Goal: Communication & Community: Answer question/provide support

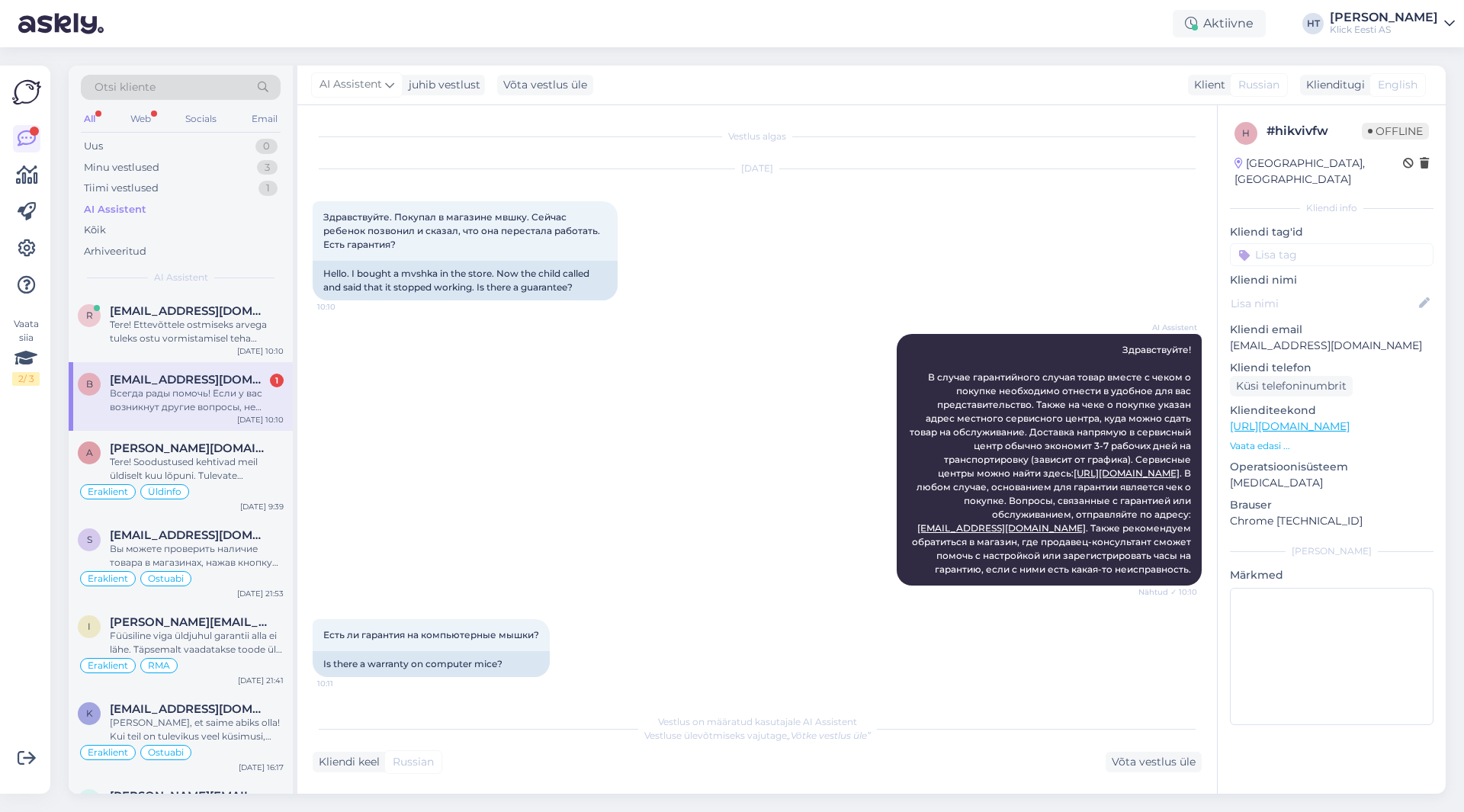
scroll to position [238, 0]
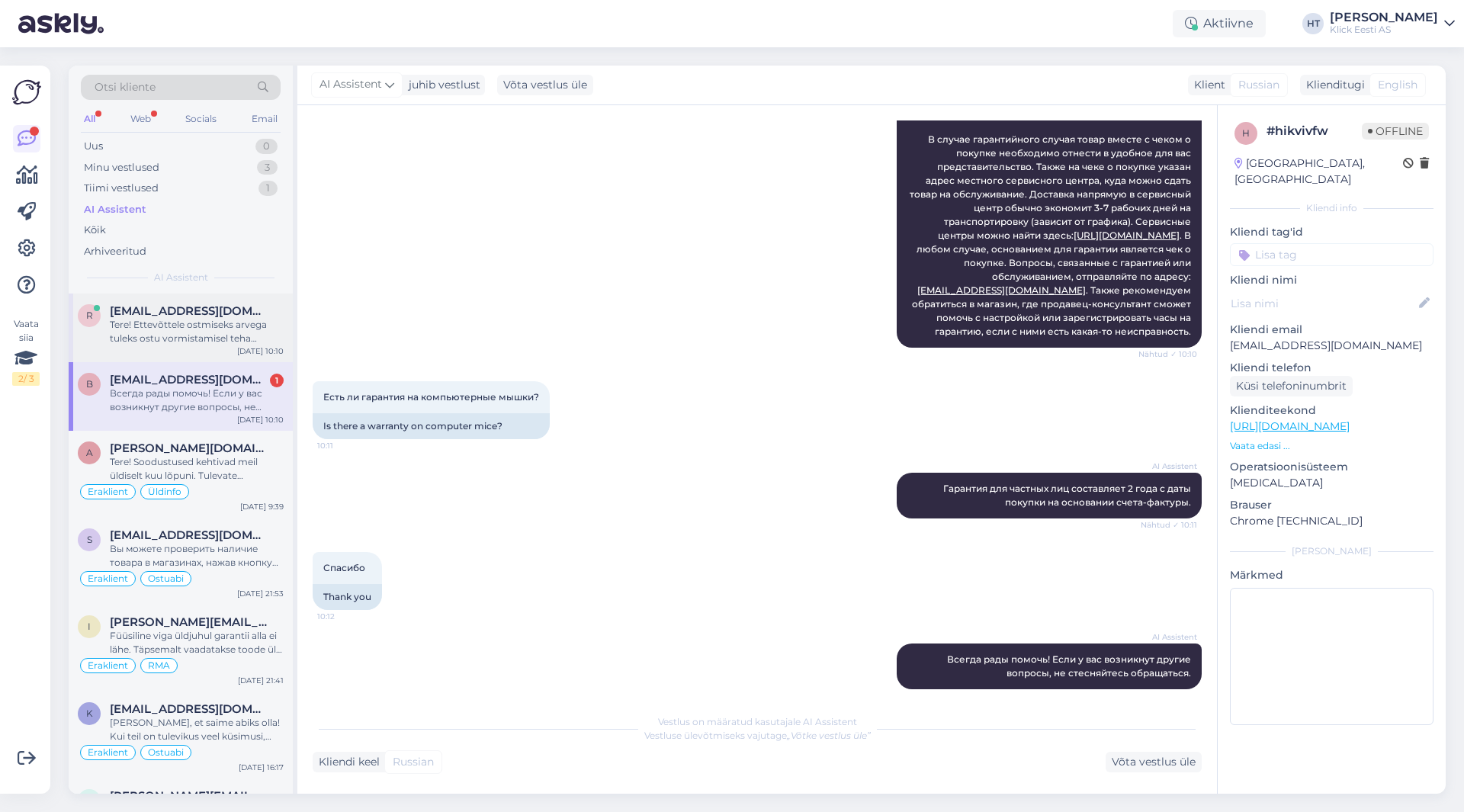
click at [239, 343] on div "Tere! Ettevõttele ostmiseks arvega tuleks ostu vormistamisel teha linnuke ''Ost…" at bounding box center [197, 332] width 174 height 27
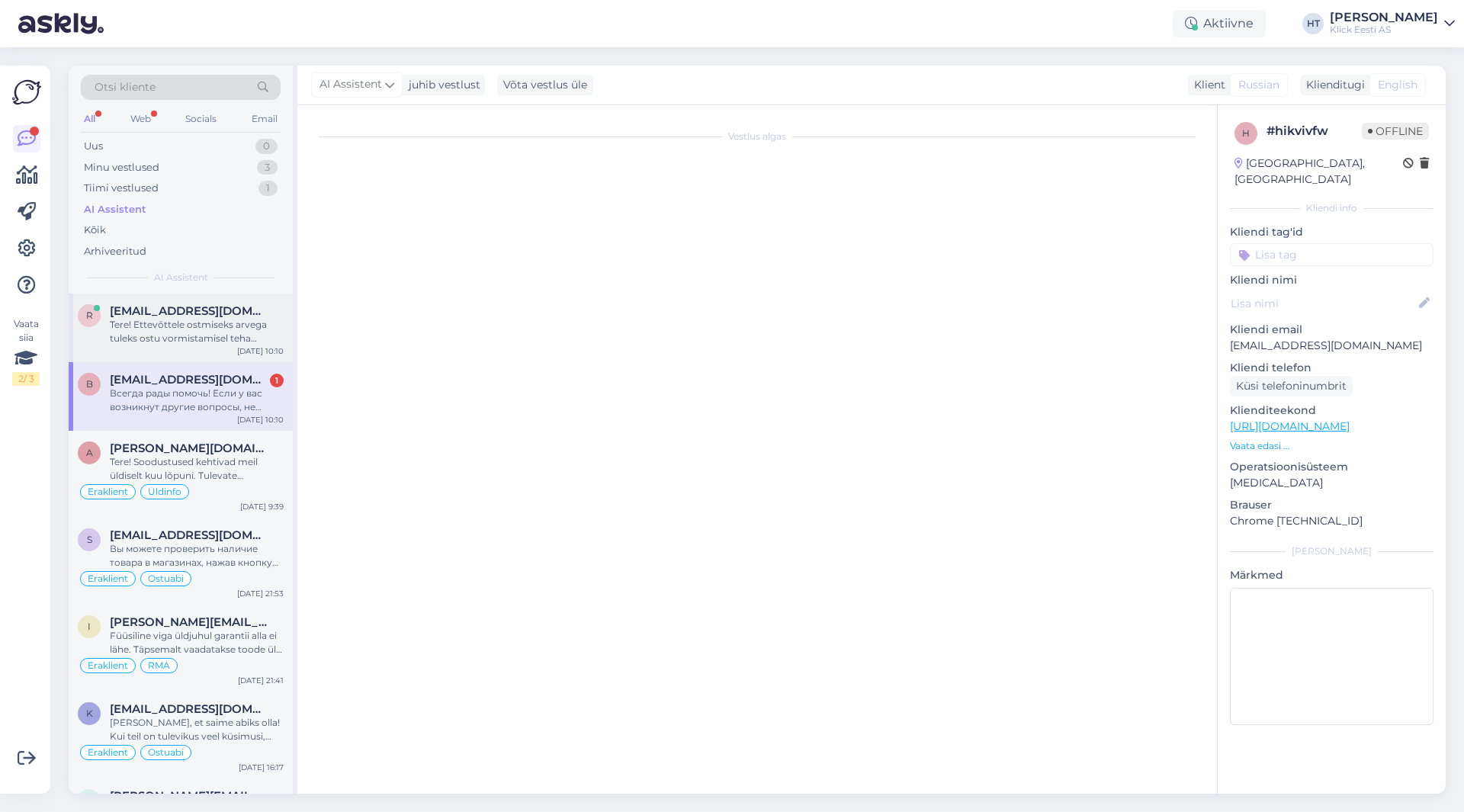
scroll to position [0, 0]
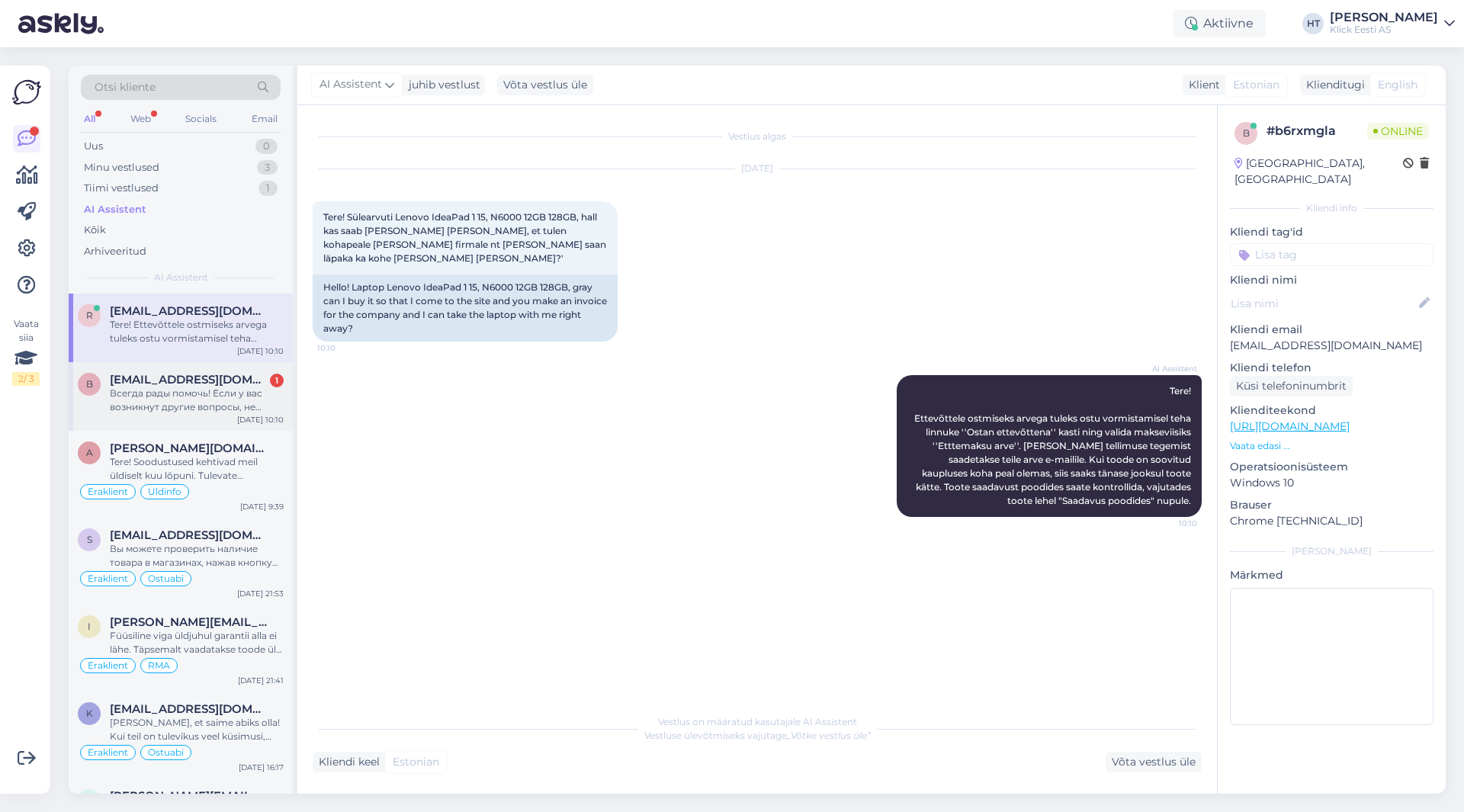
click at [245, 383] on div "[EMAIL_ADDRESS][DOMAIN_NAME] 1" at bounding box center [197, 379] width 174 height 14
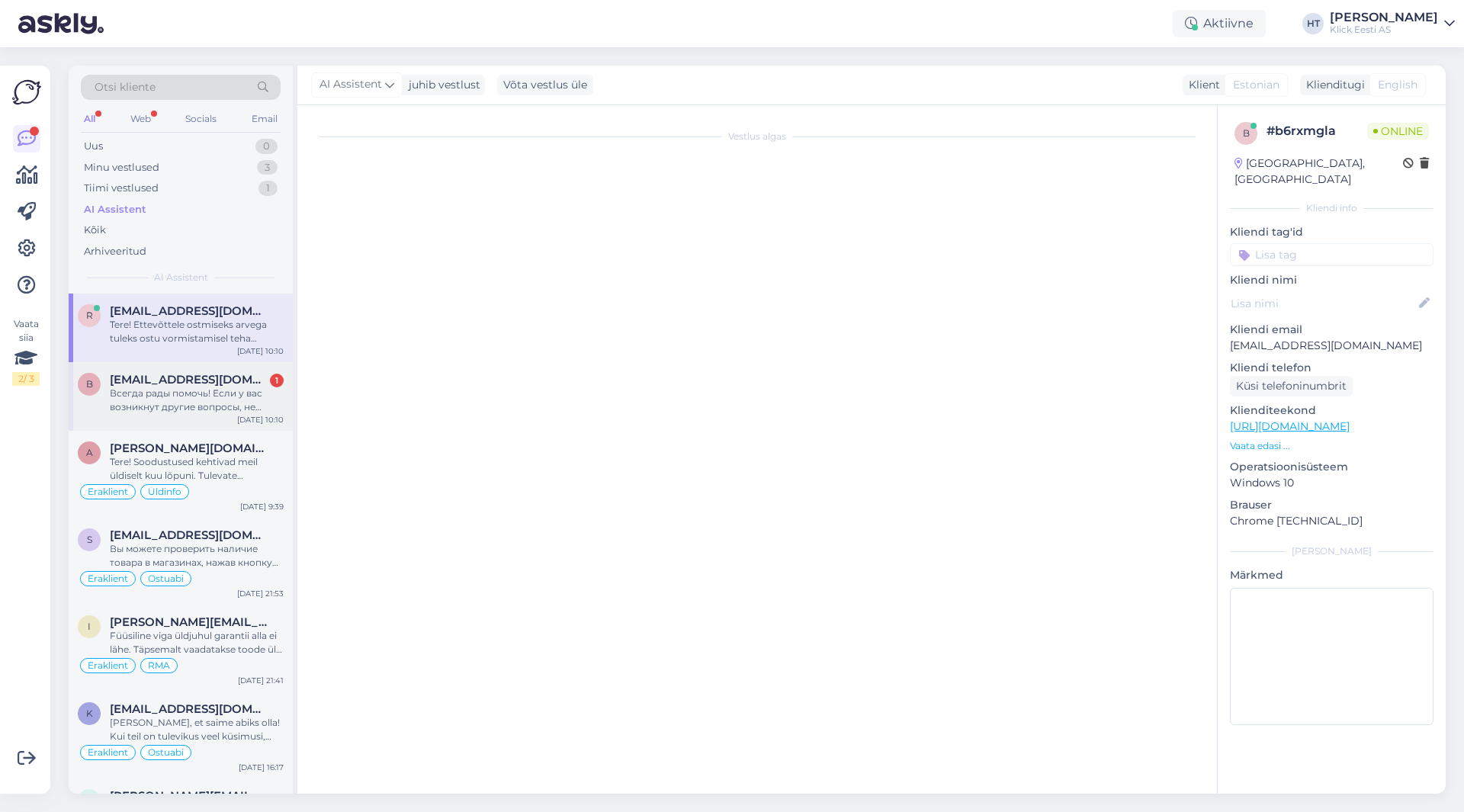
scroll to position [197, 0]
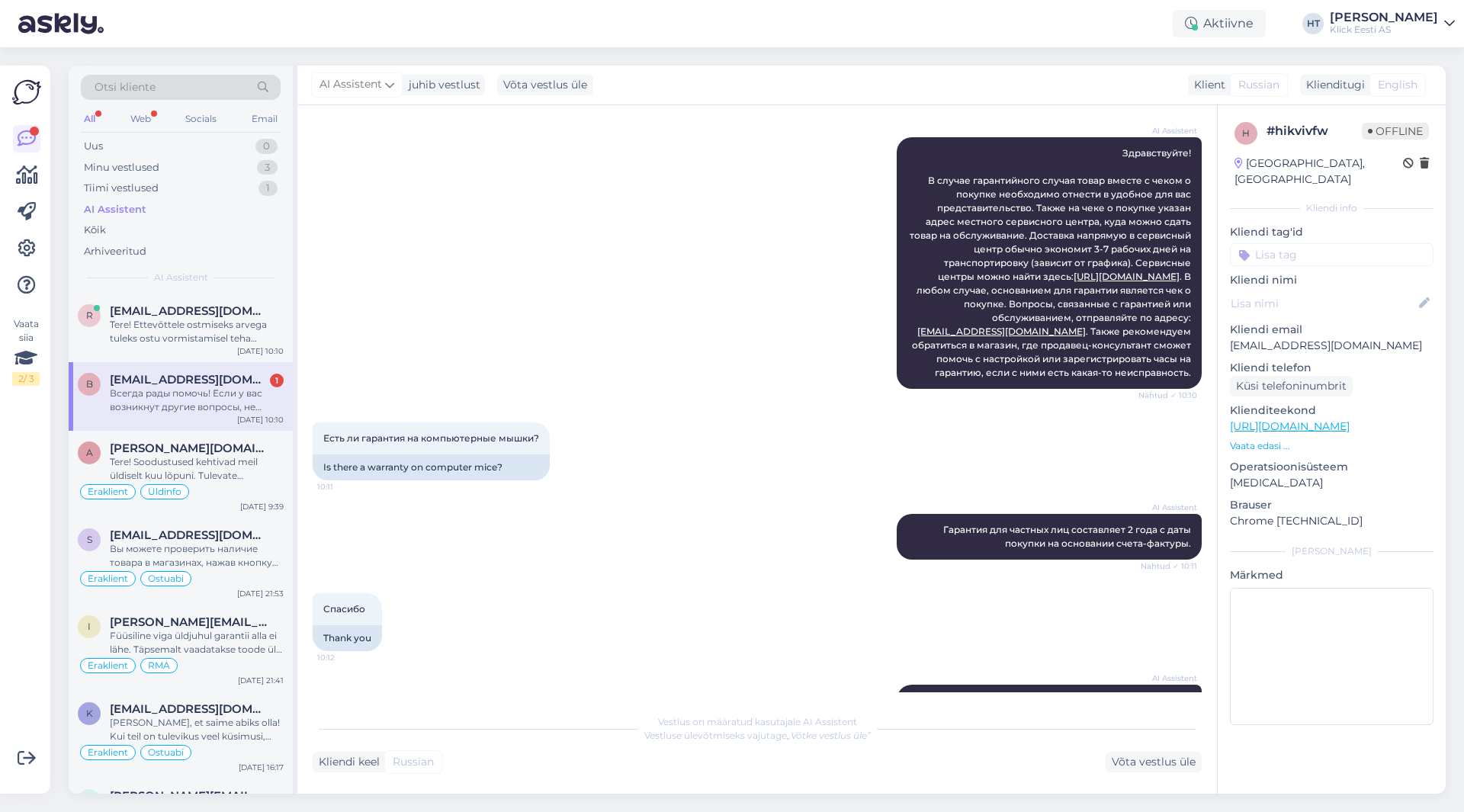
click at [664, 455] on div "Есть ли гарантия на компьютерные мышки? 10:11 Is there a warranty on computer m…" at bounding box center [757, 451] width 889 height 92
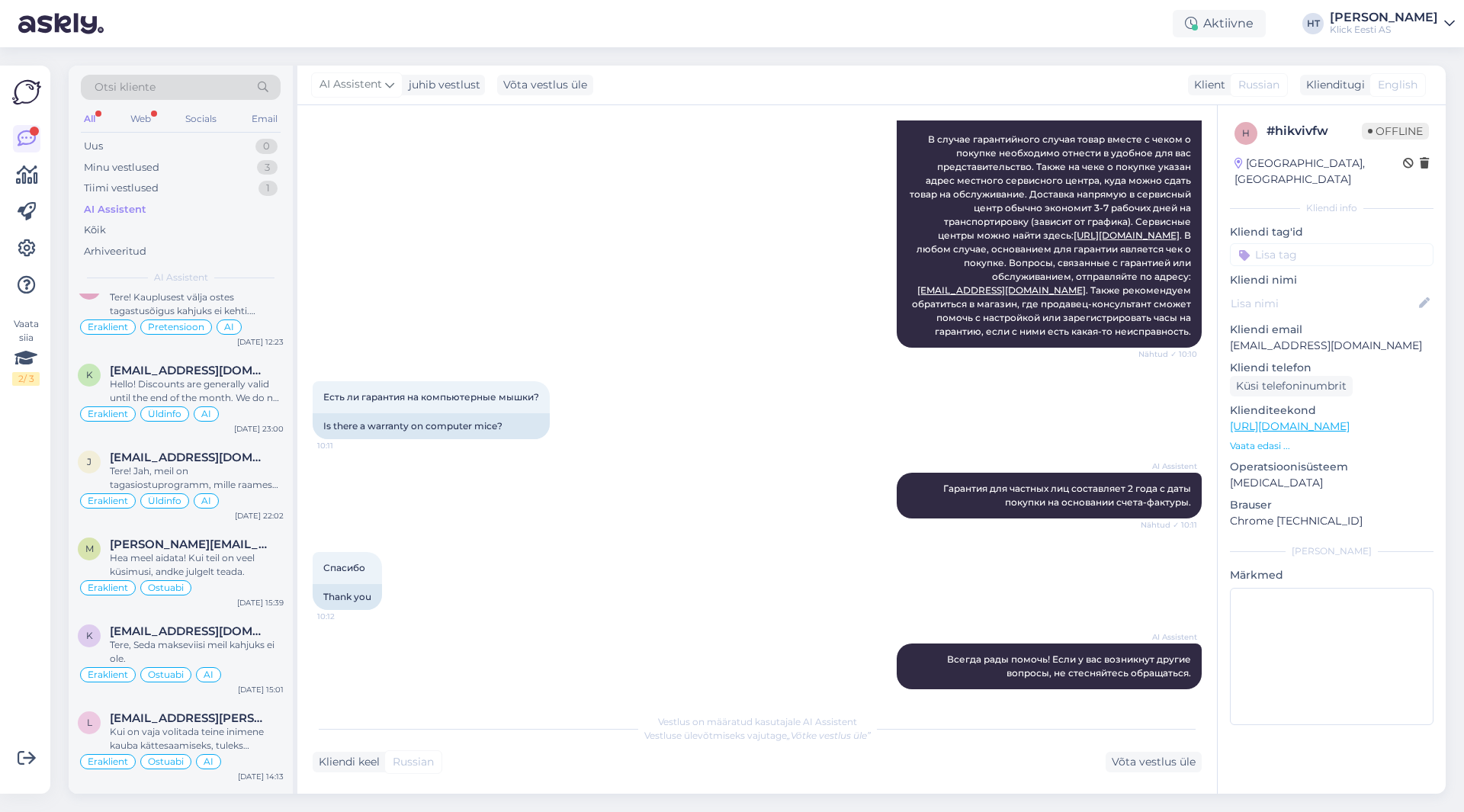
scroll to position [0, 0]
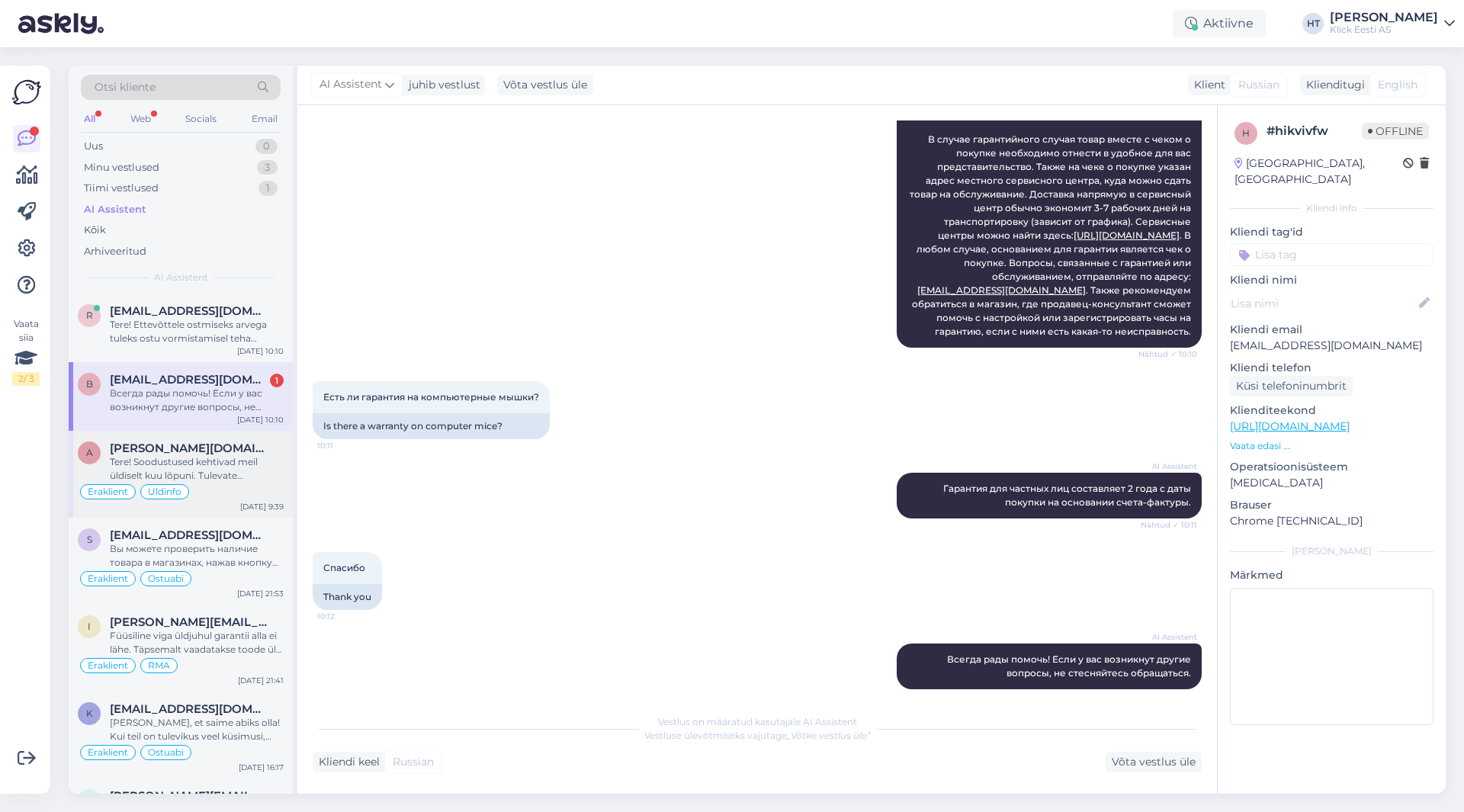
click at [203, 467] on div "Tere! Soodustused kehtivad meil üldiselt kuu lõpuni. Tulevate hinnamuudatuste k…" at bounding box center [197, 469] width 174 height 27
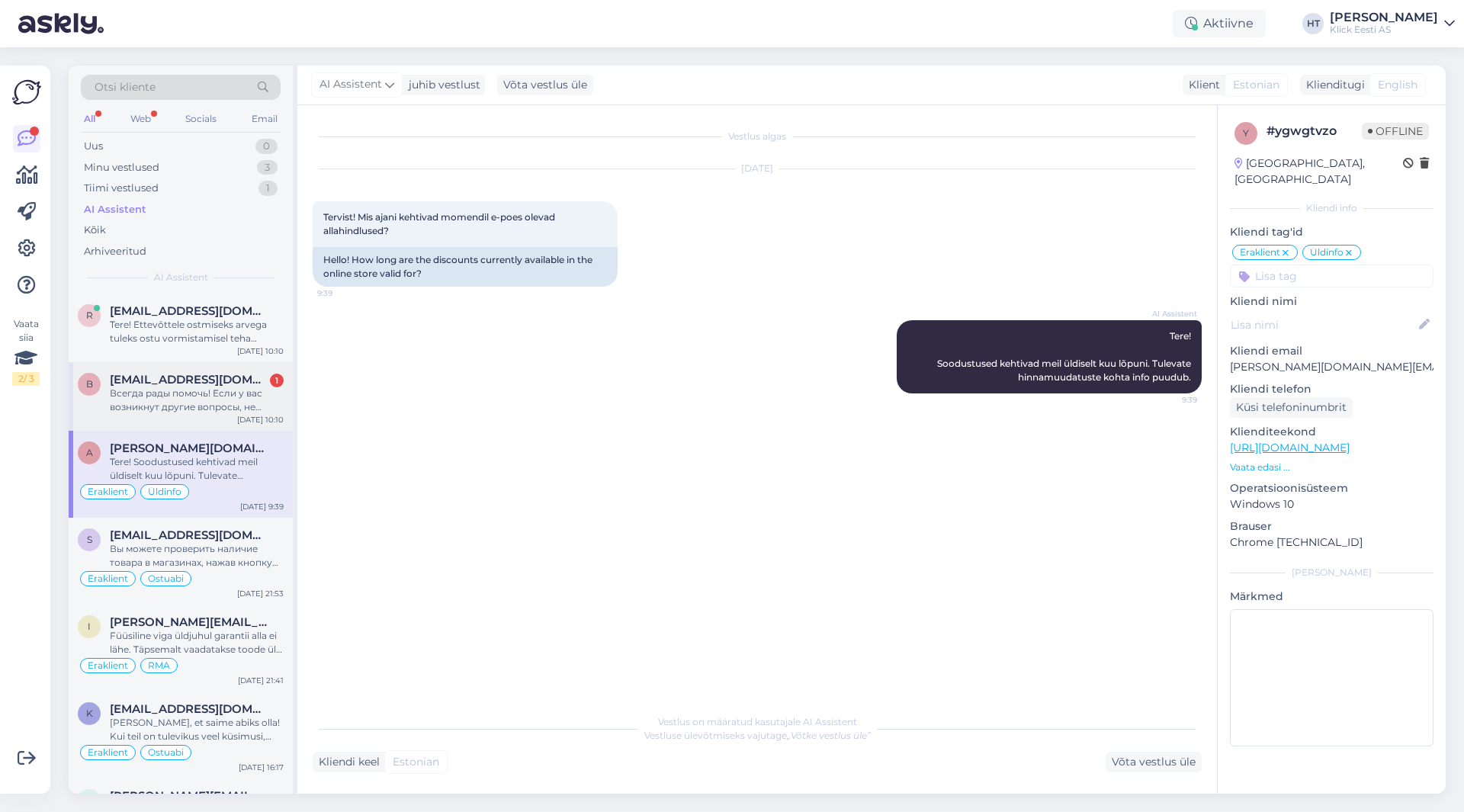
click at [209, 401] on div "Всегда рады помочь! Если у вас возникнут другие вопросы, не стесняйтесь обращат…" at bounding box center [197, 401] width 174 height 27
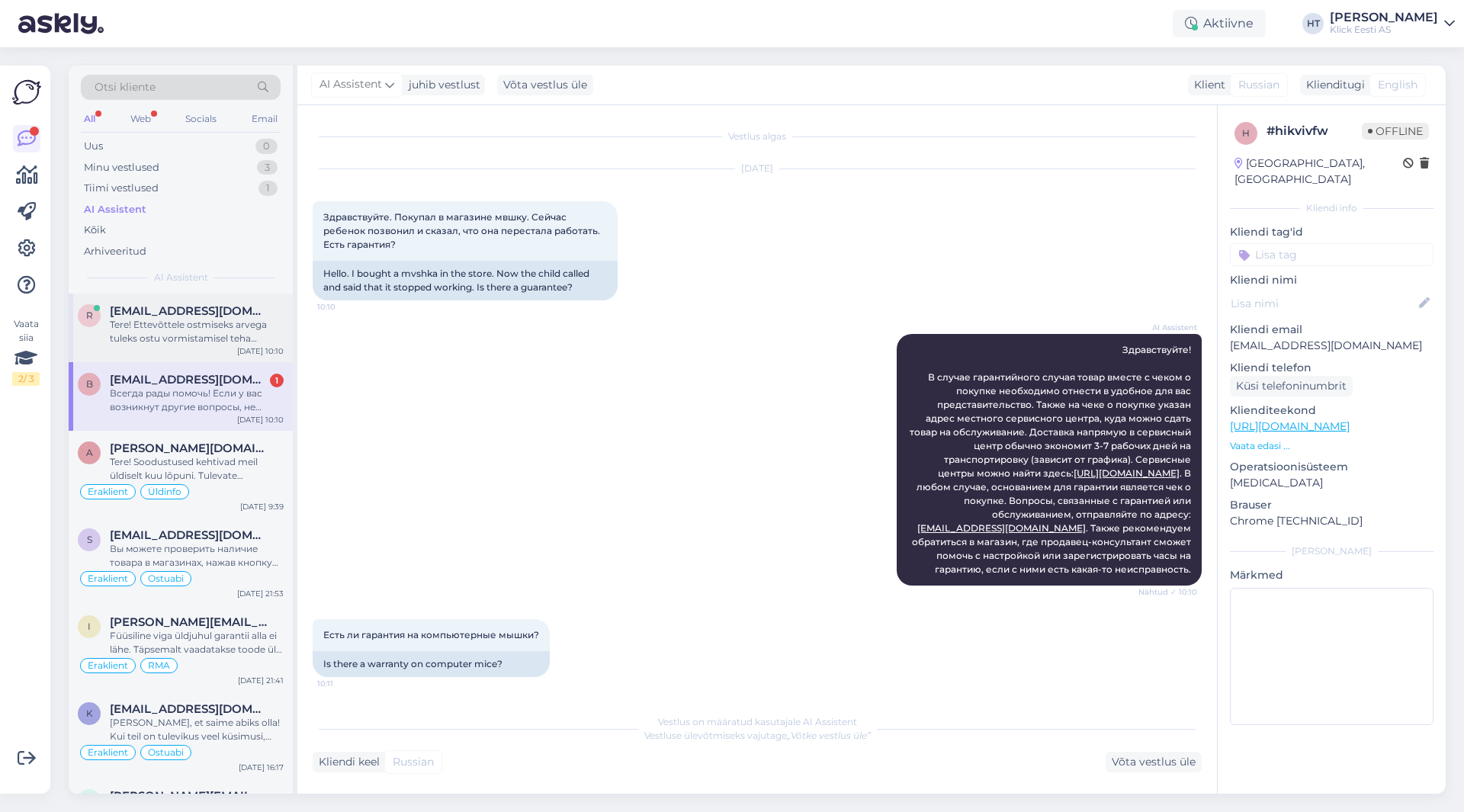
scroll to position [197, 0]
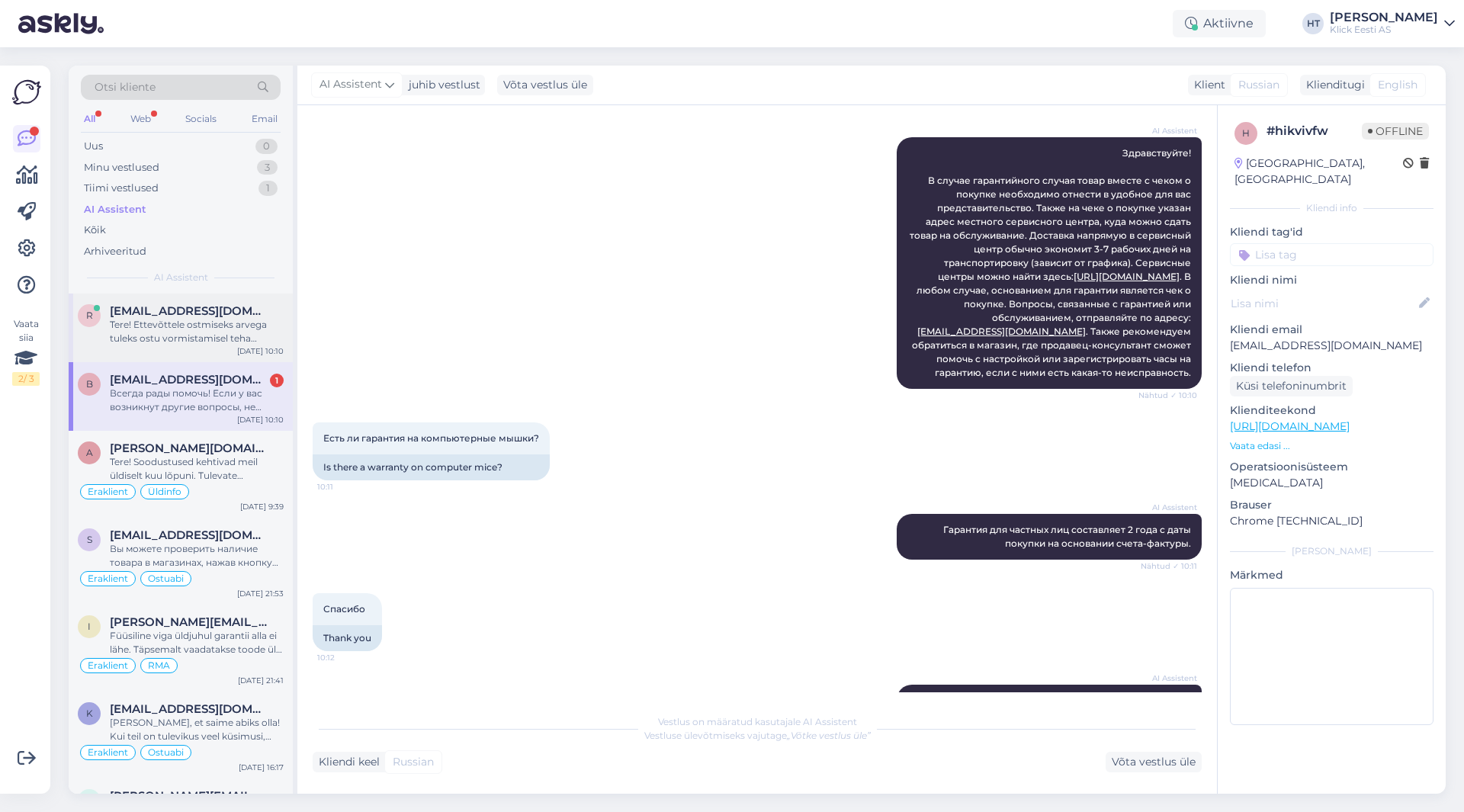
click at [219, 347] on div "r [EMAIL_ADDRESS][DOMAIN_NAME] Tere! Ettevõttele ostmiseks arvega tuleks ostu v…" at bounding box center [180, 328] width 224 height 69
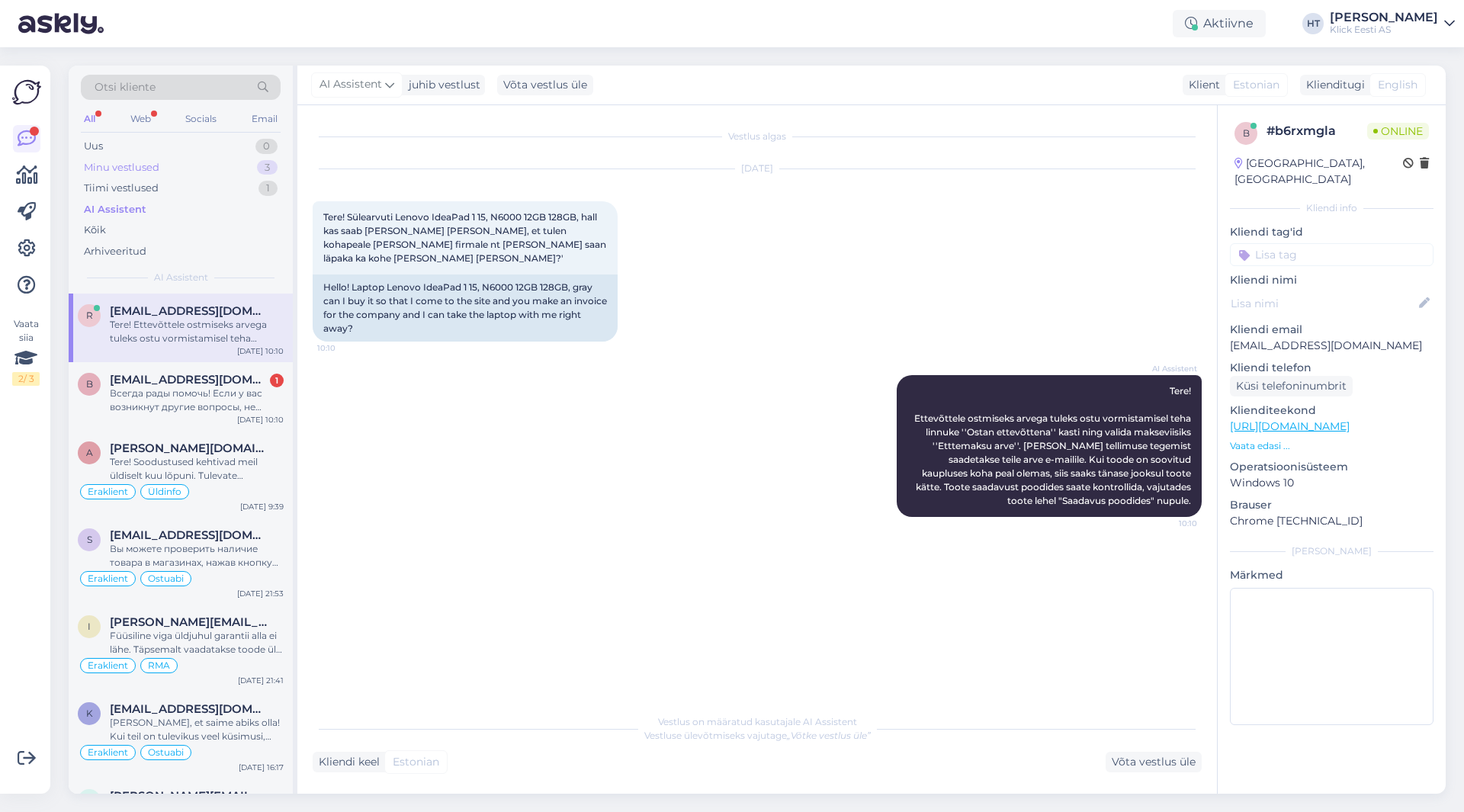
click at [225, 167] on div "Minu vestlused 3" at bounding box center [180, 168] width 199 height 22
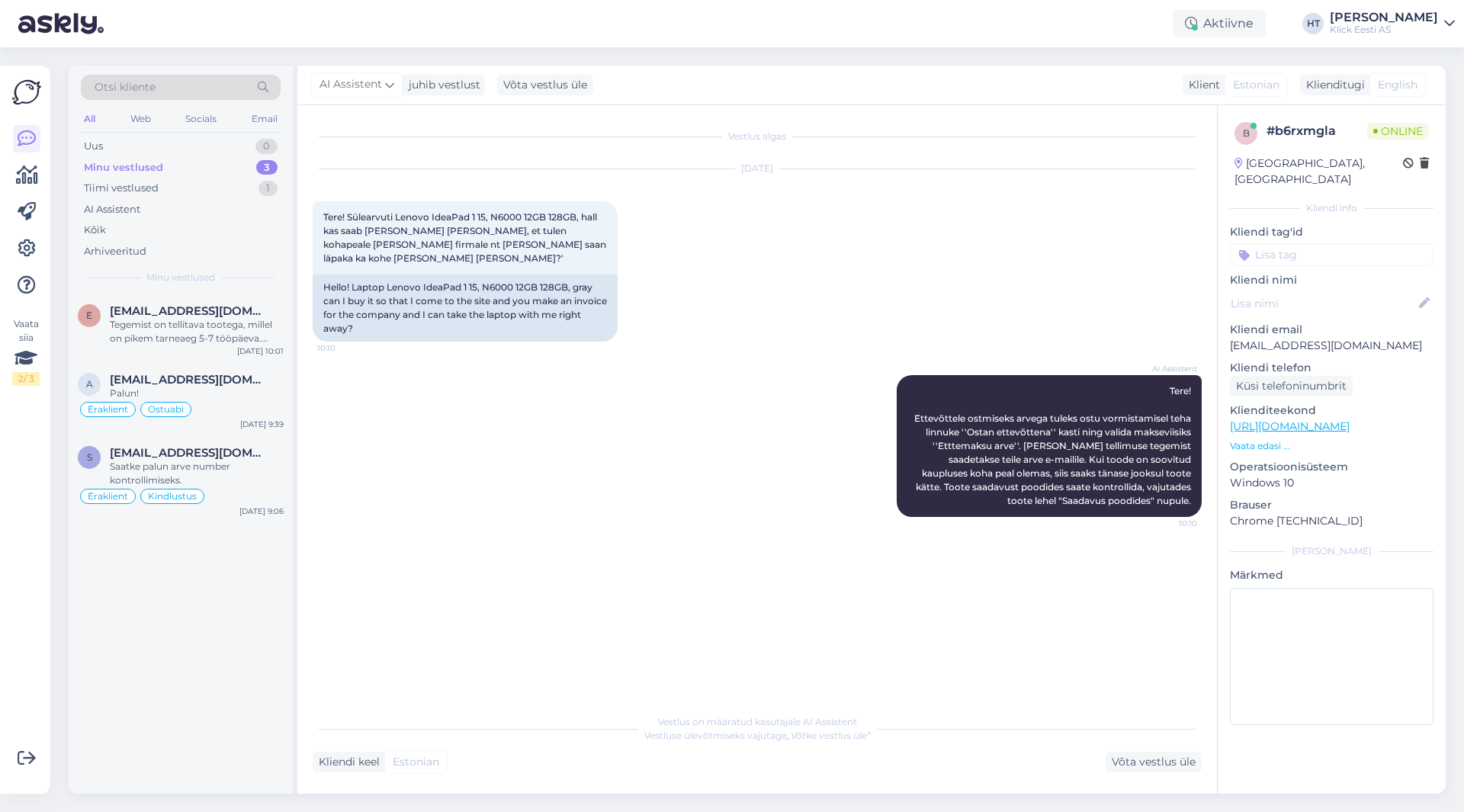
click at [257, 606] on div "e [EMAIL_ADDRESS][DOMAIN_NAME] Tegemist on tellitava tootega, millel on pikem t…" at bounding box center [180, 544] width 224 height 500
click at [896, 176] on div "[DATE] Tere! Sülearvuti Lenovo IdeaPad 1 15, N6000 12GB 128GB, hall kas saab [P…" at bounding box center [757, 255] width 889 height 206
click at [267, 606] on div "e [EMAIL_ADDRESS][DOMAIN_NAME] Tegemist on tellitava tootega, millel on pikem t…" at bounding box center [180, 544] width 224 height 500
click at [236, 326] on div "Tegemist on tellitava tootega, millel on pikem tarneaeg 5-7 tööpäeva. Hetkel on…" at bounding box center [197, 332] width 174 height 27
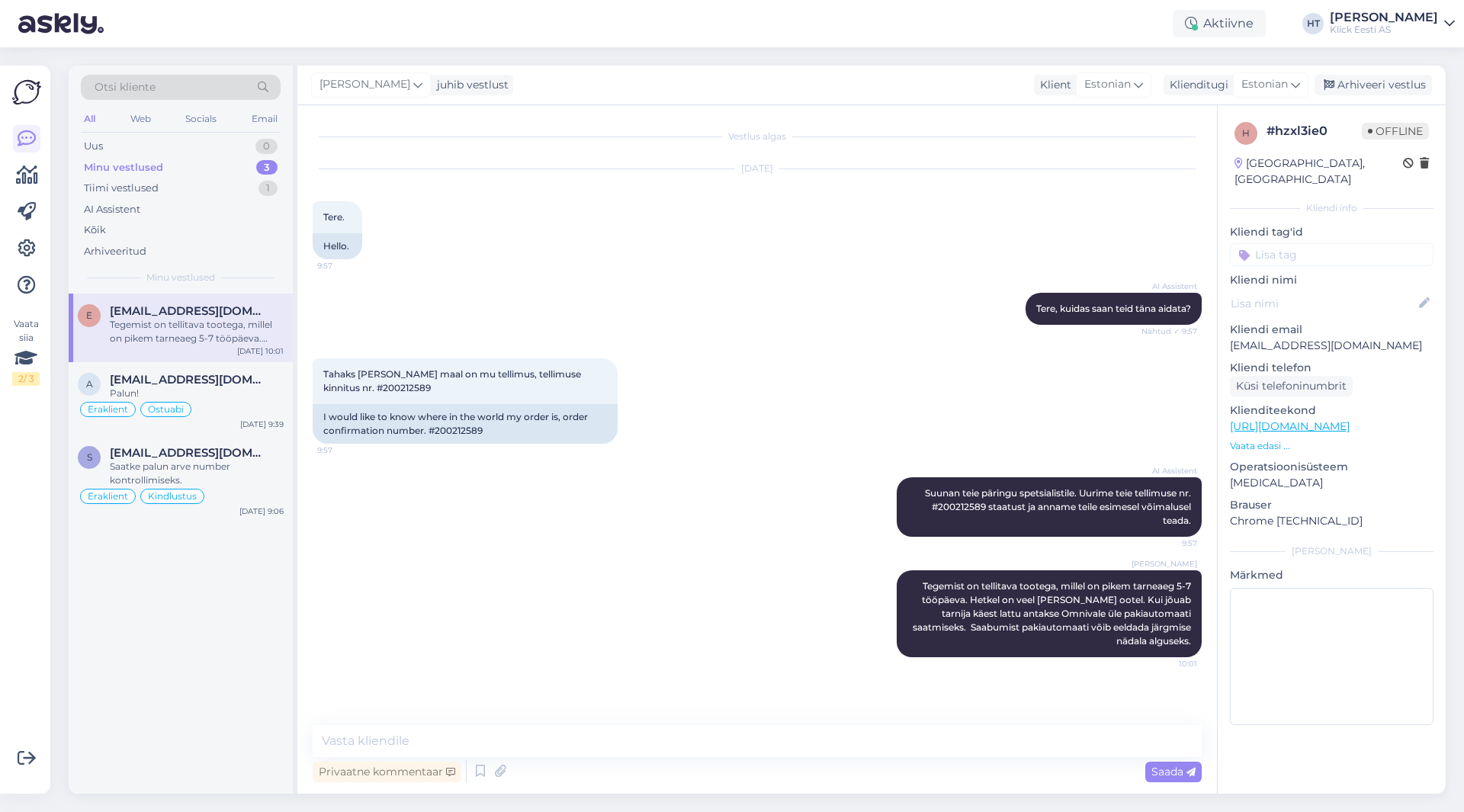
click at [1343, 243] on input at bounding box center [1332, 254] width 204 height 23
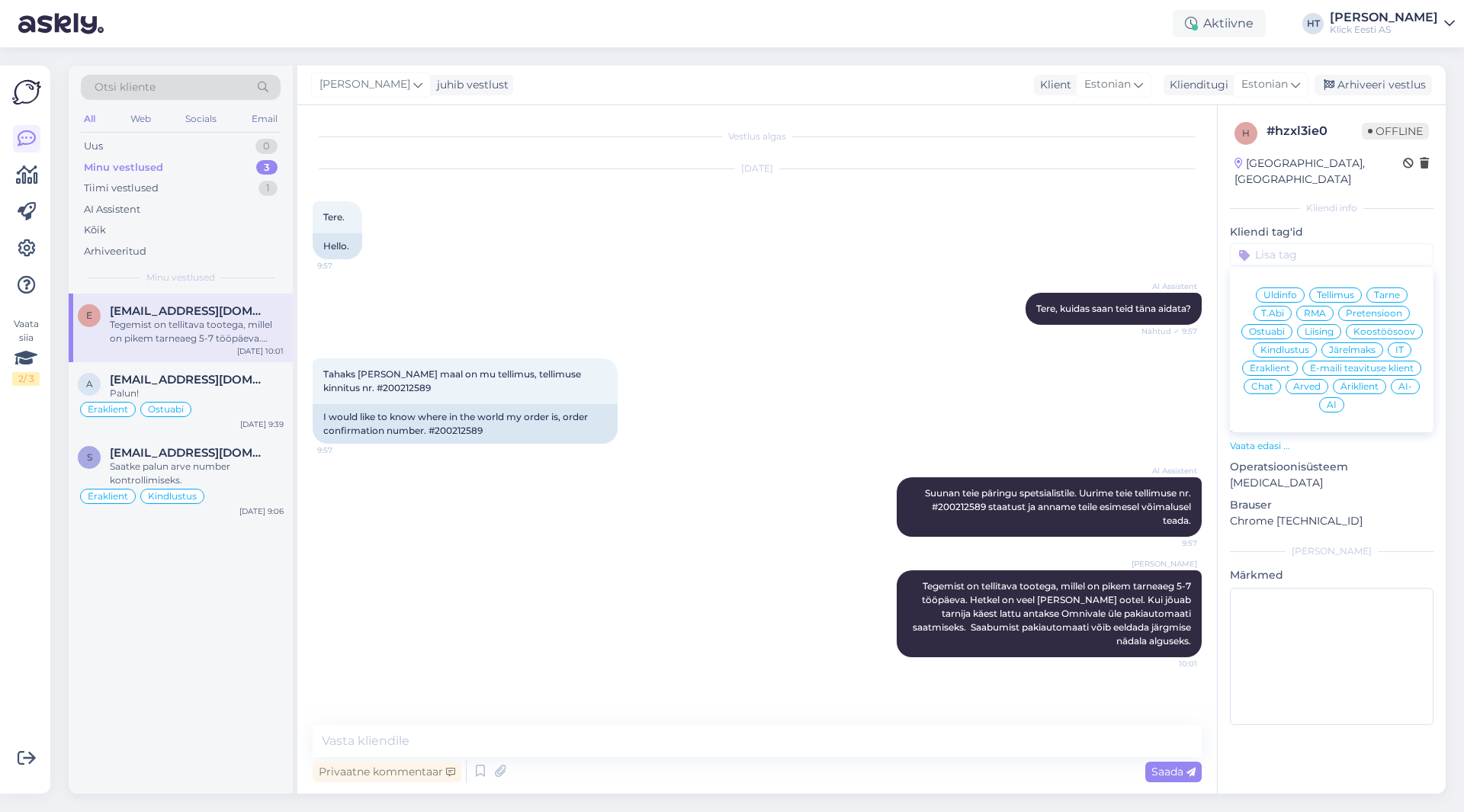
click at [1386, 291] on span "Tarne" at bounding box center [1387, 295] width 26 height 9
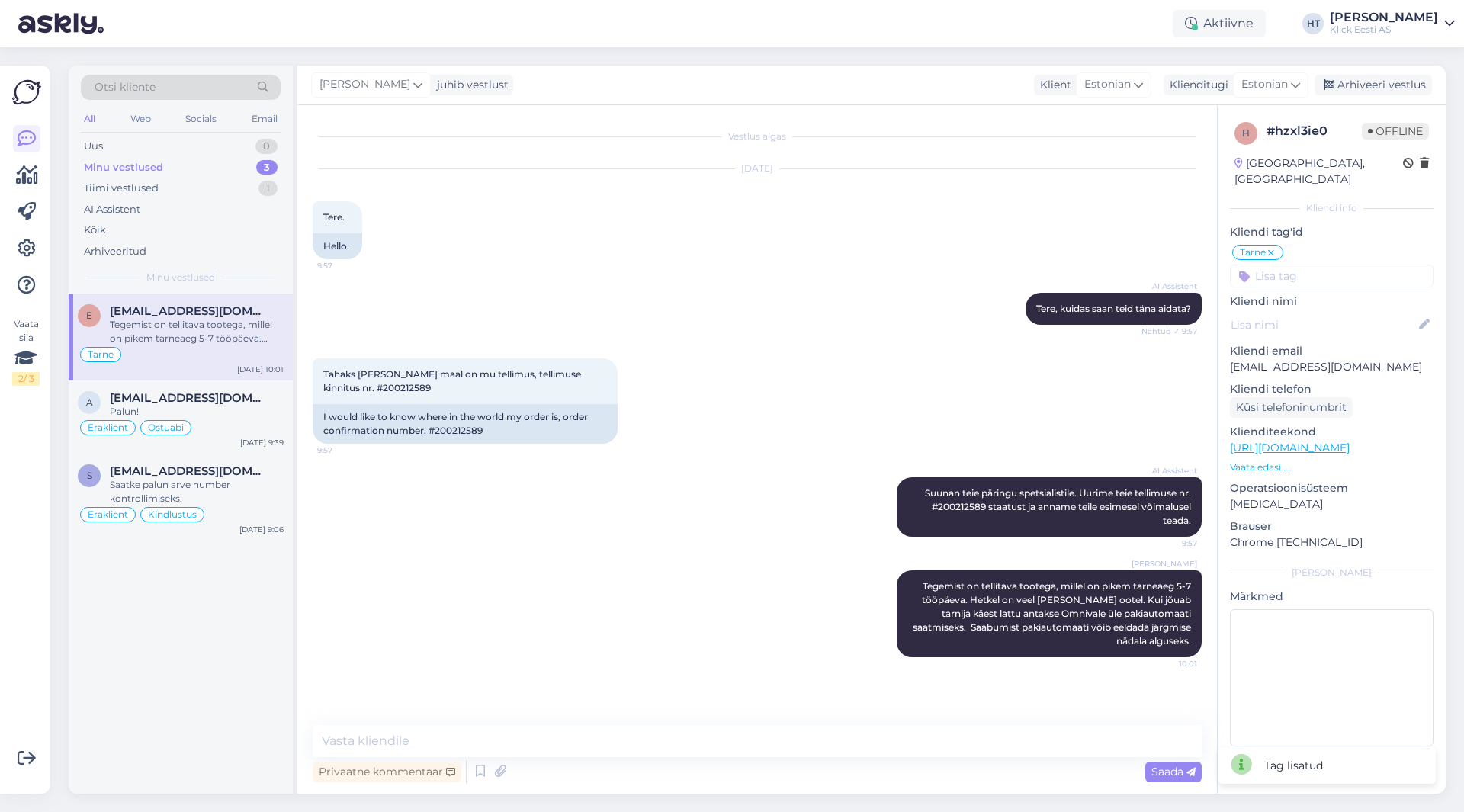
click at [1305, 265] on input at bounding box center [1332, 276] width 204 height 23
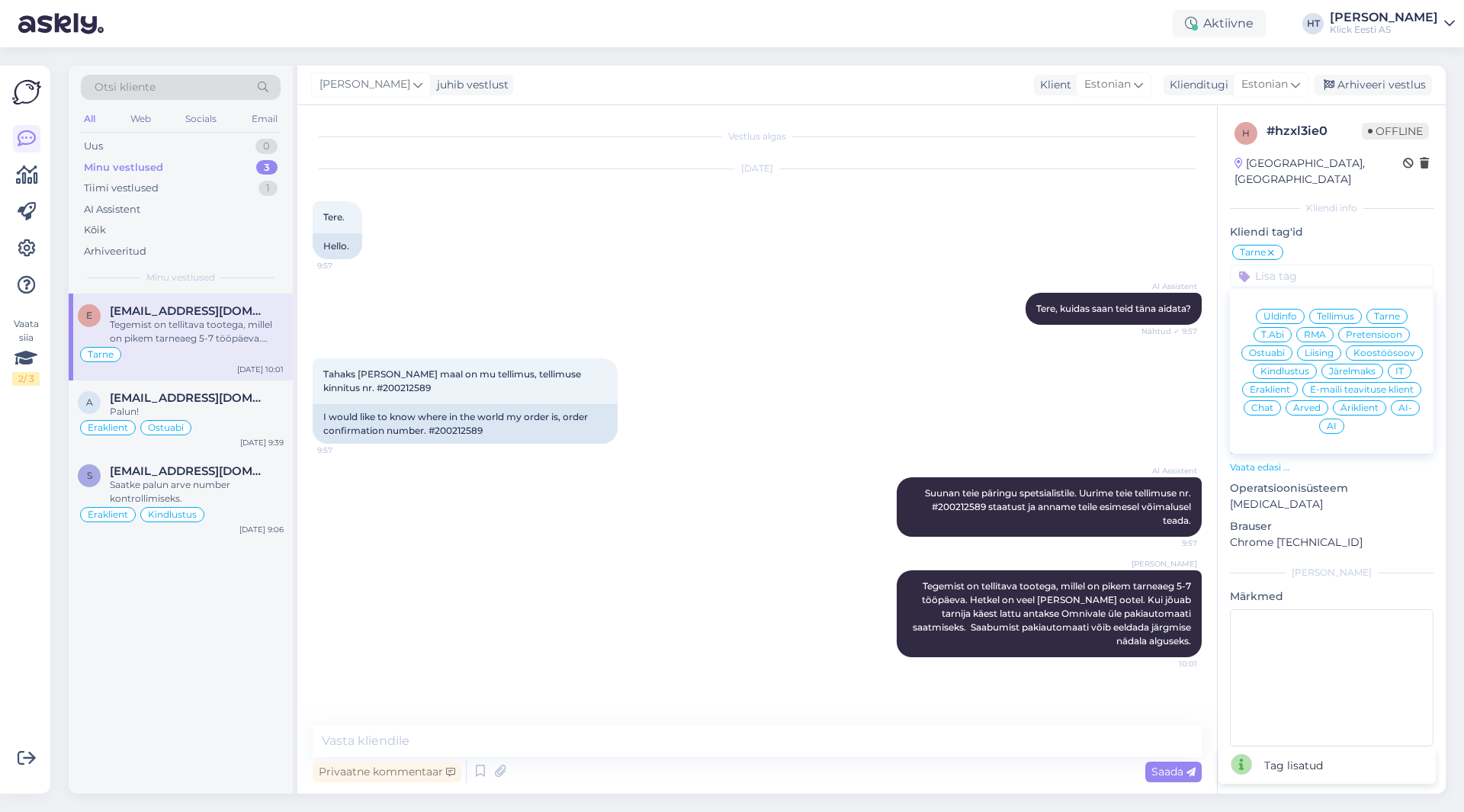
click at [1284, 385] on span "Eraklient" at bounding box center [1270, 390] width 41 height 9
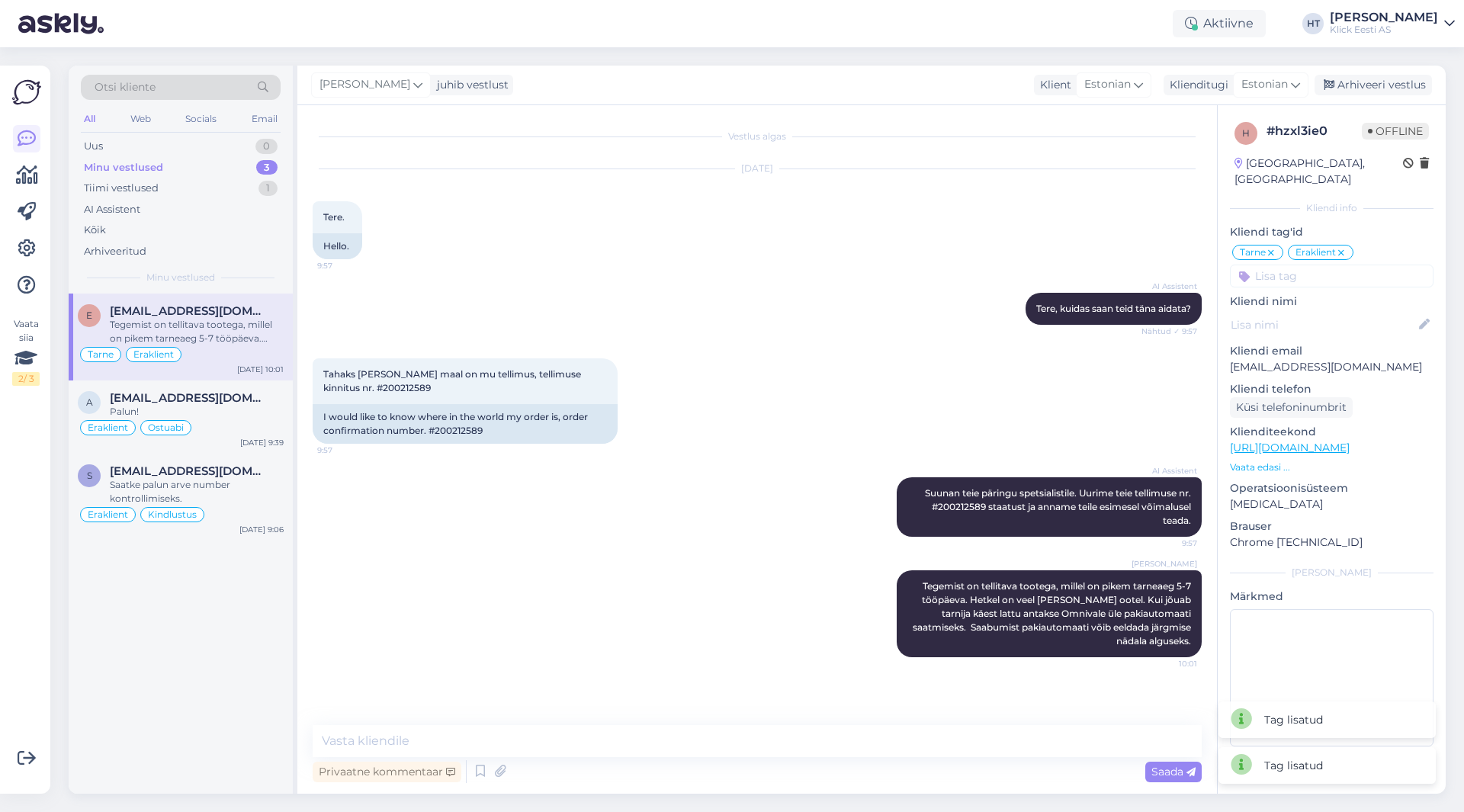
click at [1103, 389] on div "Tahaks [PERSON_NAME] maal on mu tellimus, tellimuse kinnitus nr. #200212589 9:5…" at bounding box center [757, 401] width 889 height 119
click at [218, 148] on div "Uus 1" at bounding box center [180, 147] width 199 height 22
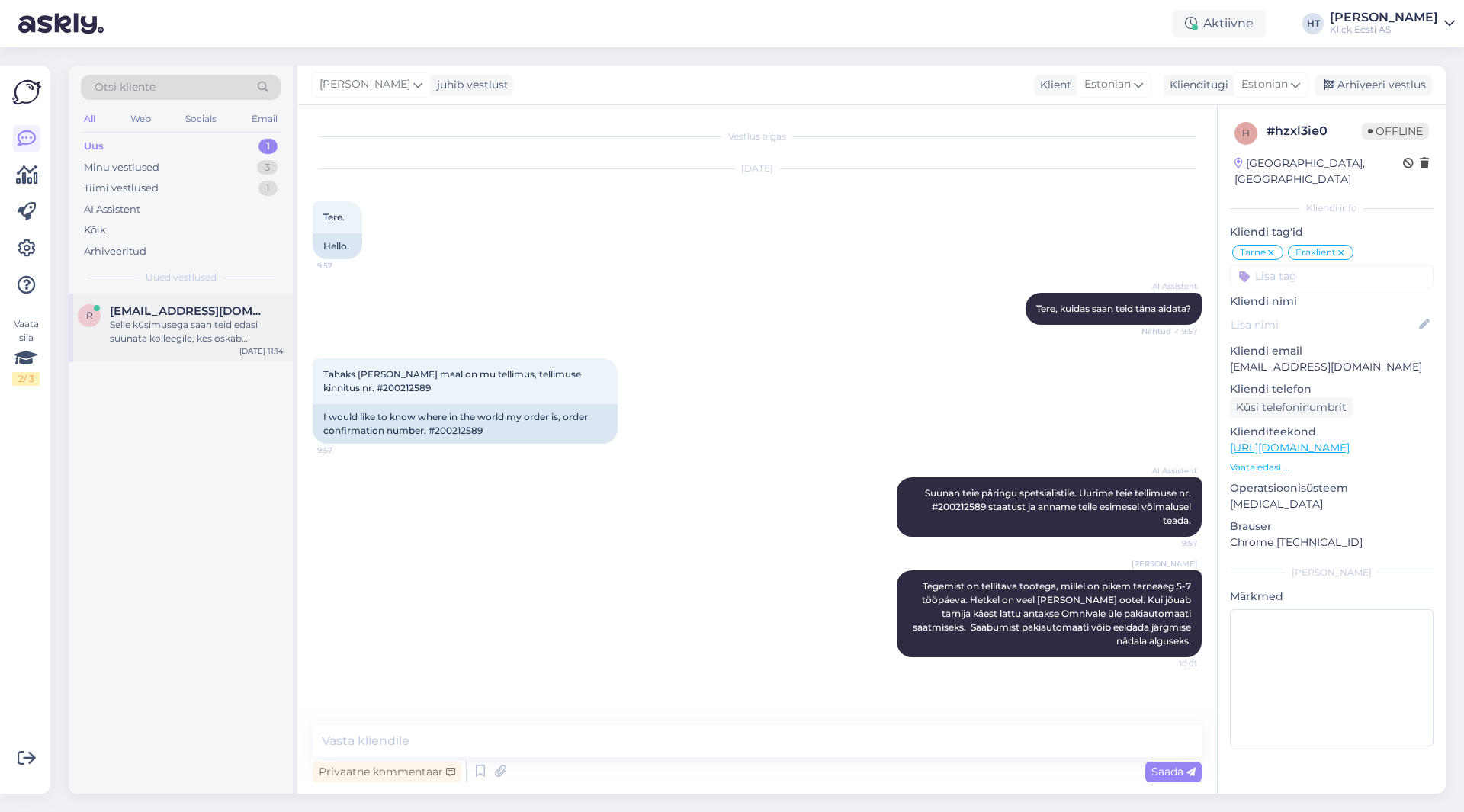
click at [206, 343] on div "Selle küsimusega saan teid edasi suunata kolleegile, kes oskab täpsemalt vastat…" at bounding box center [197, 332] width 174 height 27
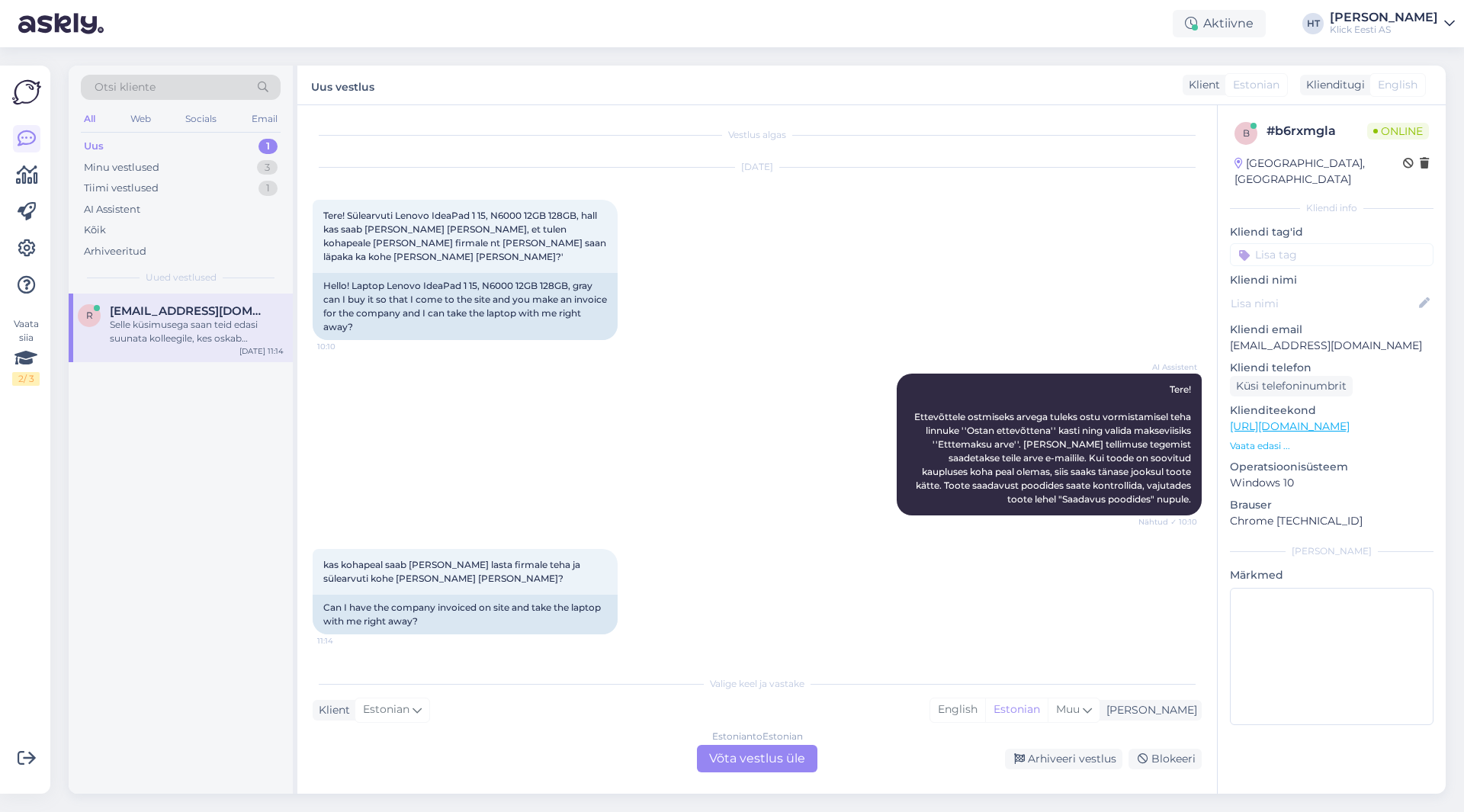
scroll to position [78, 0]
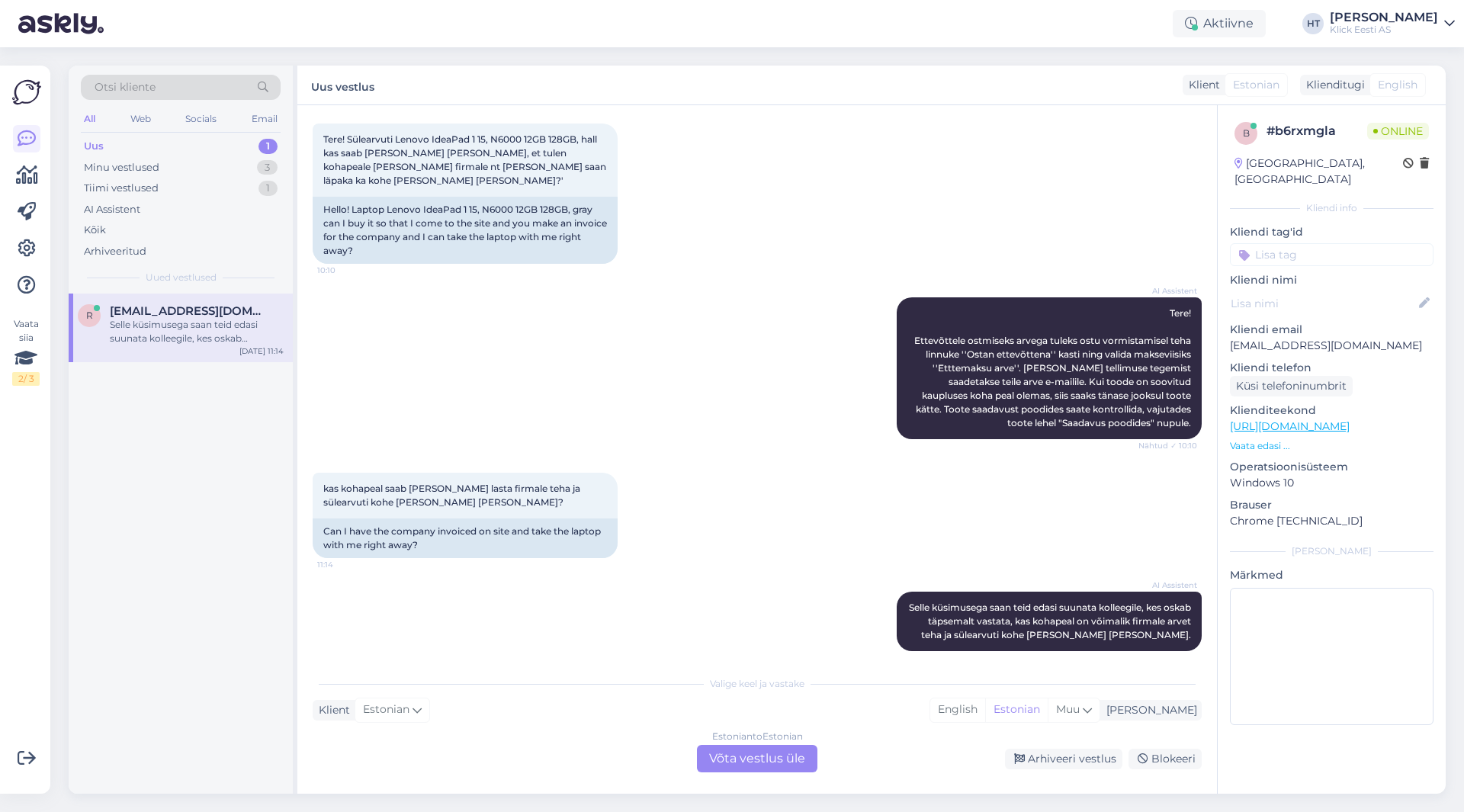
click at [742, 538] on div "kas kohapeal saab [PERSON_NAME] lasta firmale teha ja sülearvuti kohe [PERSON_N…" at bounding box center [757, 515] width 889 height 119
click at [1253, 440] on p "Vaata edasi ..." at bounding box center [1332, 446] width 204 height 14
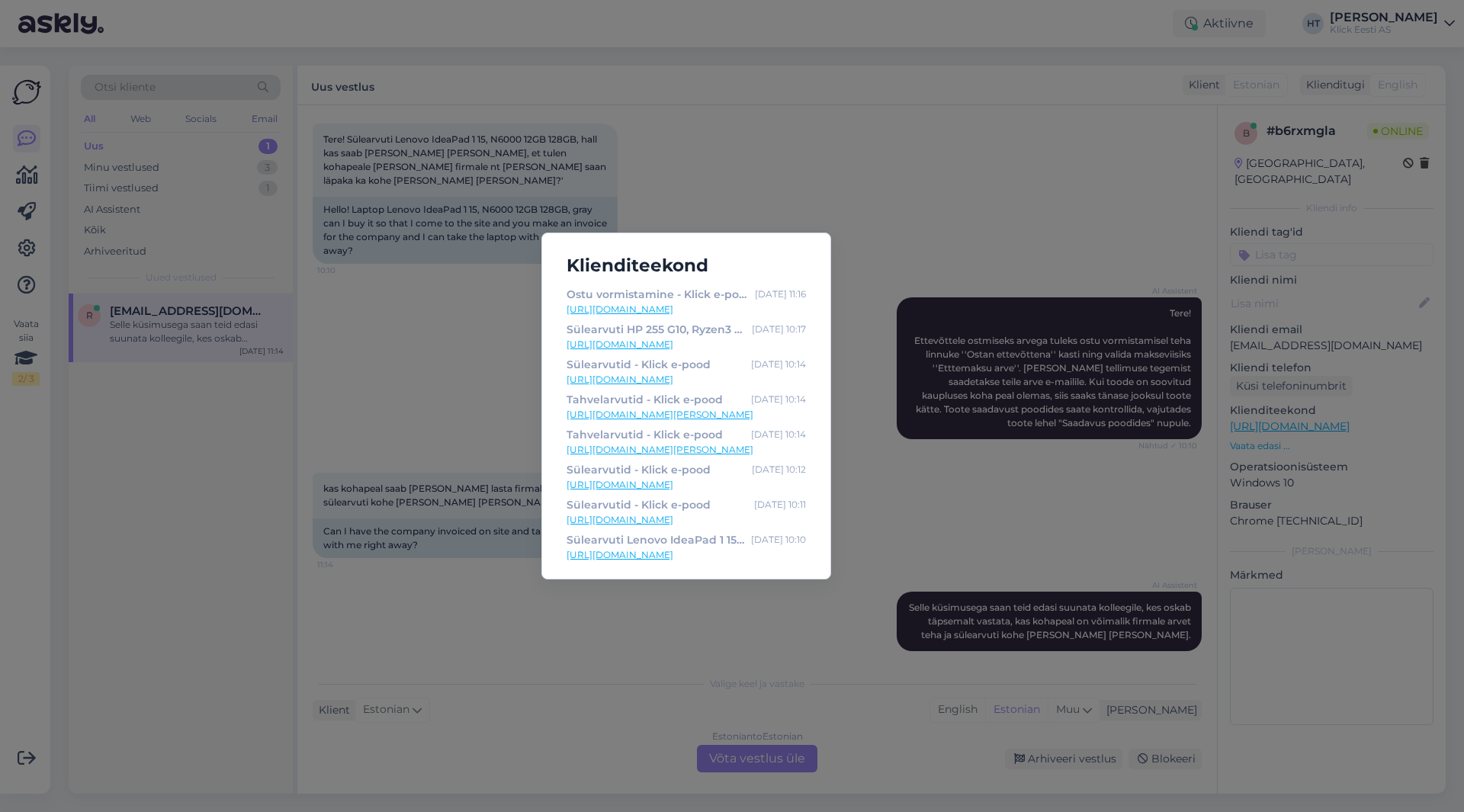
click at [951, 488] on div "Klienditeekond Ostu vormistamine - Klick e-pood [DATE] 11:16 [URL][DOMAIN_NAME]…" at bounding box center [732, 406] width 1464 height 812
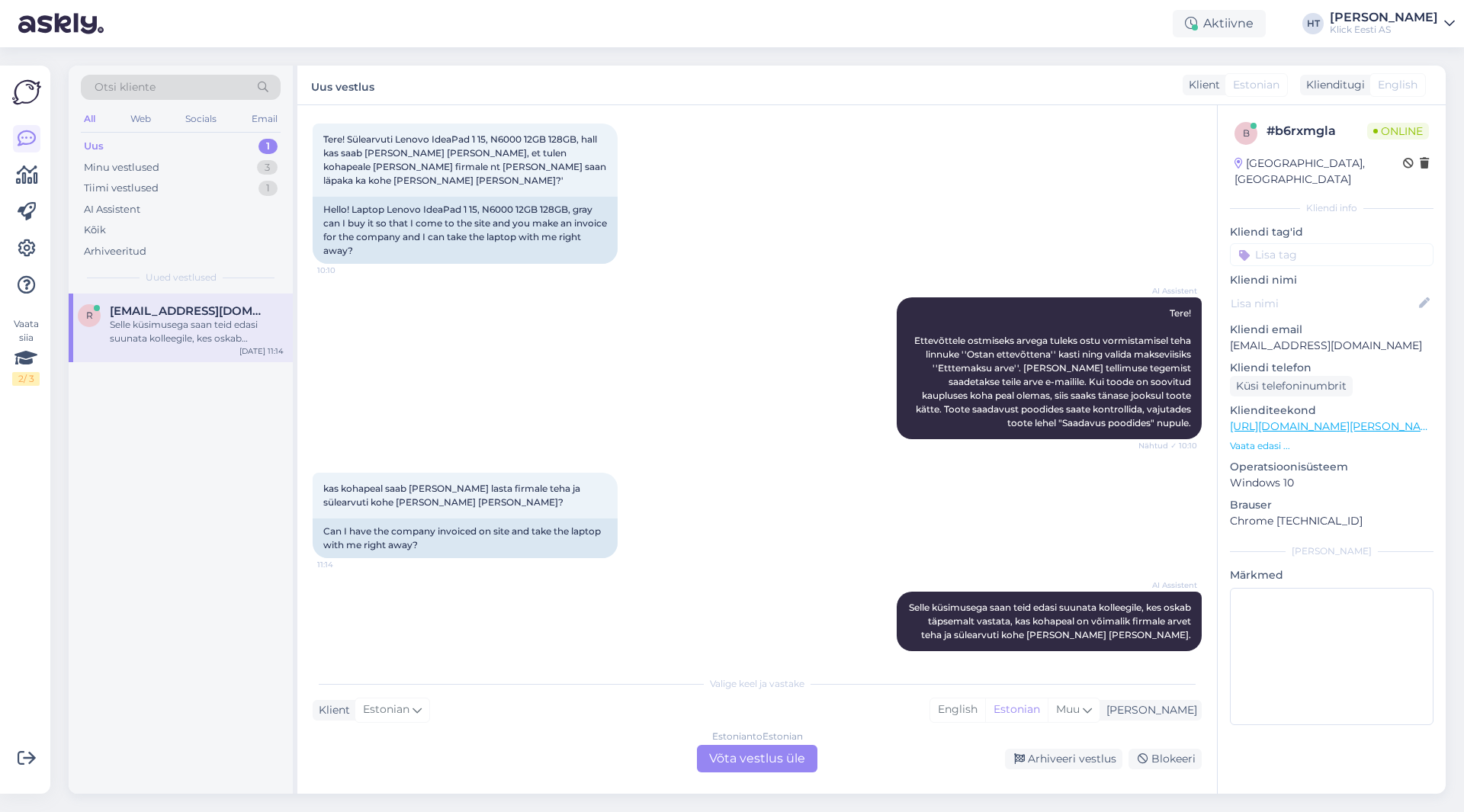
click at [761, 647] on div "AI Assistent Selle küsimusega saan teid edasi suunata kolleegile, kes oskab täp…" at bounding box center [757, 621] width 889 height 93
click at [767, 613] on div "AI Assistent Selle küsimusega saan teid edasi suunata kolleegile, kes oskab täp…" at bounding box center [757, 621] width 889 height 93
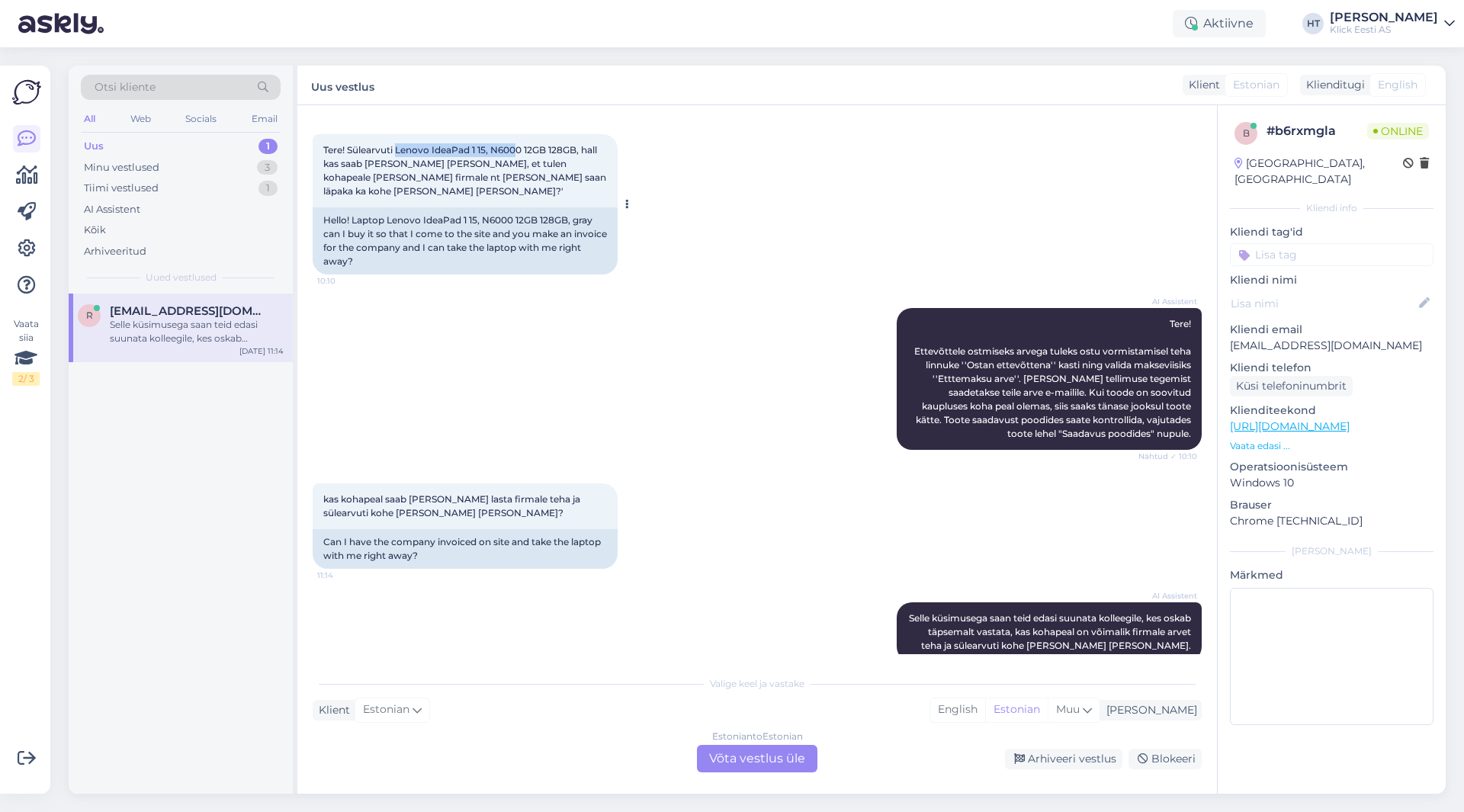
scroll to position [66, 0]
drag, startPoint x: 397, startPoint y: 139, endPoint x: 521, endPoint y: 141, distance: 124.0
click at [521, 141] on div "Tere! Sülearvuti Lenovo IdeaPad 1 15, N6000 12GB 128GB, hall kas saab [PERSON_N…" at bounding box center [465, 171] width 305 height 73
copy span "Lenovo IdeaPad 1 15, N6000"
click at [771, 306] on div "AI Assistent Tere! Ettevõttele ostmiseks arvega tuleks ostu vormistamisel teha …" at bounding box center [757, 380] width 889 height 176
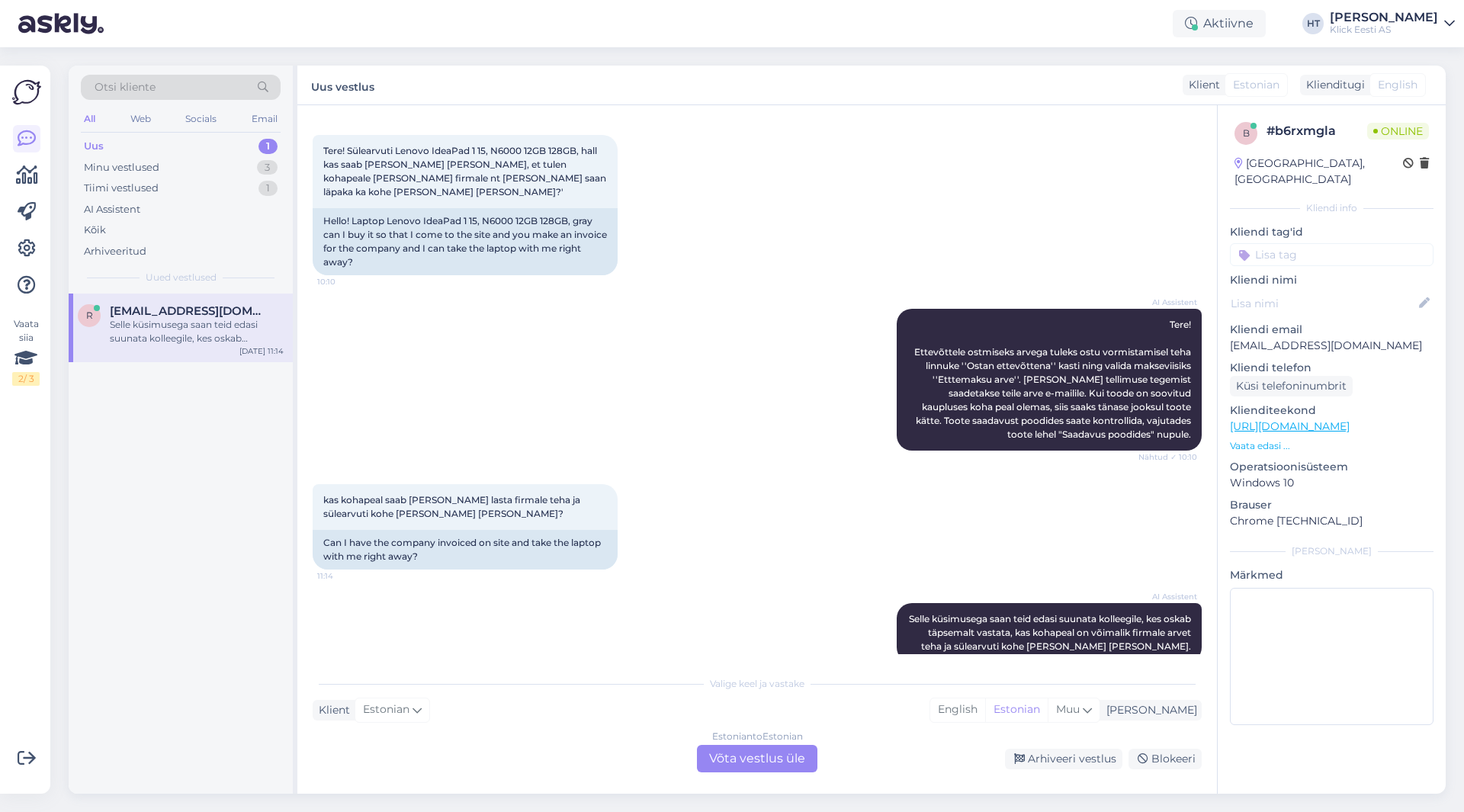
scroll to position [78, 0]
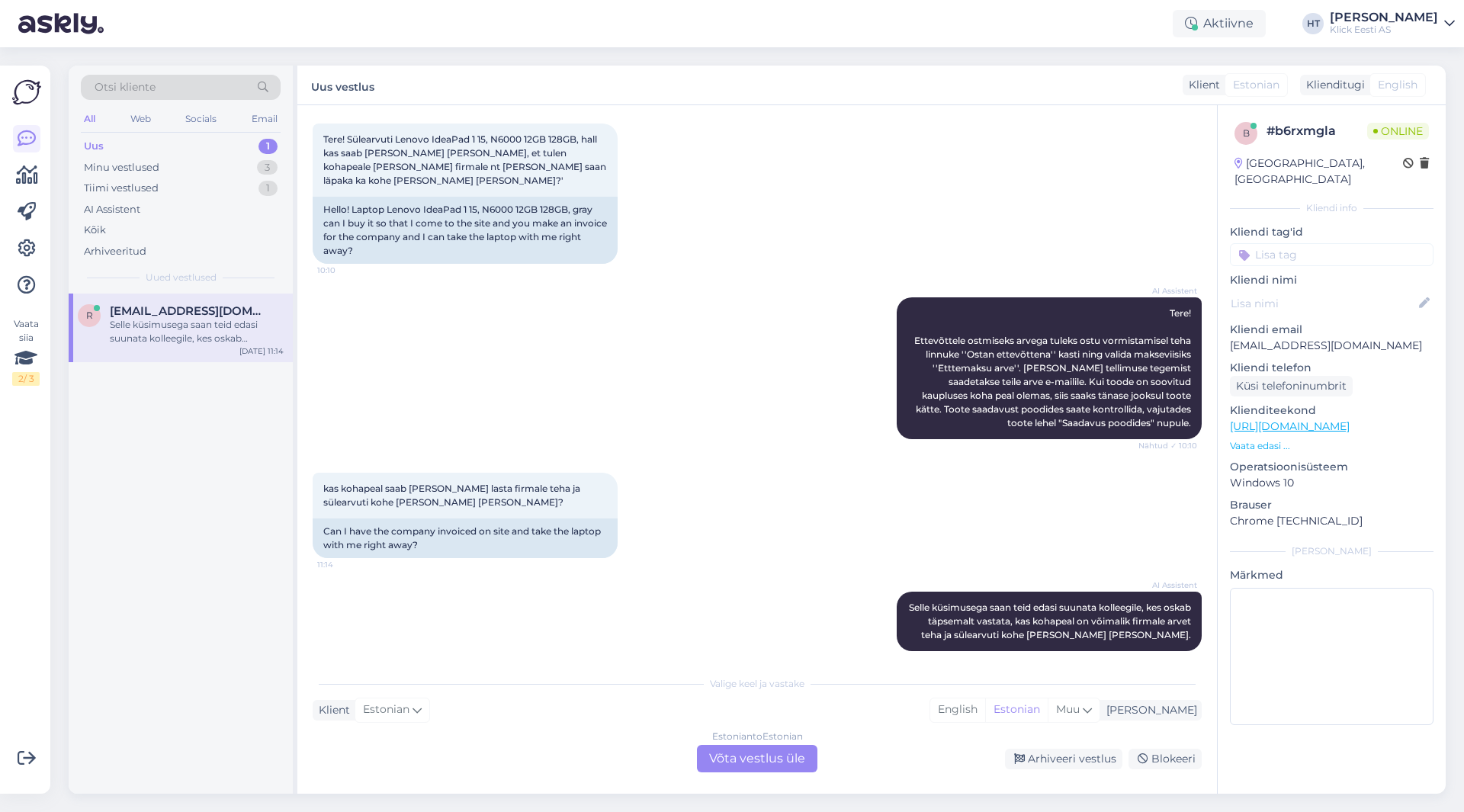
click at [654, 456] on div "kas kohapeal saab [PERSON_NAME] lasta firmale teha ja sülearvuti kohe [PERSON_N…" at bounding box center [757, 515] width 889 height 119
click at [435, 372] on div "AI Assistent Tere! Ettevõttele ostmiseks arvega tuleks ostu vormistamisel teha …" at bounding box center [757, 369] width 889 height 176
click at [774, 595] on div "AI Assistent Selle küsimusega saan teid edasi suunata kolleegile, kes oskab täp…" at bounding box center [757, 621] width 889 height 93
click at [748, 756] on div "Estonian to Estonian Võta vestlus üle" at bounding box center [757, 759] width 121 height 27
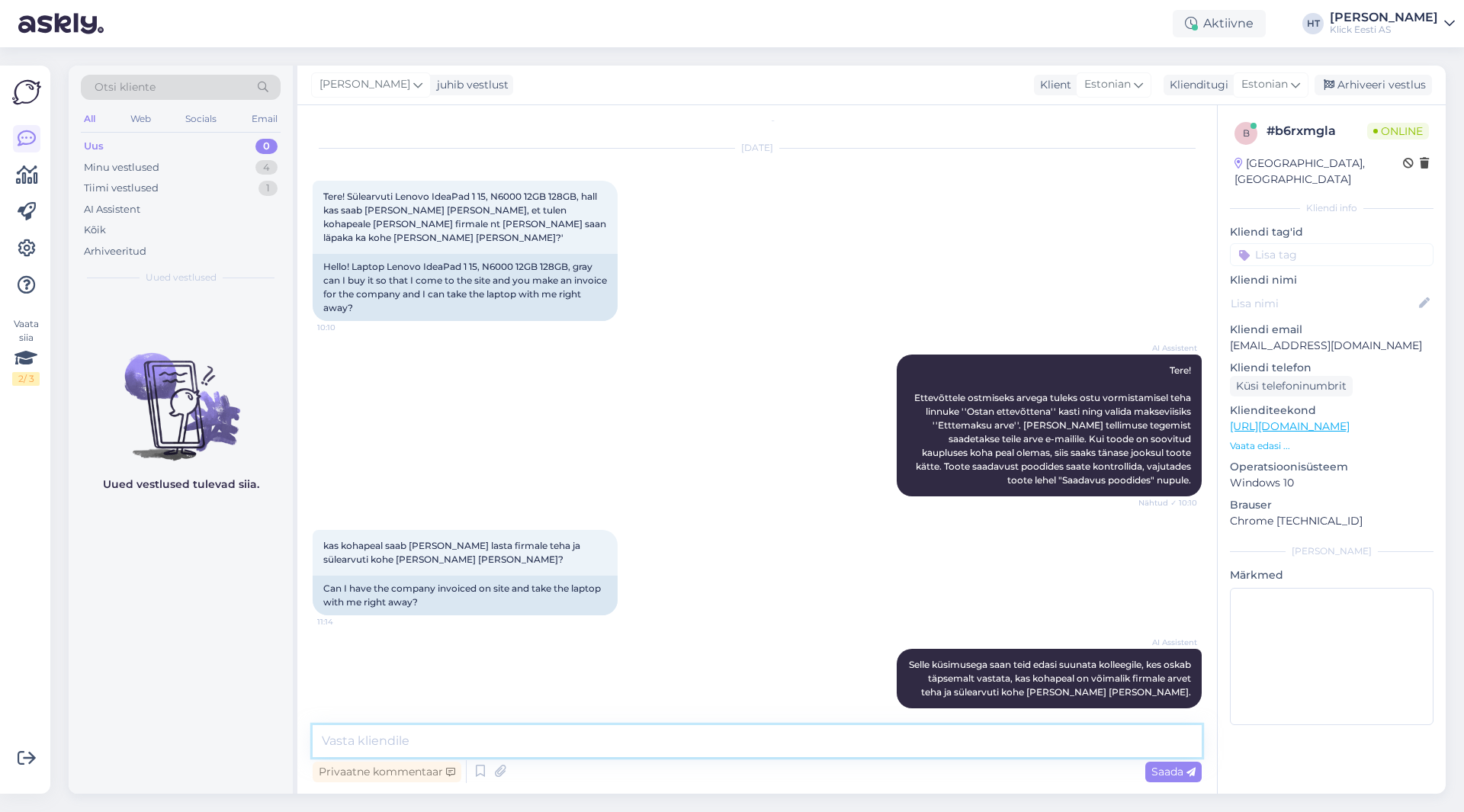
click at [748, 749] on textarea at bounding box center [757, 740] width 889 height 32
type textarea "Kas mõtlete niisama ettevõtte info lisamist arvele, ülekandega tasumiseks arvet…"
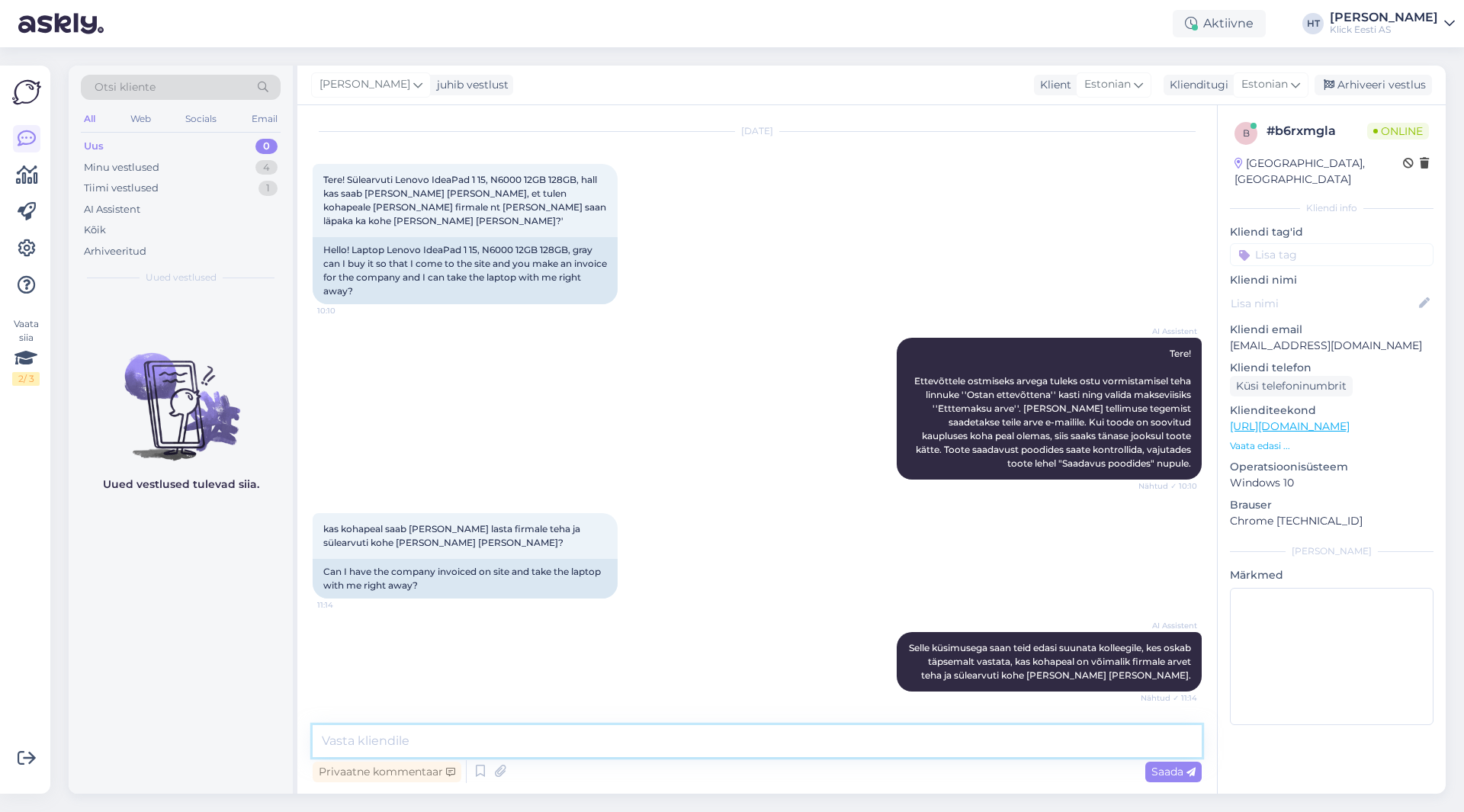
scroll to position [113, 0]
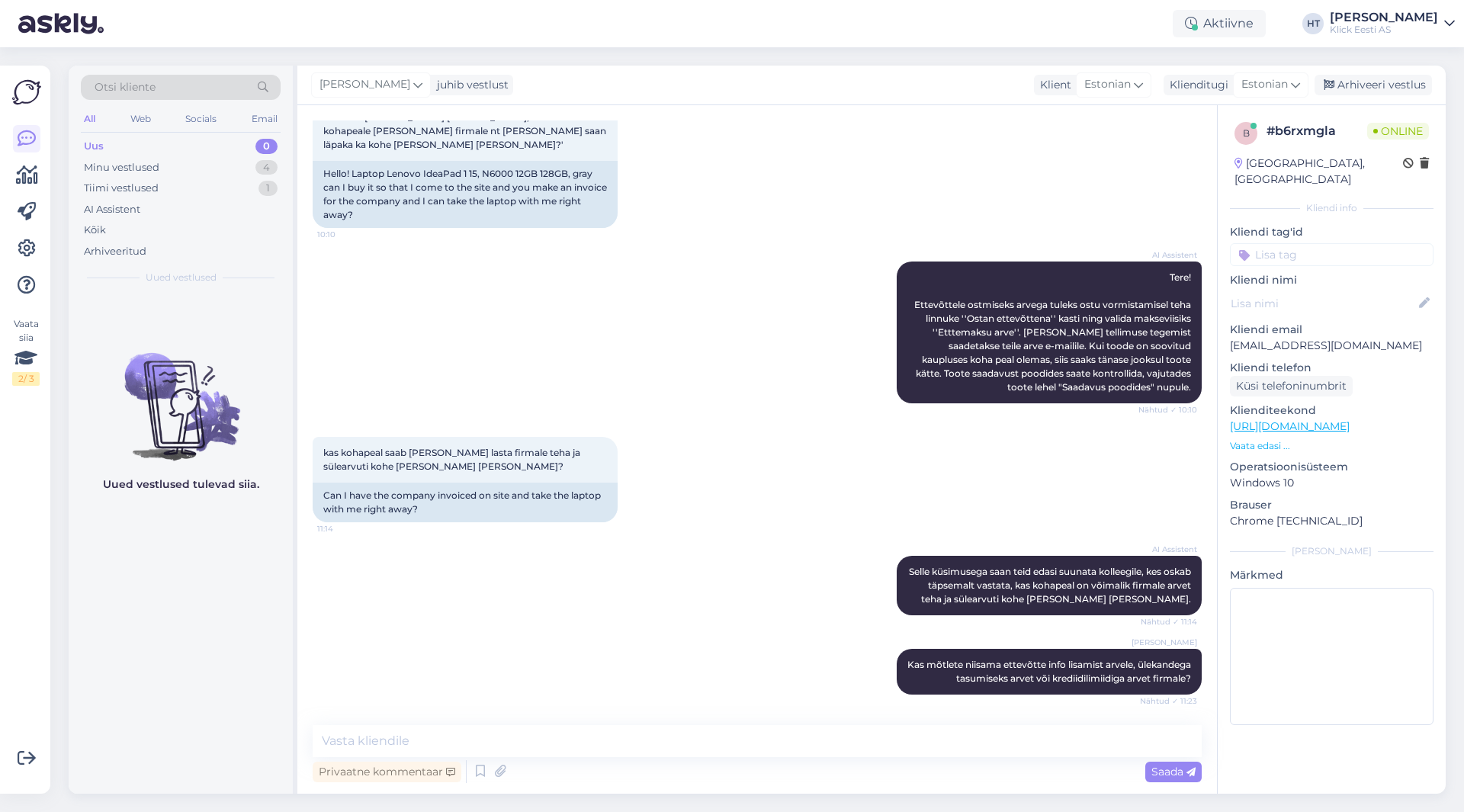
click at [176, 632] on div "Uued vestlused tulevad siia." at bounding box center [180, 544] width 224 height 500
click at [26, 369] on icon at bounding box center [25, 358] width 23 height 27
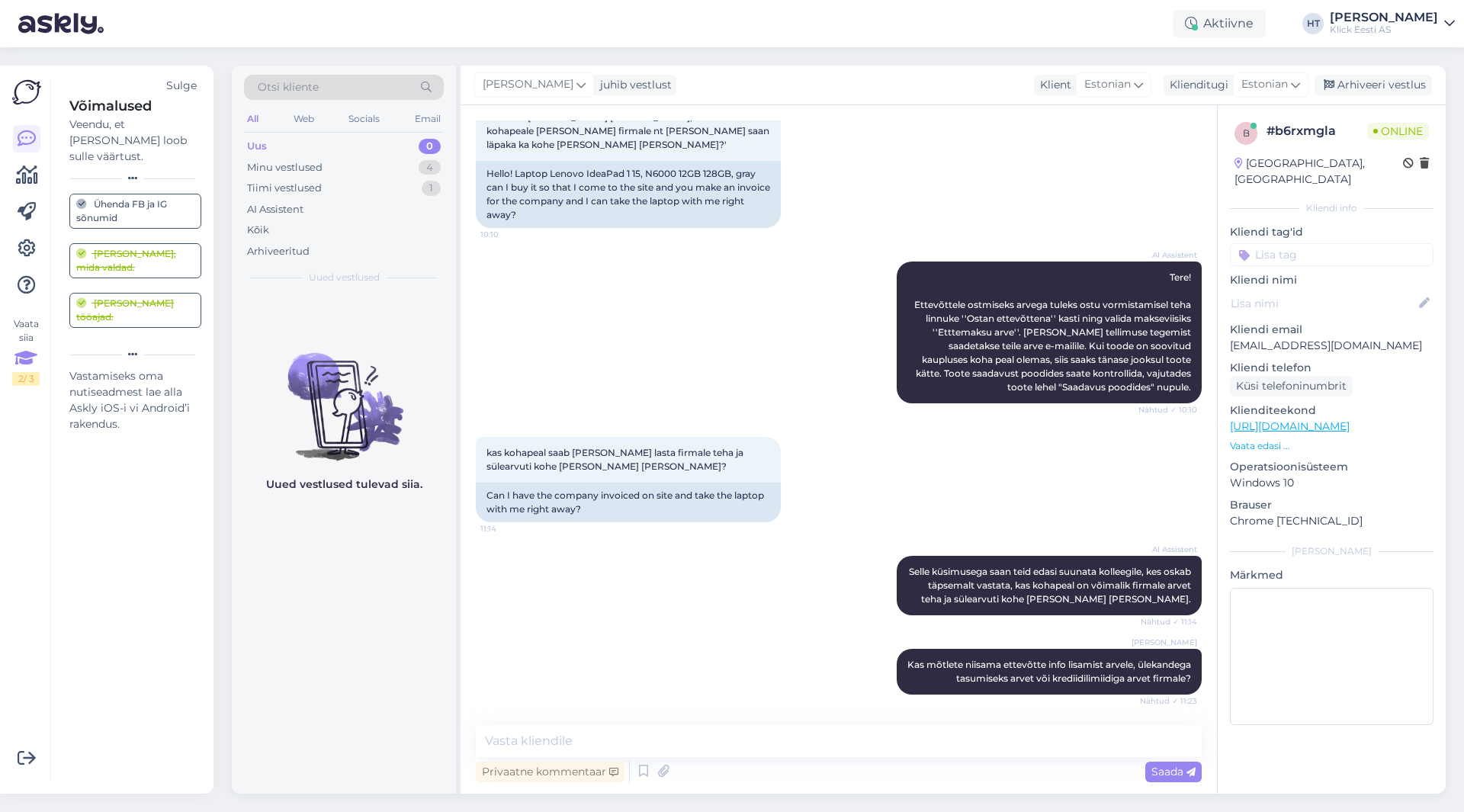
click at [153, 484] on div "Võimalused Veendu, et Askly loob sulle väärtust. Sulge Ühenda FB ja IG sõnumid …" at bounding box center [126, 430] width 151 height 704
click at [791, 650] on div "[PERSON_NAME] Kas mõtlete niisama ettevõtte info lisamist arvele, ülekandega ta…" at bounding box center [839, 672] width 726 height 80
click at [182, 89] on div "Sulge" at bounding box center [181, 86] width 31 height 16
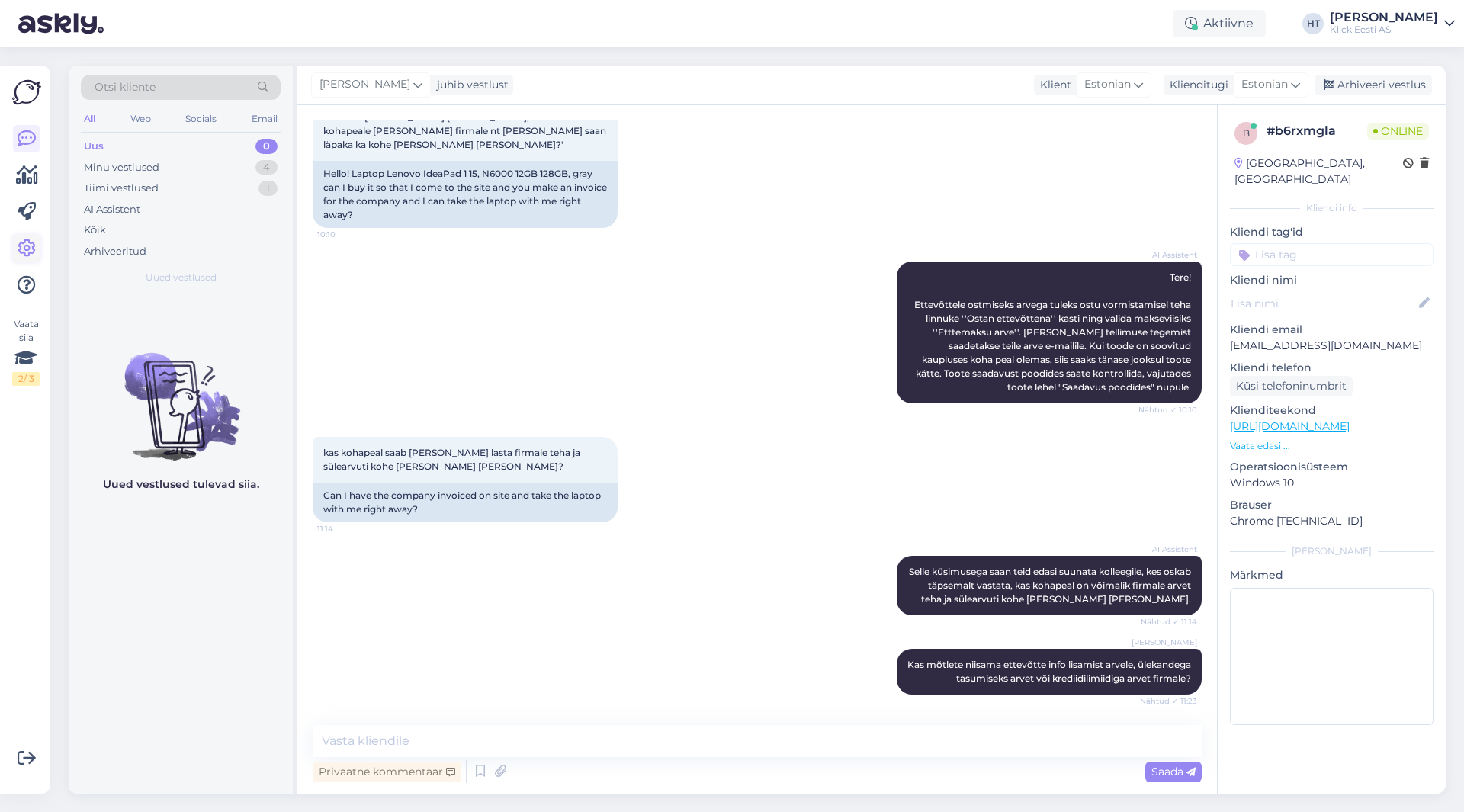
click at [23, 239] on icon at bounding box center [26, 248] width 18 height 18
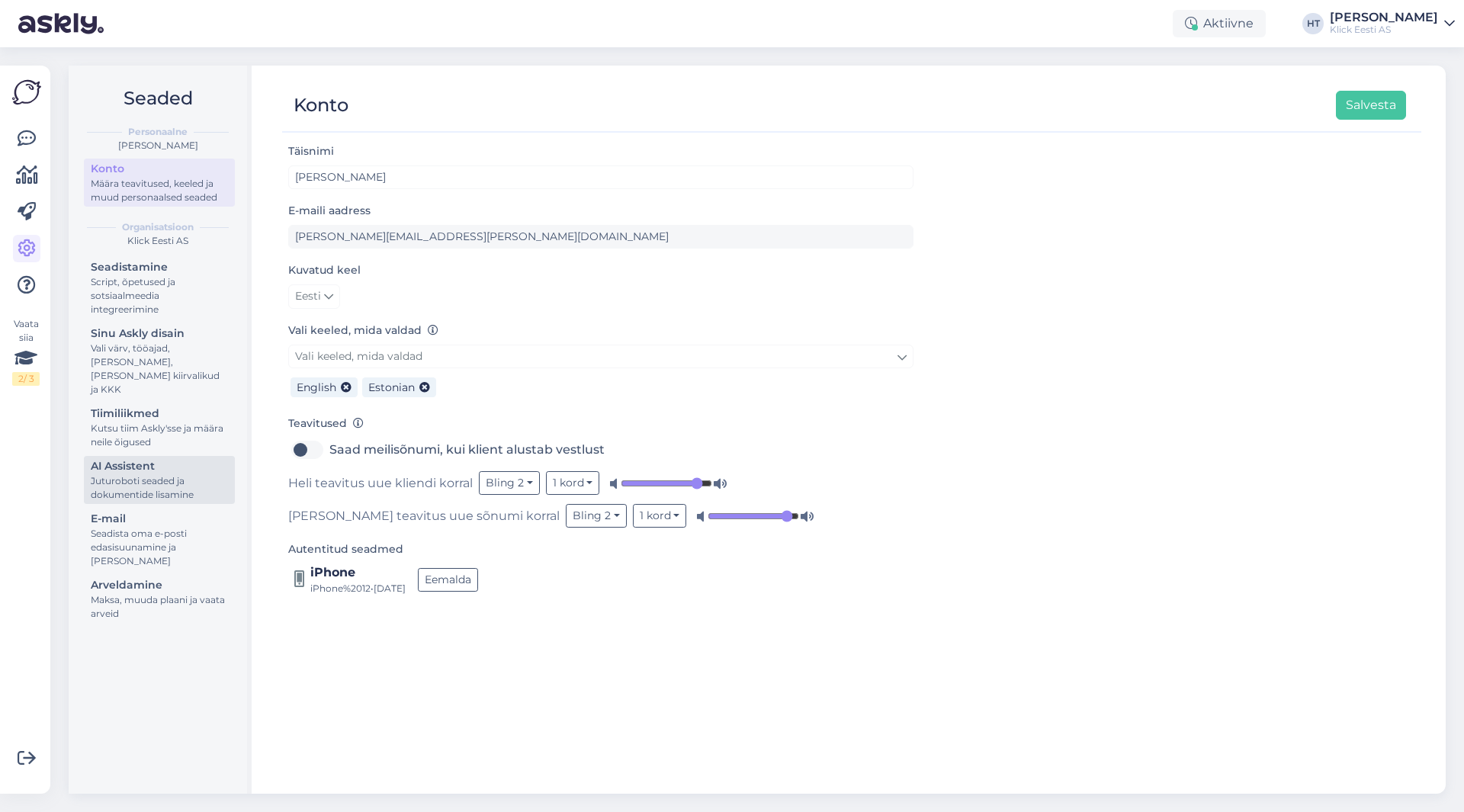
click at [165, 459] on div "AI Assistent" at bounding box center [159, 467] width 137 height 16
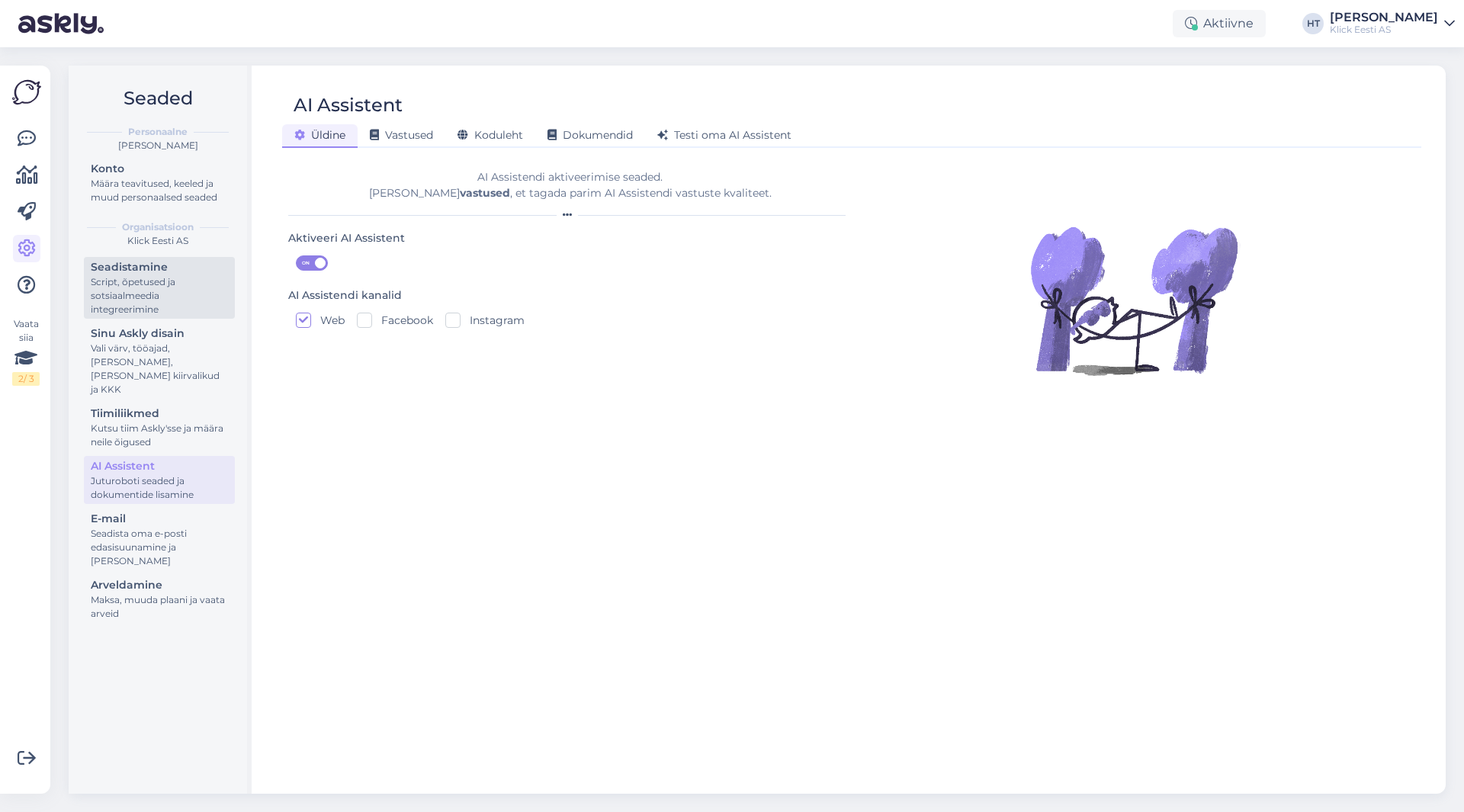
click at [176, 300] on div "Script, õpetused ja sotsiaalmeedia integreerimine" at bounding box center [159, 295] width 137 height 41
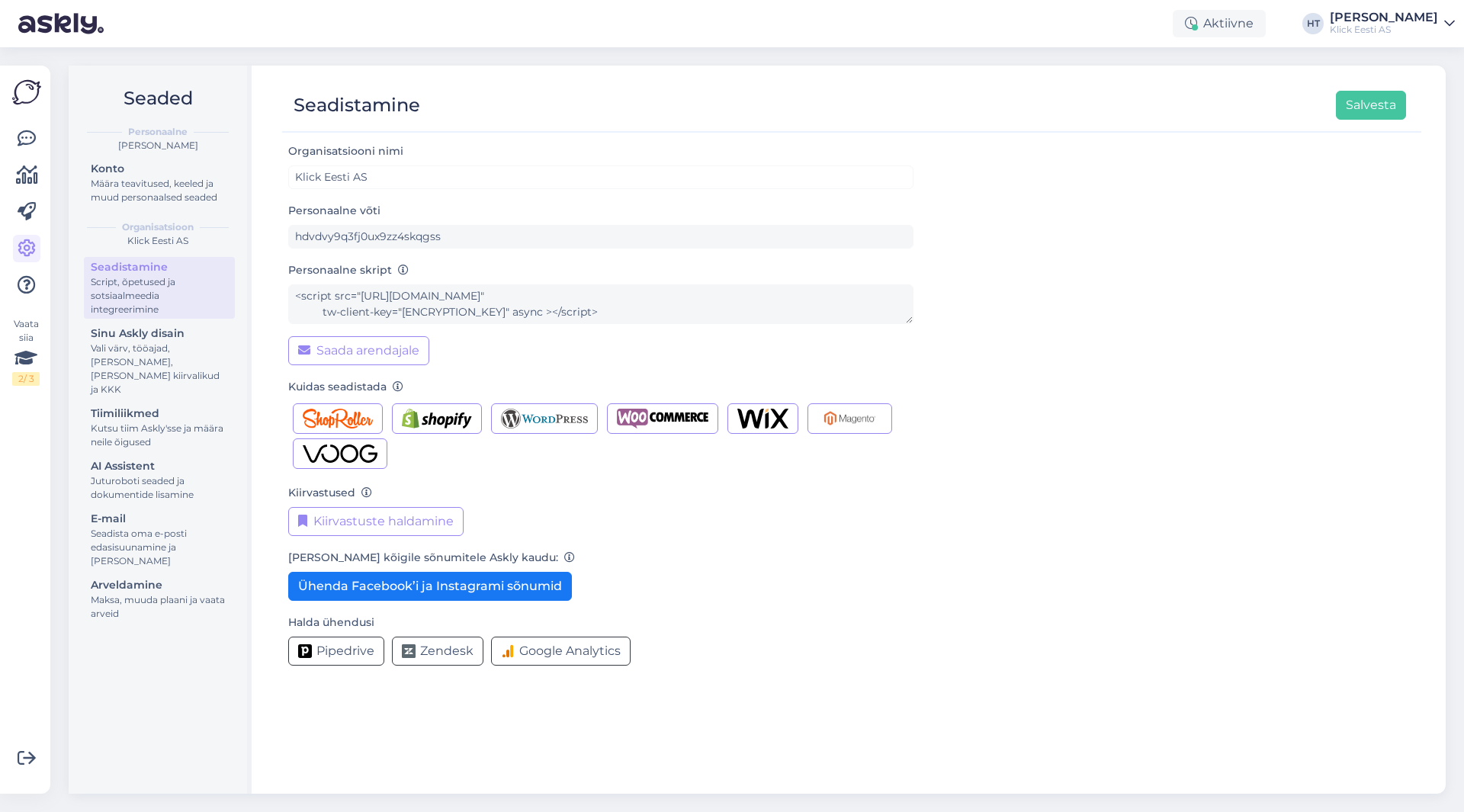
click at [635, 556] on div "[PERSON_NAME] kõigile sõnumitele Askly kaudu: Ühenda Facebook’i ja Instagrami s…" at bounding box center [601, 575] width 625 height 53
click at [40, 138] on link at bounding box center [26, 139] width 27 height 27
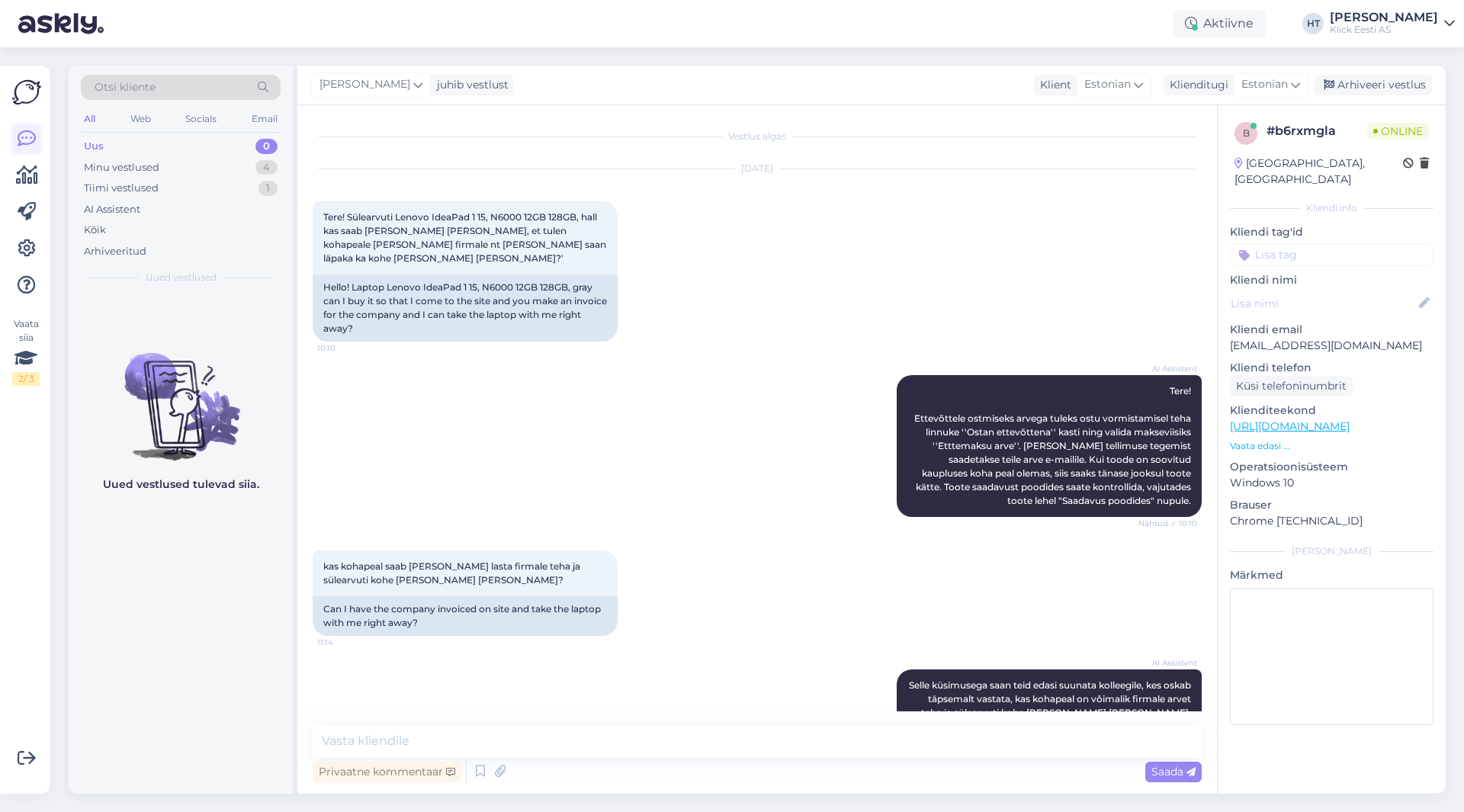
click at [36, 138] on link at bounding box center [26, 139] width 27 height 27
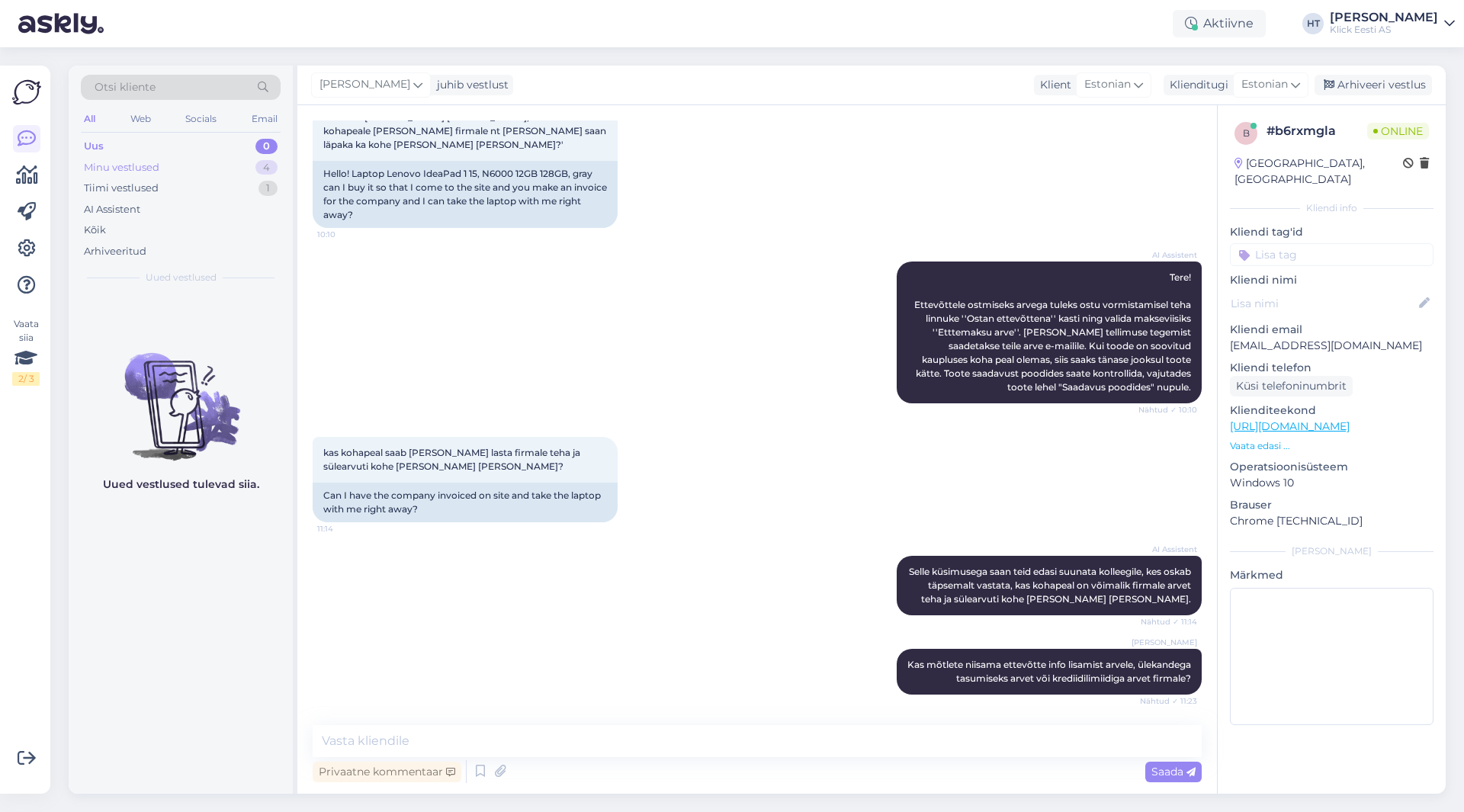
click at [190, 176] on div "Minu vestlused 4" at bounding box center [180, 168] width 199 height 22
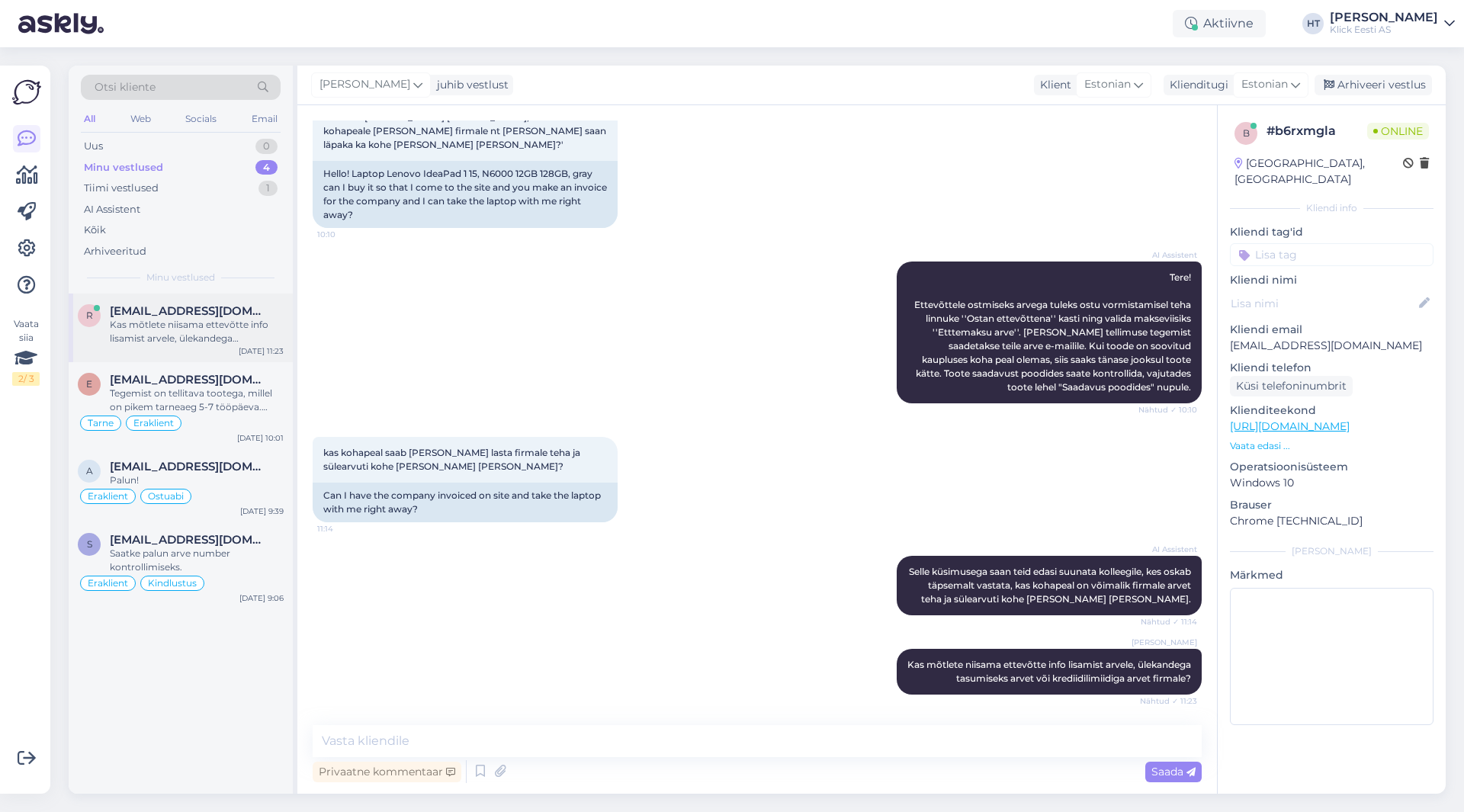
click at [254, 338] on div "Kas mõtlete niisama ettevõtte info lisamist arvele, ülekandega tasumiseks arvet…" at bounding box center [197, 332] width 174 height 27
click at [733, 420] on div "kas kohapeal saab [PERSON_NAME] lasta firmale teha ja sülearvuti kohe [PERSON_N…" at bounding box center [757, 479] width 889 height 119
click at [637, 387] on div "AI Assistent Tere! Ettevõttele ostmiseks arvega tuleks ostu vormistamisel teha …" at bounding box center [757, 333] width 889 height 176
click at [748, 507] on div "kas kohapeal saab [PERSON_NAME] lasta firmale teha ja sülearvuti kohe [PERSON_N…" at bounding box center [757, 479] width 889 height 119
click at [228, 147] on div "Uus 1" at bounding box center [180, 147] width 199 height 22
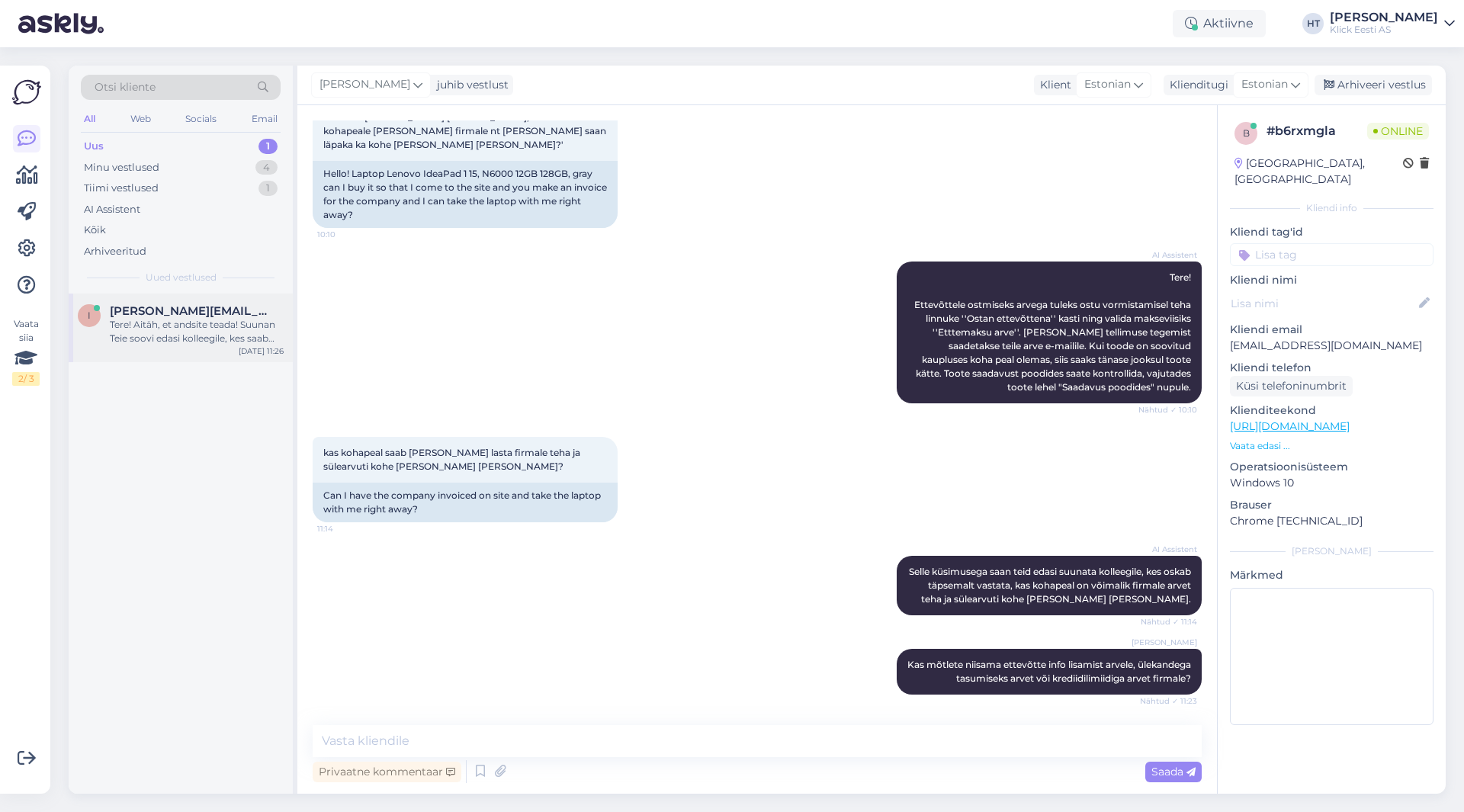
click at [222, 304] on span "[PERSON_NAME][EMAIL_ADDRESS][DOMAIN_NAME]" at bounding box center [189, 311] width 159 height 14
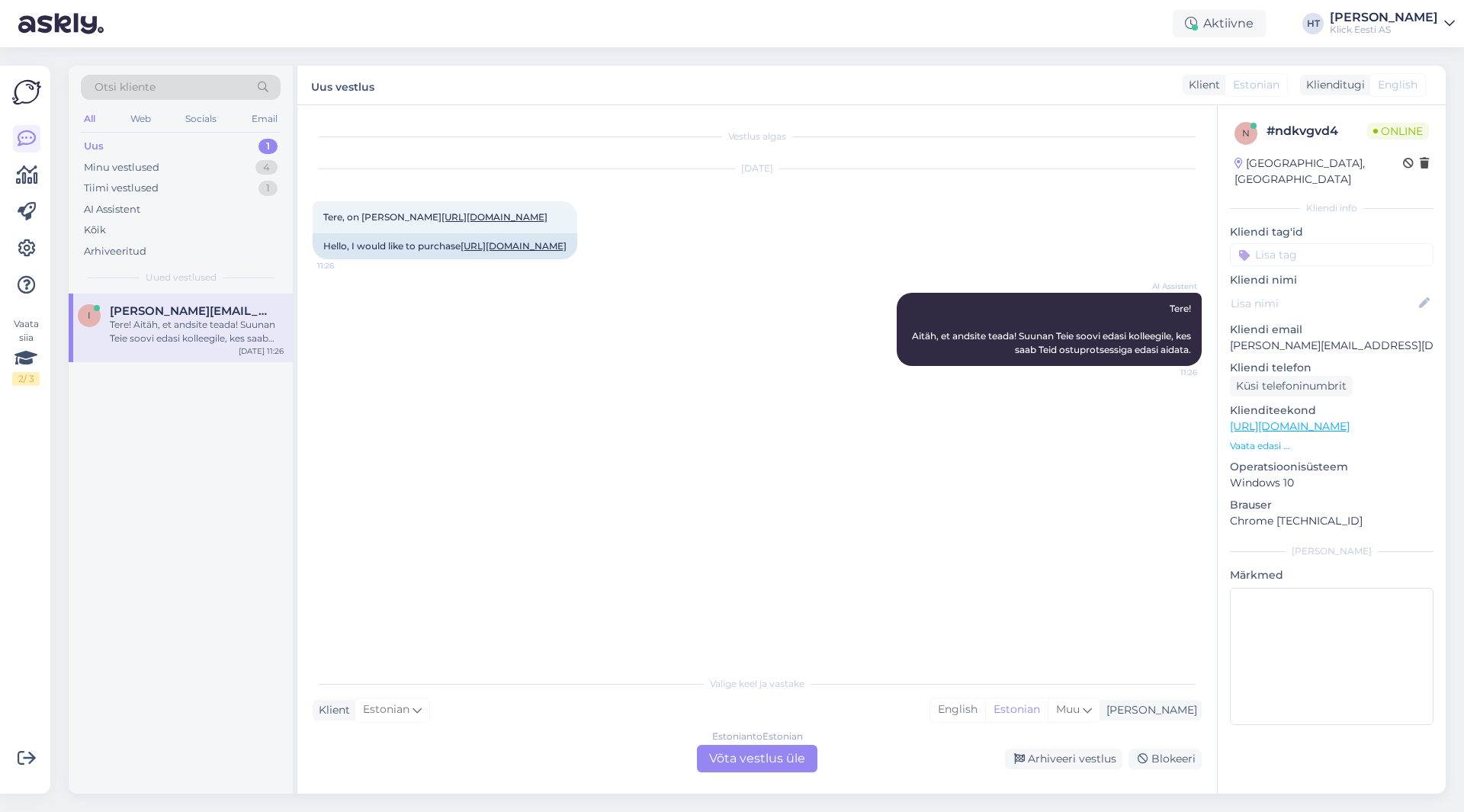
click at [373, 364] on div "AI Assistent Tere! Aitäh, et andsite teada! Suunan Teie soovi edasi kolleegile,…" at bounding box center [757, 330] width 889 height 107
click at [232, 157] on div "Minu vestlused 4" at bounding box center [180, 168] width 199 height 22
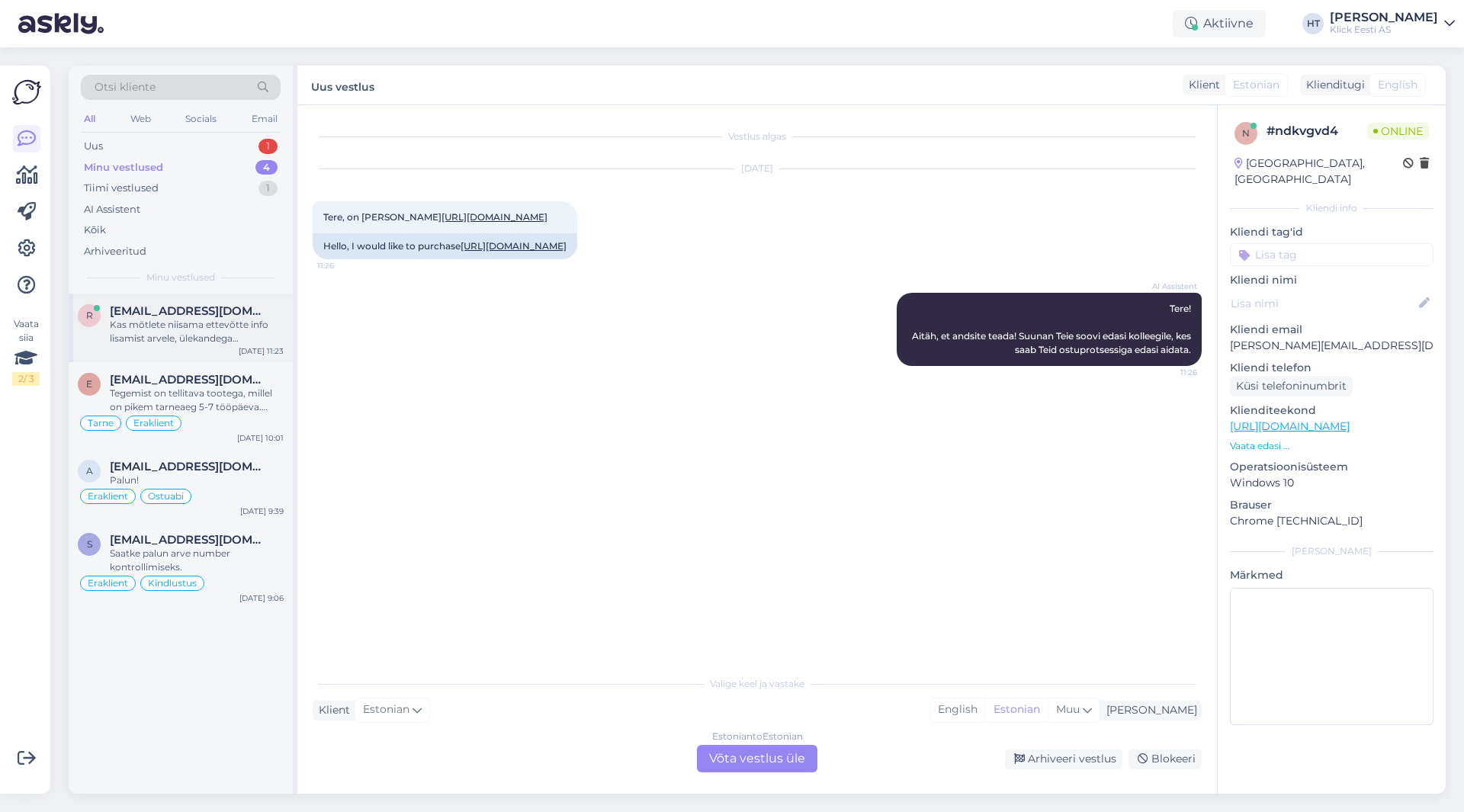
click at [259, 304] on div "r [EMAIL_ADDRESS][DOMAIN_NAME] Kas mõtlete niisama ettevõtte info lisamist arve…" at bounding box center [180, 328] width 224 height 69
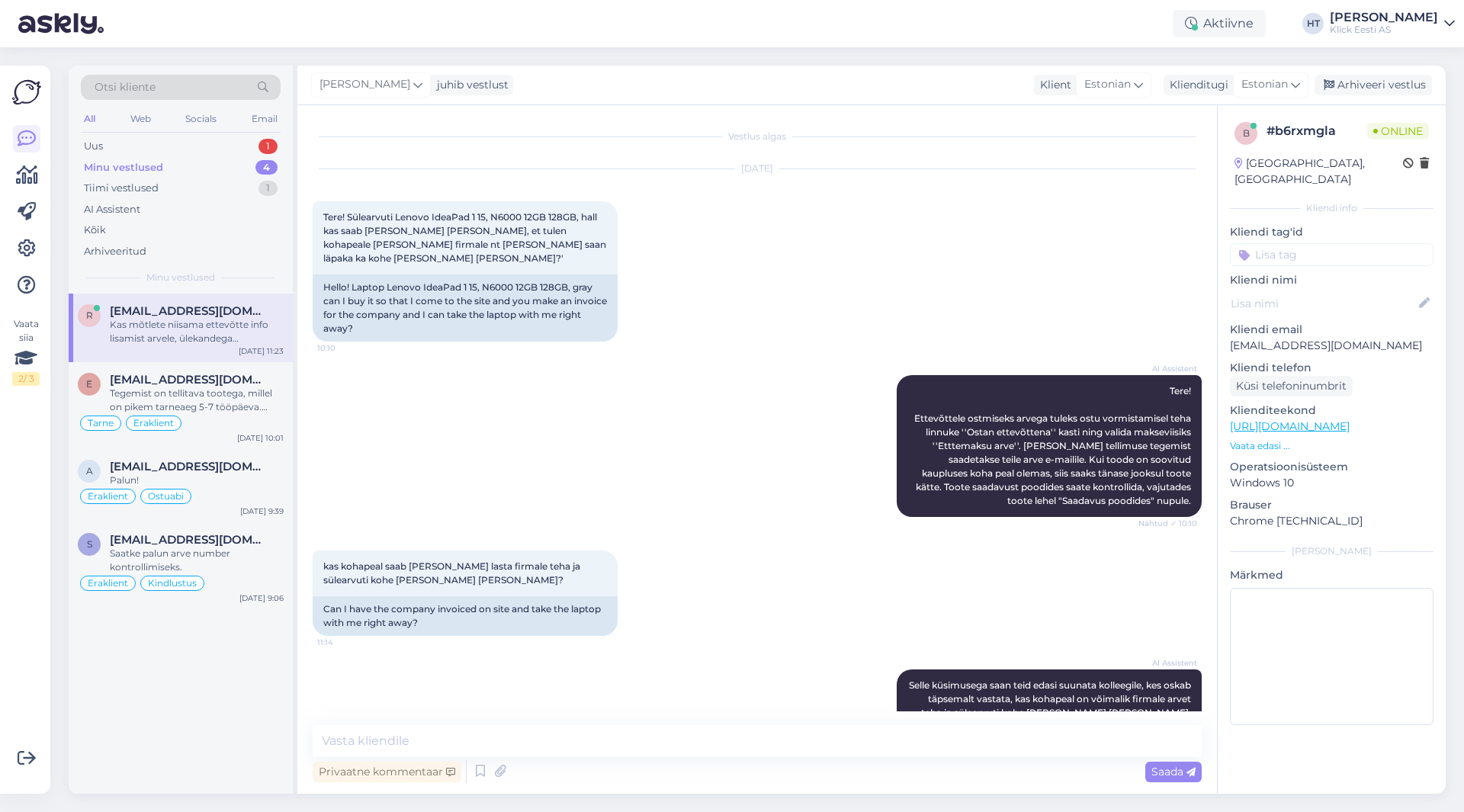
scroll to position [113, 0]
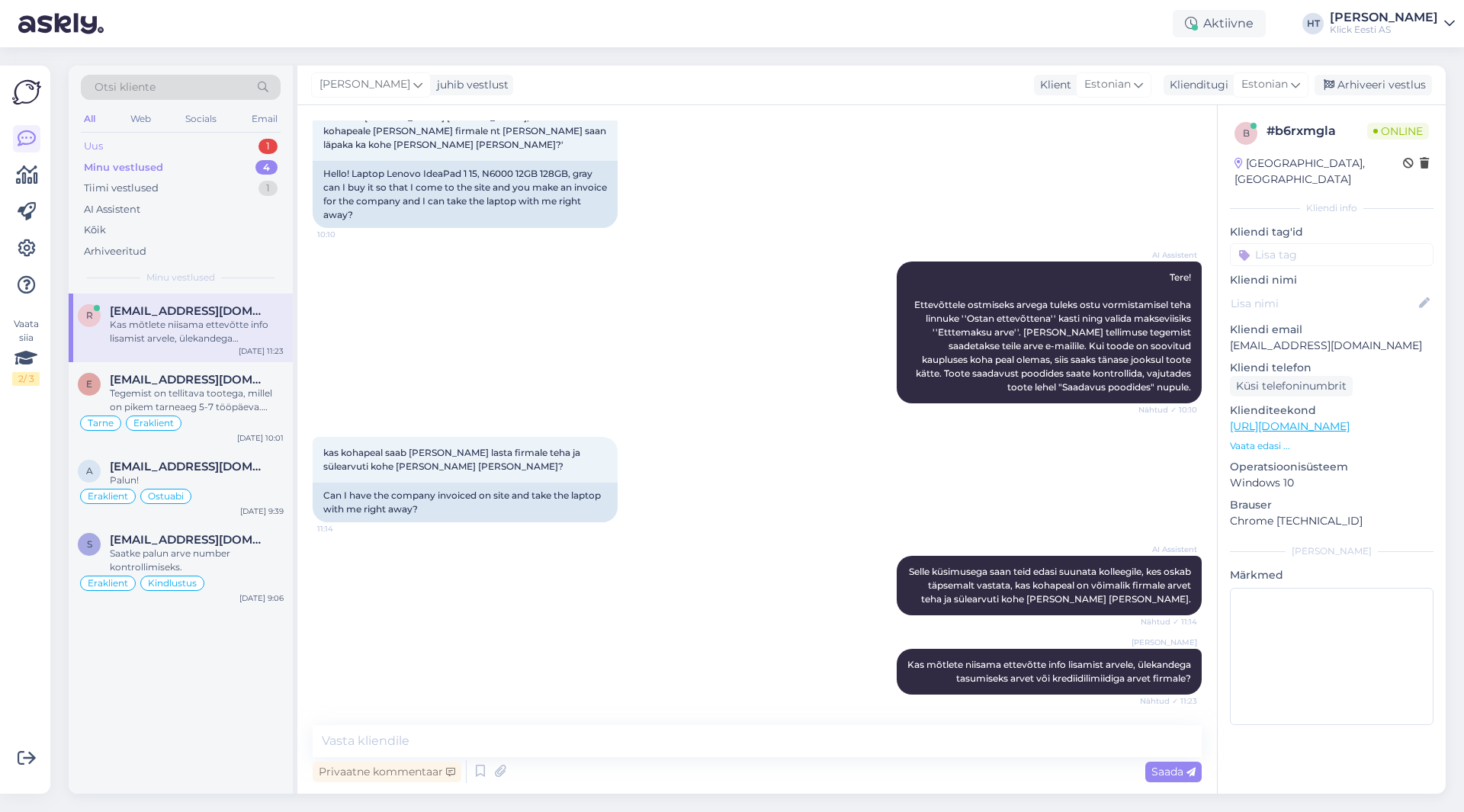
click at [238, 151] on div "Uus 1" at bounding box center [180, 147] width 199 height 22
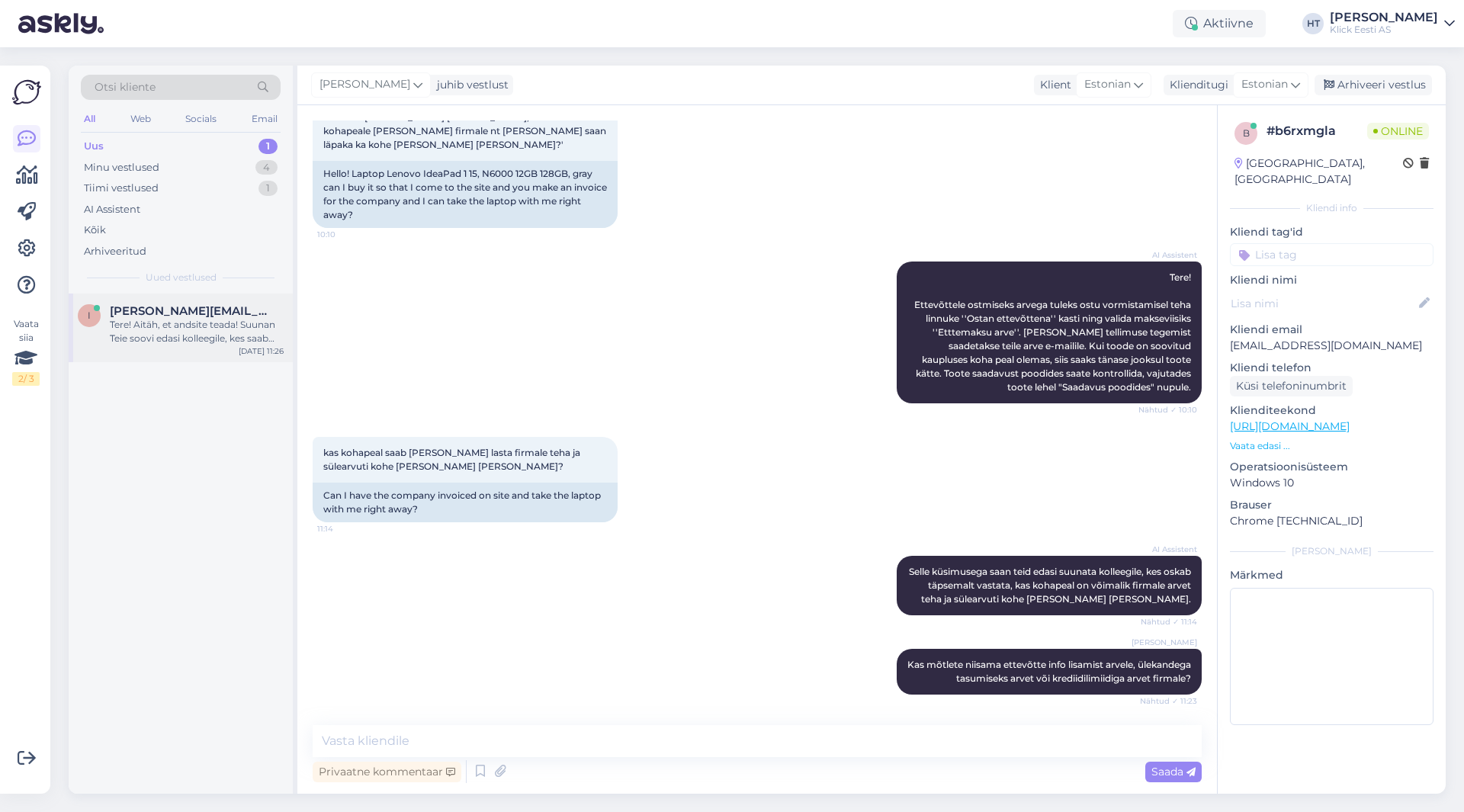
click at [237, 299] on div "i [PERSON_NAME][EMAIL_ADDRESS][DOMAIN_NAME] Tere! Aitäh, et andsite teada! Suun…" at bounding box center [180, 328] width 224 height 69
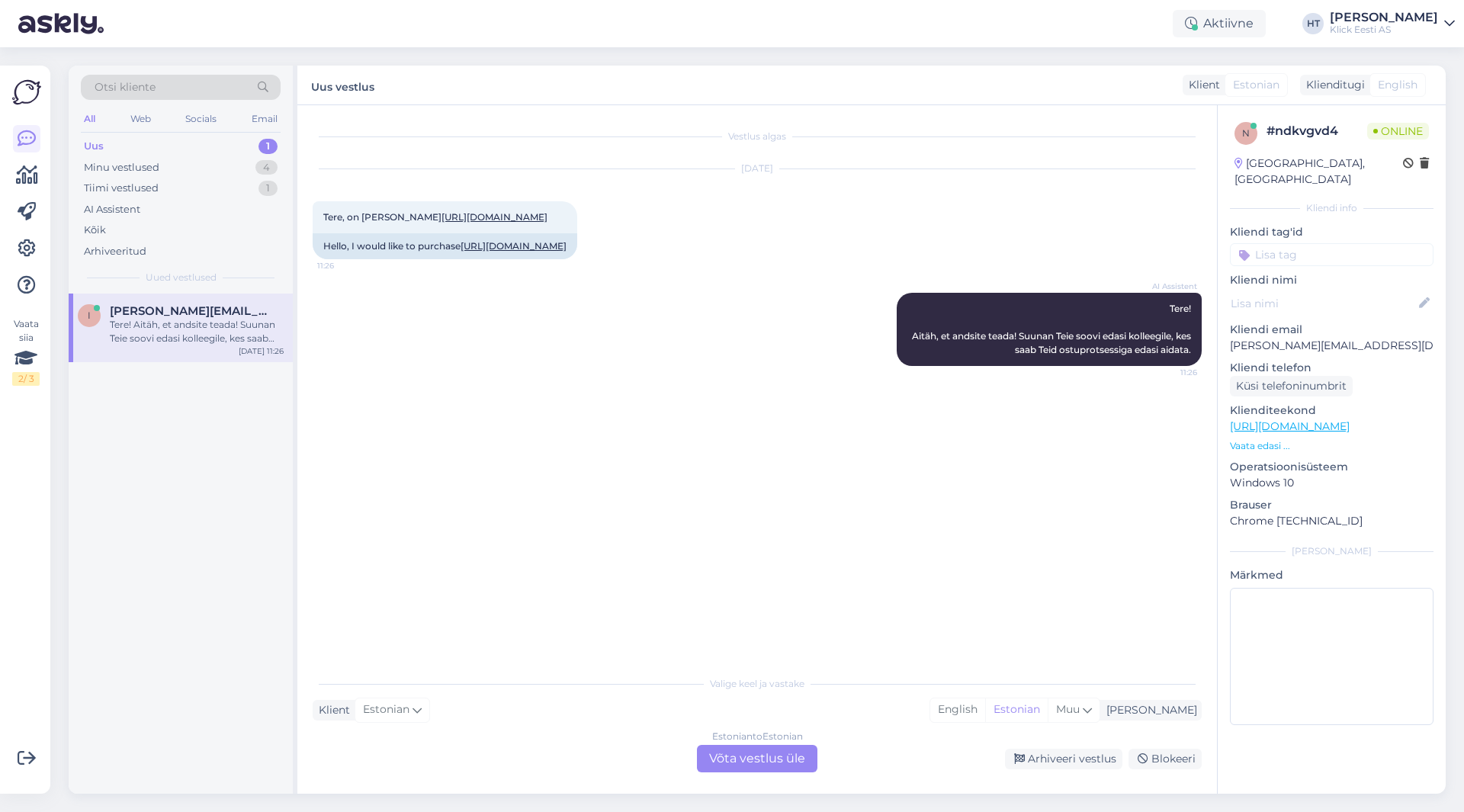
scroll to position [0, 0]
click at [467, 372] on div "AI Assistent Tere! Aitäh, et andsite teada! Suunan Teie soovi edasi kolleegile,…" at bounding box center [757, 330] width 889 height 107
click at [764, 382] on div "AI Assistent Tere! Aitäh, et andsite teada! Suunan Teie soovi edasi kolleegile,…" at bounding box center [757, 330] width 889 height 107
click at [762, 382] on div "AI Assistent Tere! Aitäh, et andsite teada! Suunan Teie soovi edasi kolleegile,…" at bounding box center [757, 330] width 889 height 107
drag, startPoint x: 762, startPoint y: 385, endPoint x: 1106, endPoint y: 382, distance: 344.0
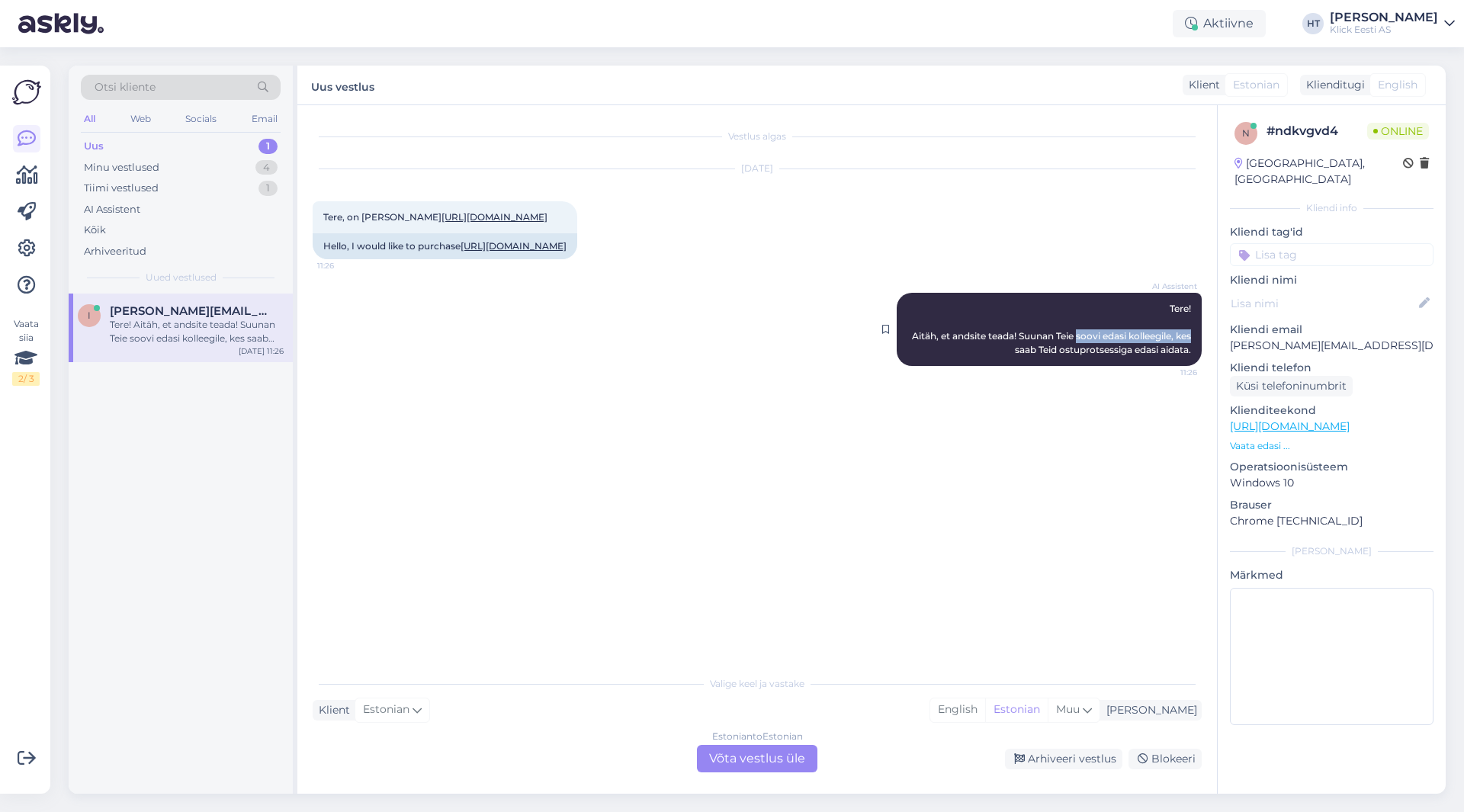
click at [1106, 382] on div "AI Assistent Tere! Aitäh, et andsite teada! Suunan Teie soovi edasi kolleegile,…" at bounding box center [757, 330] width 889 height 107
click at [945, 355] on span "Tere! Aitäh, et andsite teada! Suunan Teie soovi edasi kolleegile, kes saab Tei…" at bounding box center [1052, 329] width 281 height 53
drag, startPoint x: 916, startPoint y: 376, endPoint x: 1196, endPoint y: 387, distance: 280.2
click at [1196, 366] on div "AI Assistent Tere! Aitäh, et andsite teada! Suunan Teie soovi edasi kolleegile,…" at bounding box center [1049, 329] width 305 height 73
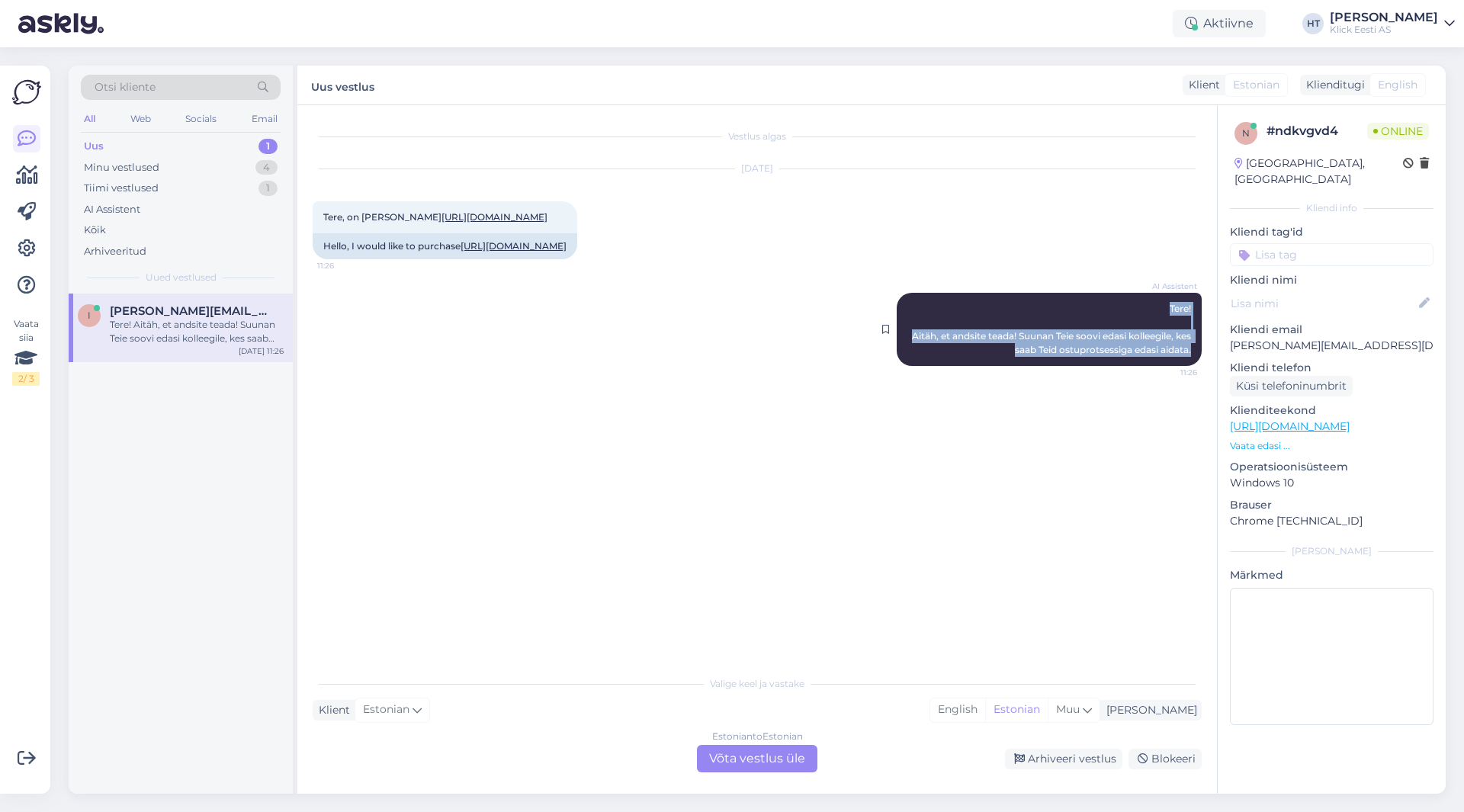
drag, startPoint x: 1195, startPoint y: 391, endPoint x: 1168, endPoint y: 349, distance: 49.9
click at [1168, 349] on div "AI Assistent Tere! Aitäh, et andsite teada! Suunan Teie soovi edasi kolleegile,…" at bounding box center [1049, 329] width 305 height 73
drag, startPoint x: 1168, startPoint y: 349, endPoint x: 1194, endPoint y: 393, distance: 51.1
click at [1194, 366] on div "AI Assistent Tere! Aitäh, et andsite teada! Suunan Teie soovi edasi kolleegile,…" at bounding box center [1049, 329] width 305 height 73
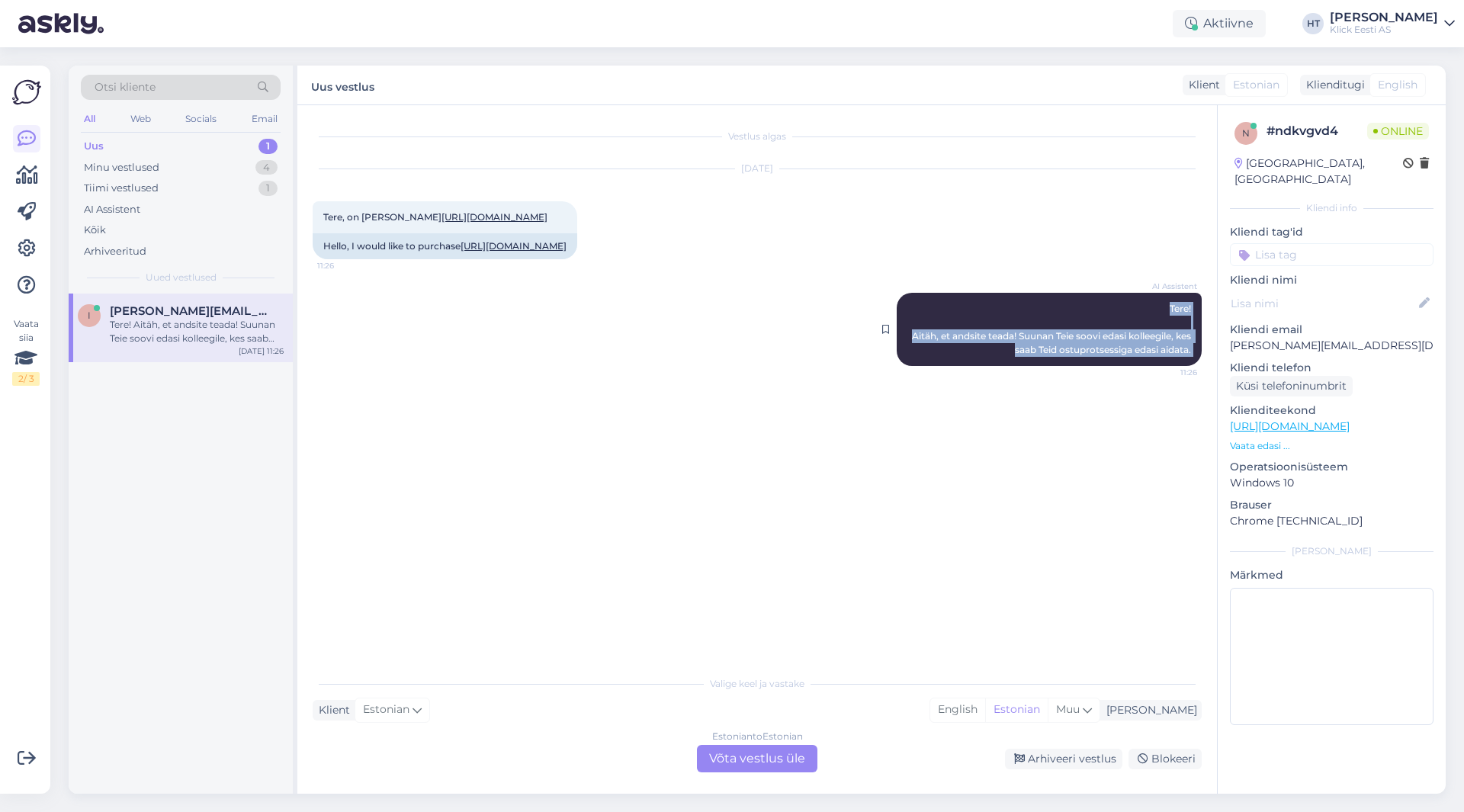
click at [1194, 366] on div "AI Assistent Tere! Aitäh, et andsite teada! Suunan Teie soovi edasi kolleegile,…" at bounding box center [1049, 329] width 305 height 73
click at [796, 382] on div "AI Assistent Tere! Aitäh, et andsite teada! Suunan Teie soovi edasi kolleegile,…" at bounding box center [757, 330] width 889 height 107
click at [760, 757] on div "Estonian to Estonian Võta vestlus üle" at bounding box center [757, 759] width 121 height 27
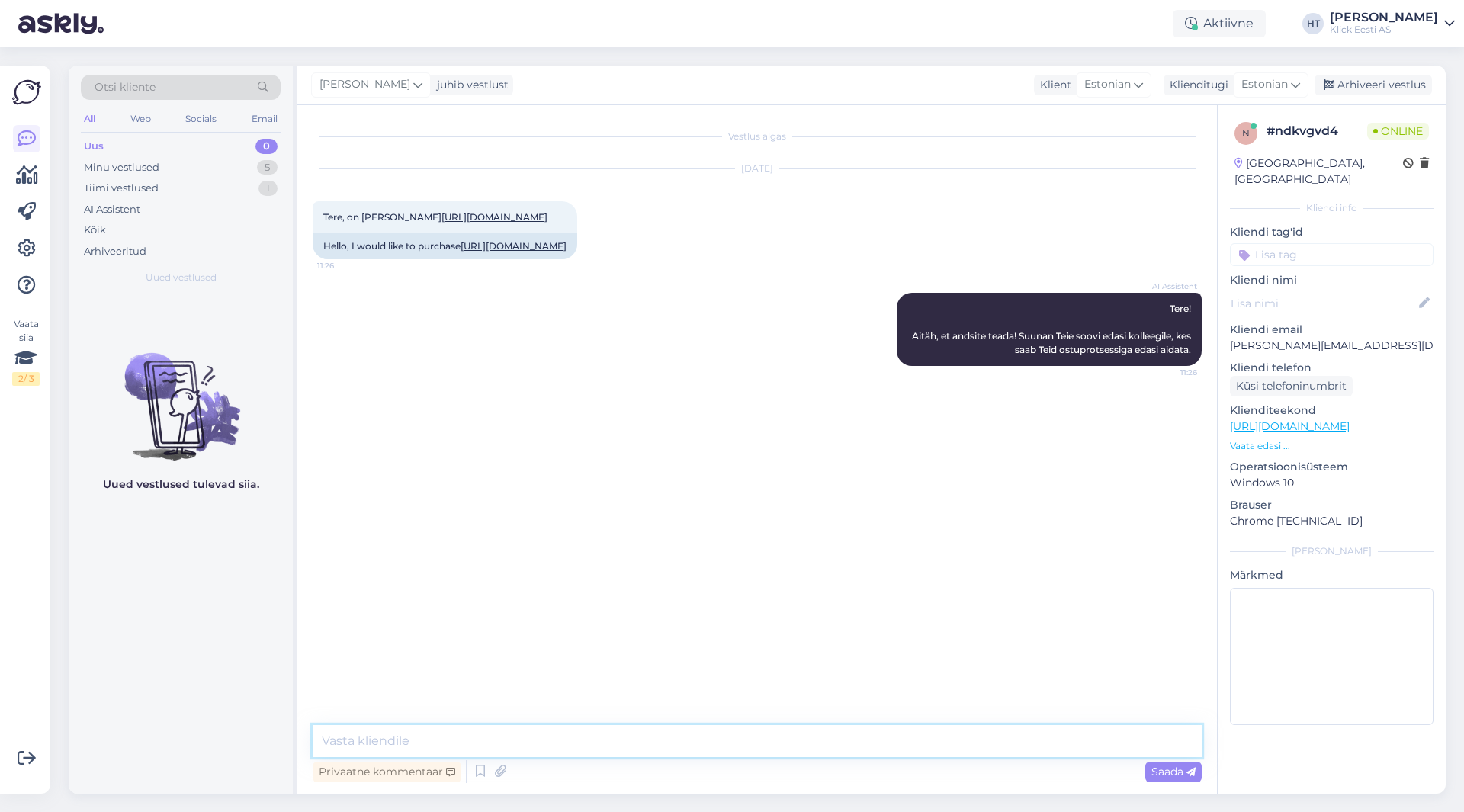
click at [760, 738] on textarea at bounding box center [757, 740] width 889 height 32
type textarea "Mis küsimus täpsemalt tekkis?"
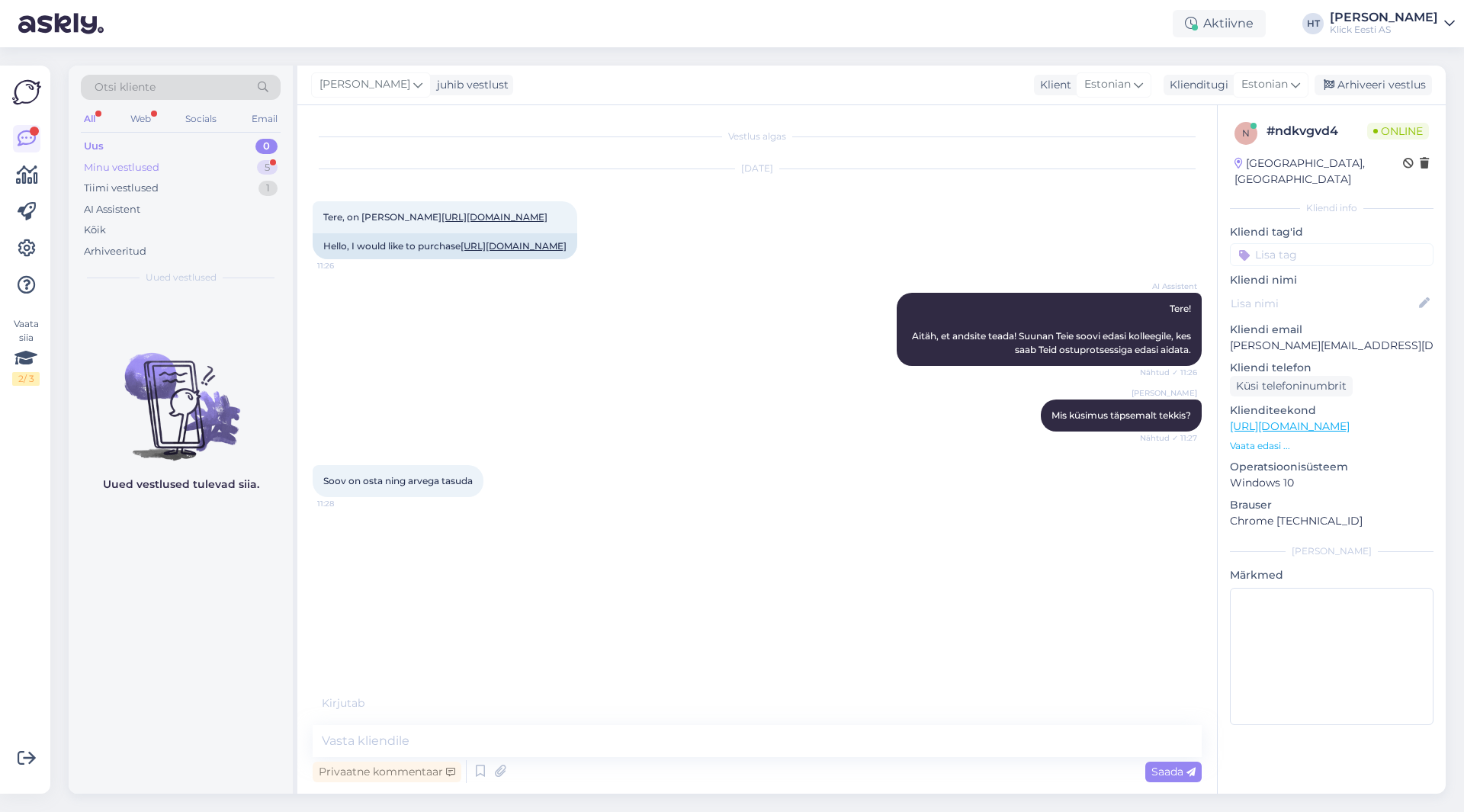
click at [162, 171] on div "Minu vestlused 5" at bounding box center [180, 168] width 199 height 22
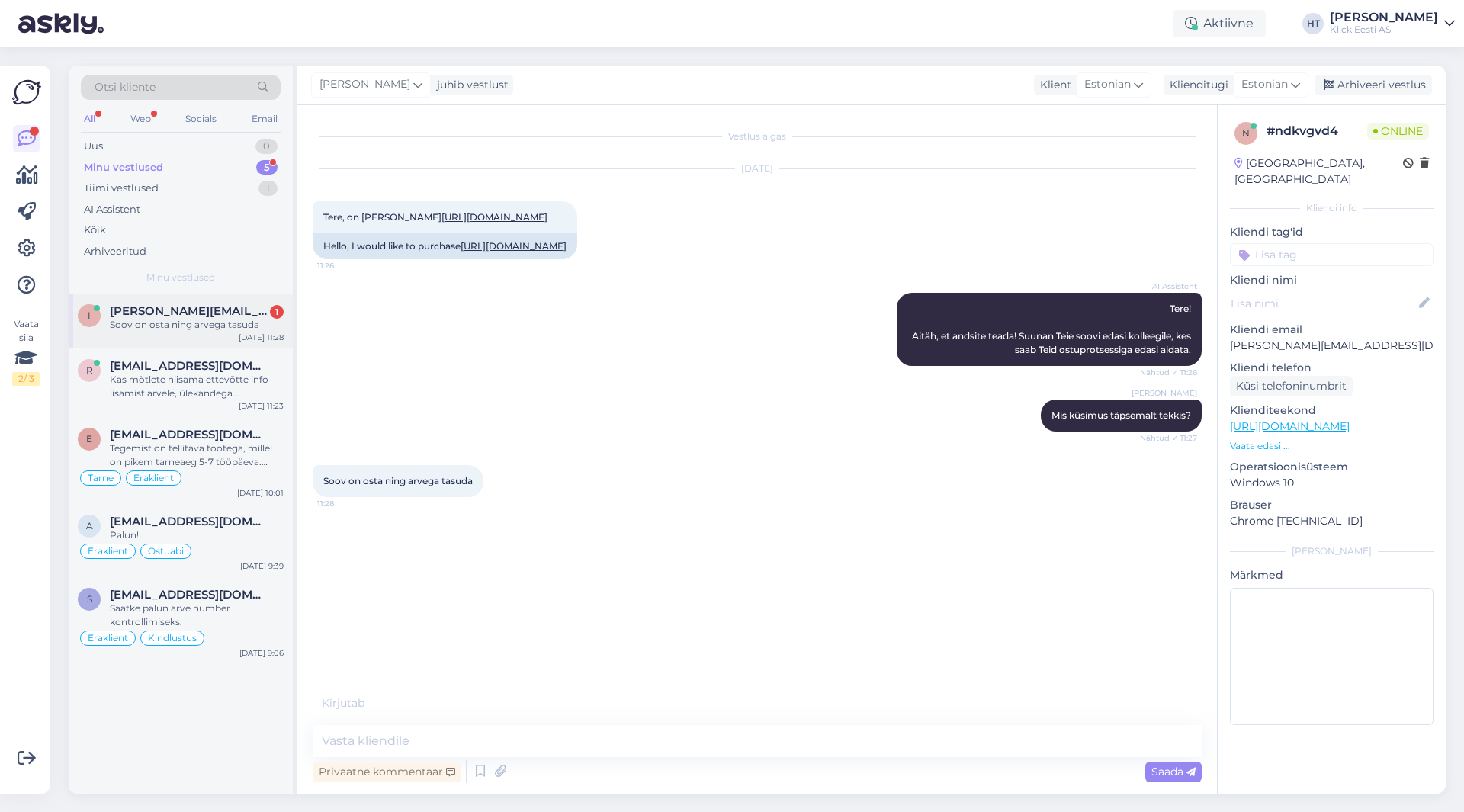
click at [224, 315] on span "[PERSON_NAME][EMAIL_ADDRESS][DOMAIN_NAME]" at bounding box center [189, 311] width 159 height 14
click at [268, 370] on div "[EMAIL_ADDRESS][DOMAIN_NAME]" at bounding box center [197, 365] width 174 height 14
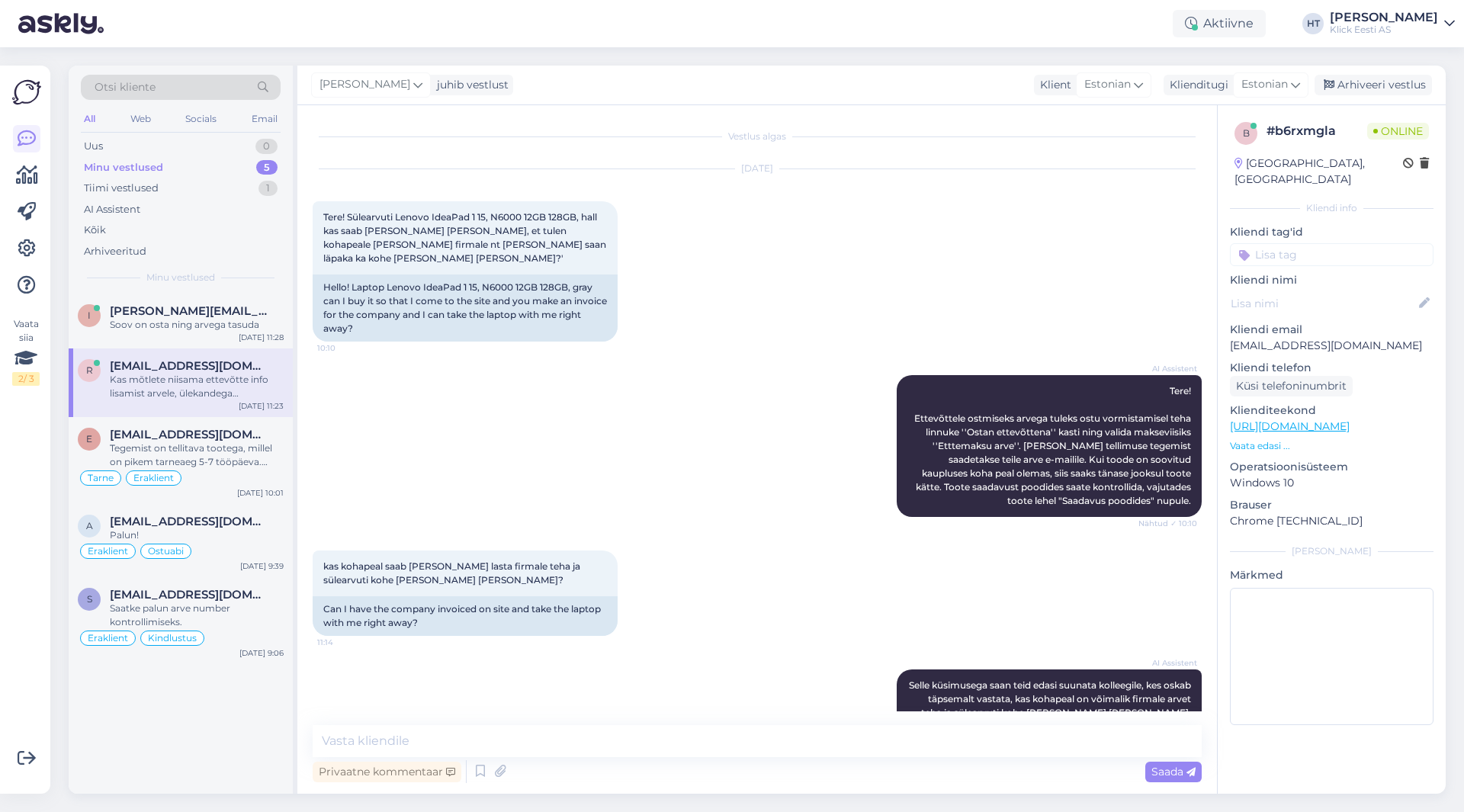
scroll to position [113, 0]
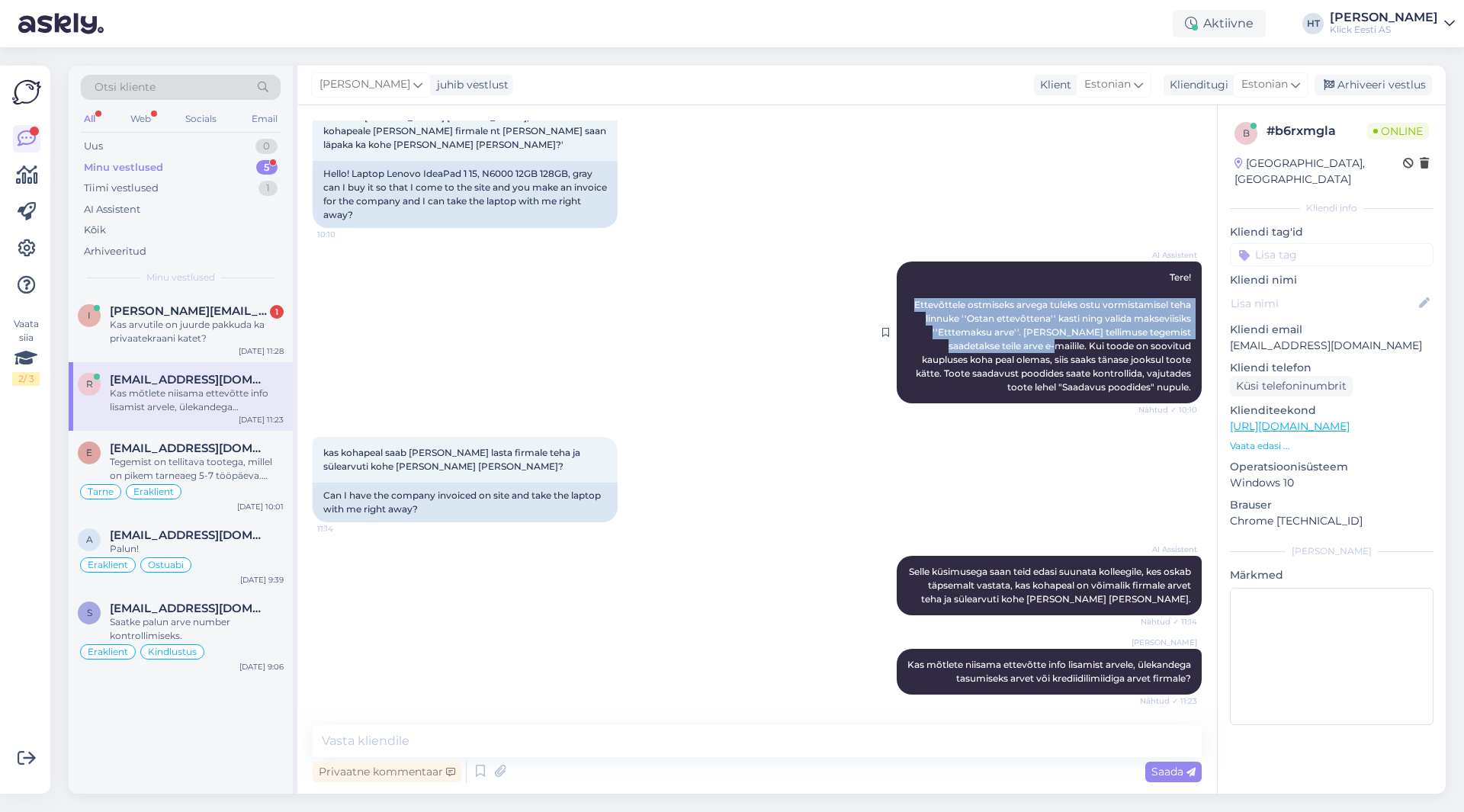
drag, startPoint x: 903, startPoint y: 290, endPoint x: 979, endPoint y: 334, distance: 87.8
click at [979, 334] on span "Tere! Ettevõttele ostmiseks arvega tuleks ostu vormistamisel teha linnuke ''Ost…" at bounding box center [1054, 333] width 279 height 121
copy span "Ettevõttele ostmiseks arvega tuleks ostu vormistamisel teha linnuke ''Ostan ett…"
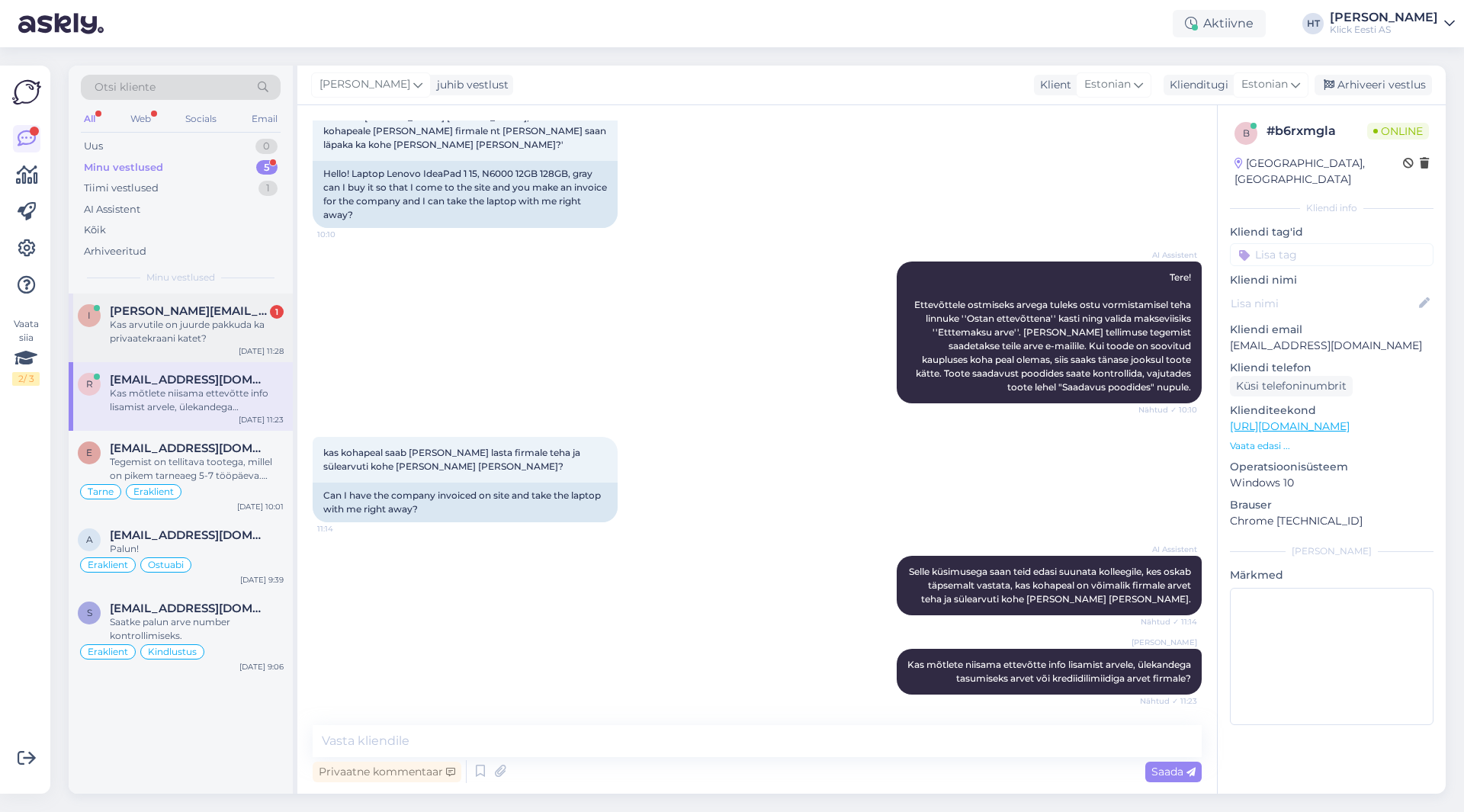
click at [218, 324] on div "Kas arvutile on juurde pakkuda ka privaatekraani katet?" at bounding box center [197, 332] width 174 height 27
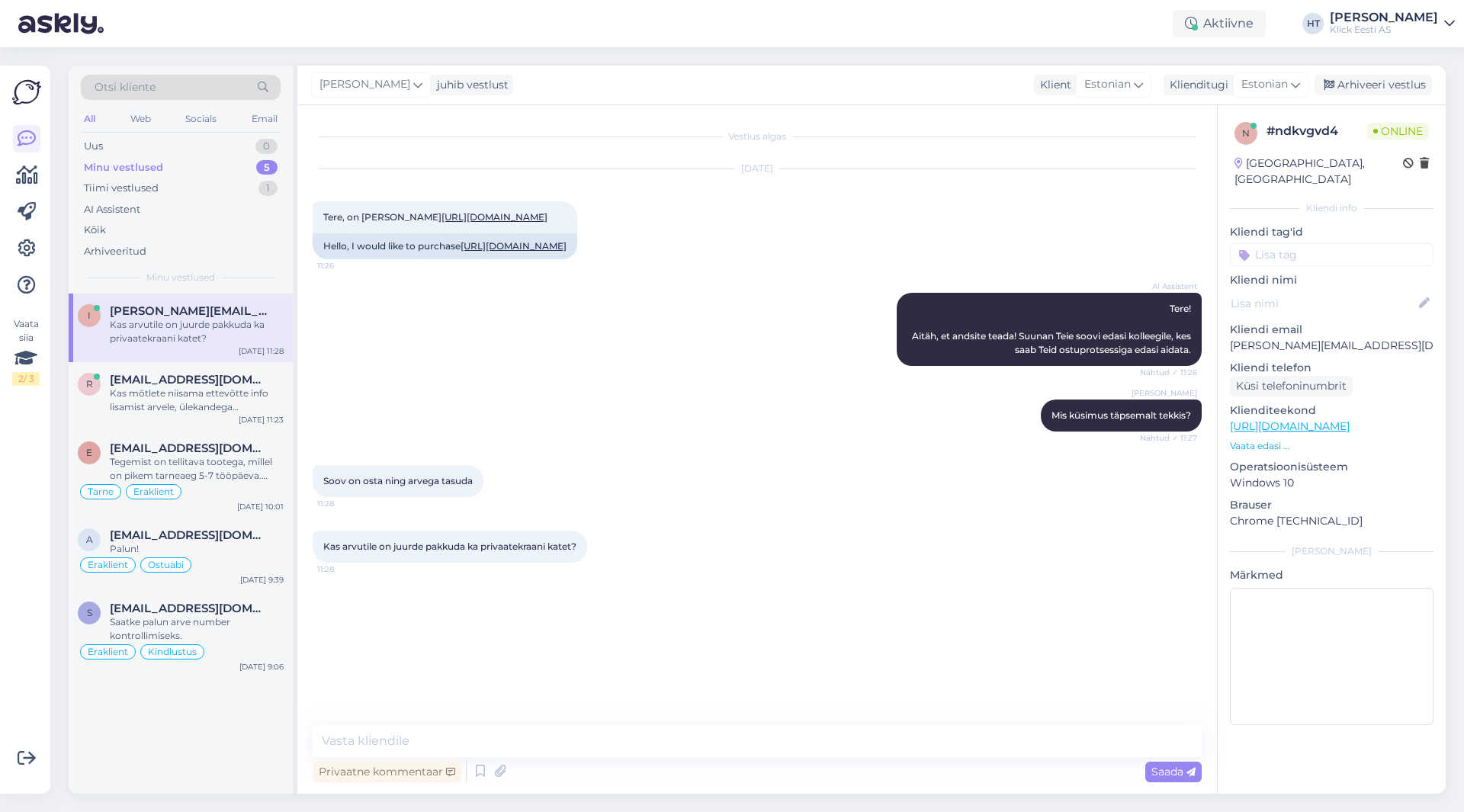
scroll to position [0, 0]
click at [189, 387] on div "[EMAIL_ADDRESS][DOMAIN_NAME] Kas mõtlete niisama ettevõtte info lisamist arvele…" at bounding box center [197, 392] width 174 height 41
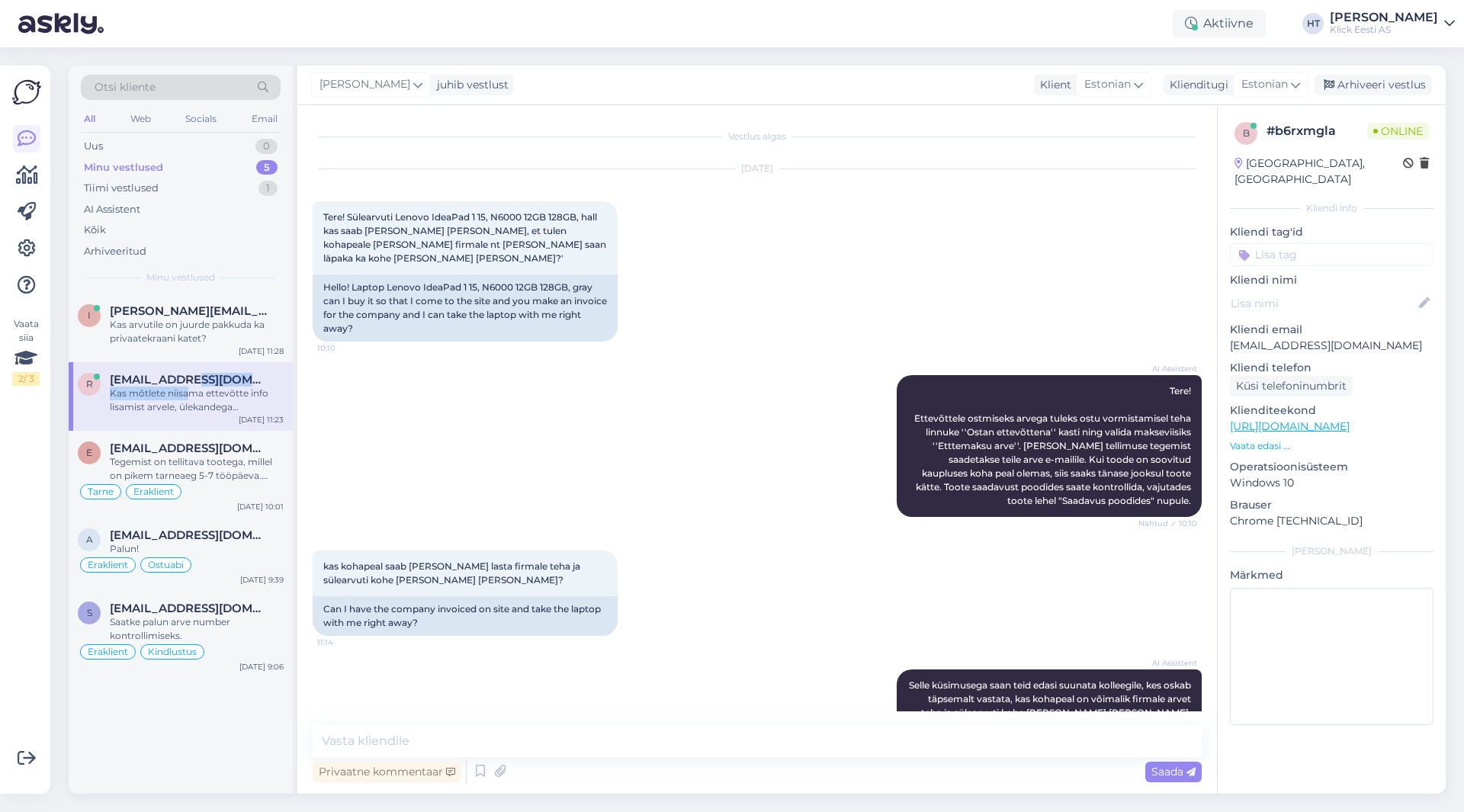
scroll to position [113, 0]
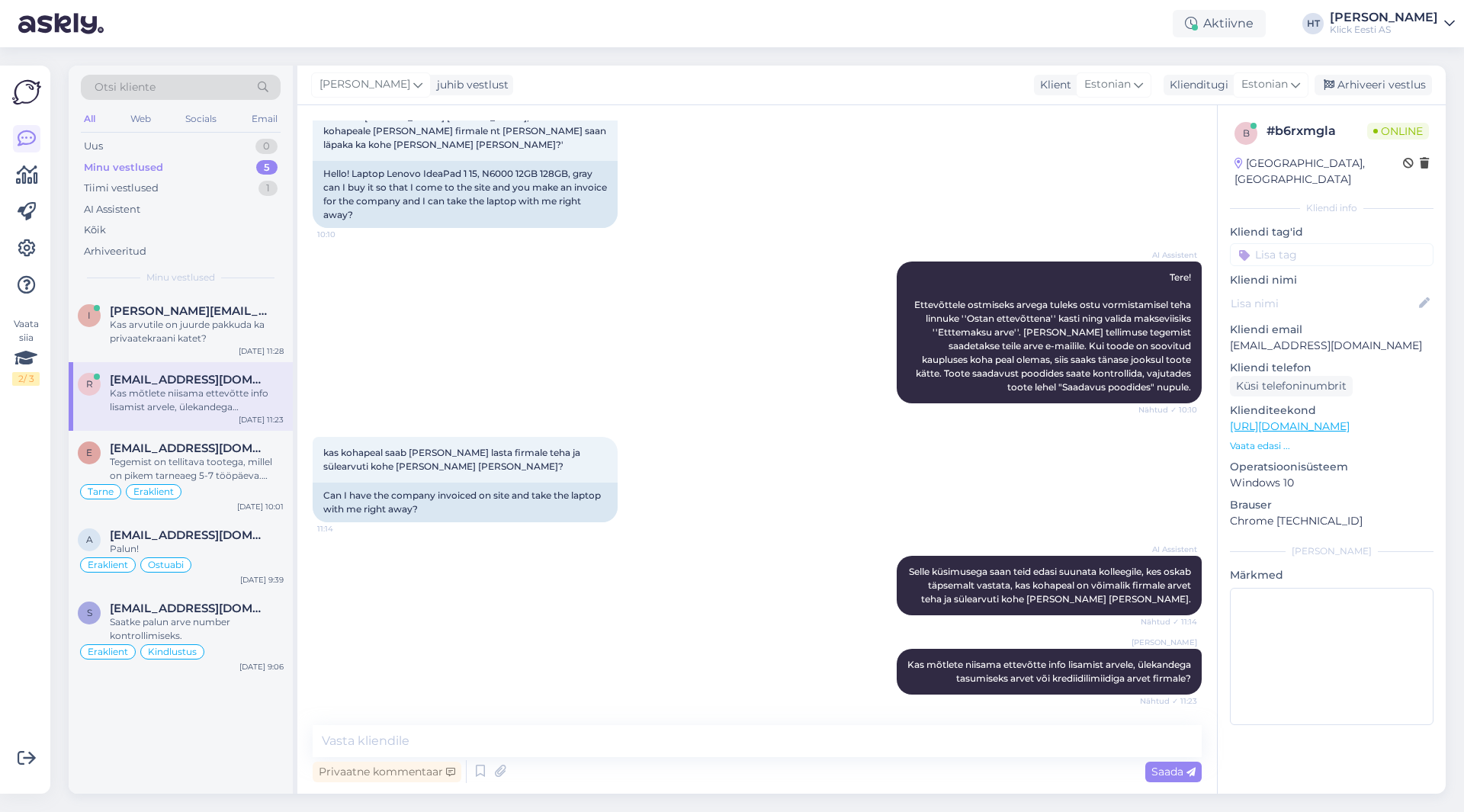
click at [659, 395] on div "AI Assistent Tere! Ettevõttele ostmiseks arvega tuleks ostu vormistamisel teha …" at bounding box center [757, 333] width 889 height 176
drag, startPoint x: 902, startPoint y: 290, endPoint x: 1012, endPoint y: 314, distance: 112.6
click at [1012, 314] on span "Tere! Ettevõttele ostmiseks arvega tuleks ostu vormistamisel teha linnuke ''Ost…" at bounding box center [1054, 333] width 279 height 121
click at [915, 291] on span "Tere! Ettevõttele ostmiseks arvega tuleks ostu vormistamisel teha linnuke ''Ost…" at bounding box center [1054, 333] width 279 height 121
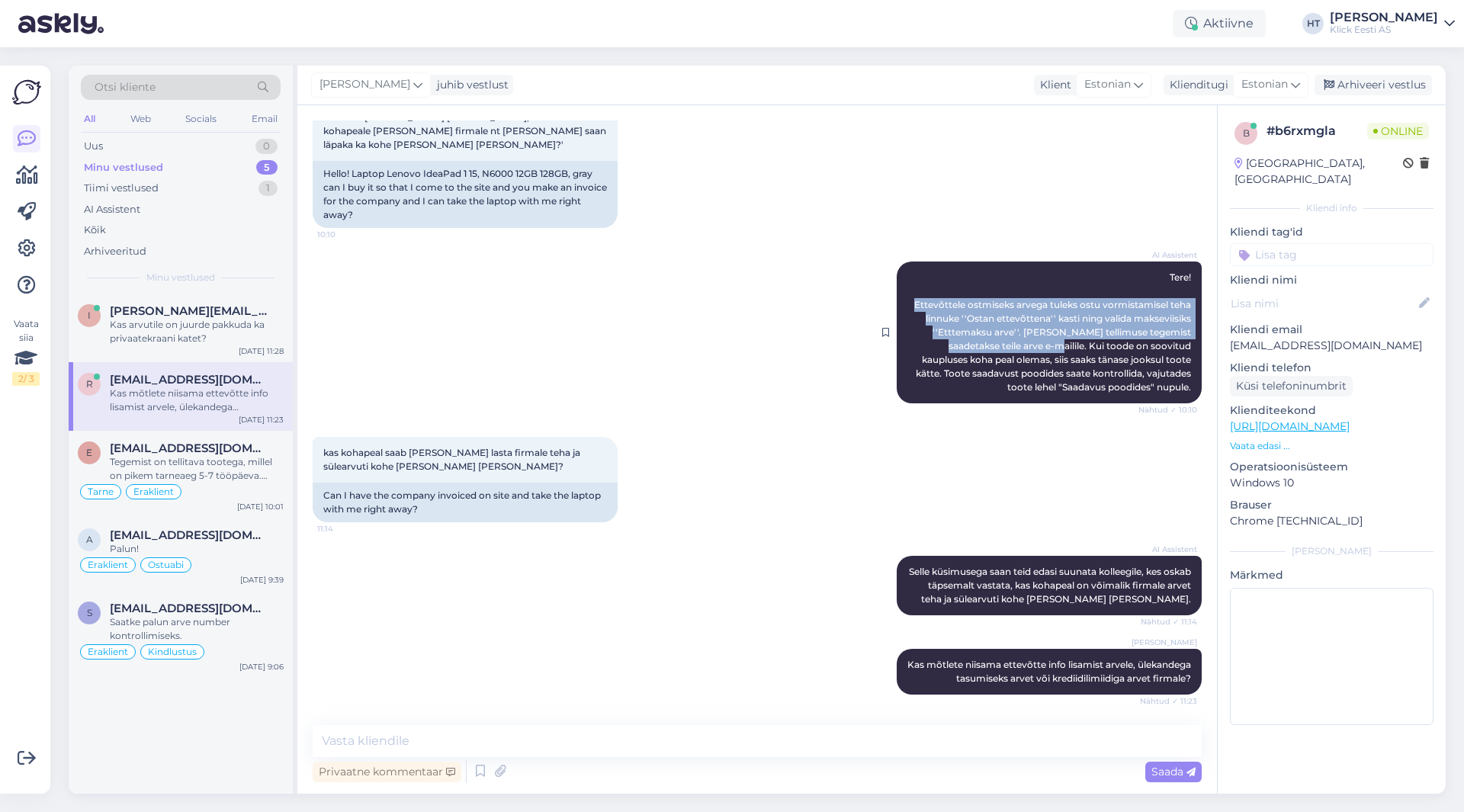
drag, startPoint x: 901, startPoint y: 291, endPoint x: 978, endPoint y: 332, distance: 87.2
click at [978, 332] on span "Tere! Ettevõttele ostmiseks arvega tuleks ostu vormistamisel teha linnuke ''Ost…" at bounding box center [1054, 333] width 279 height 121
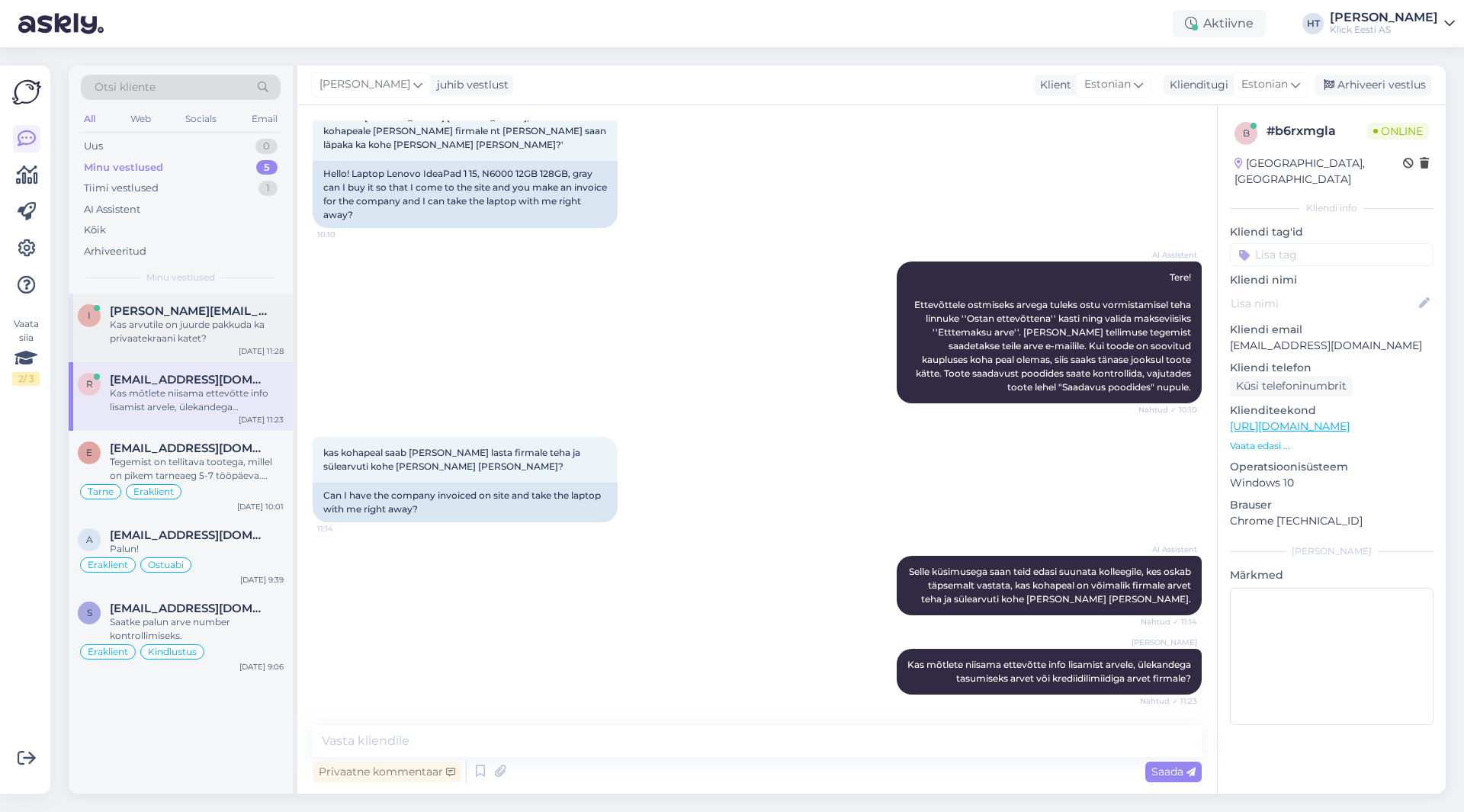
click at [224, 309] on span "[PERSON_NAME][EMAIL_ADDRESS][DOMAIN_NAME]" at bounding box center [189, 311] width 159 height 14
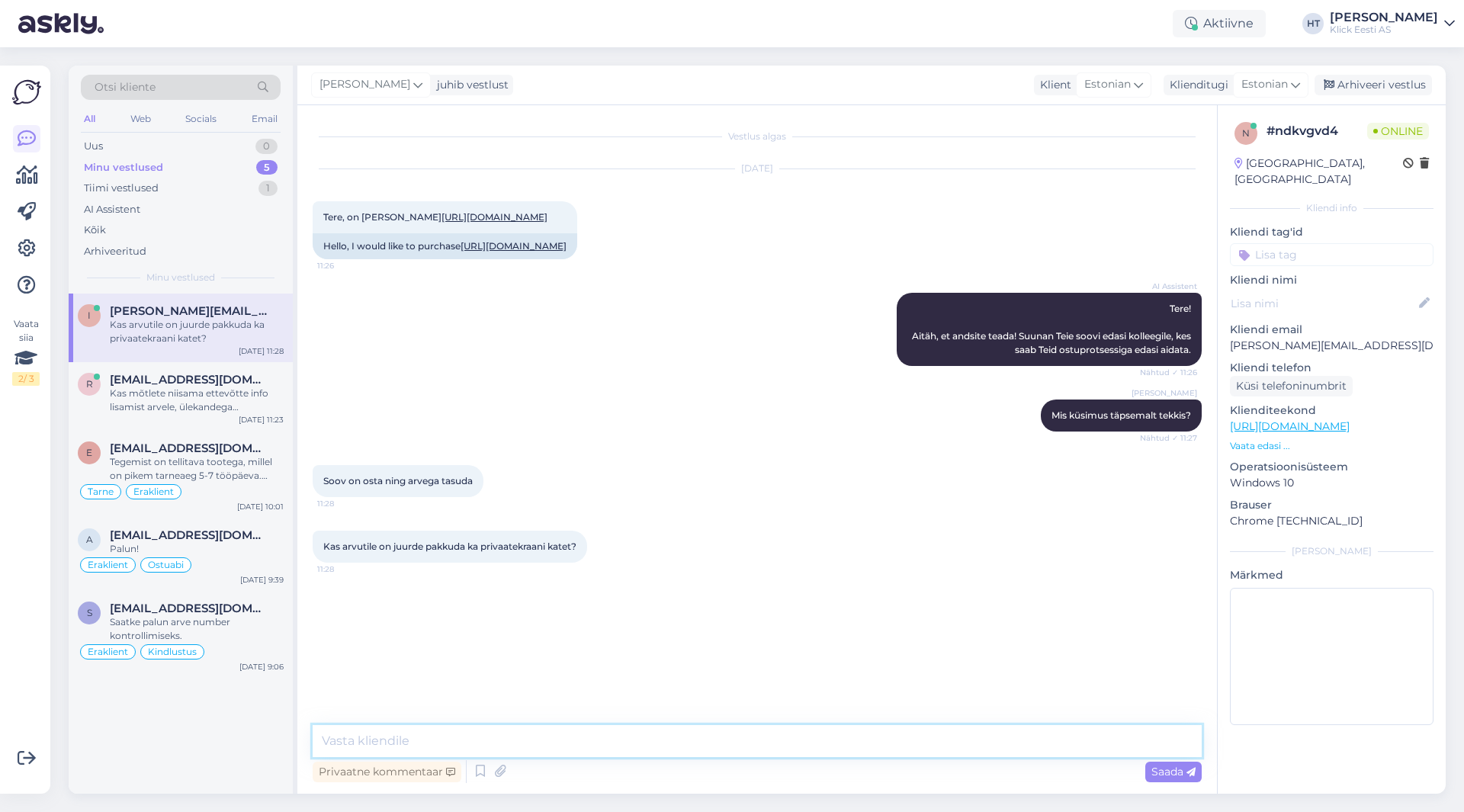
click at [693, 747] on textarea at bounding box center [757, 740] width 889 height 32
paste textarea "Ettevõttele ostmiseks arvega tuleks ostu vormistamisel teha linnuke ''Ostan ett…"
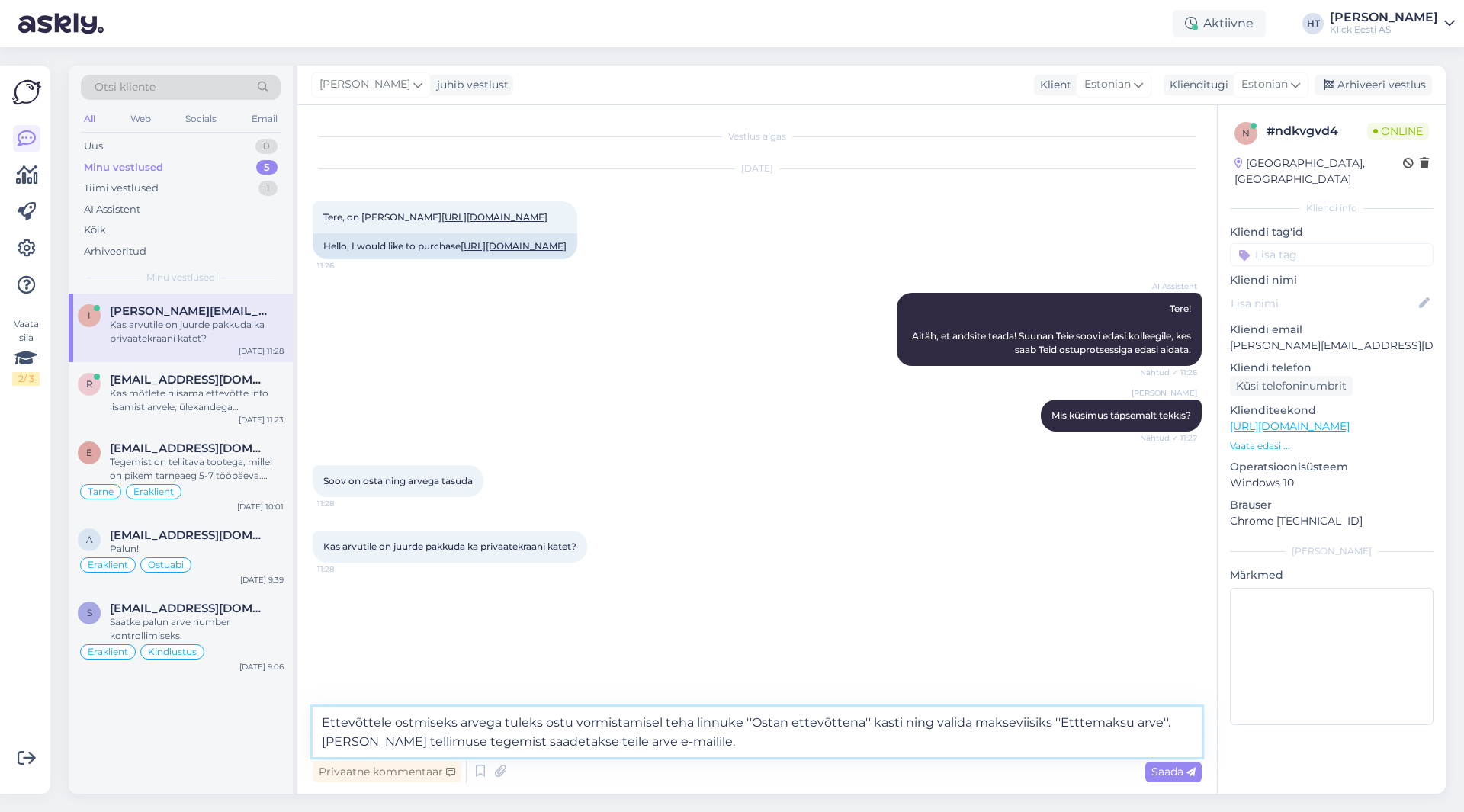
type textarea "Ettevõttele ostmiseks arvega tuleks ostu vormistamisel teha linnuke ''Ostan ett…"
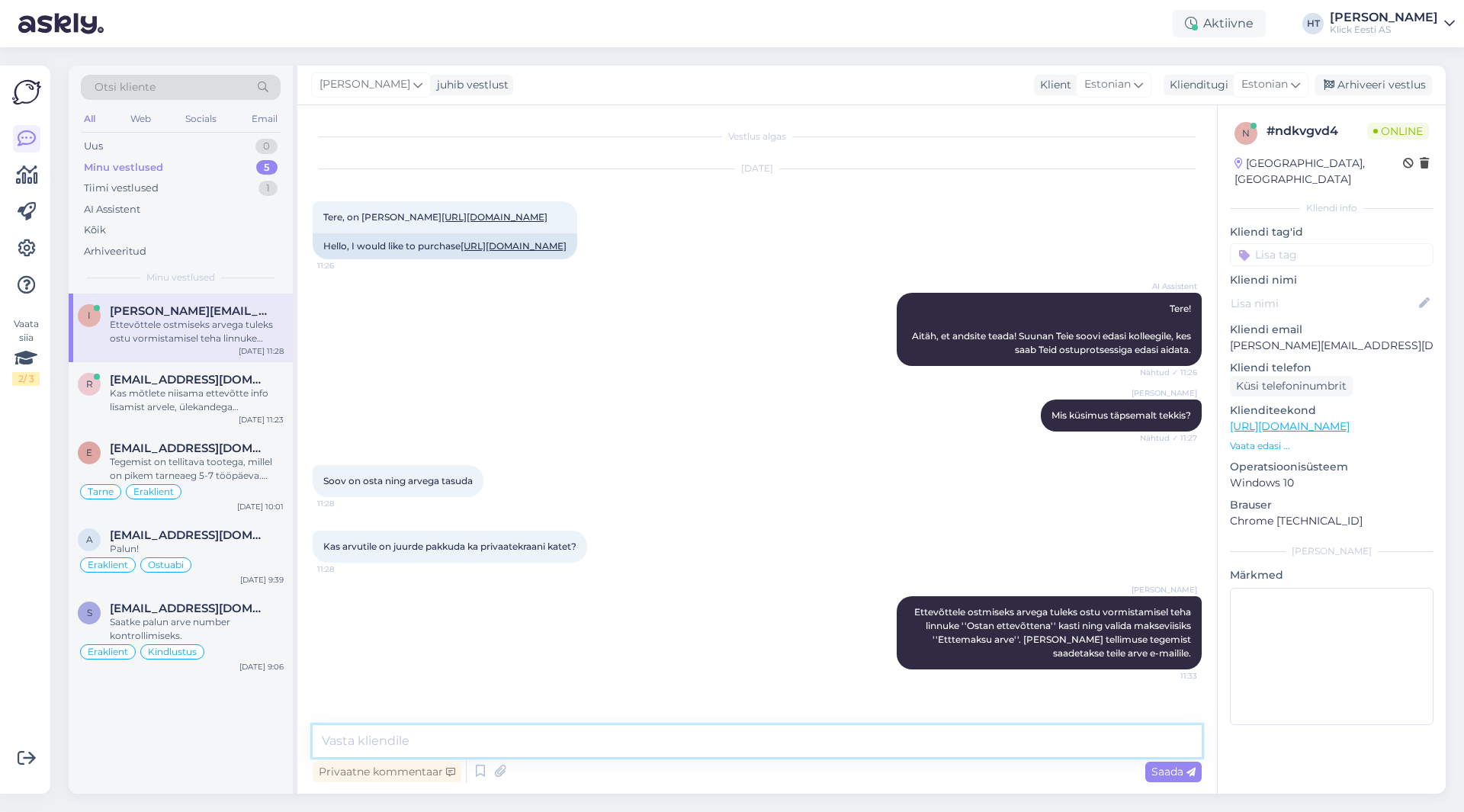
scroll to position [16, 0]
type textarea "Antud mudelile ekraanikatet ei leidu."
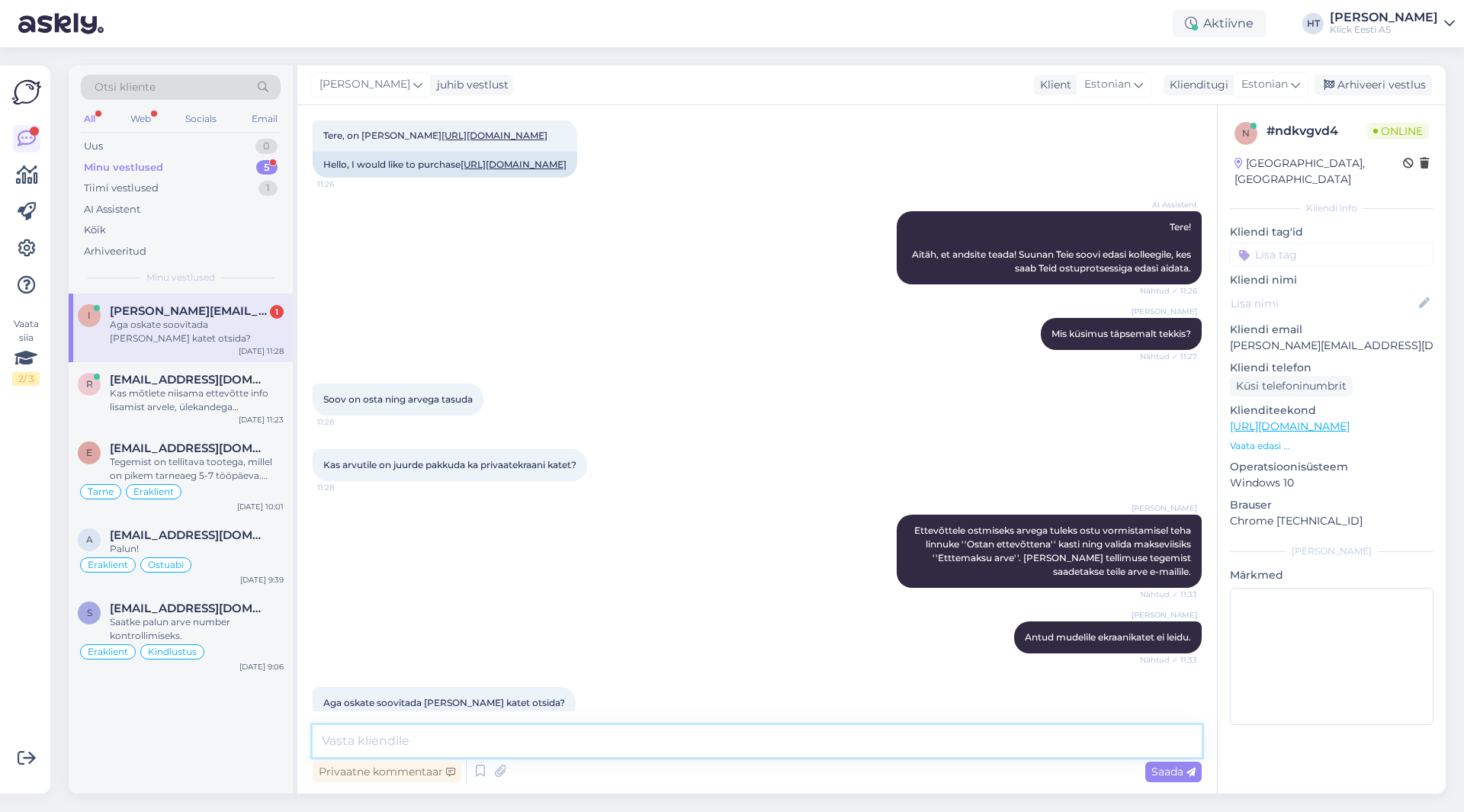
scroll to position [147, 0]
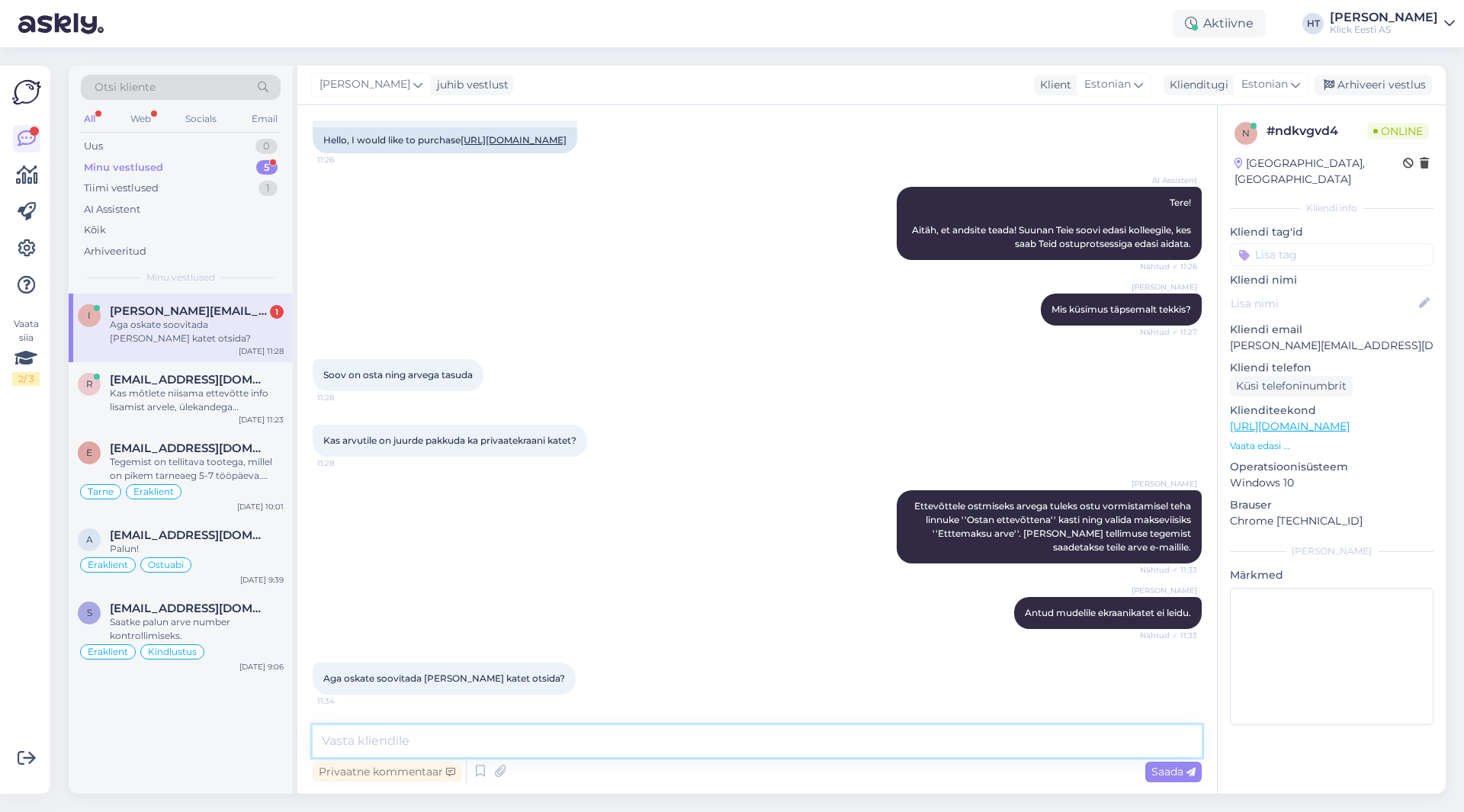
click at [432, 729] on textarea at bounding box center [757, 740] width 889 height 32
type textarea "Kahjuks ei oska öelda."
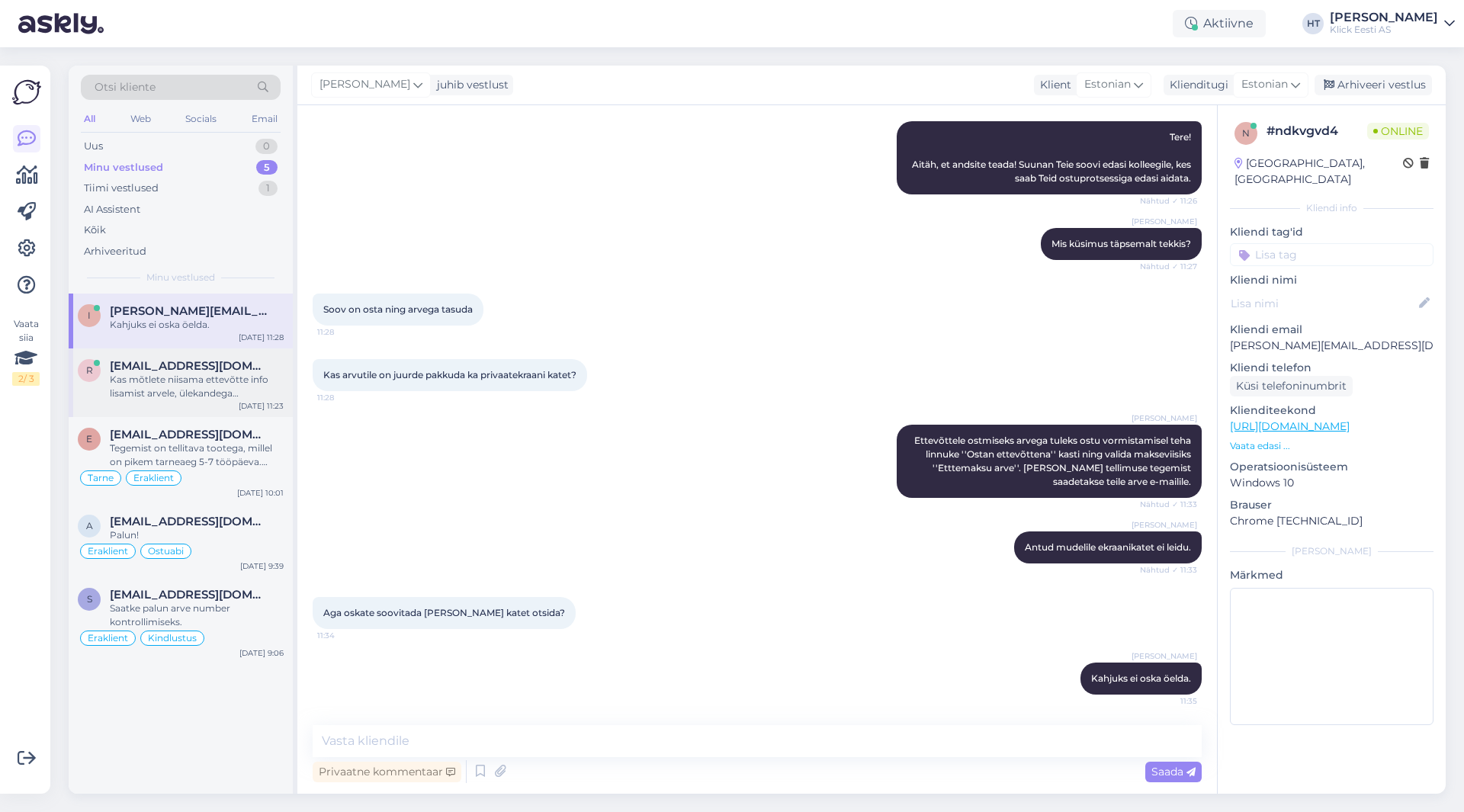
click at [189, 382] on div "Kas mõtlete niisama ettevõtte info lisamist arvele, ülekandega tasumiseks arvet…" at bounding box center [197, 386] width 174 height 27
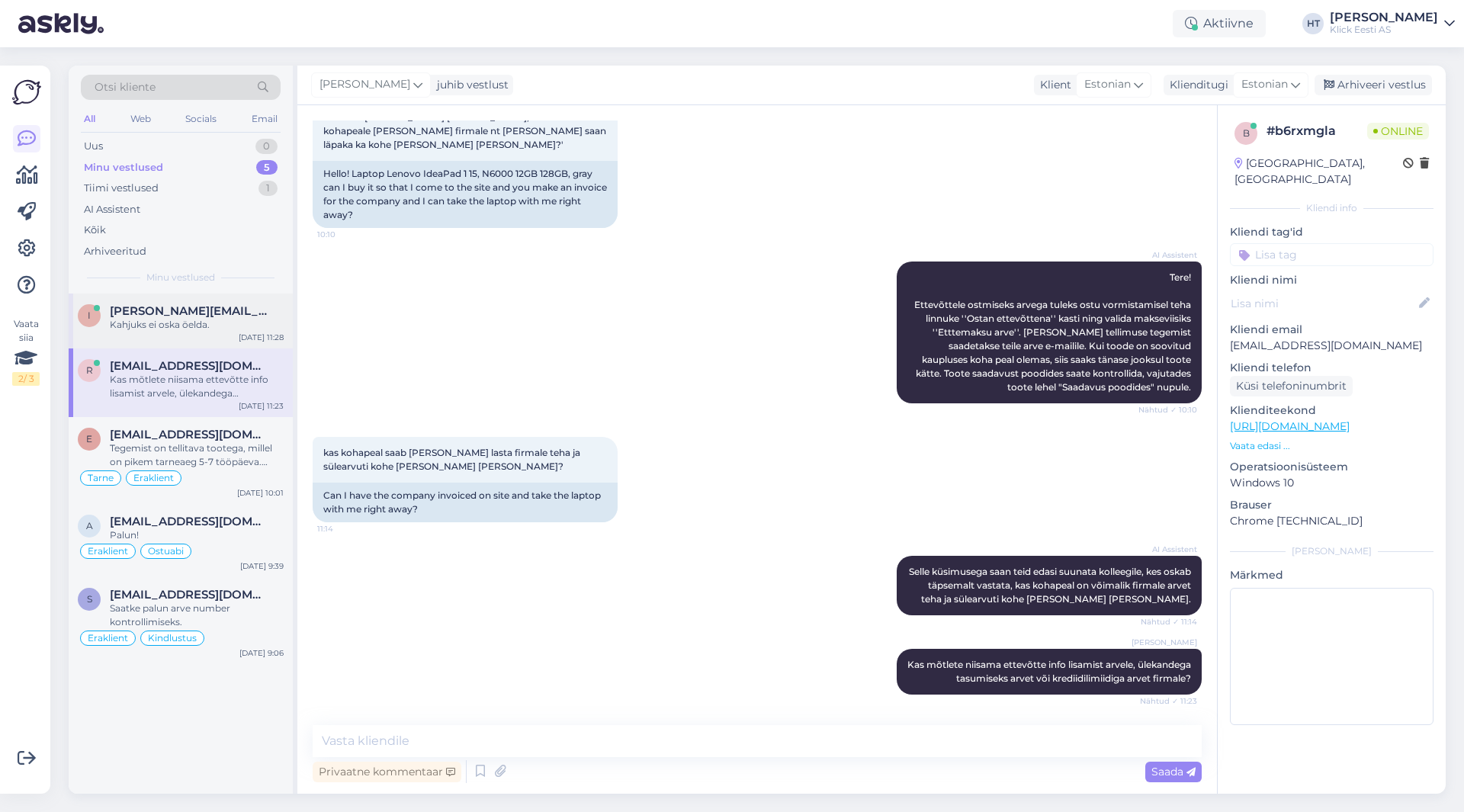
click at [194, 344] on div "i [PERSON_NAME][EMAIL_ADDRESS][DOMAIN_NAME] Kahjuks ei oska öelda. [DATE] 11:28" at bounding box center [180, 321] width 224 height 55
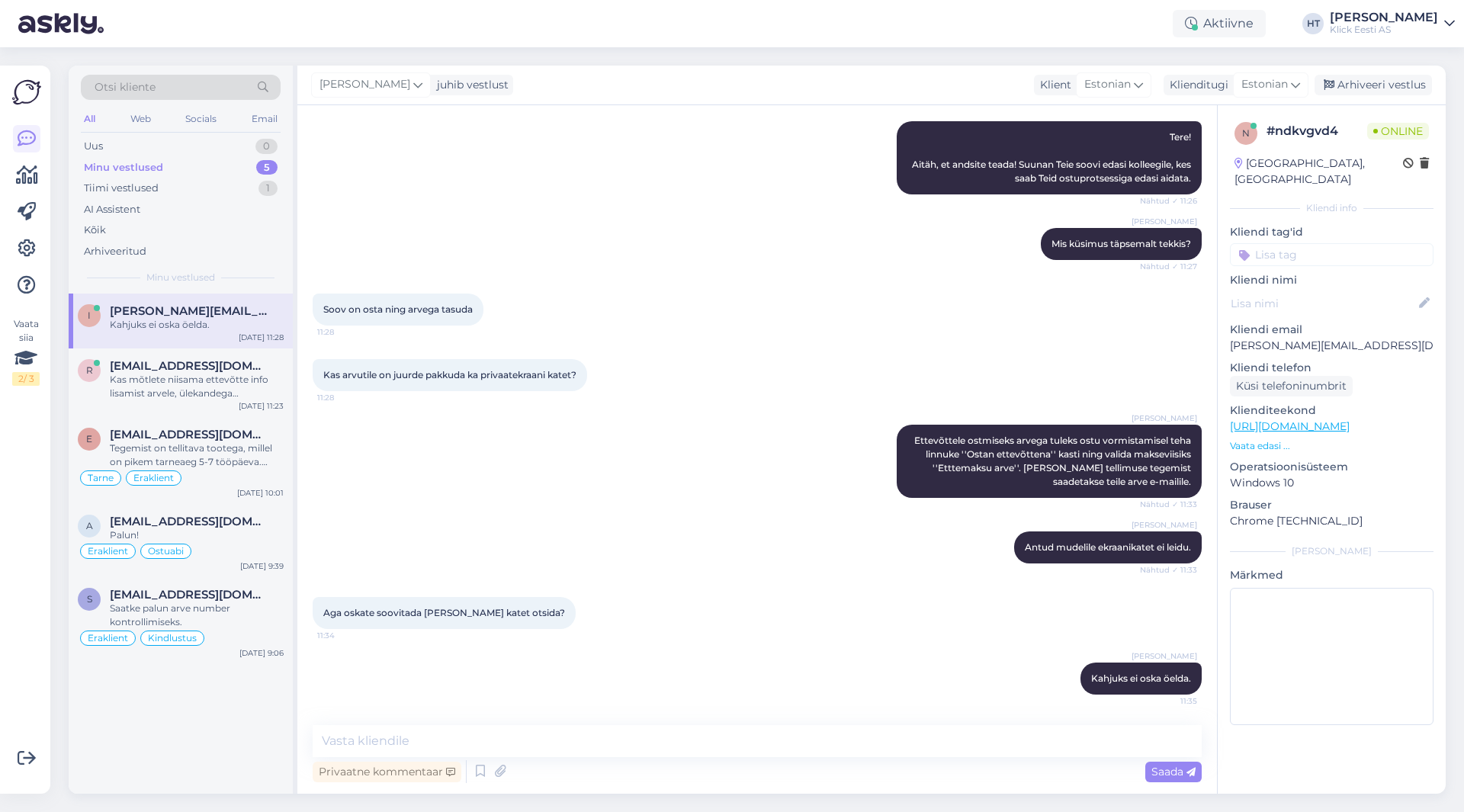
click at [225, 720] on div "i [PERSON_NAME][EMAIL_ADDRESS][DOMAIN_NAME] Kahjuks ei oska öelda. [DATE] 11:28…" at bounding box center [180, 544] width 224 height 500
click at [196, 140] on div "Uus 1" at bounding box center [180, 147] width 199 height 22
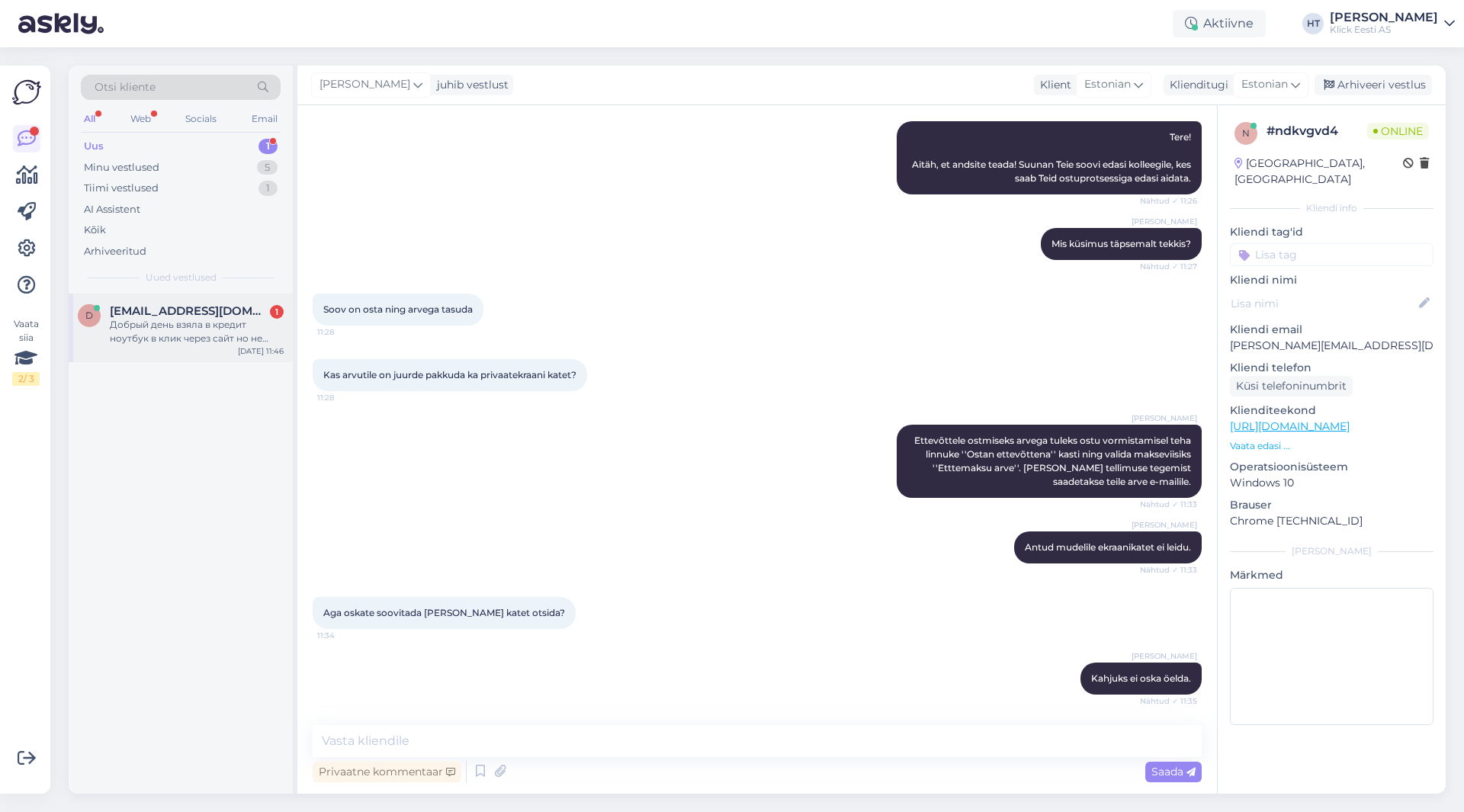
click at [200, 312] on span "[EMAIL_ADDRESS][DOMAIN_NAME]" at bounding box center [189, 311] width 159 height 14
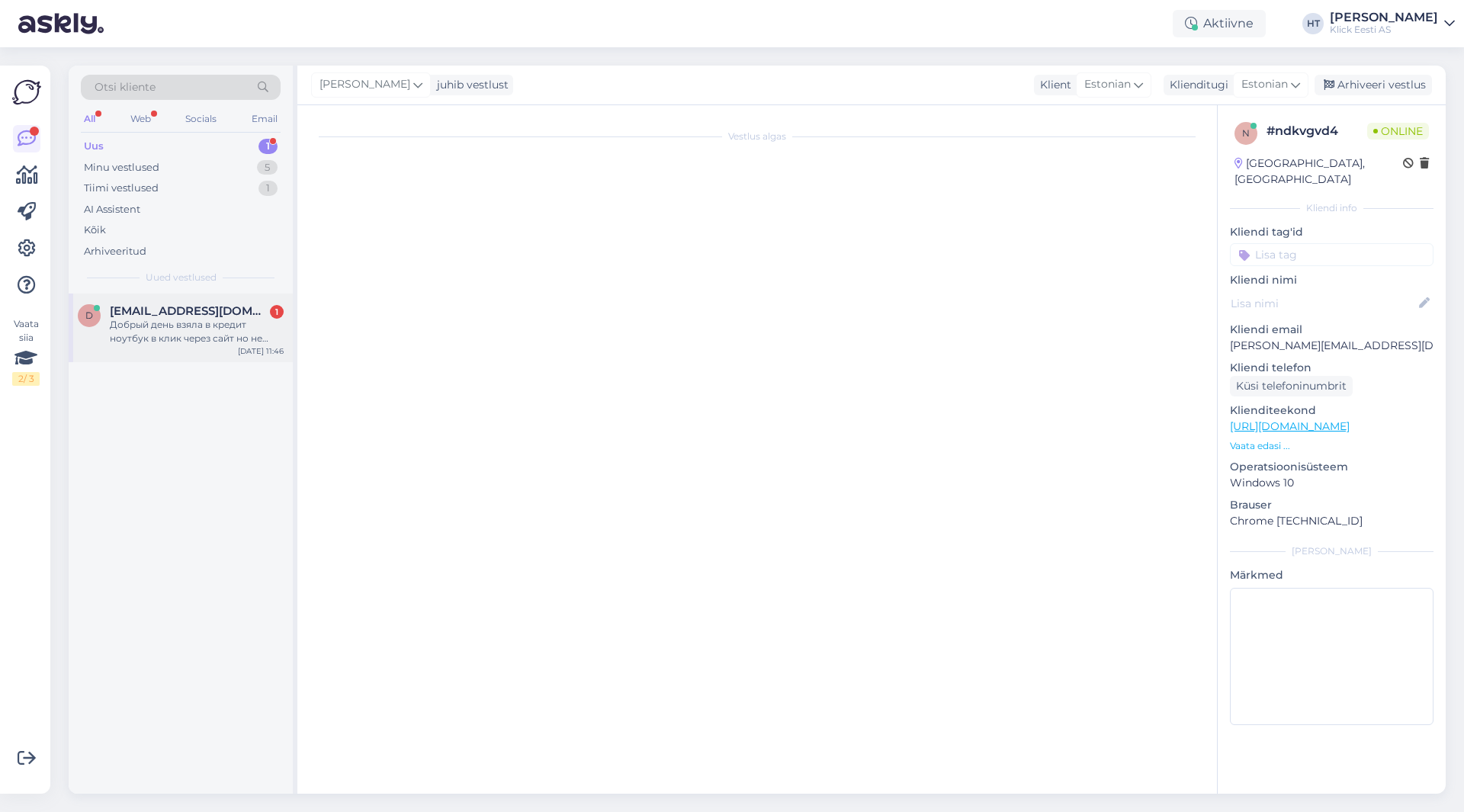
scroll to position [0, 0]
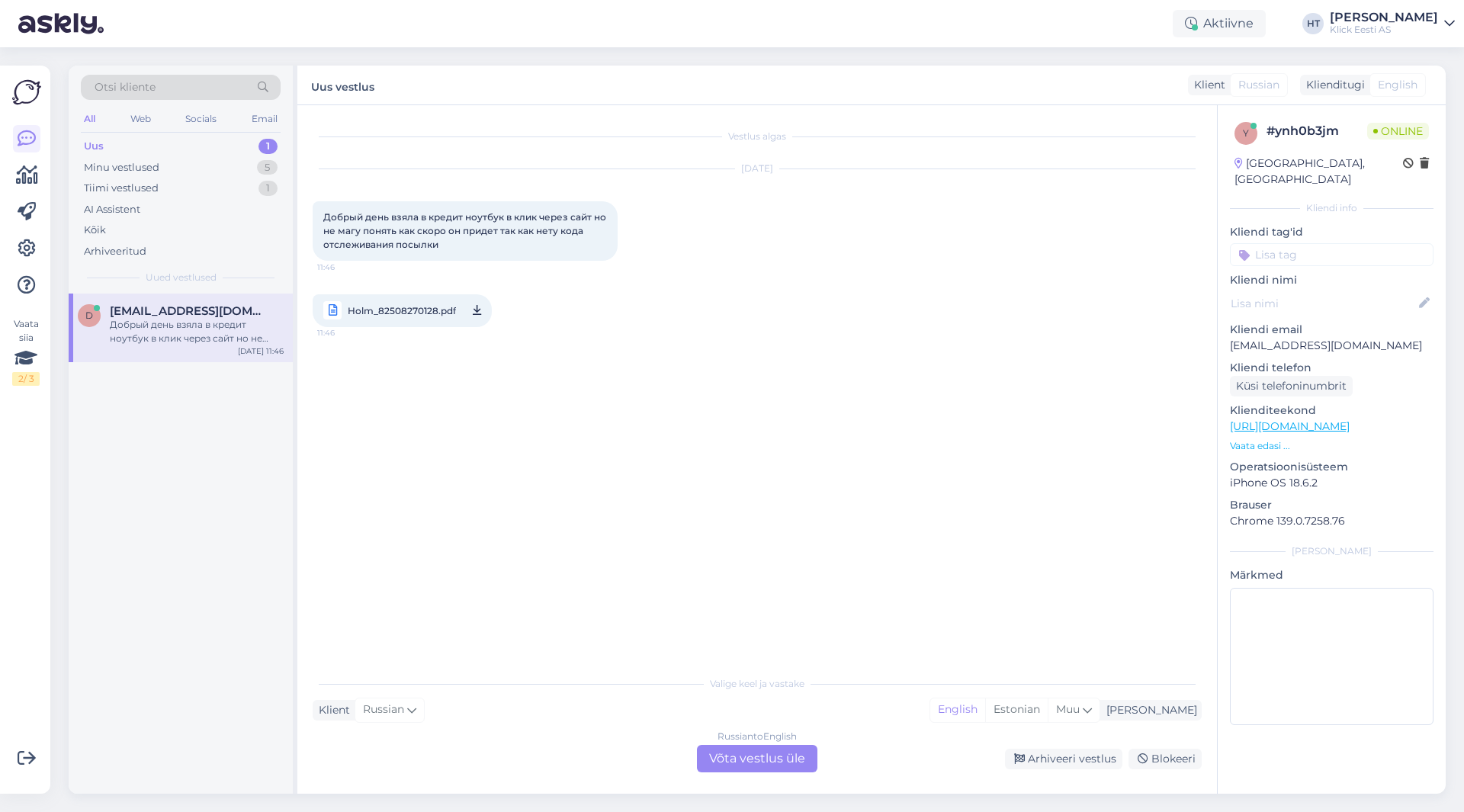
click at [751, 752] on div "Russian to English Võta vestlus üle" at bounding box center [757, 759] width 121 height 27
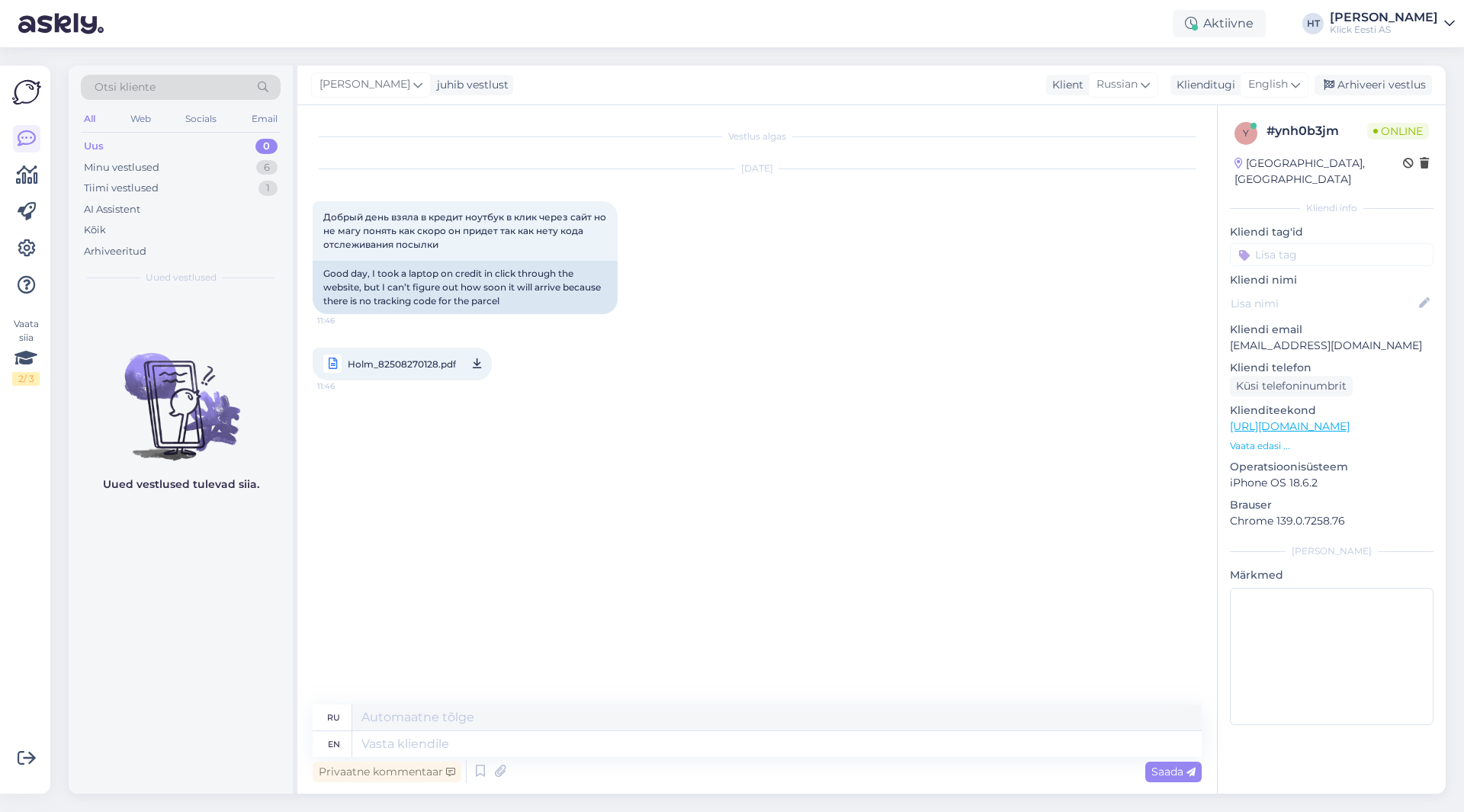
click at [615, 546] on div "Vestlus algas [DATE] Добрый день взяла в кредит ноутбук в клик через сайт но не…" at bounding box center [764, 405] width 903 height 570
click at [1318, 338] on p "[EMAIL_ADDRESS][DOMAIN_NAME]" at bounding box center [1332, 346] width 204 height 16
copy p "[EMAIL_ADDRESS][DOMAIN_NAME]"
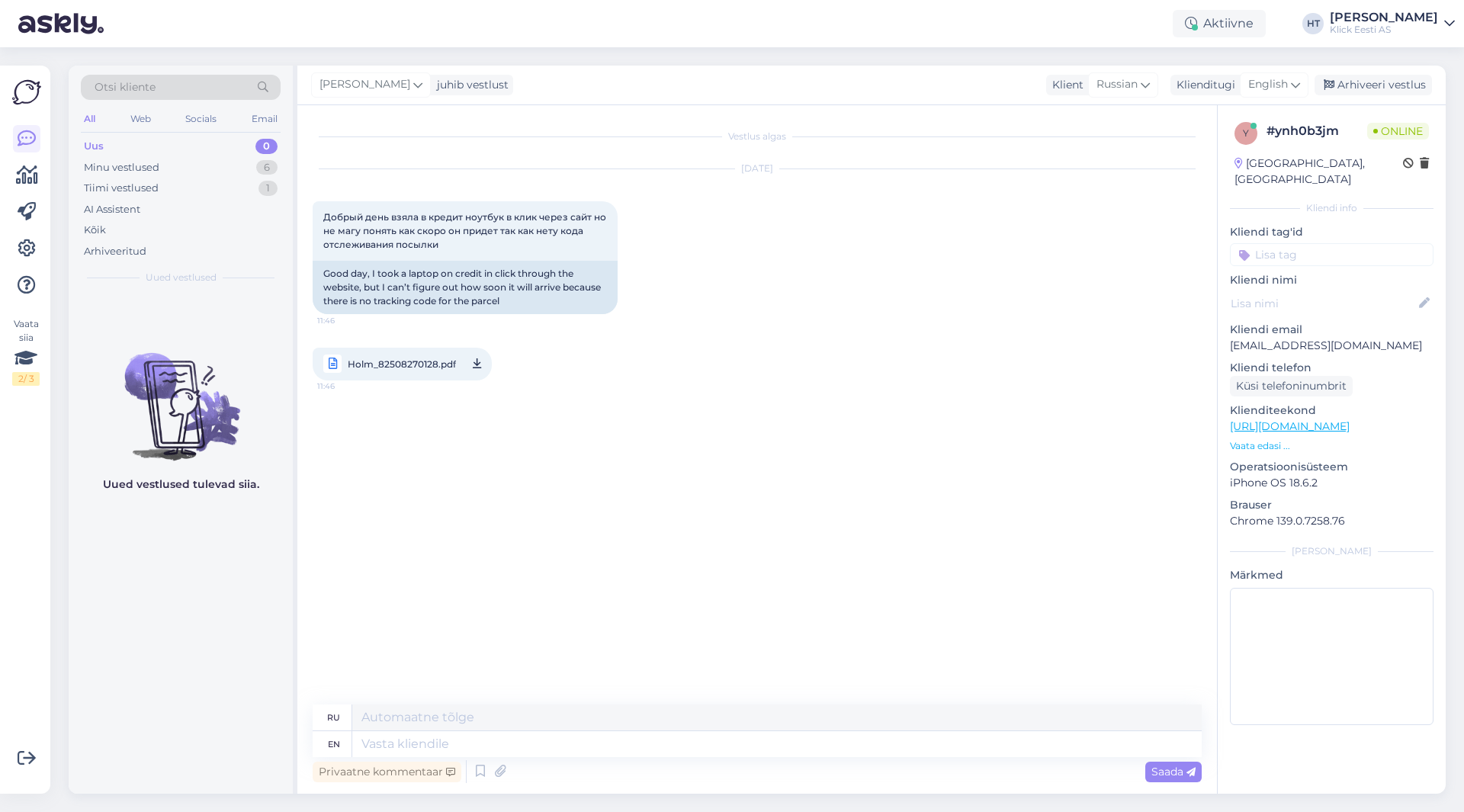
click at [867, 331] on div "[DATE] Добрый день взяла в кредит ноутбук в клик через сайт но не магу понять к…" at bounding box center [757, 275] width 889 height 245
click at [984, 365] on div "[DATE] Добрый день взяла в кредит ноутбук в клик через сайт но не магу понять к…" at bounding box center [757, 275] width 889 height 245
click at [472, 604] on div "Vestlus algas [DATE] Добрый день взяла в кредит ноутбук в клик через сайт но не…" at bounding box center [764, 405] width 903 height 570
click at [483, 736] on textarea at bounding box center [777, 744] width 849 height 26
type textarea "THe"
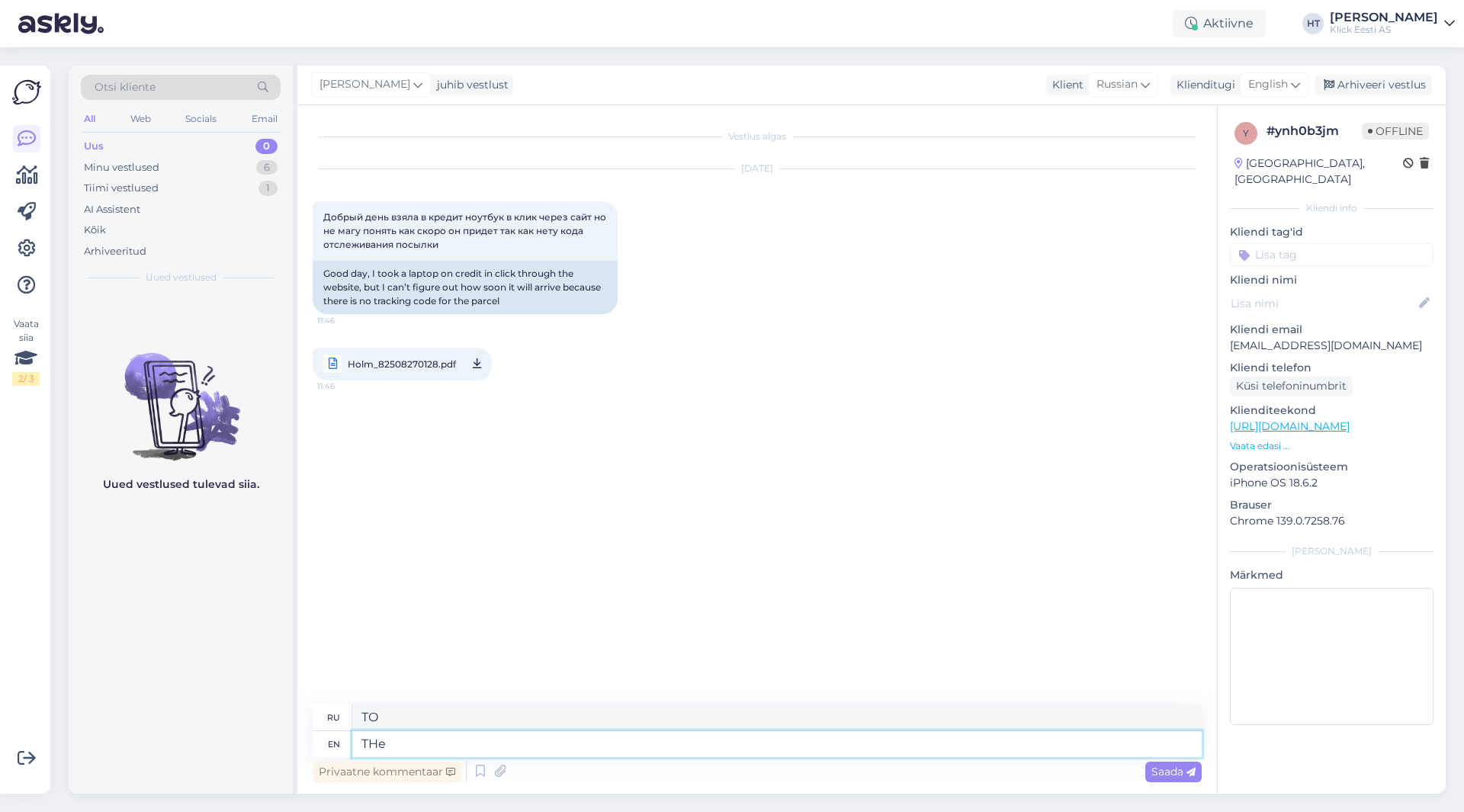
type textarea "ТО"
type textarea "The"
type textarea "The tracking"
type textarea "Отслеживание"
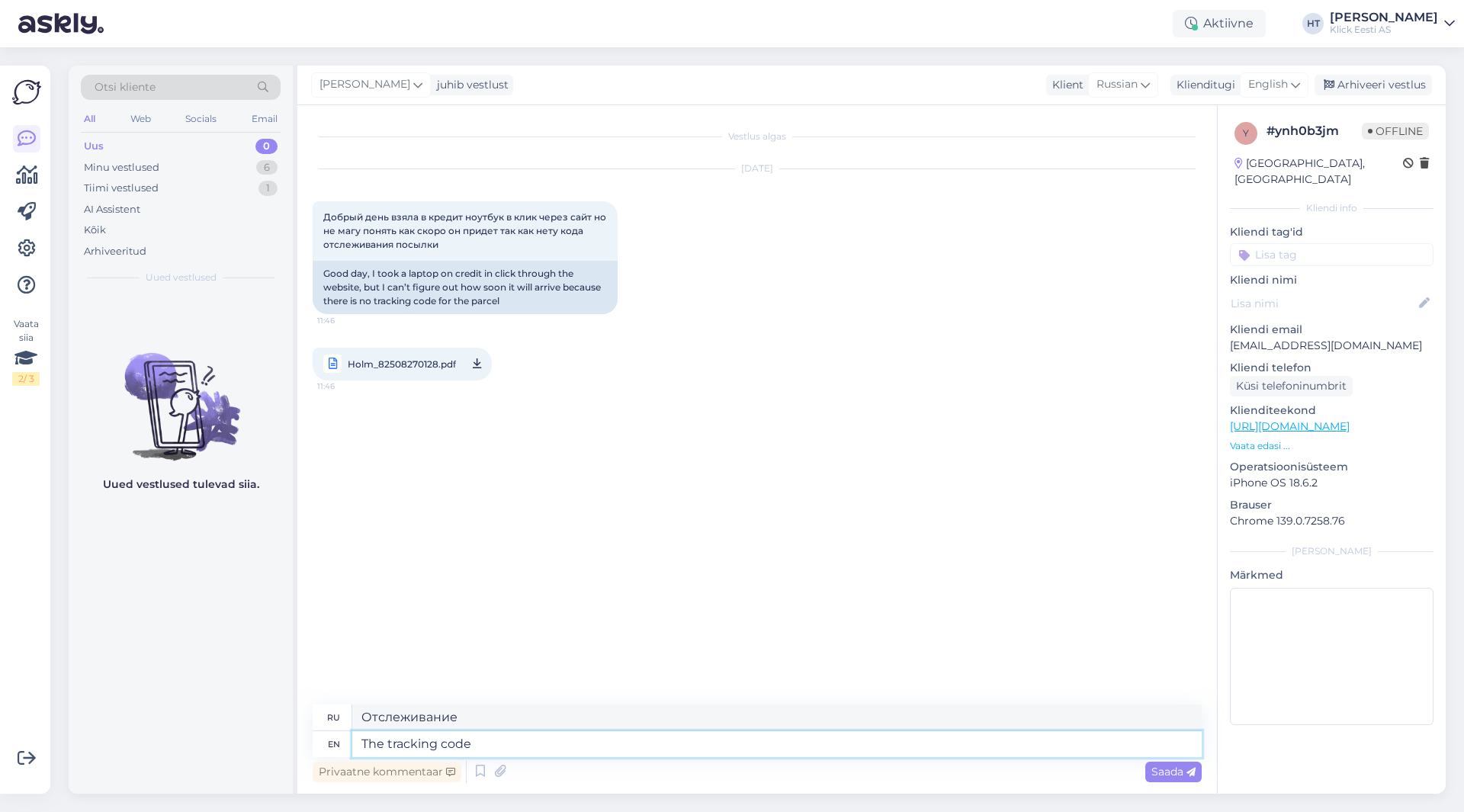
type textarea "The tracking code i"
type textarea "Код отслеживания"
type textarea "The tracking code is li"
type textarea "Код отслеживания:"
type textarea "The tracking code is listed o"
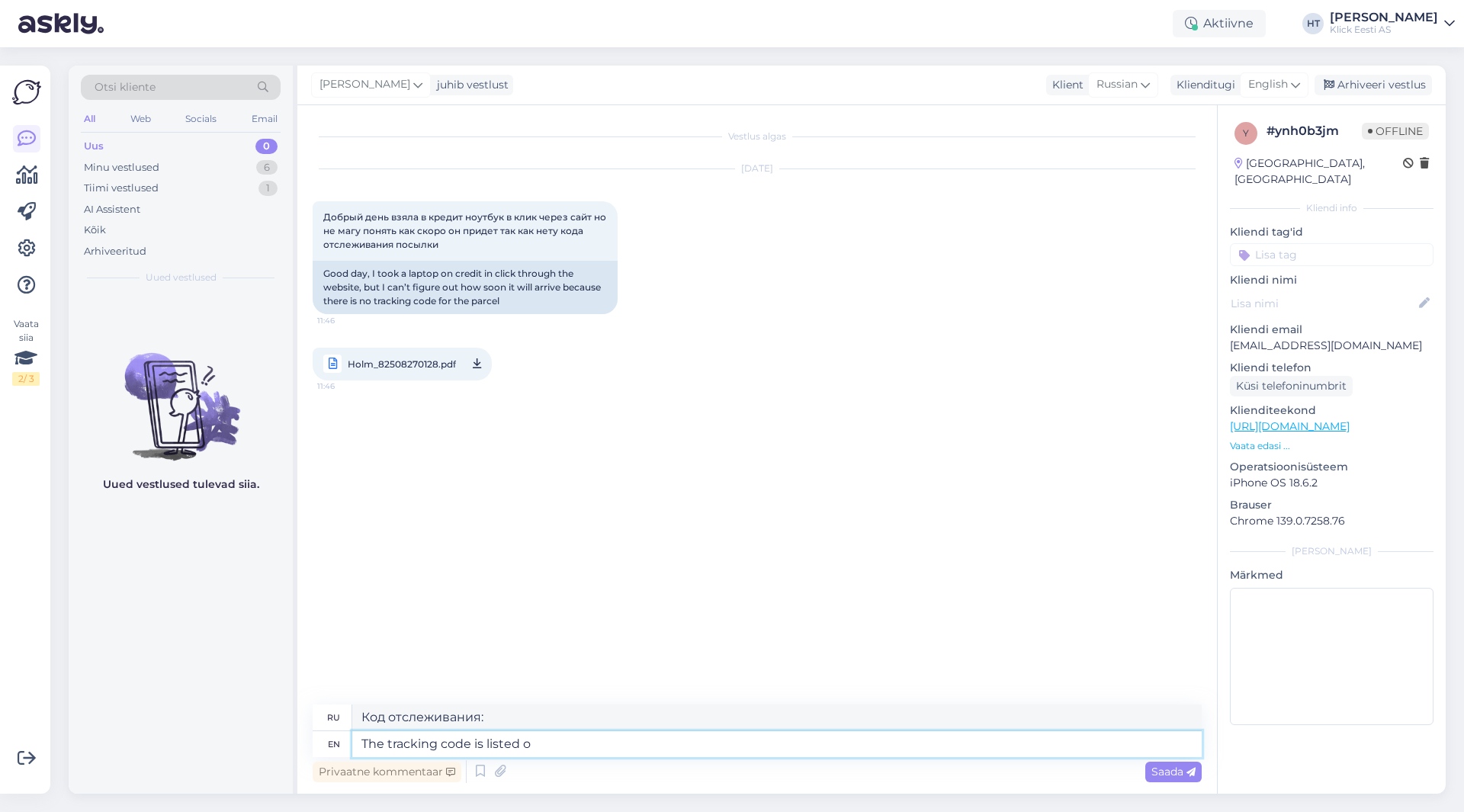
type textarea "Код отслеживания указан"
type textarea "The tracking code is listed on y"
type textarea "Код отслеживания указан на"
type textarea "The tracking code is listed on your i"
type textarea "Код отслеживания указан на вашем"
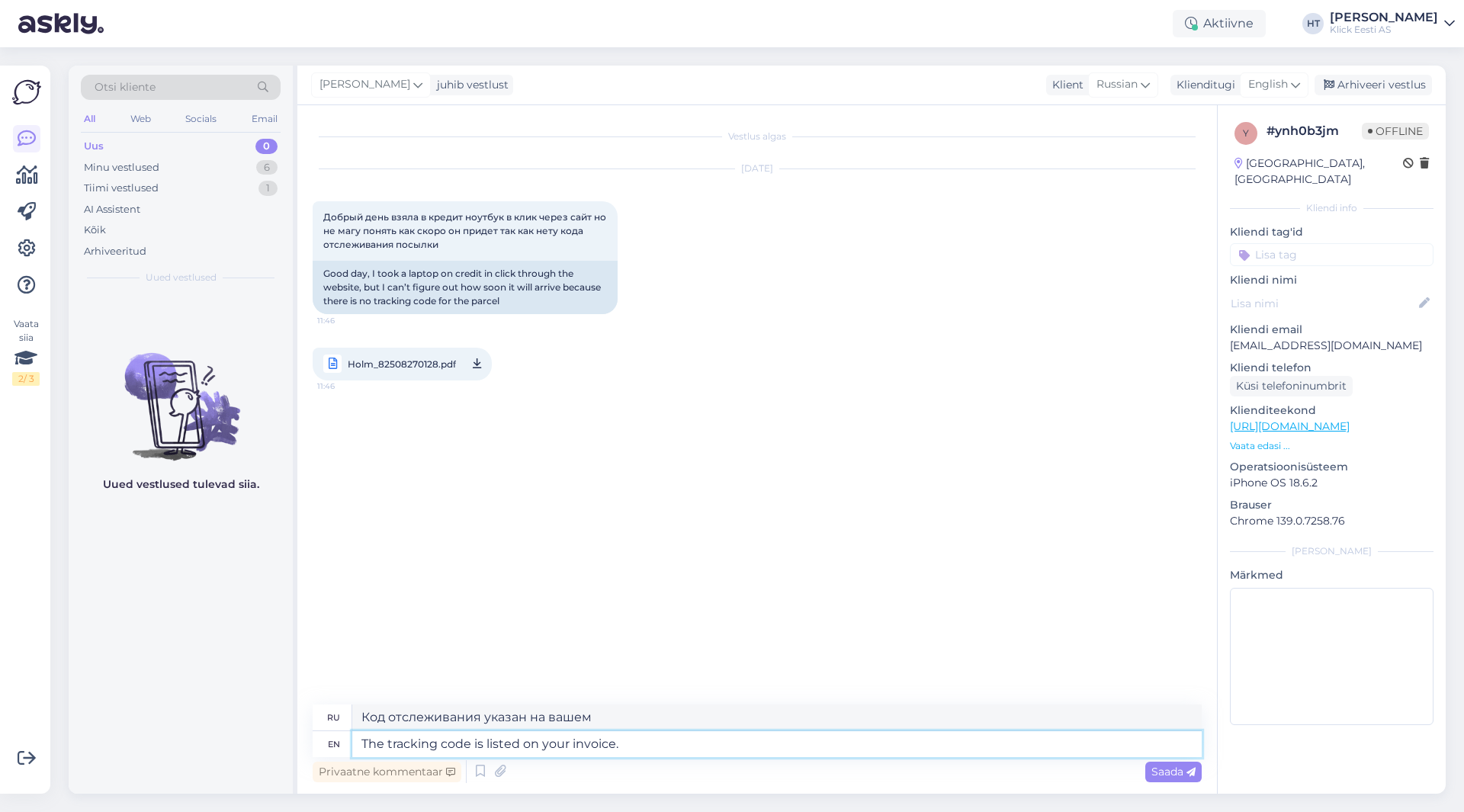
type textarea "The tracking code is listed on your invoice."
type textarea "Код отслеживания указан в вашем счете."
type textarea "The tracking code is listed on your invoice. I'"
type textarea "Код отслеживания указан в вашем счете. Я"
type textarea "The tracking code is listed on your invoice. I'll as"
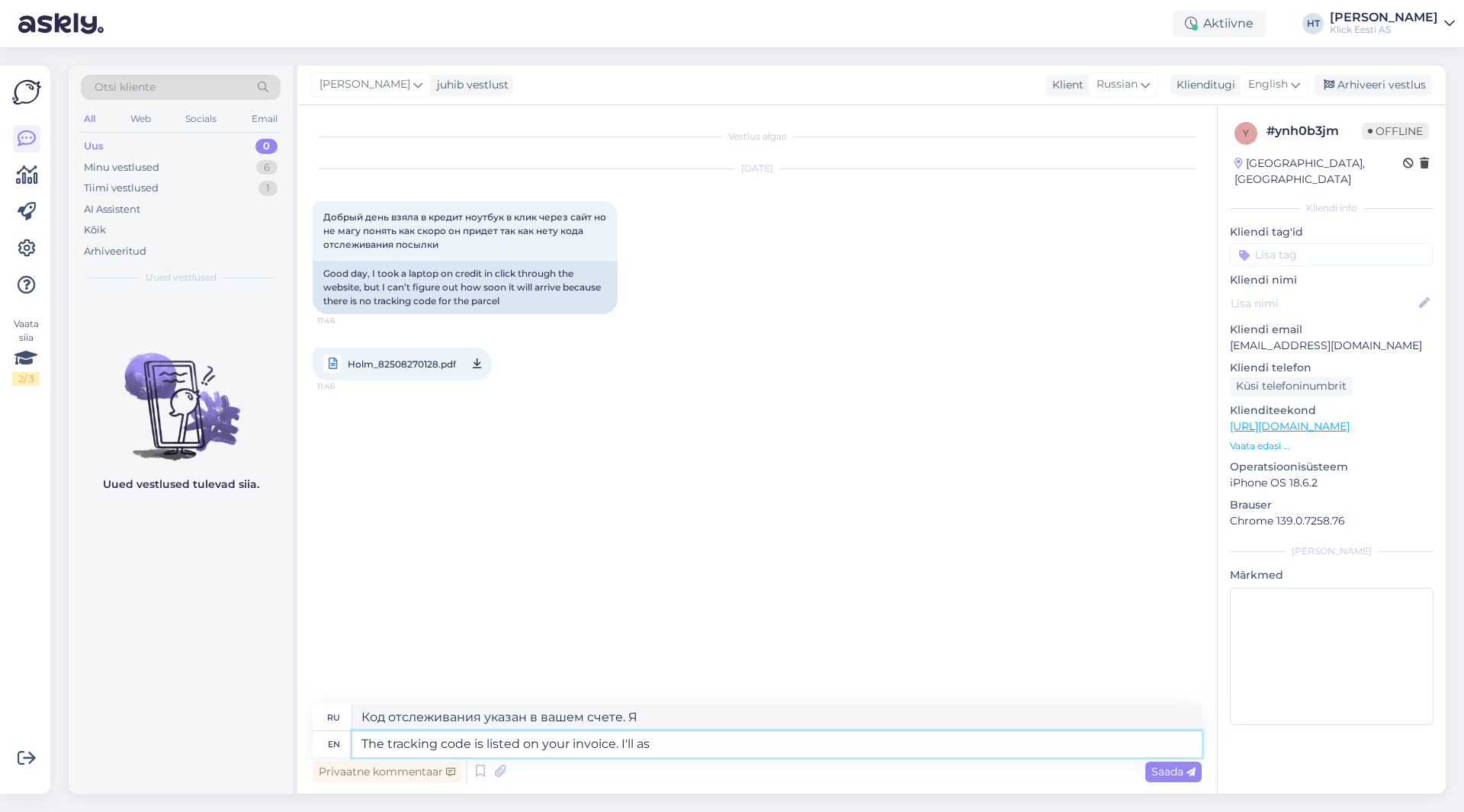
type textarea "Код отслеживания указан в вашем счете. Я..."
type textarea "The tracking code is listed on your invoice. I'll also"
type textarea "Код отслеживания указан в вашем счёте. Я также"
type textarea "The tracking code is listed on your invoice. I'll also add it"
type textarea "Код отслеживания указан в вашем счёте. Я также добавлю"
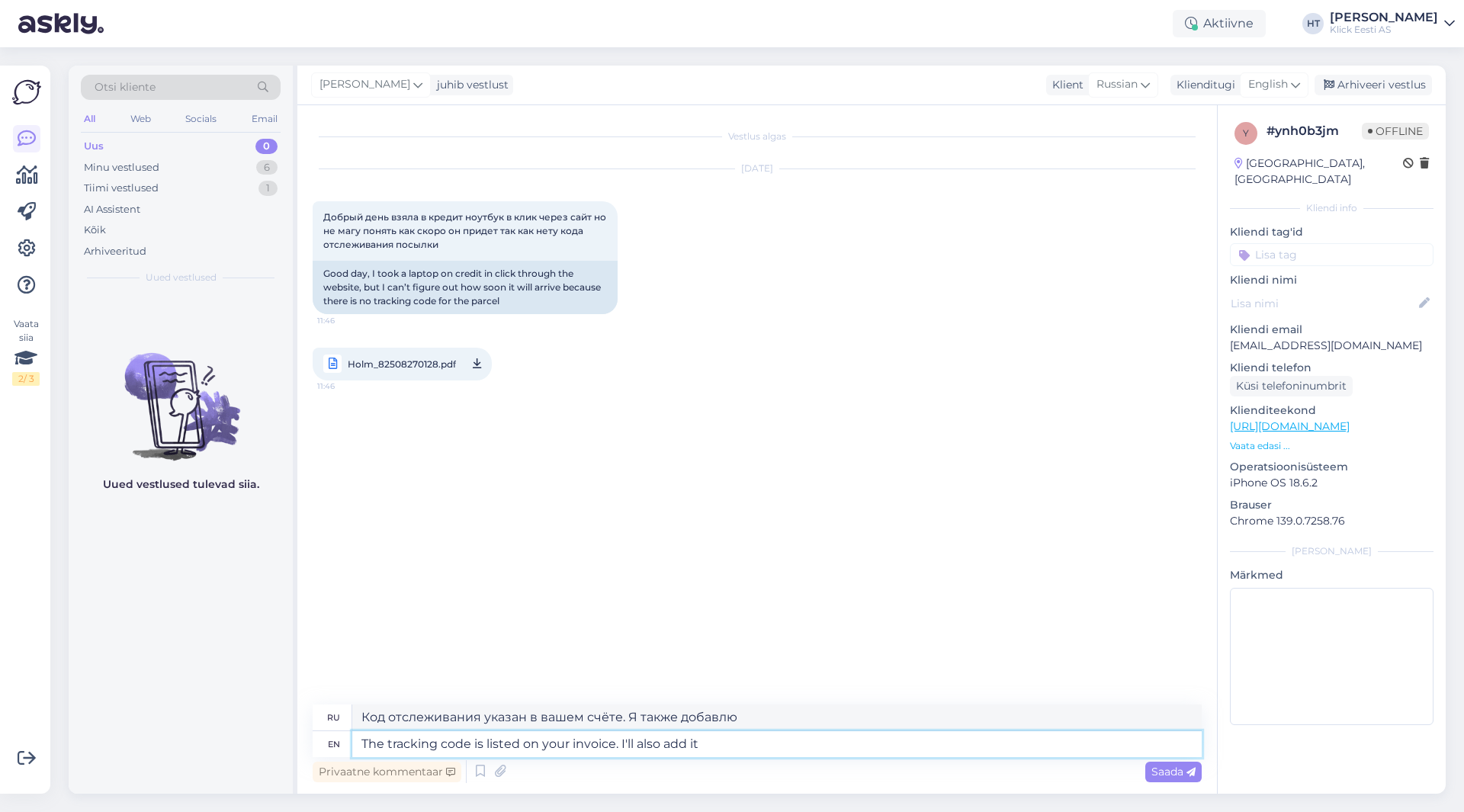
type textarea "The tracking code is listed on your invoice. I'll also add it"
type textarea "Код отслеживания указан в вашем счёте. Я его тоже добавлю."
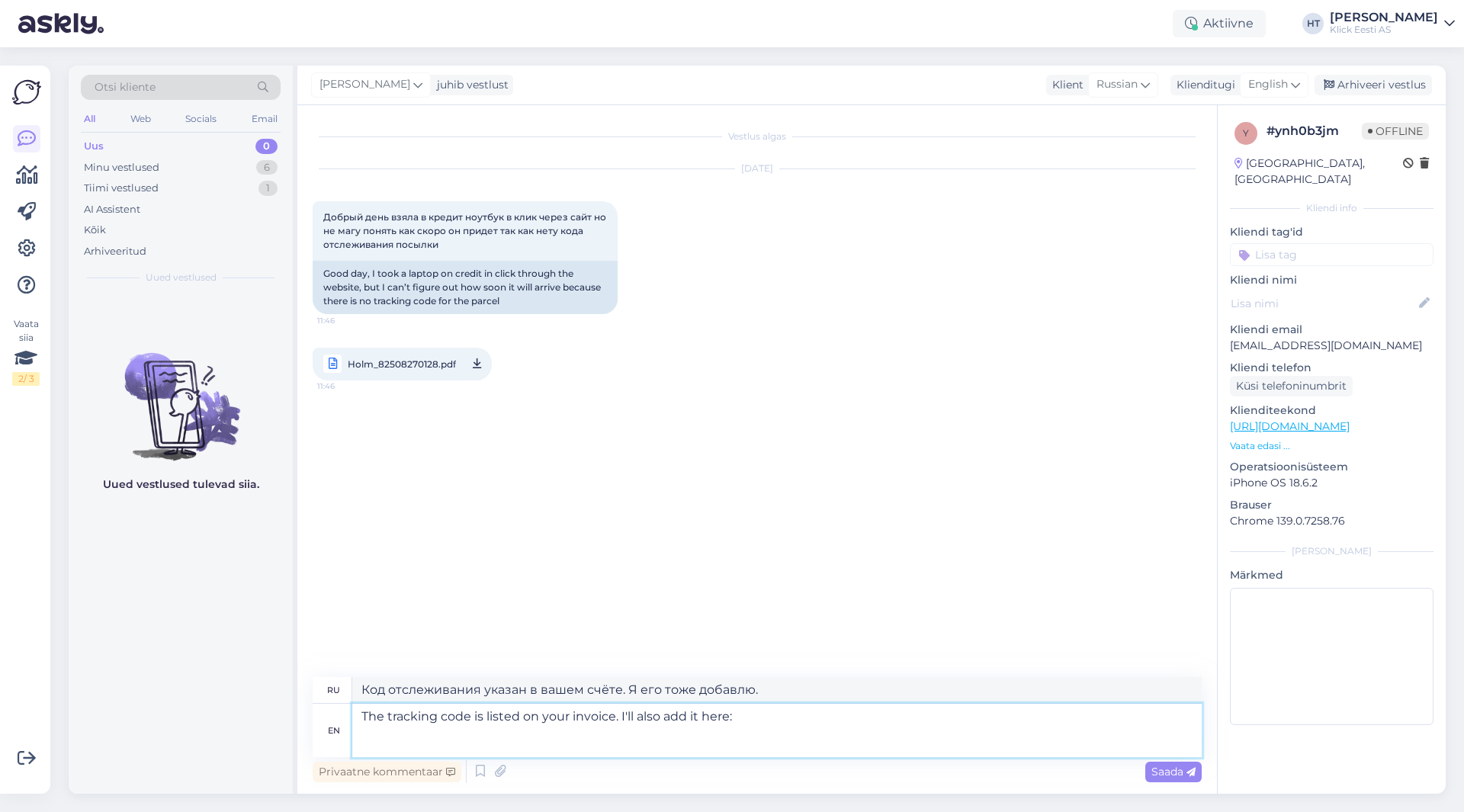
paste textarea "JJEE21504S10000020874"
type textarea "The tracking code is listed on your invoice. I'll also add it here: JJEE21504S1…"
type textarea "Код отслеживания указан в вашем счёте. Я также добавлю его сюда: JJEE21504S1000…"
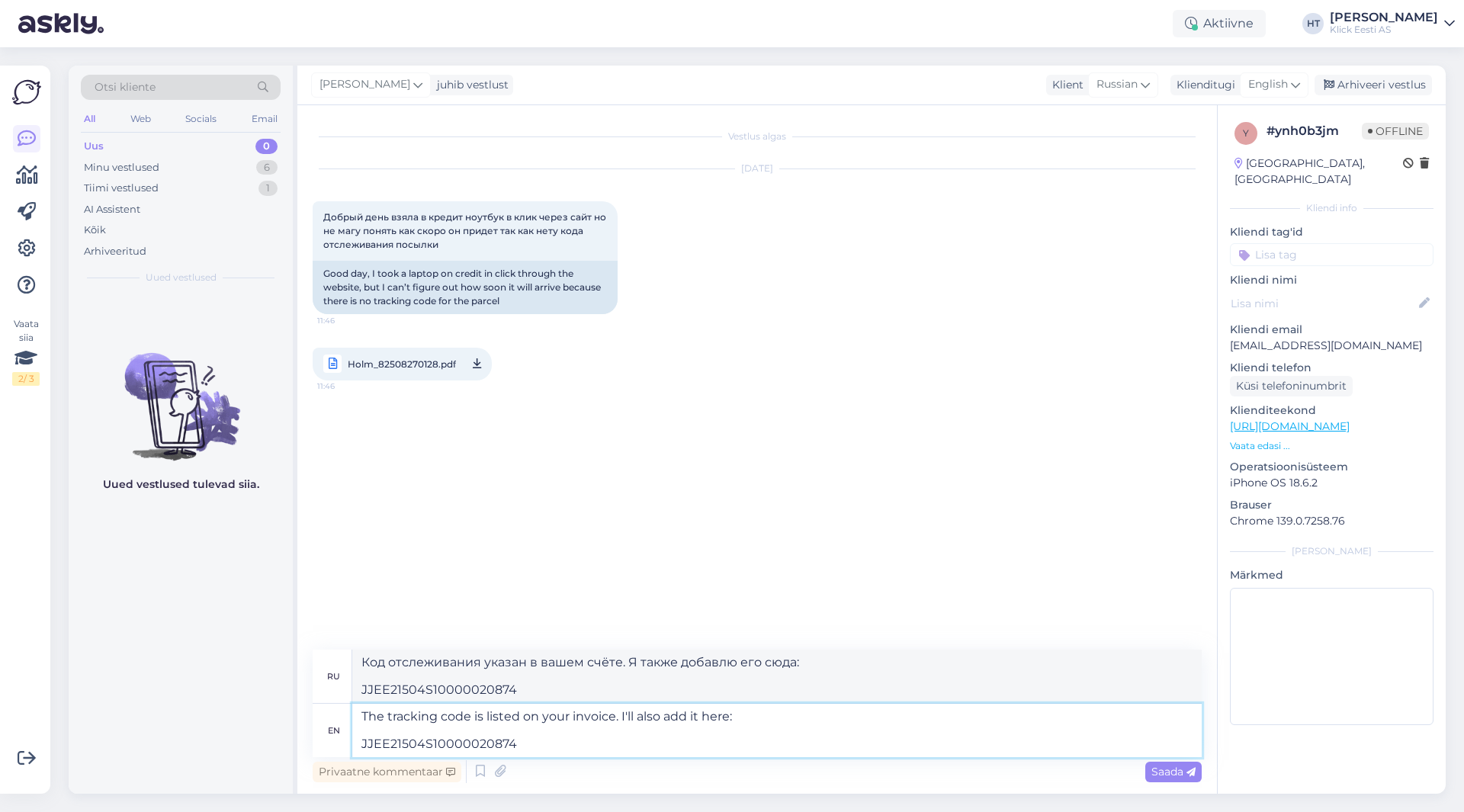
type textarea "The tracking code is listed on your invoice. I'll also add it here: JJEE21504S1…"
click at [1153, 776] on span "Saada" at bounding box center [1173, 771] width 44 height 14
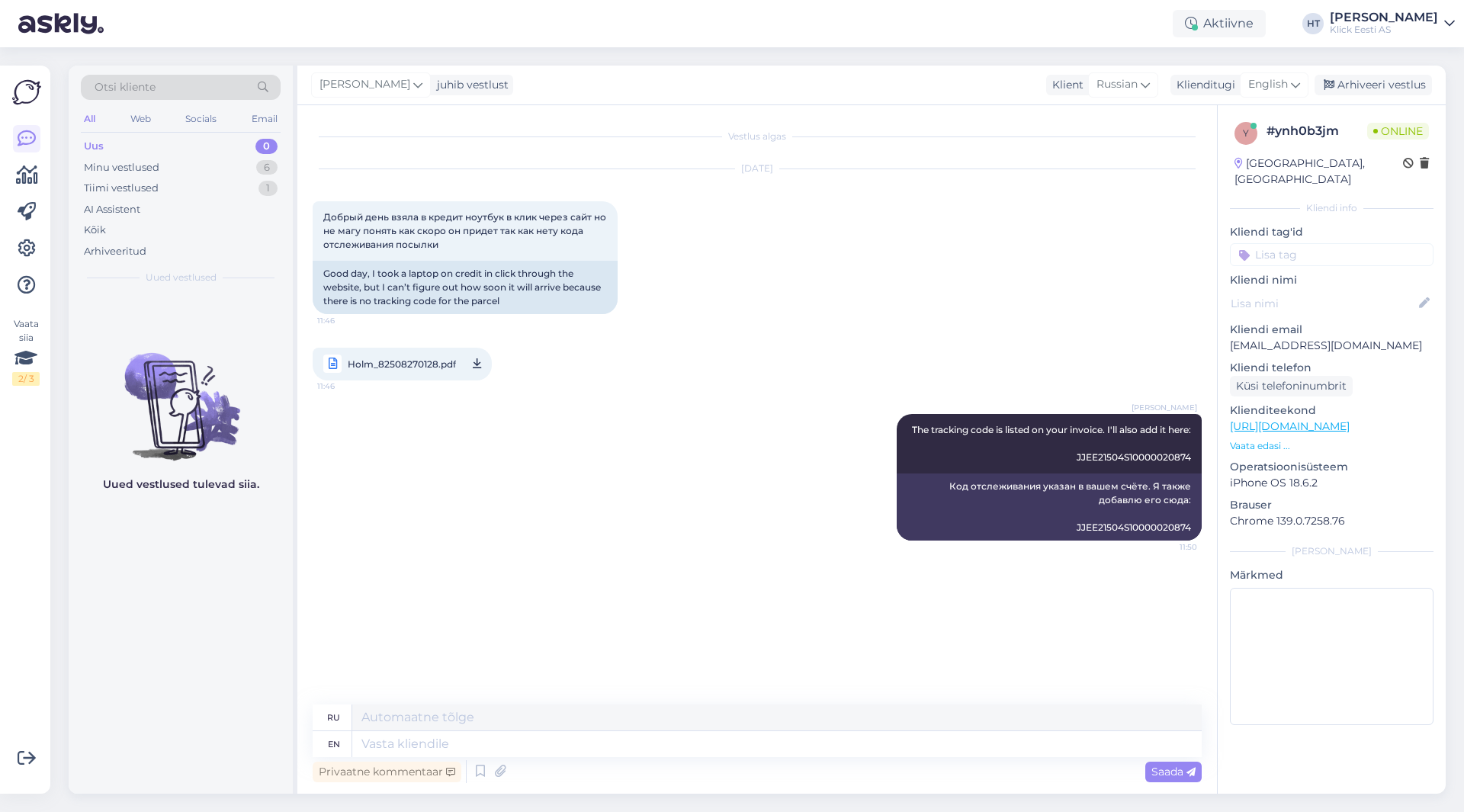
click at [697, 472] on div "[PERSON_NAME] The tracking code is listed on your invoice. I'll also add it her…" at bounding box center [757, 477] width 889 height 160
click at [262, 373] on img at bounding box center [180, 393] width 224 height 137
click at [232, 169] on div "Minu vestlused 6" at bounding box center [180, 168] width 199 height 22
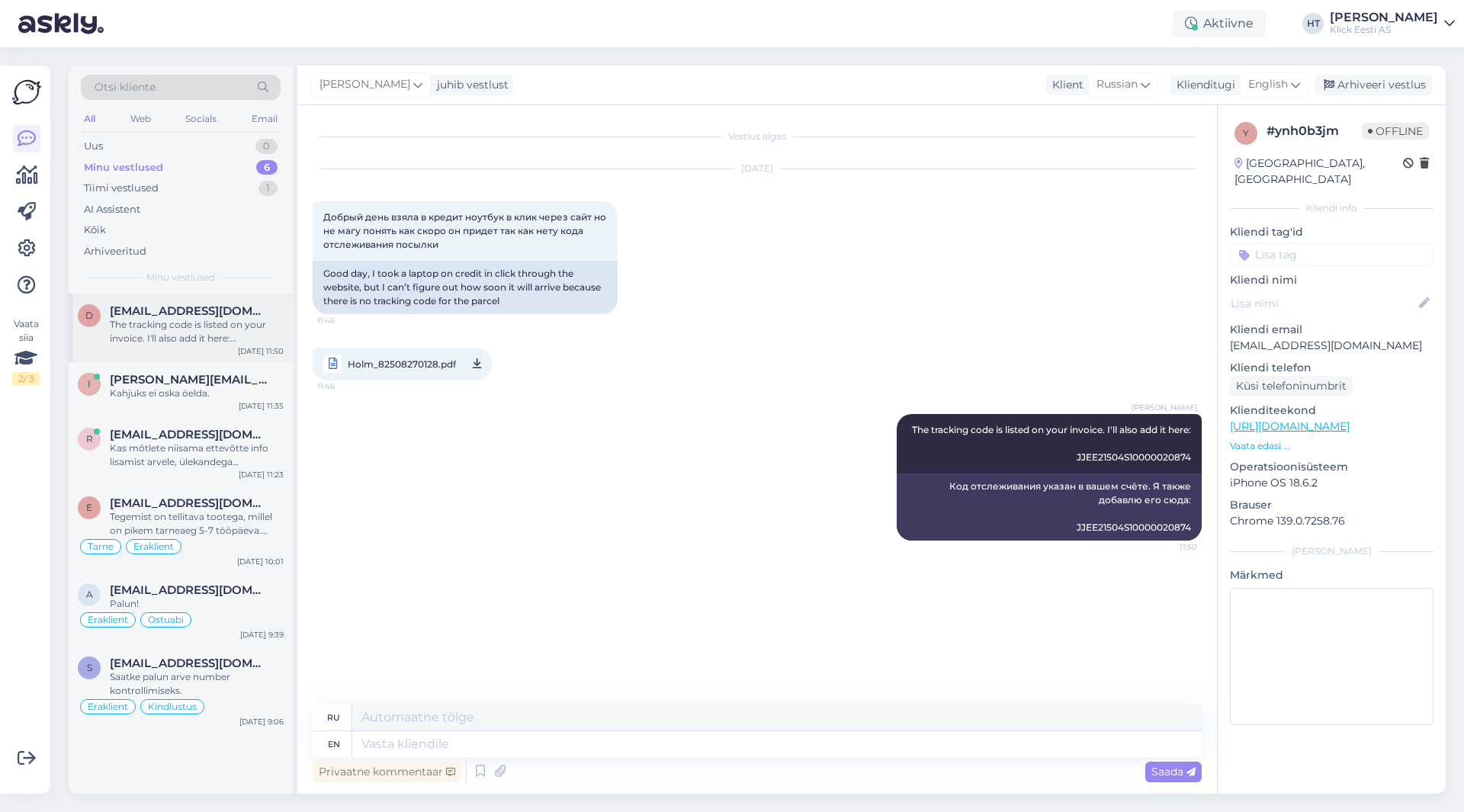
click at [223, 324] on div "The tracking code is listed on your invoice. I'll also add it here: JJEE21504S1…" at bounding box center [197, 332] width 174 height 27
click at [1363, 243] on input at bounding box center [1332, 254] width 204 height 23
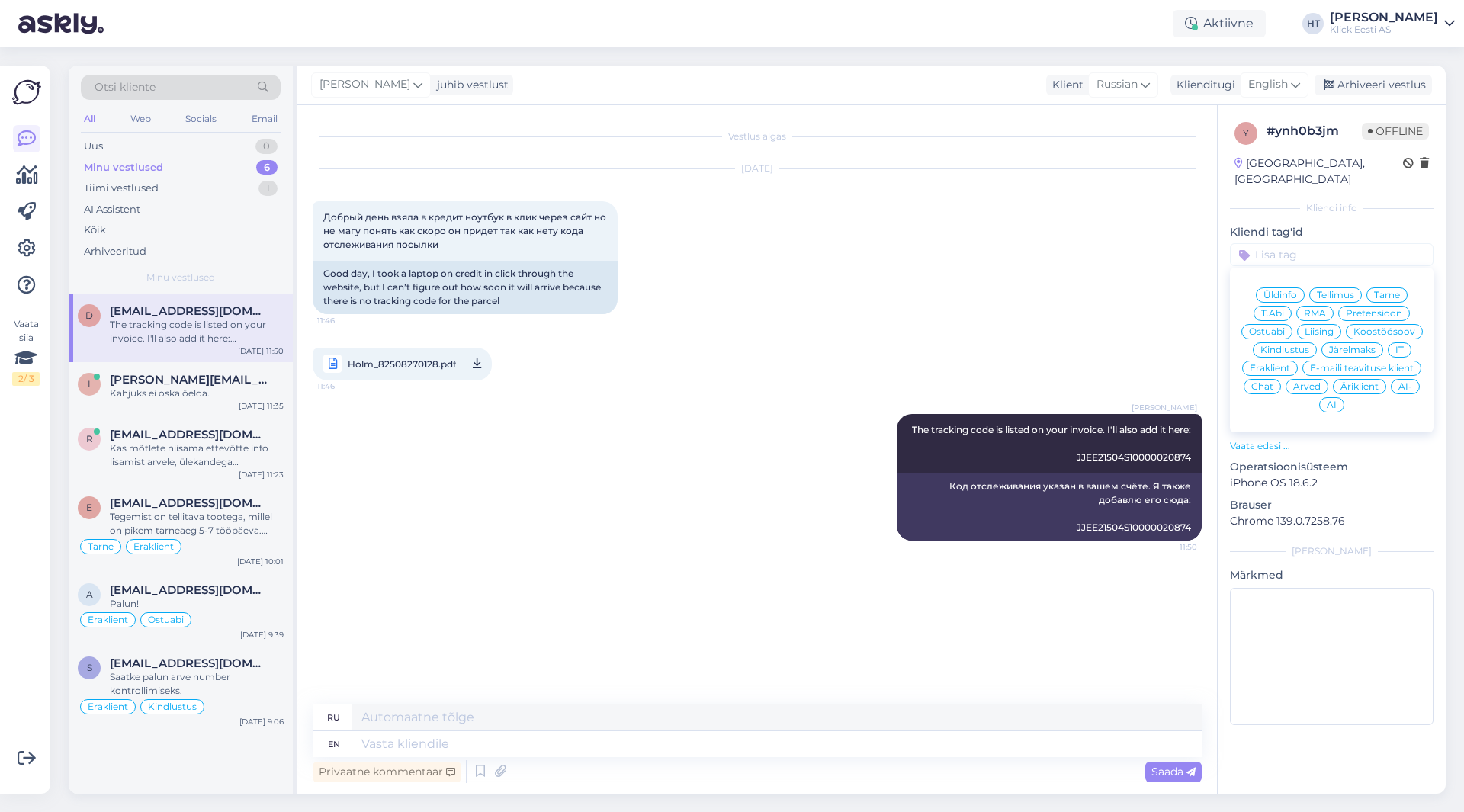
click at [1387, 291] on span "Tarne" at bounding box center [1387, 295] width 26 height 9
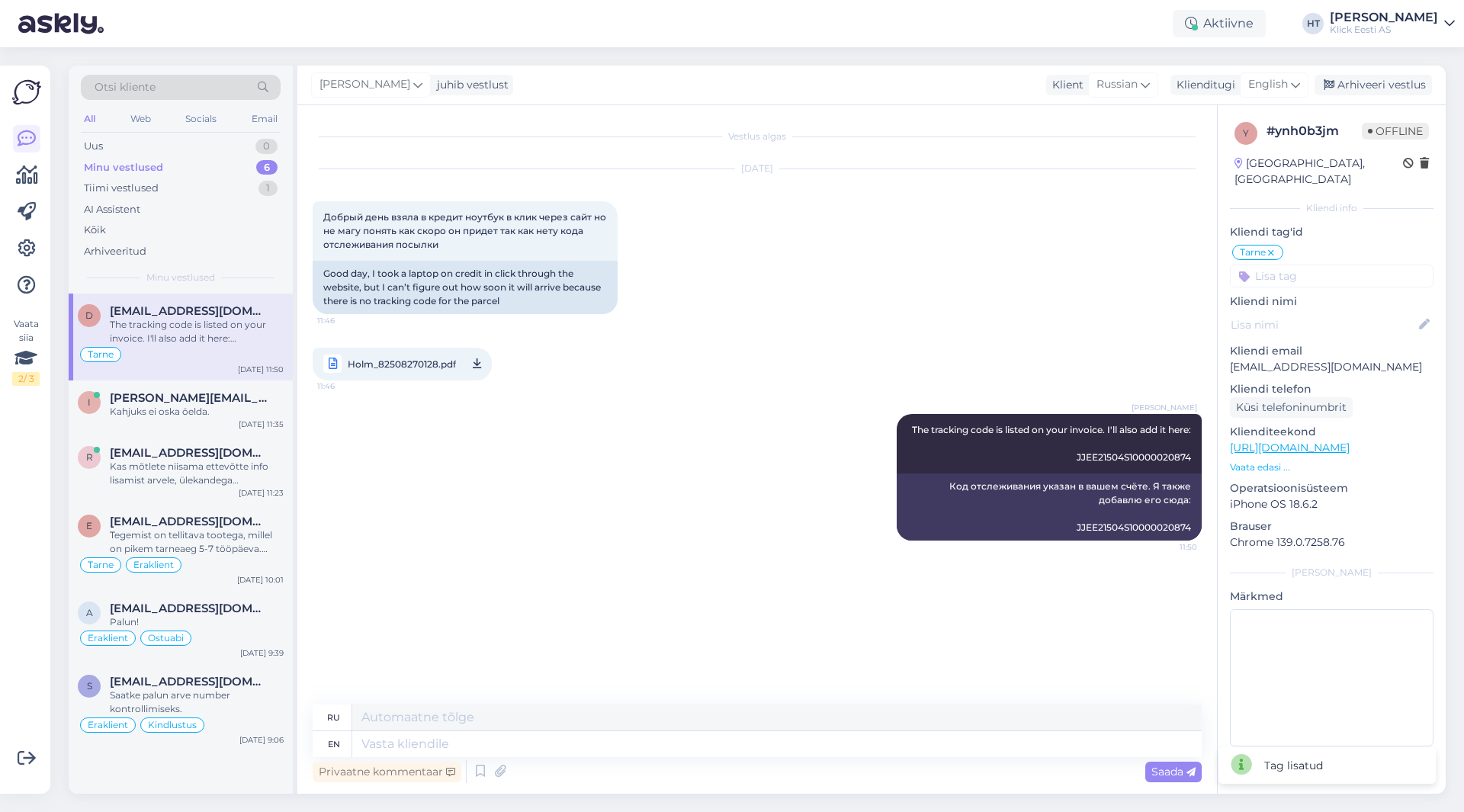
click at [1330, 247] on div "Tarne Üldinfo Tellimus Tarne T.Abi RMA Pretensioon Ostuabi Liising Koostöösoov …" at bounding box center [1332, 265] width 204 height 44
click at [1330, 265] on input at bounding box center [1332, 276] width 204 height 23
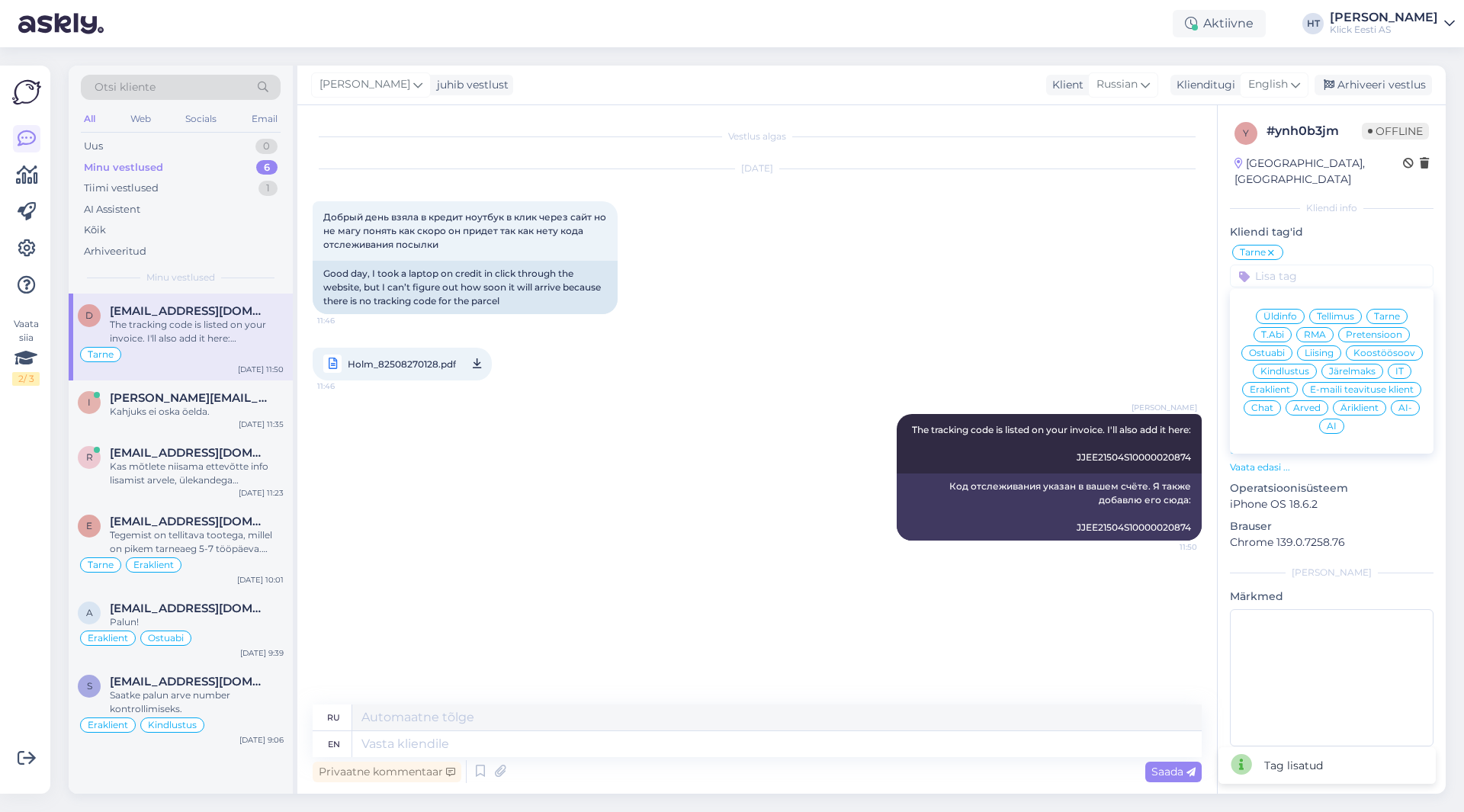
click at [1266, 382] on div "Eraklient" at bounding box center [1270, 390] width 55 height 15
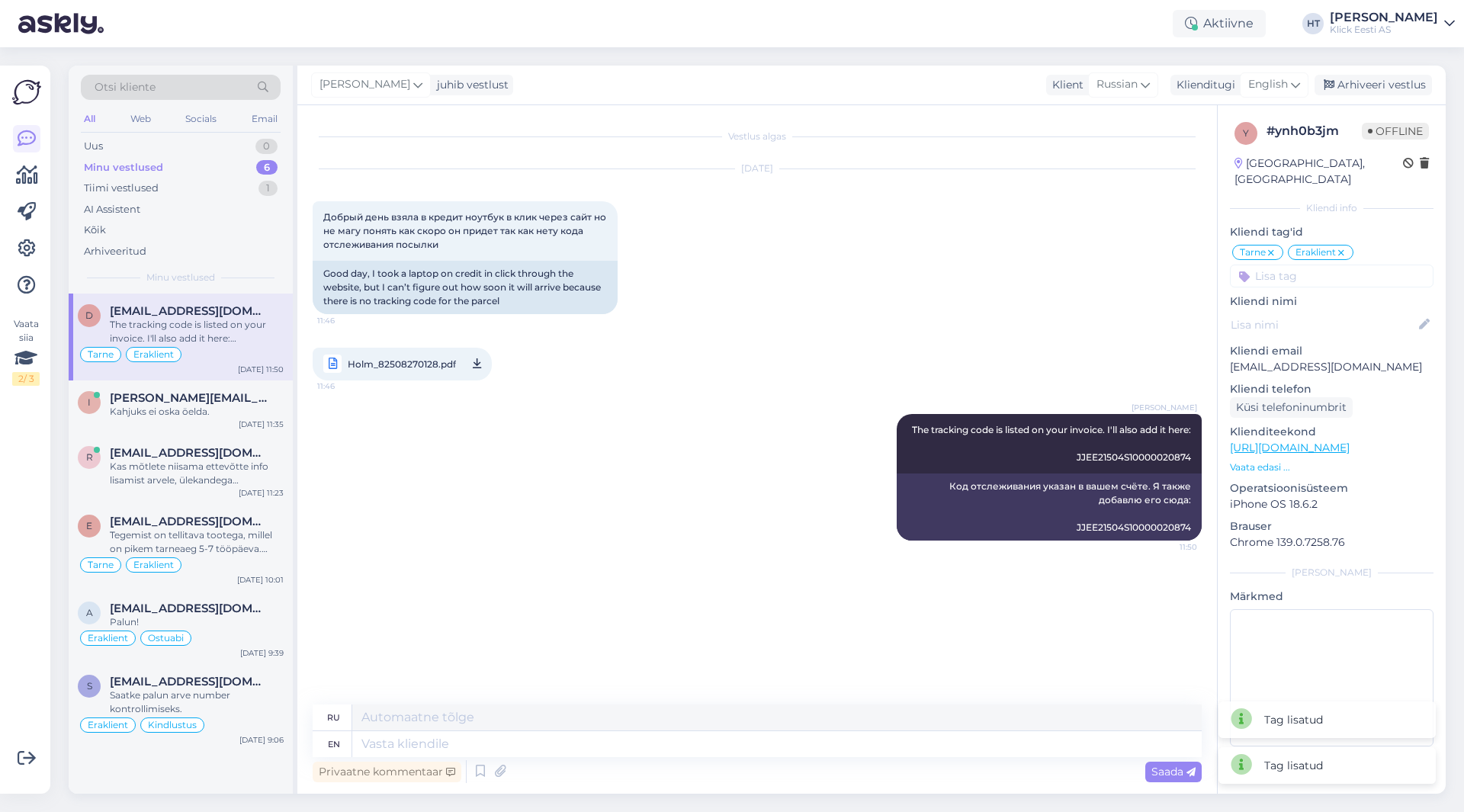
click at [1082, 288] on div "[DATE] Добрый день взяла в кредит ноутбук в клик через сайт но не магу понять к…" at bounding box center [757, 275] width 889 height 245
click at [208, 413] on div "Kahjuks ei oska öelda." at bounding box center [197, 411] width 174 height 14
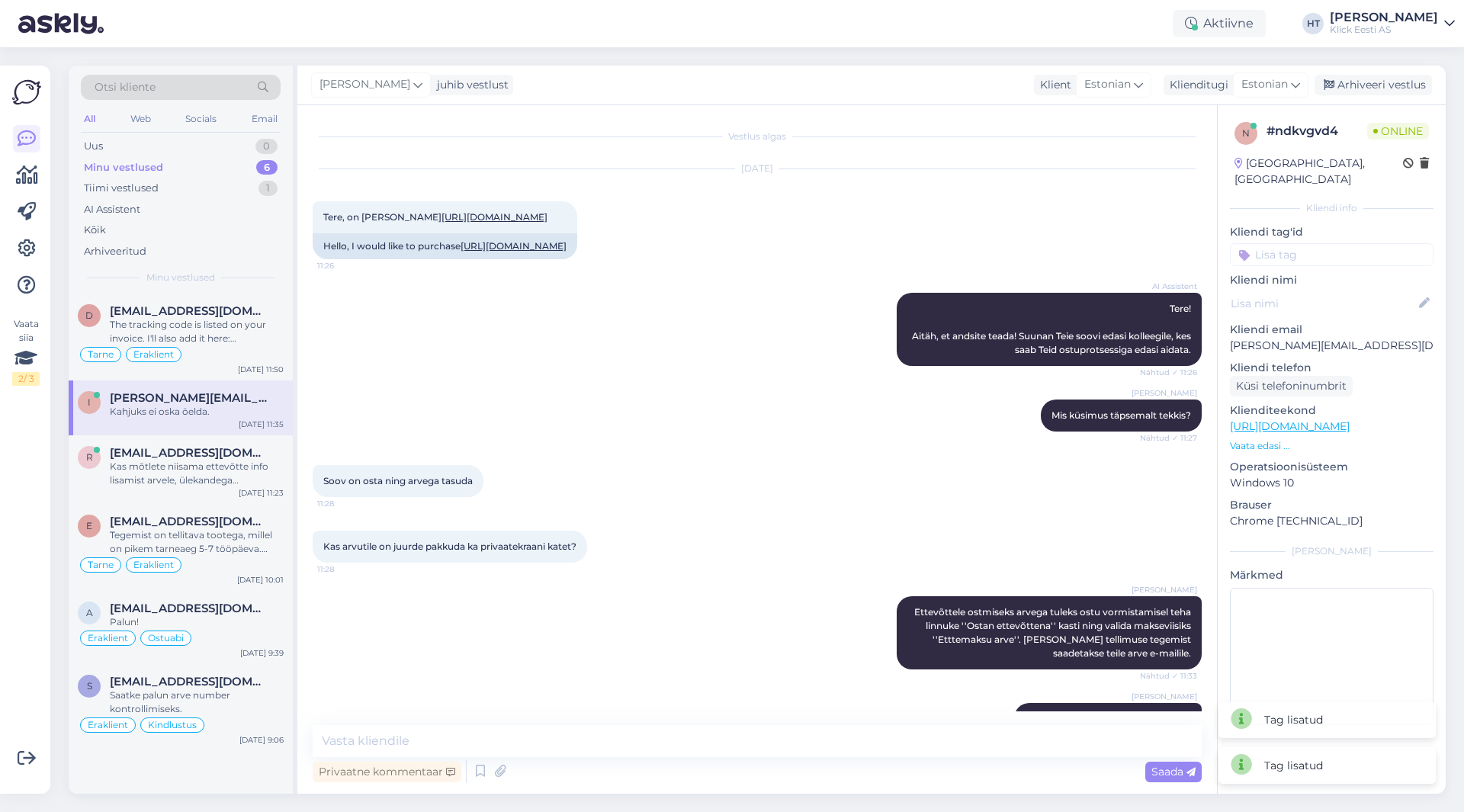
scroll to position [213, 0]
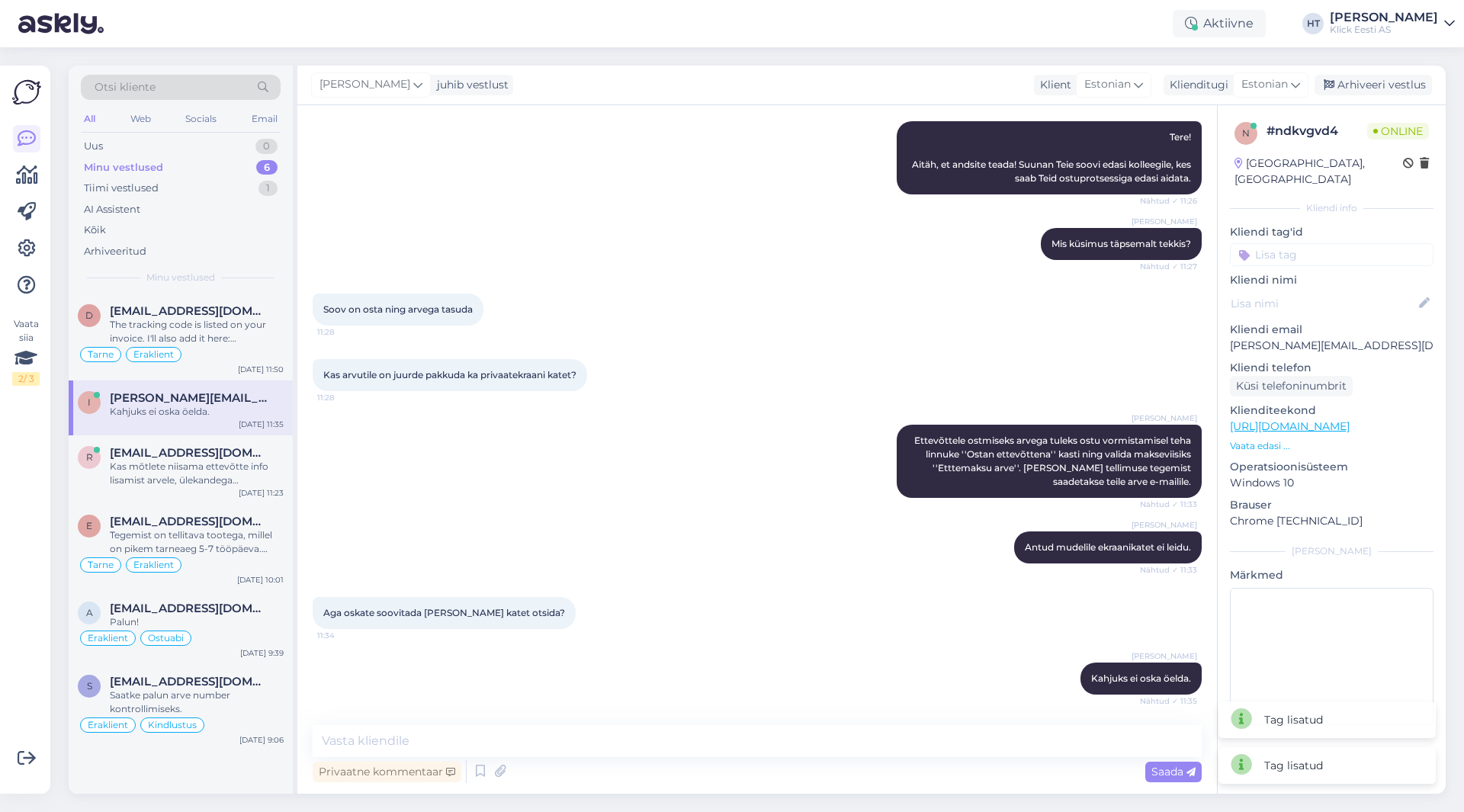
click at [1311, 243] on input at bounding box center [1332, 254] width 204 height 23
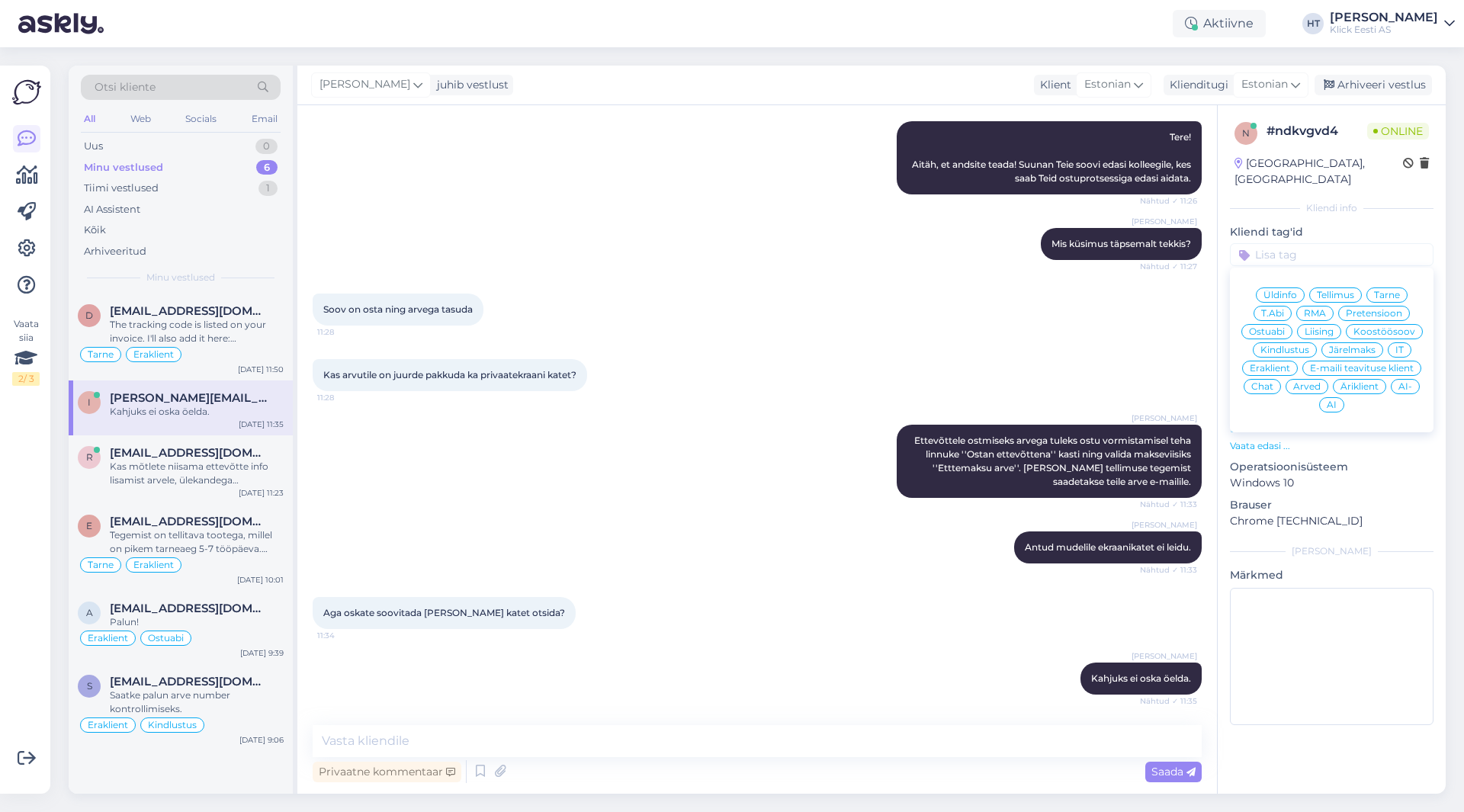
click at [1269, 327] on span "Ostuabi" at bounding box center [1267, 332] width 36 height 9
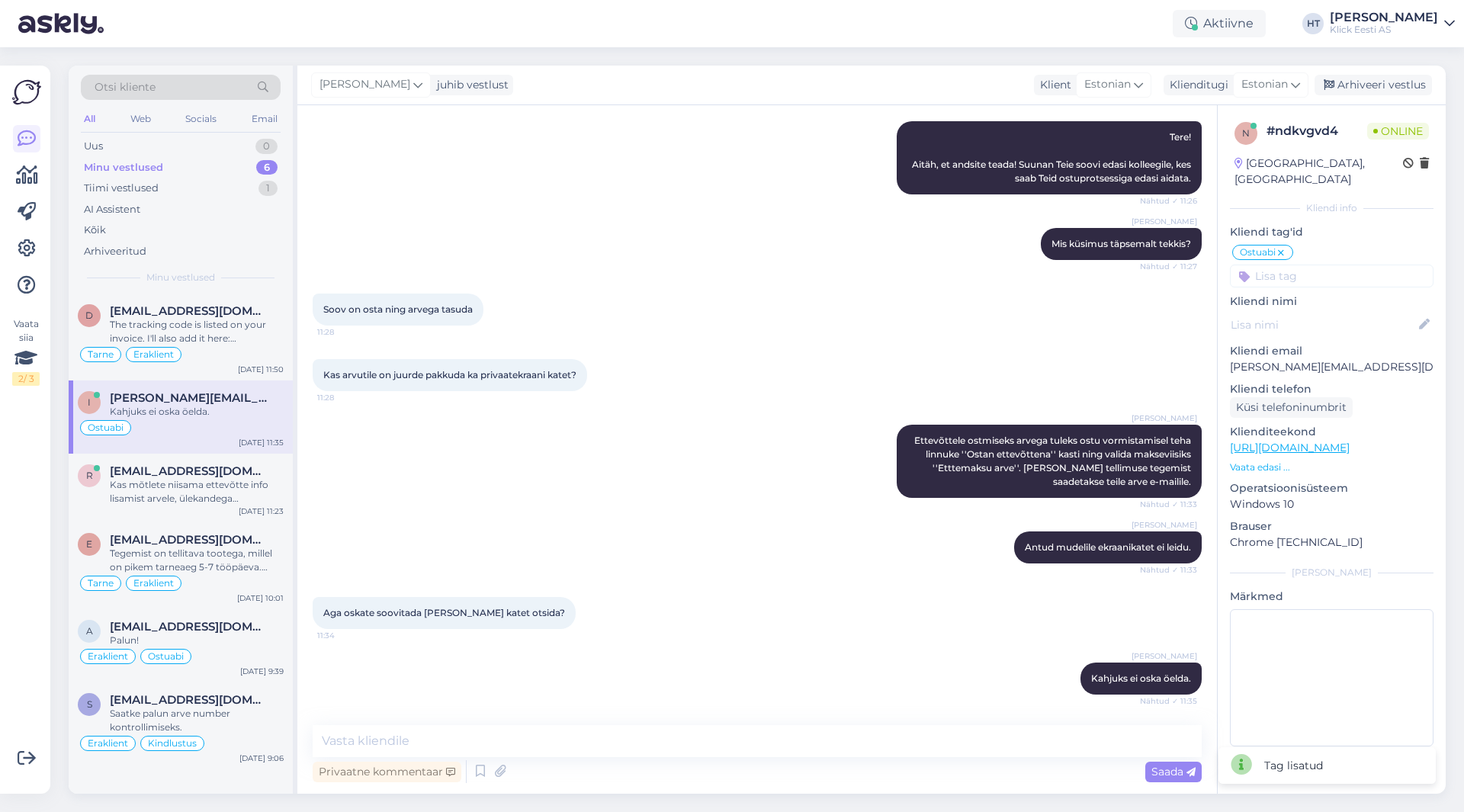
click at [1291, 265] on input at bounding box center [1332, 276] width 204 height 23
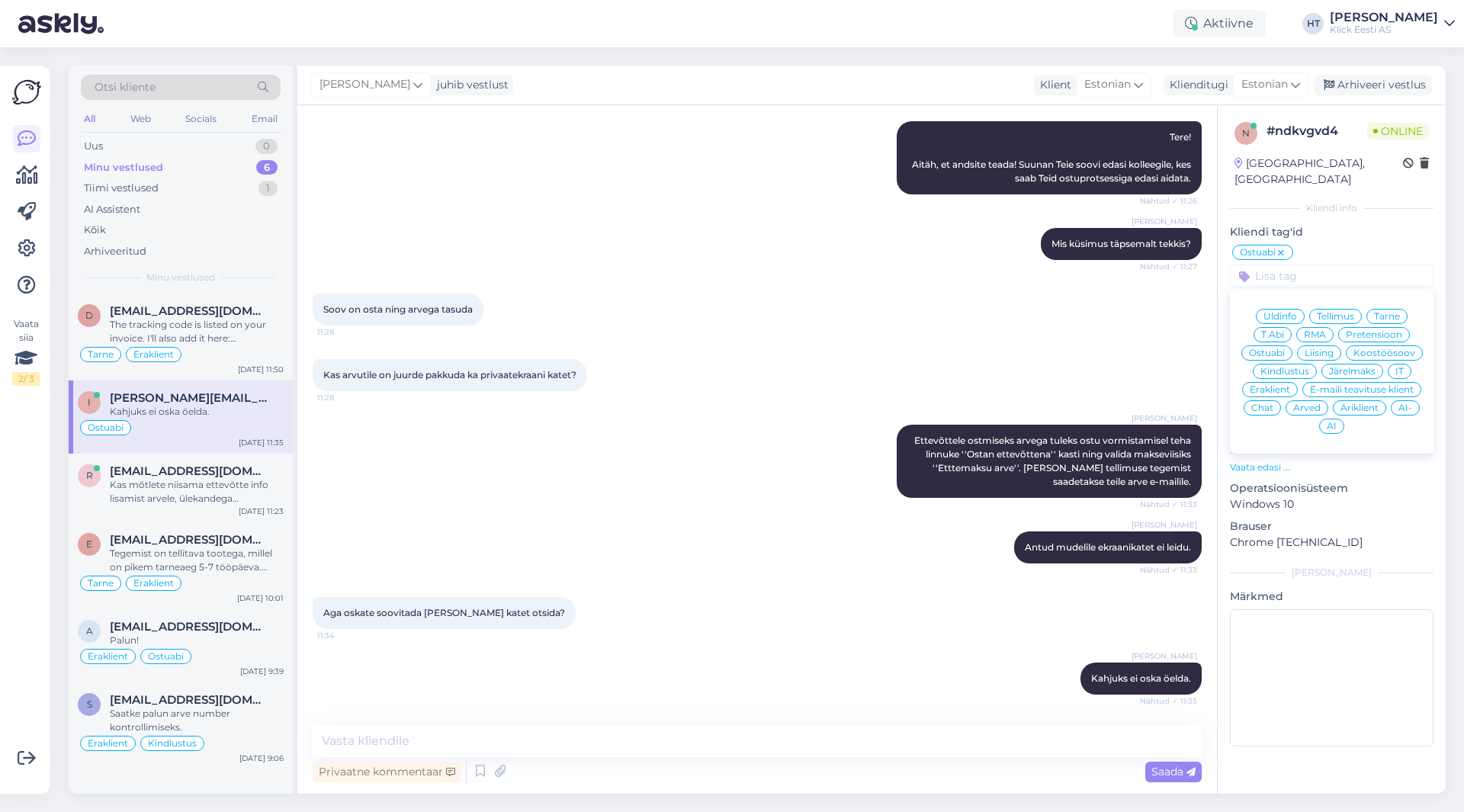
click at [1354, 403] on span "Äriklient" at bounding box center [1360, 408] width 38 height 9
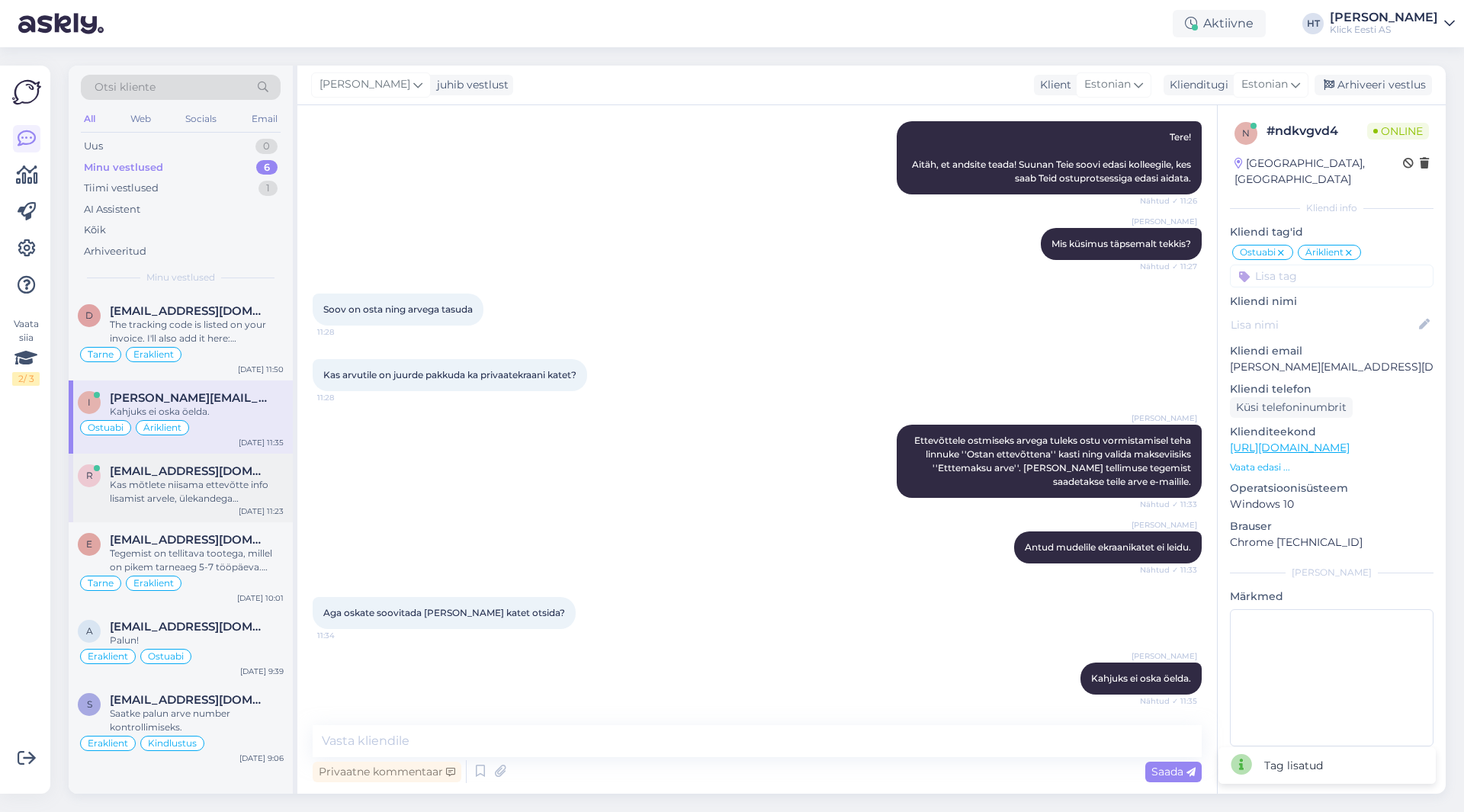
click at [254, 473] on span "[EMAIL_ADDRESS][DOMAIN_NAME]" at bounding box center [189, 470] width 159 height 14
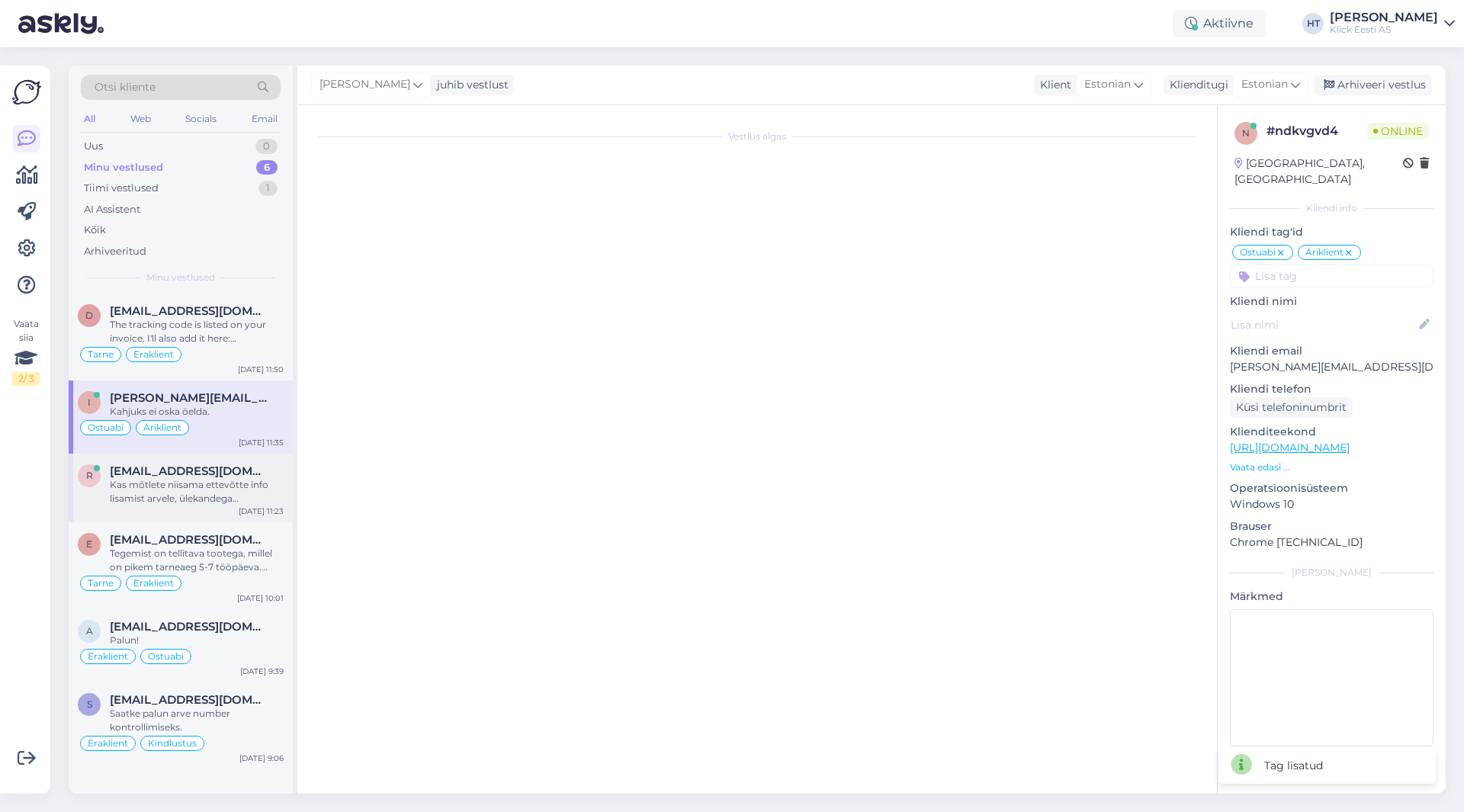
scroll to position [113, 0]
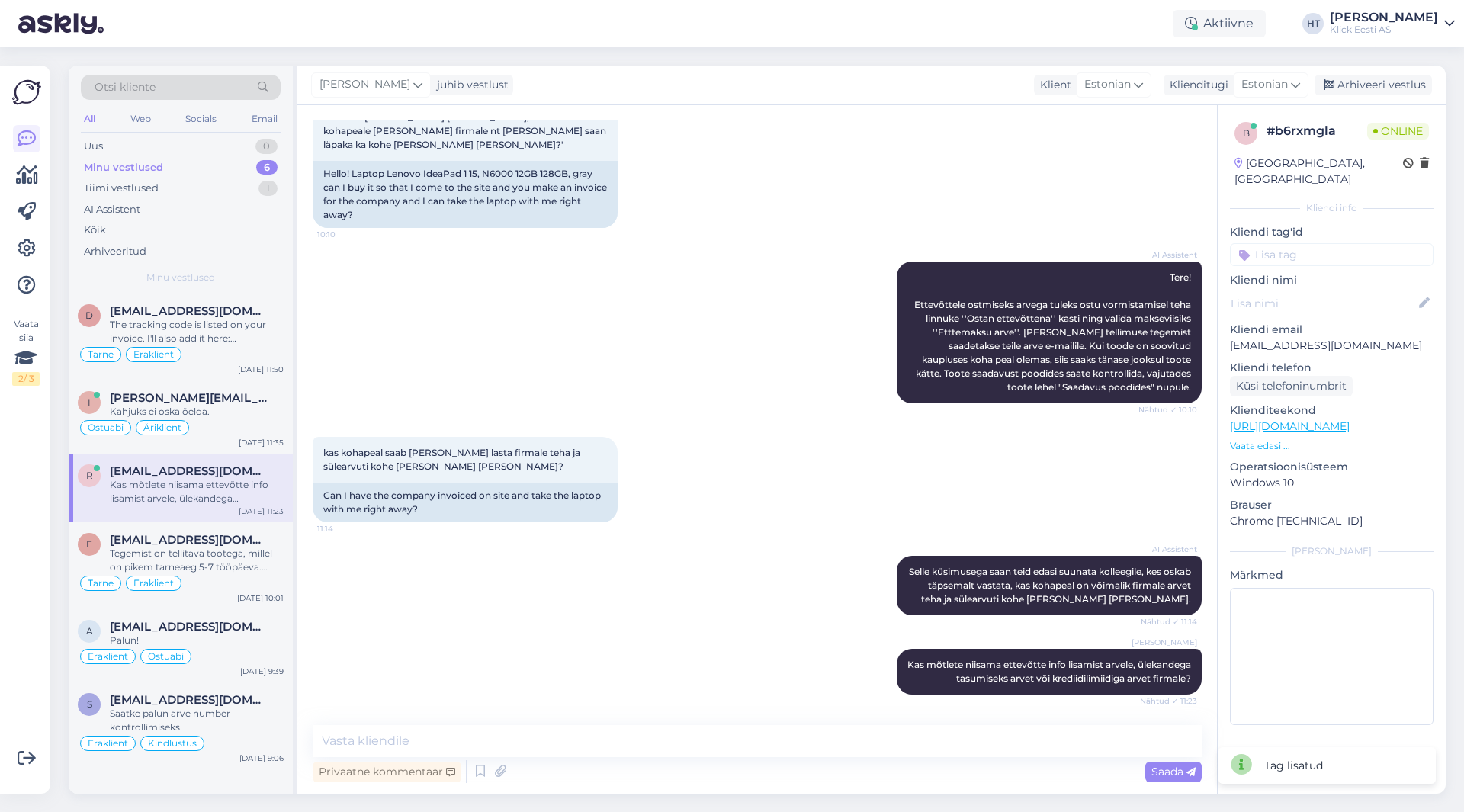
click at [1314, 244] on input at bounding box center [1332, 254] width 204 height 23
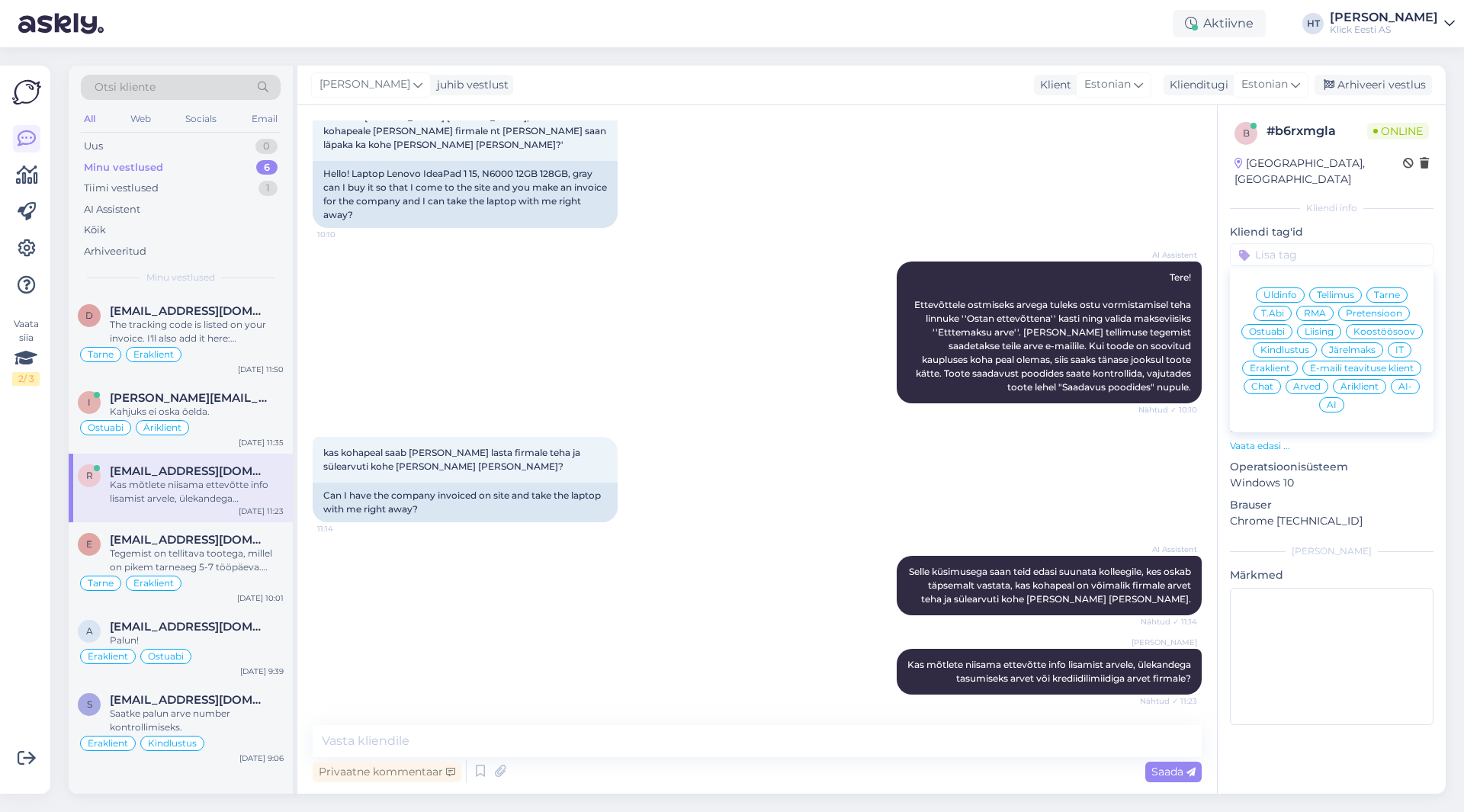
click at [1276, 327] on span "Ostuabi" at bounding box center [1267, 332] width 36 height 9
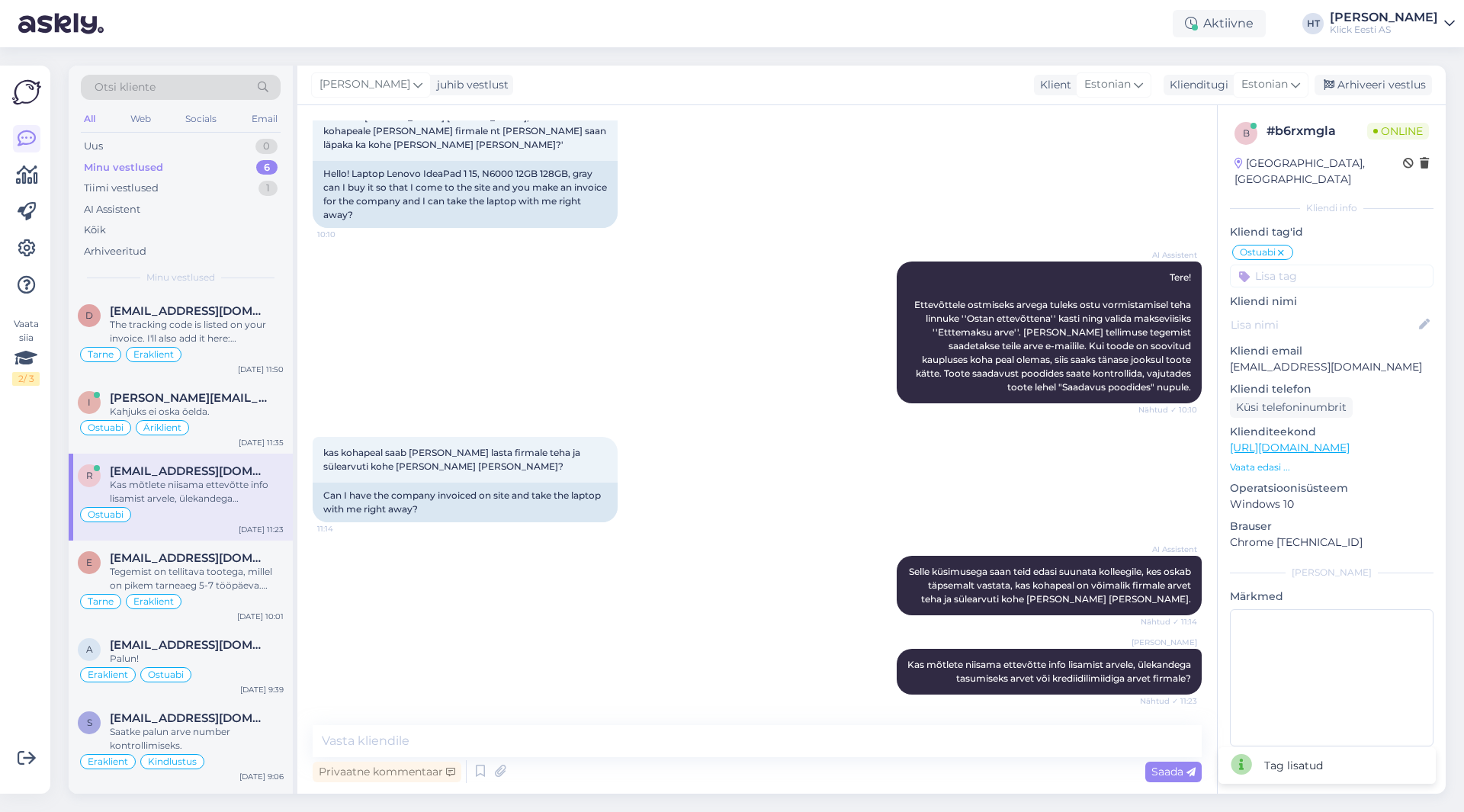
click at [1323, 265] on input at bounding box center [1332, 276] width 204 height 23
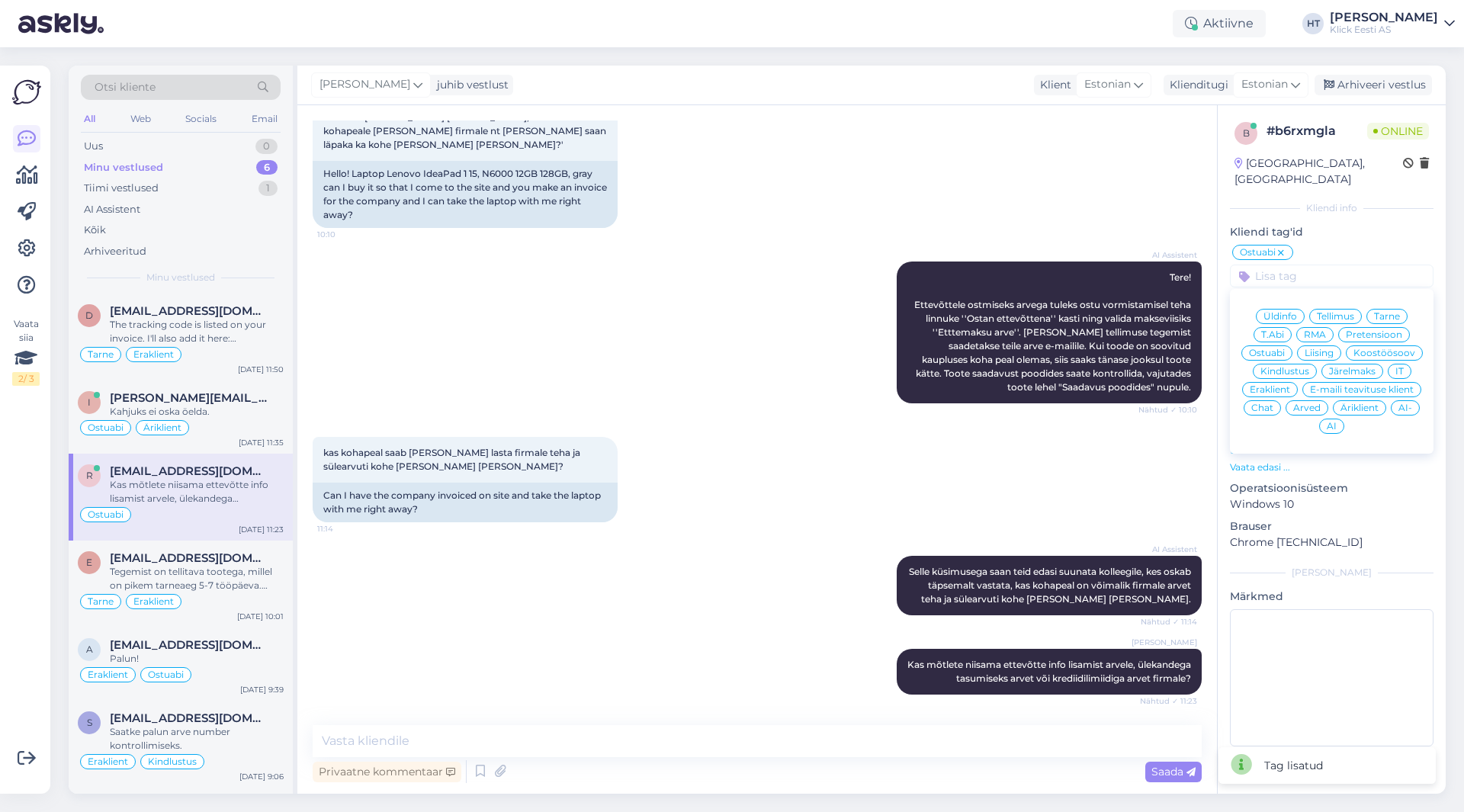
click at [1350, 403] on span "Äriklient" at bounding box center [1360, 408] width 38 height 9
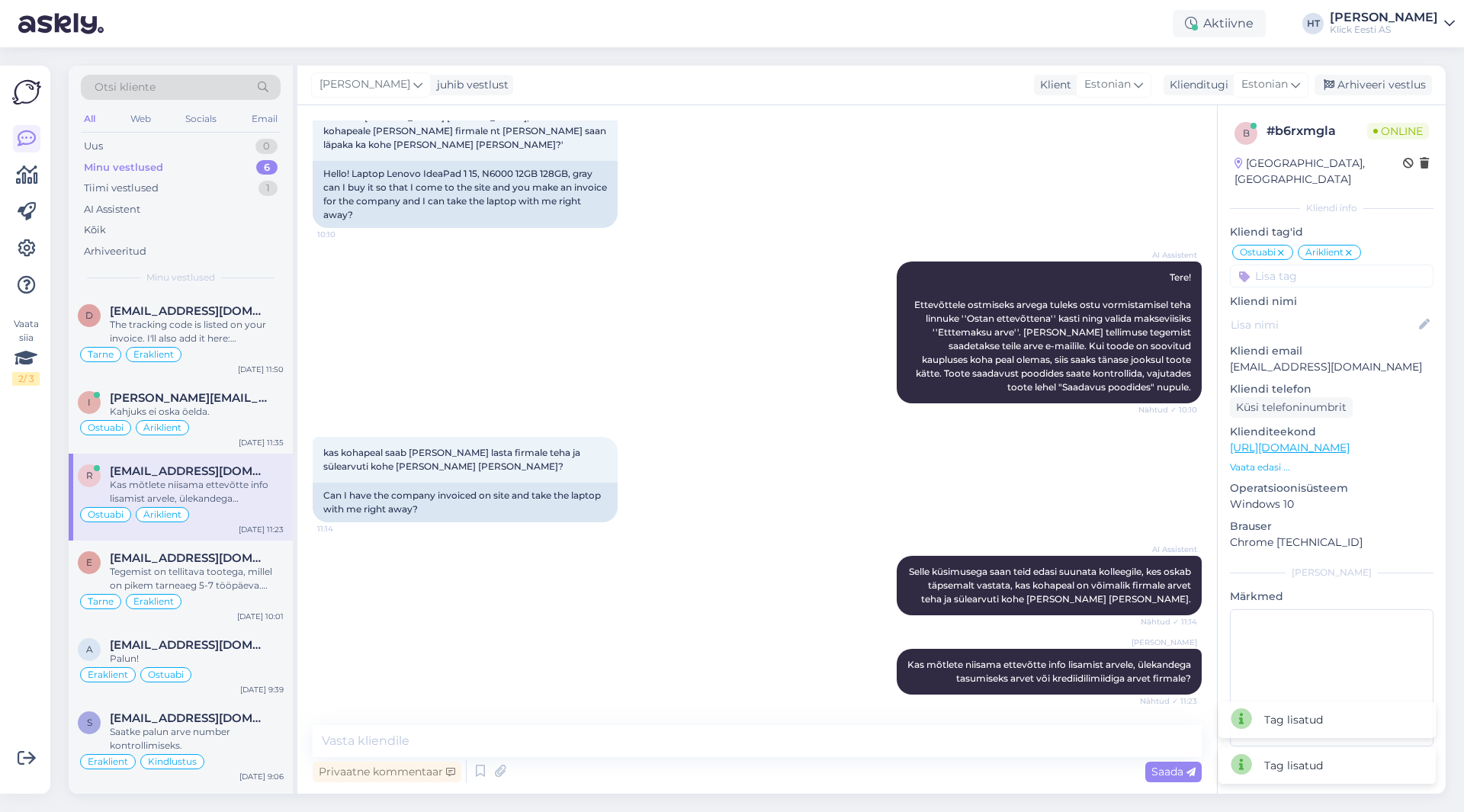
click at [774, 364] on div "AI Assistent Tere! Ettevõttele ostmiseks arvega tuleks ostu vormistamisel teha …" at bounding box center [757, 333] width 889 height 176
click at [223, 396] on span "[PERSON_NAME][EMAIL_ADDRESS][DOMAIN_NAME]" at bounding box center [189, 398] width 159 height 14
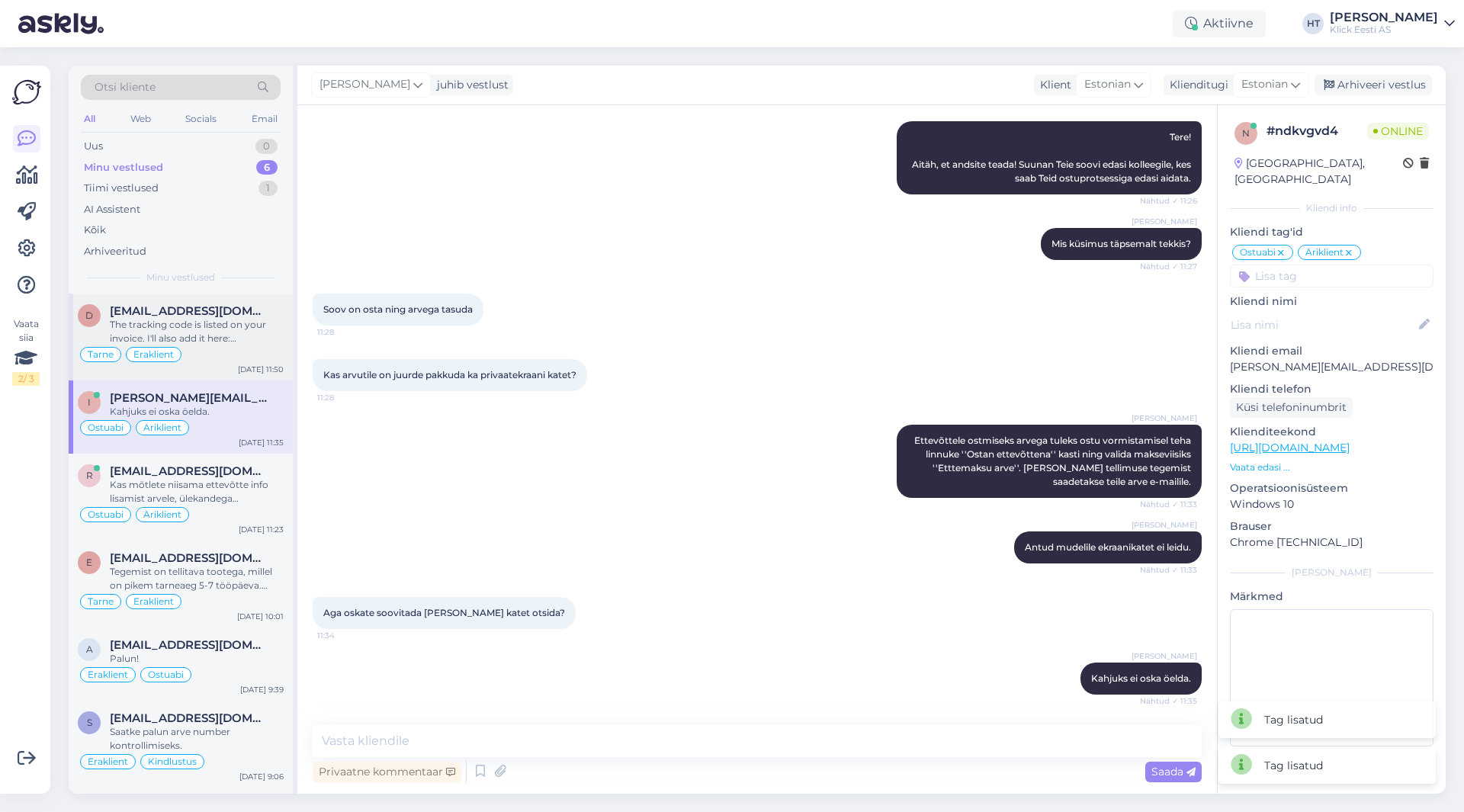
click at [245, 335] on div "The tracking code is listed on your invoice. I'll also add it here: JJEE21504S1…" at bounding box center [197, 332] width 174 height 27
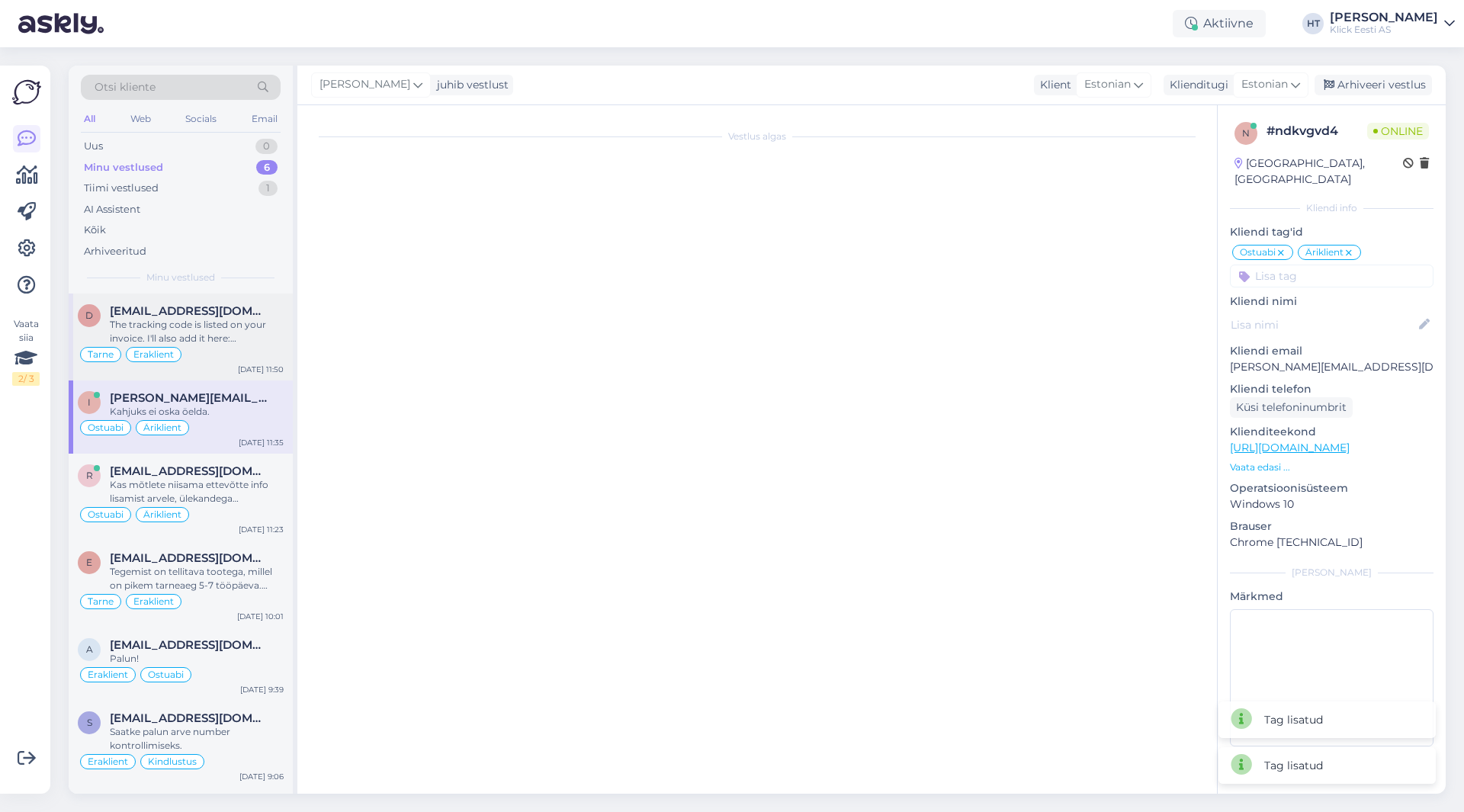
scroll to position [0, 0]
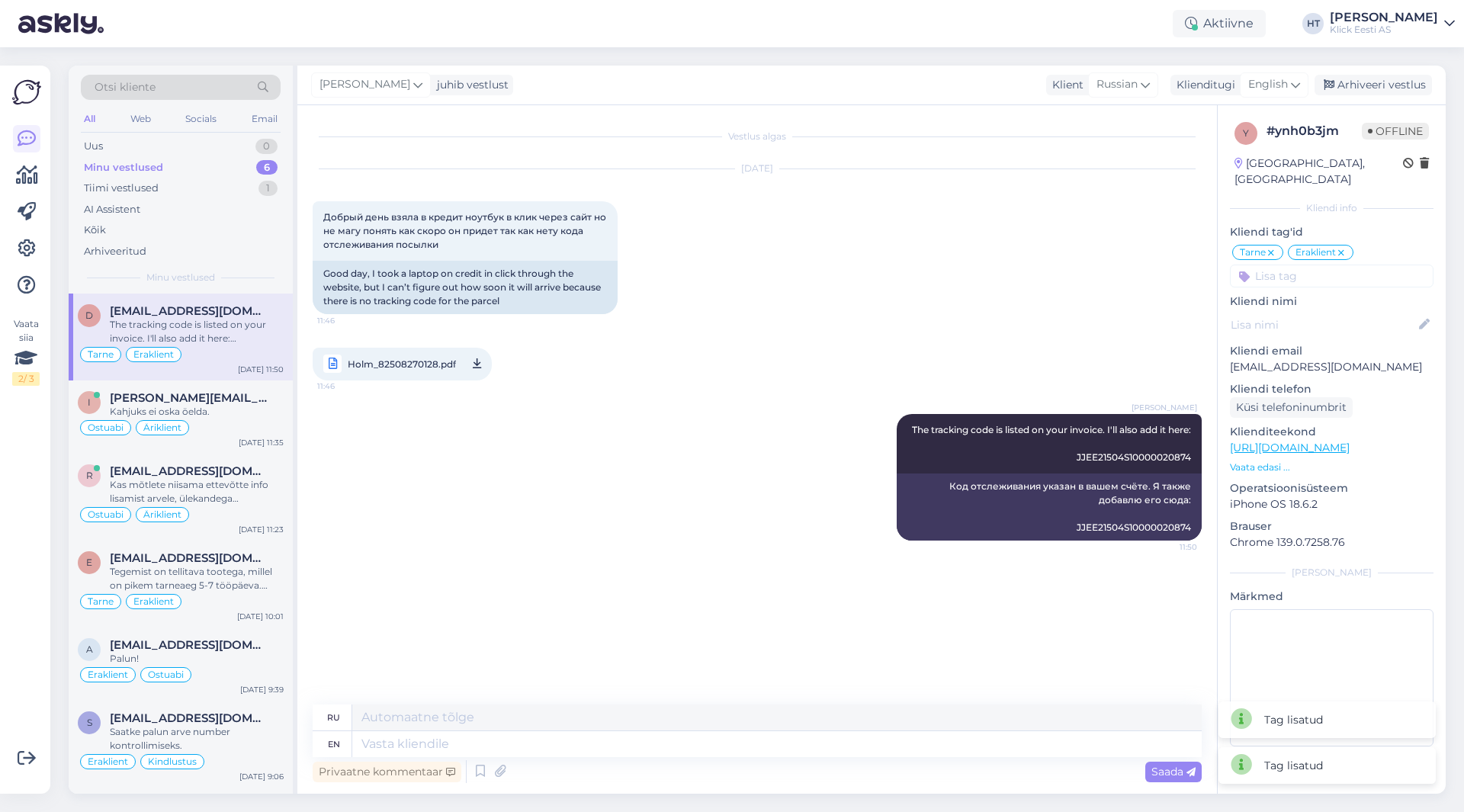
click at [650, 471] on div "[PERSON_NAME] The tracking code is listed on your invoice. I'll also add it her…" at bounding box center [757, 477] width 889 height 160
click at [229, 147] on div "Uus 1" at bounding box center [180, 147] width 199 height 22
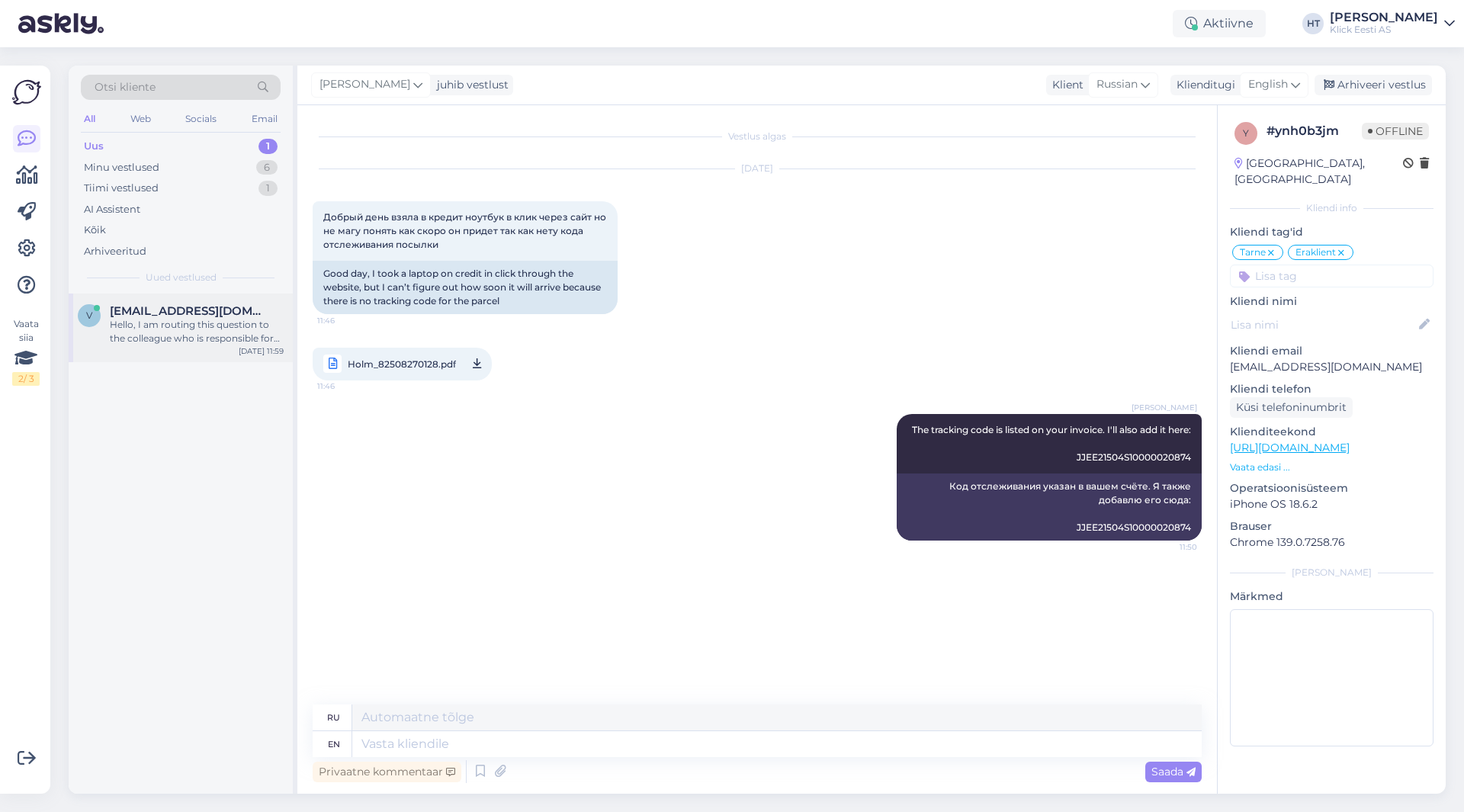
click at [213, 314] on span "[EMAIL_ADDRESS][DOMAIN_NAME]" at bounding box center [189, 311] width 159 height 14
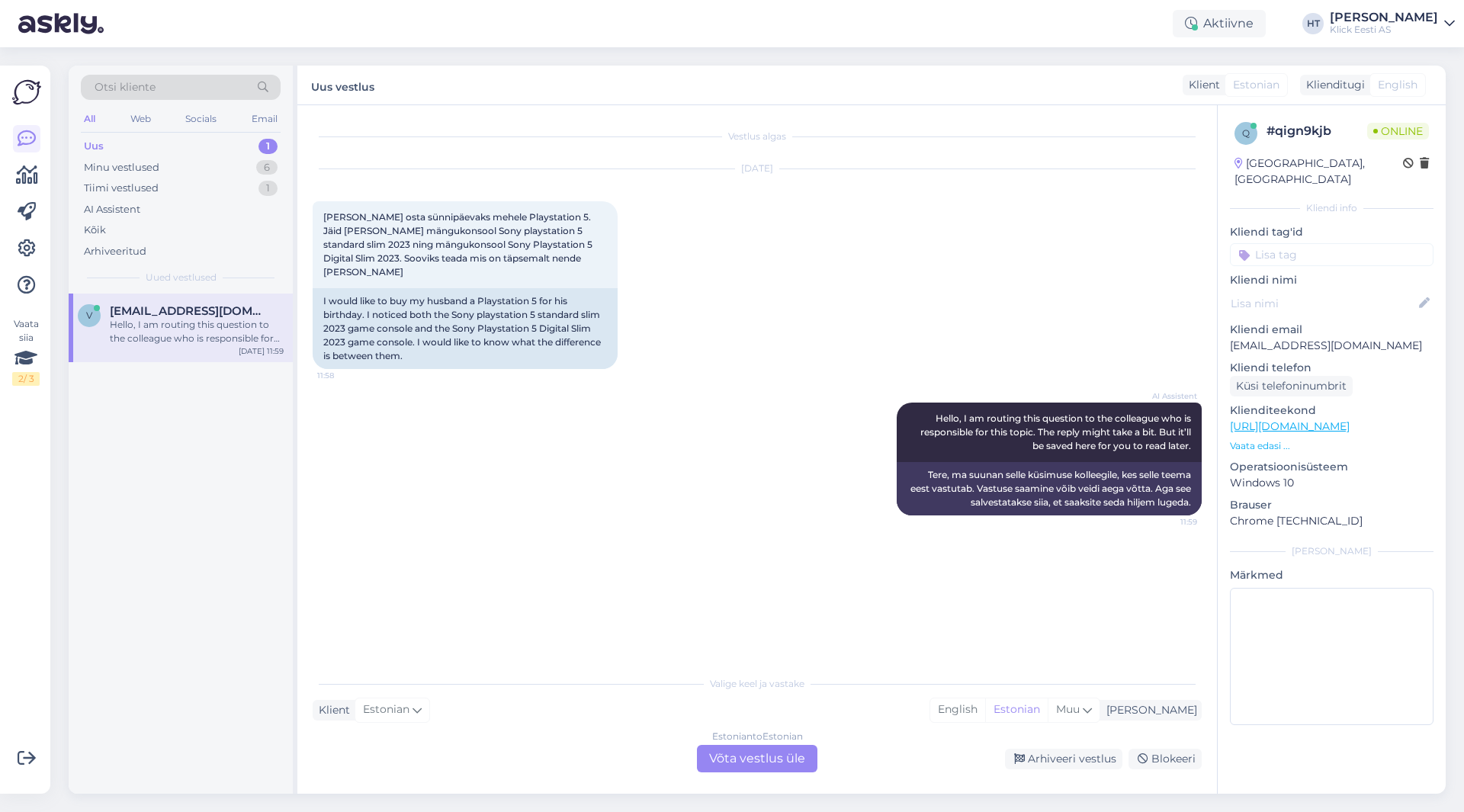
click at [735, 757] on div "Estonian to Estonian Võta vestlus üle" at bounding box center [757, 759] width 121 height 27
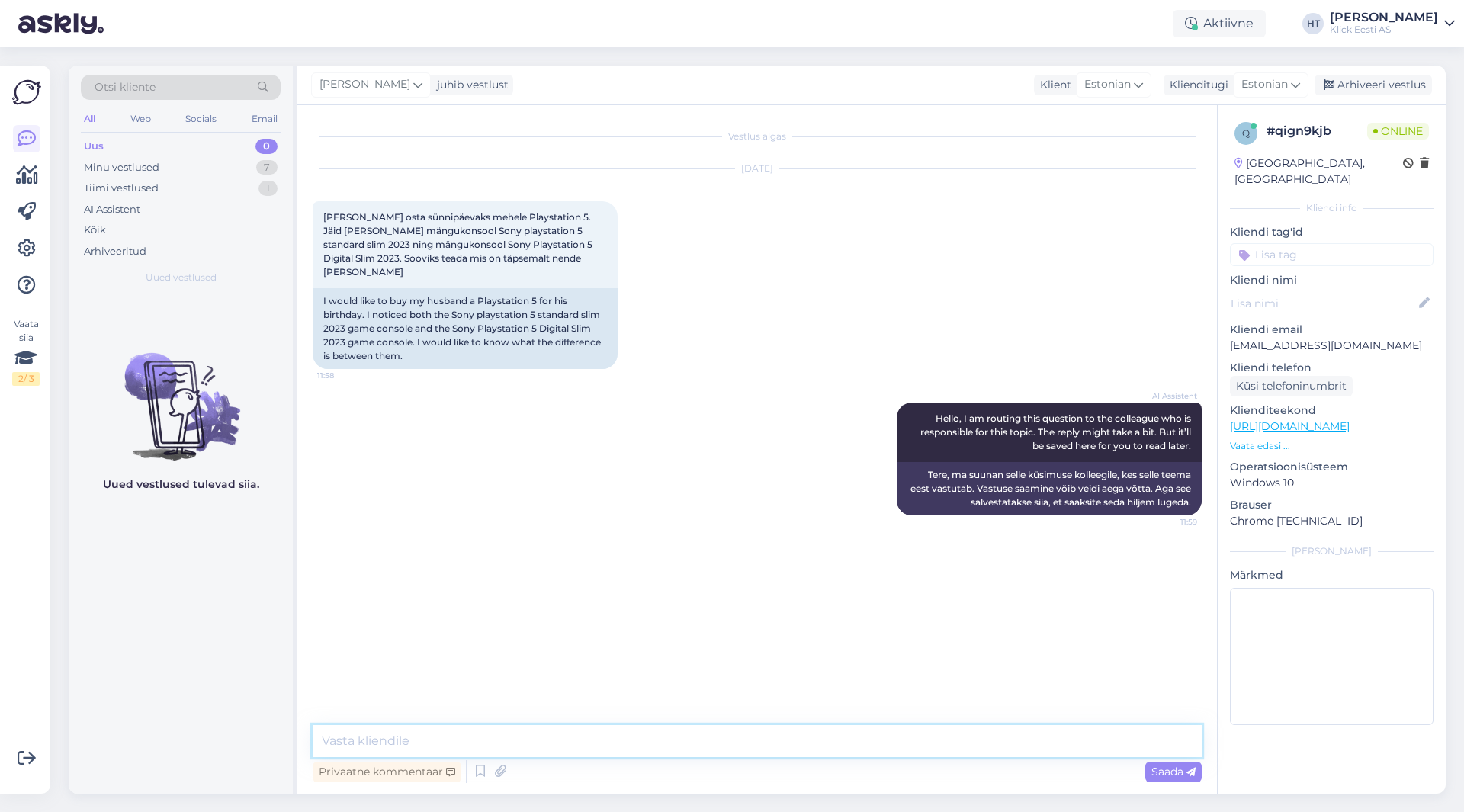
click at [729, 743] on textarea at bounding box center [757, 740] width 889 height 32
type textarea "Standard versioonil on plaadilugeja. Digital versioonil ei ole."
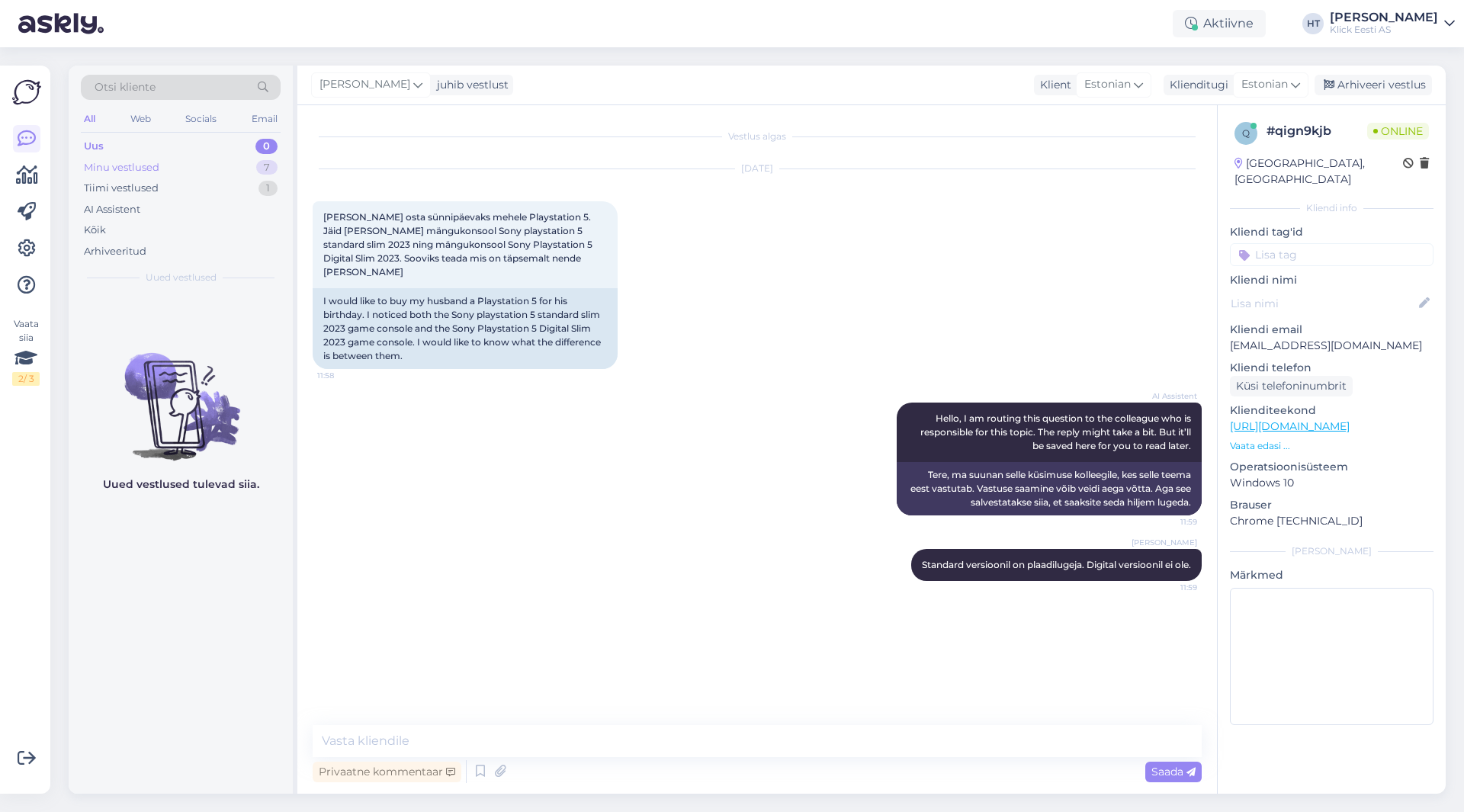
click at [239, 164] on div "Minu vestlused 7" at bounding box center [180, 168] width 199 height 22
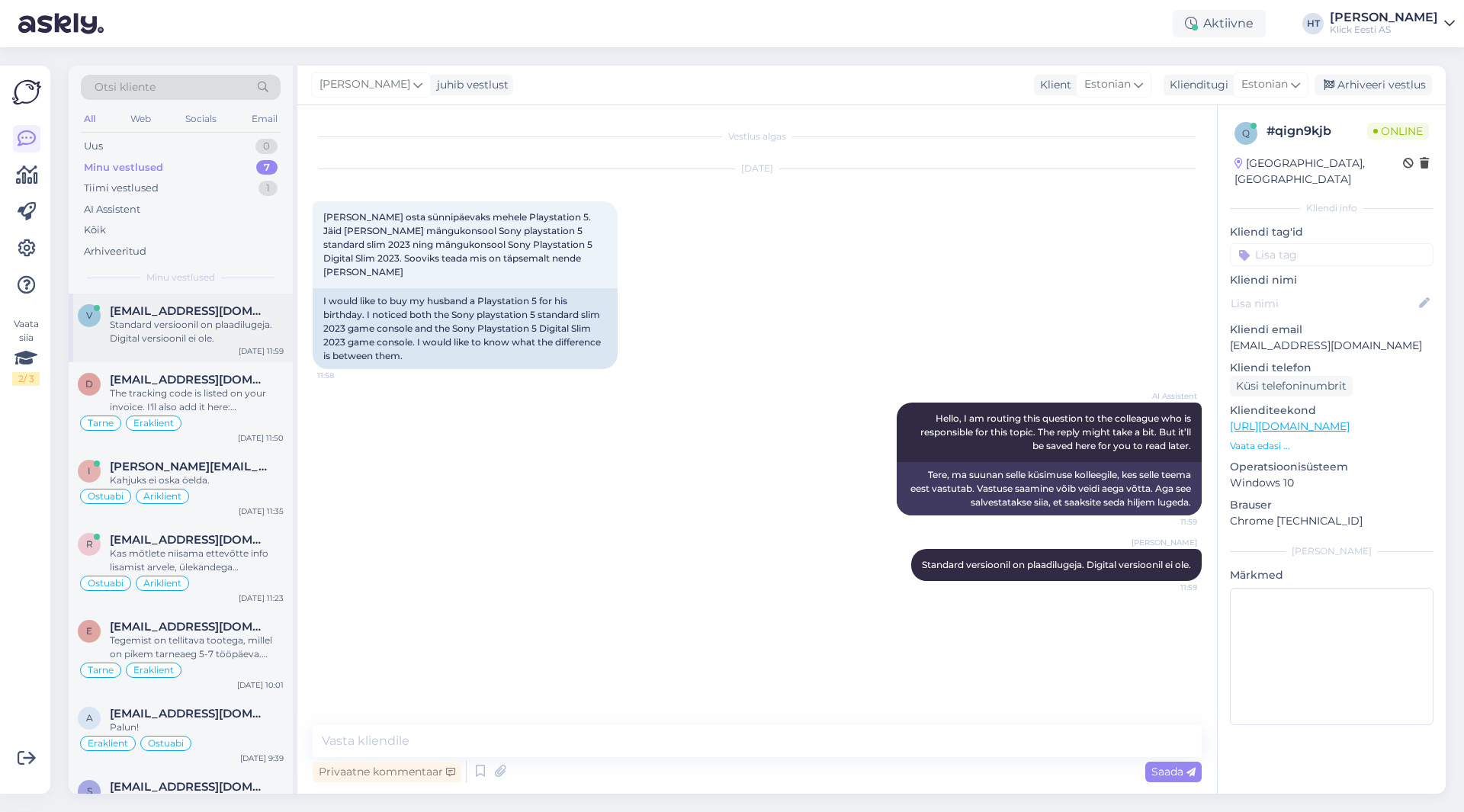
click at [204, 321] on div "Standard versioonil on plaadilugeja. Digital versioonil ei ole." at bounding box center [197, 332] width 174 height 27
click at [208, 409] on div "The tracking code is listed on your invoice. I'll also add it here: JJEE21504S1…" at bounding box center [197, 401] width 174 height 27
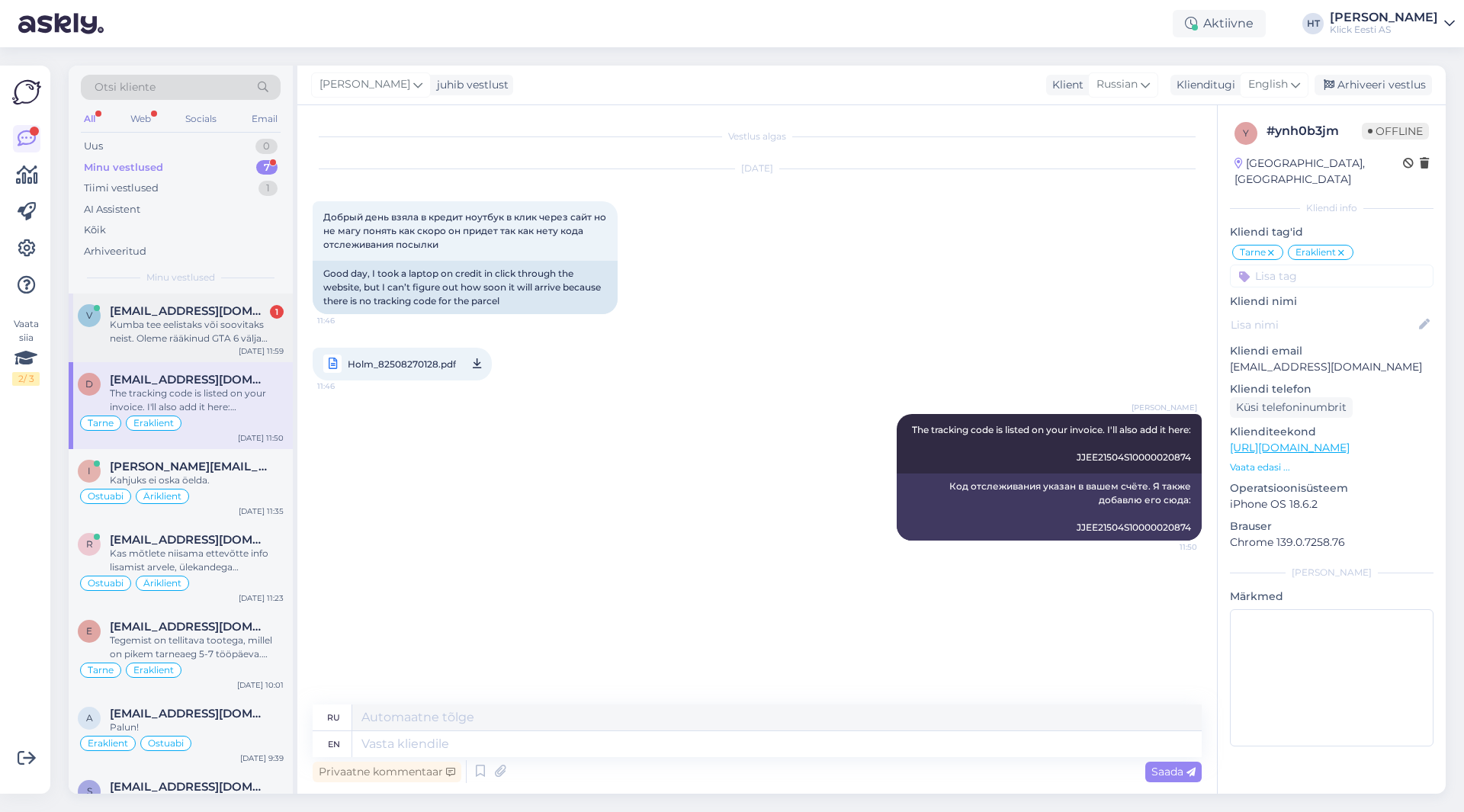
click at [177, 341] on div "Kumba tee eelistaks või soovitaks neist. Oleme rääkinud GTA 6 välja tulekust ni…" at bounding box center [197, 332] width 174 height 27
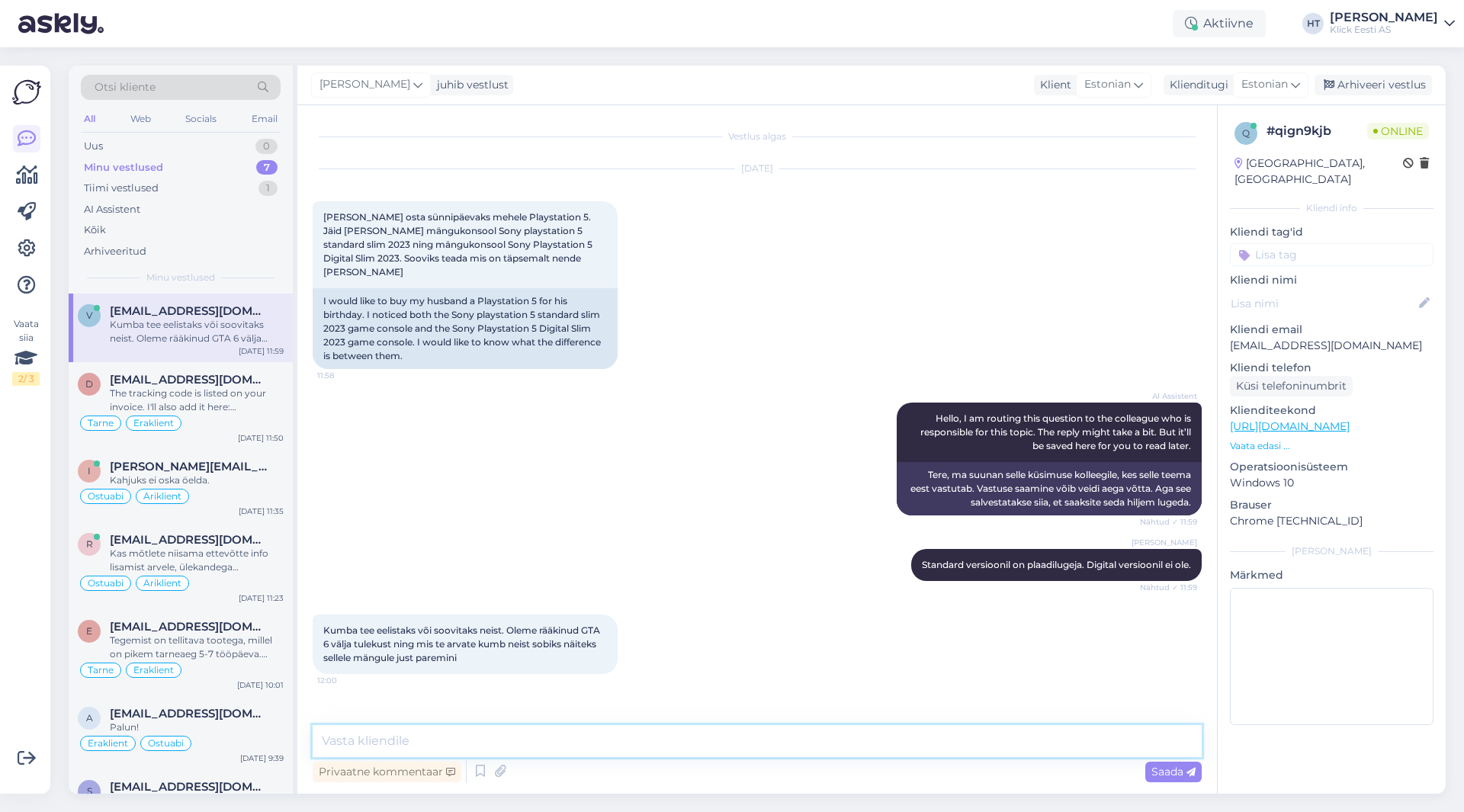
click at [630, 754] on textarea at bounding box center [757, 740] width 889 height 32
click at [721, 749] on textarea at bounding box center [757, 740] width 889 height 32
type textarea "[PERSON_NAME] [PERSON_NAME] on plaadilugejas. Jõudluse poolest on samaväärsed."
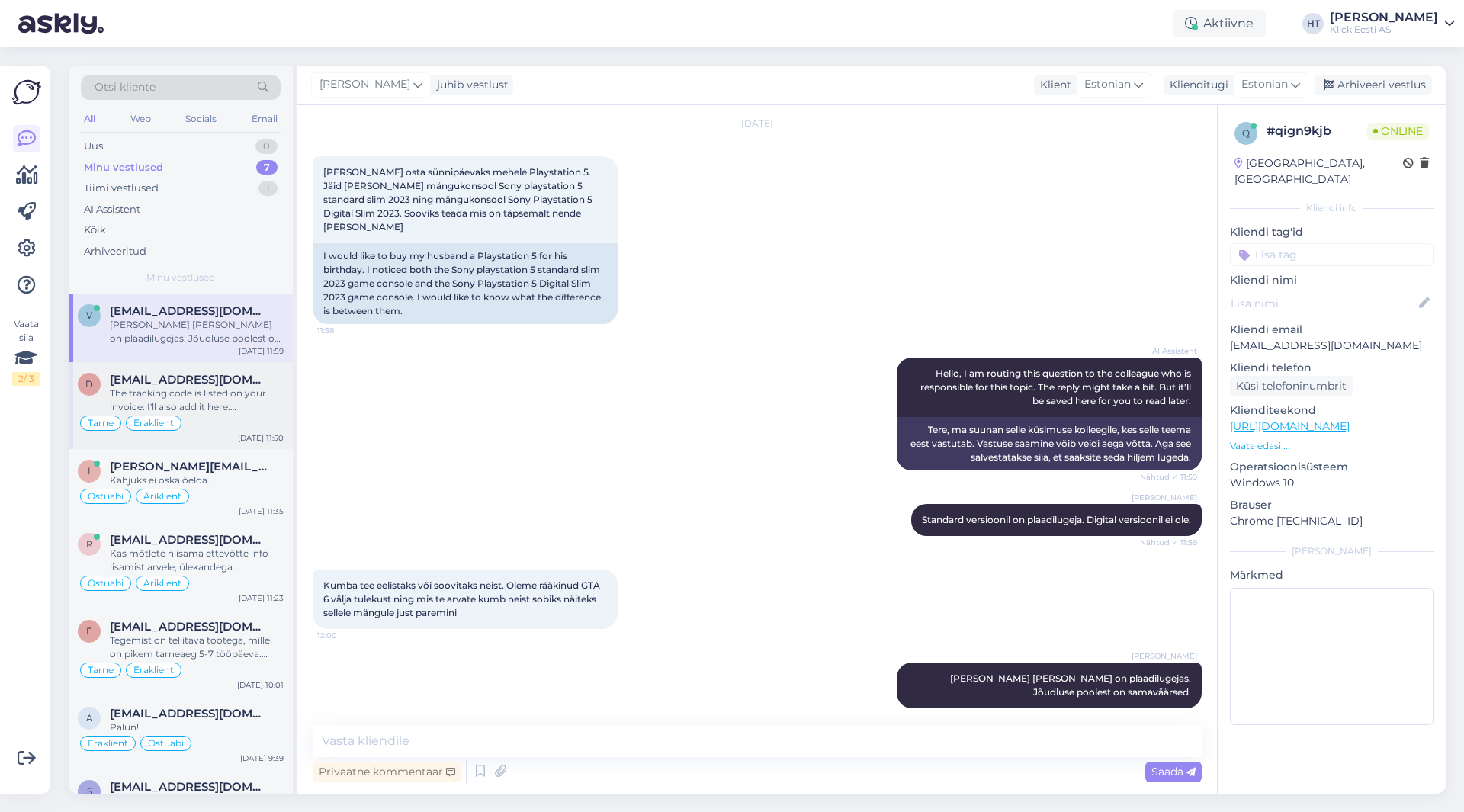
click at [188, 393] on div "The tracking code is listed on your invoice. I'll also add it here: JJEE21504S1…" at bounding box center [197, 401] width 174 height 27
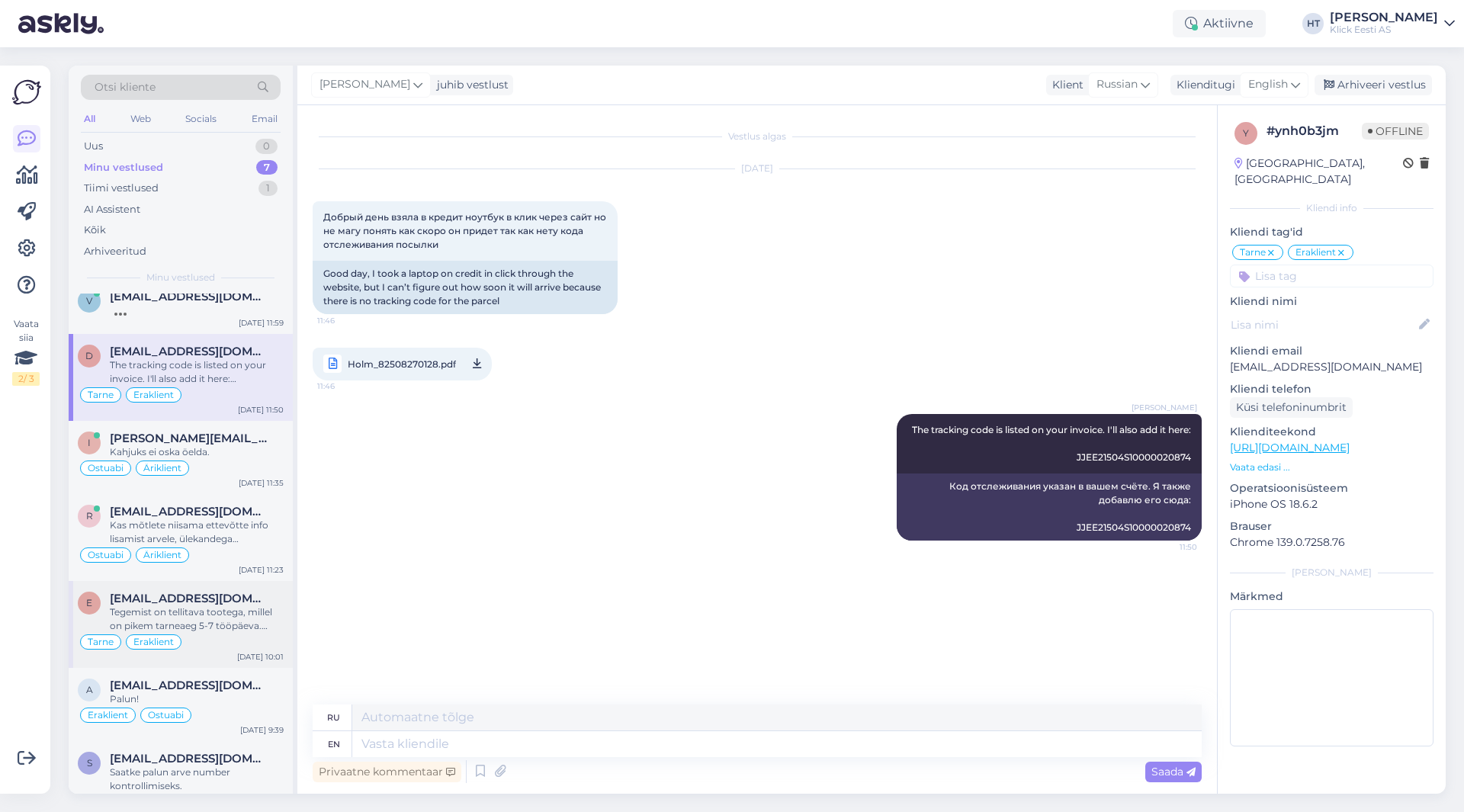
scroll to position [0, 0]
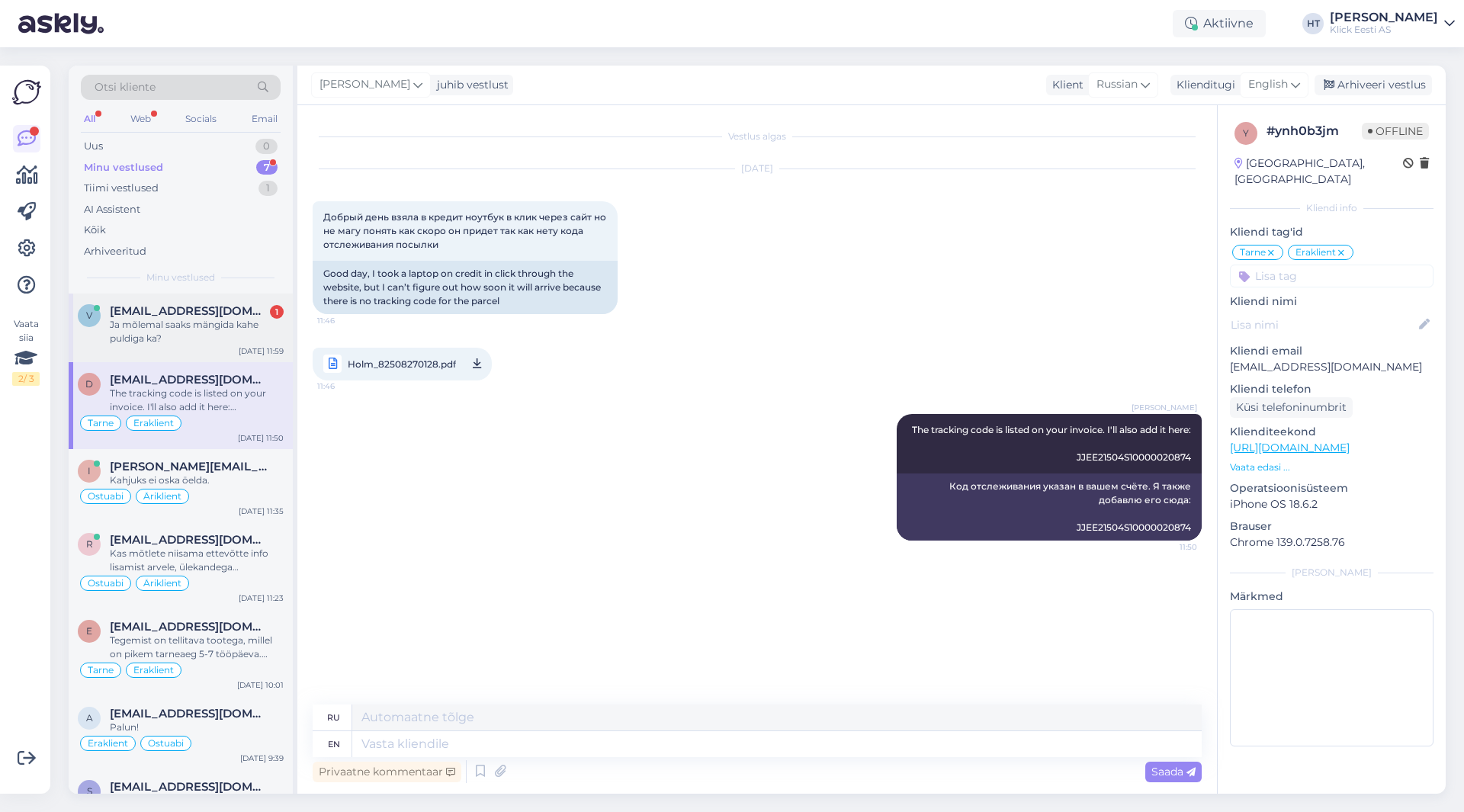
click at [230, 326] on div "Ja mõlemal saaks mängida kahe puldiga ka?" at bounding box center [197, 332] width 174 height 27
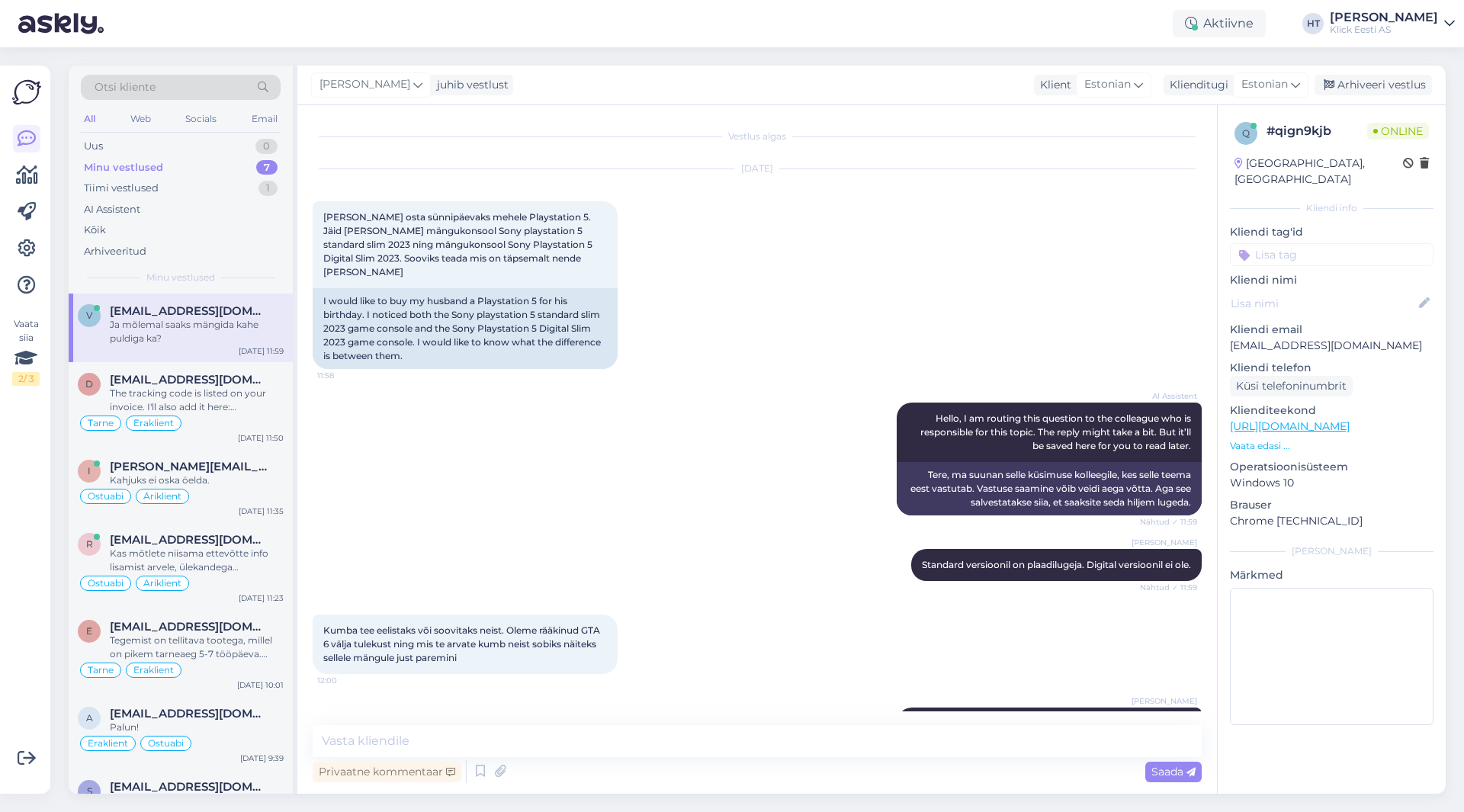
scroll to position [111, 0]
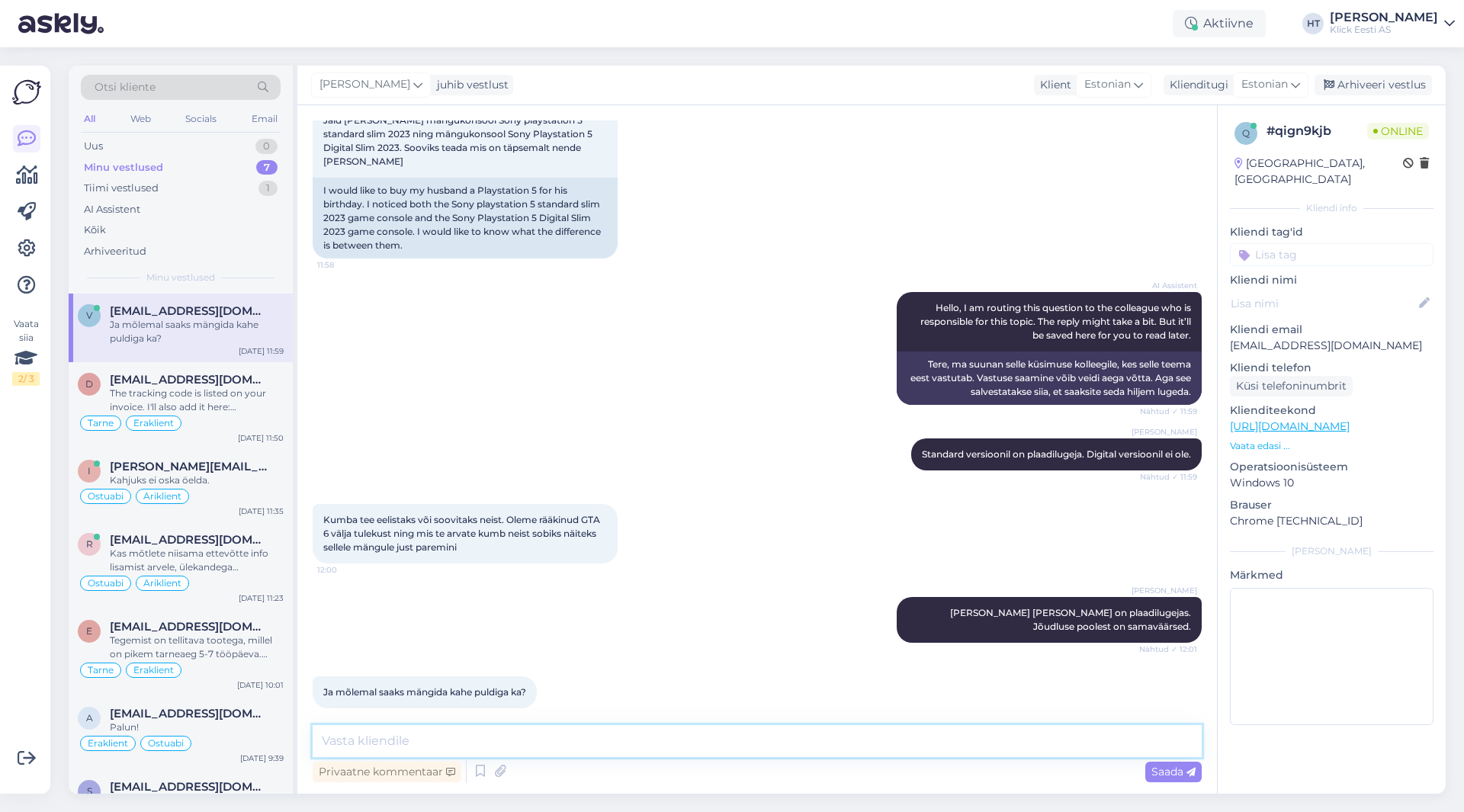
click at [558, 748] on textarea at bounding box center [757, 740] width 889 height 32
type textarea "[PERSON_NAME] [PERSON_NAME] toetab, siis saab."
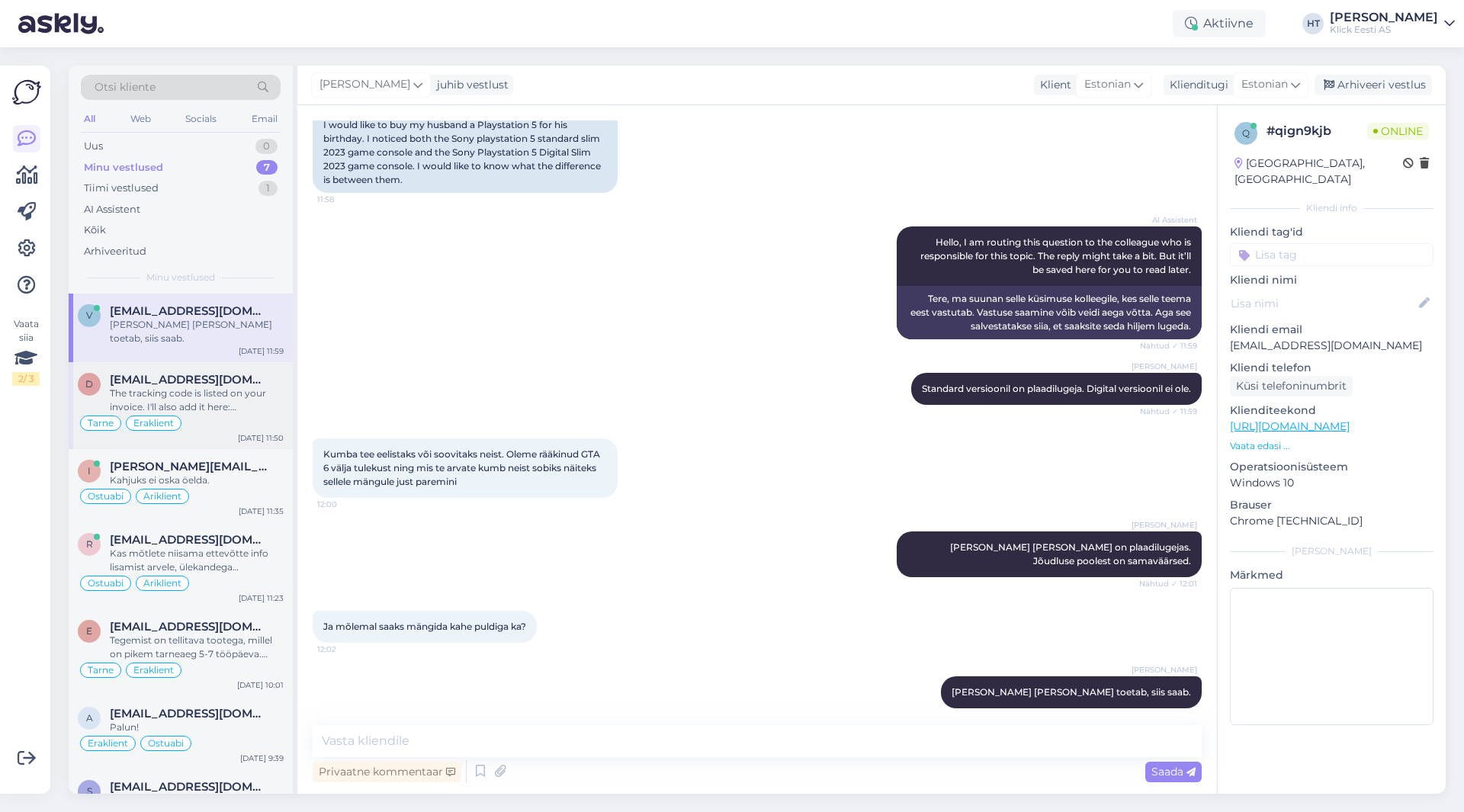
click at [243, 387] on div "The tracking code is listed on your invoice. I'll also add it here: JJEE21504S1…" at bounding box center [197, 401] width 174 height 27
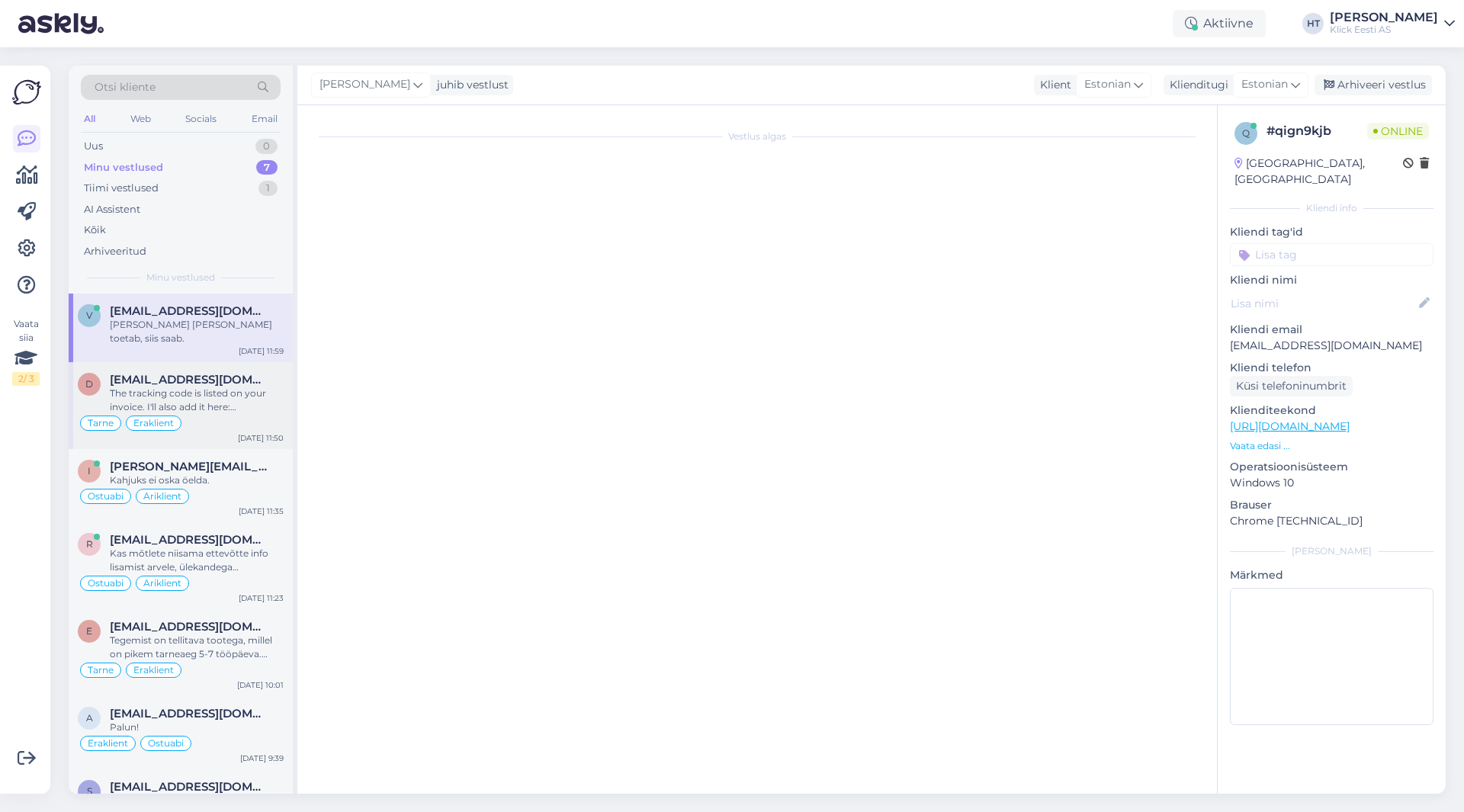
scroll to position [0, 0]
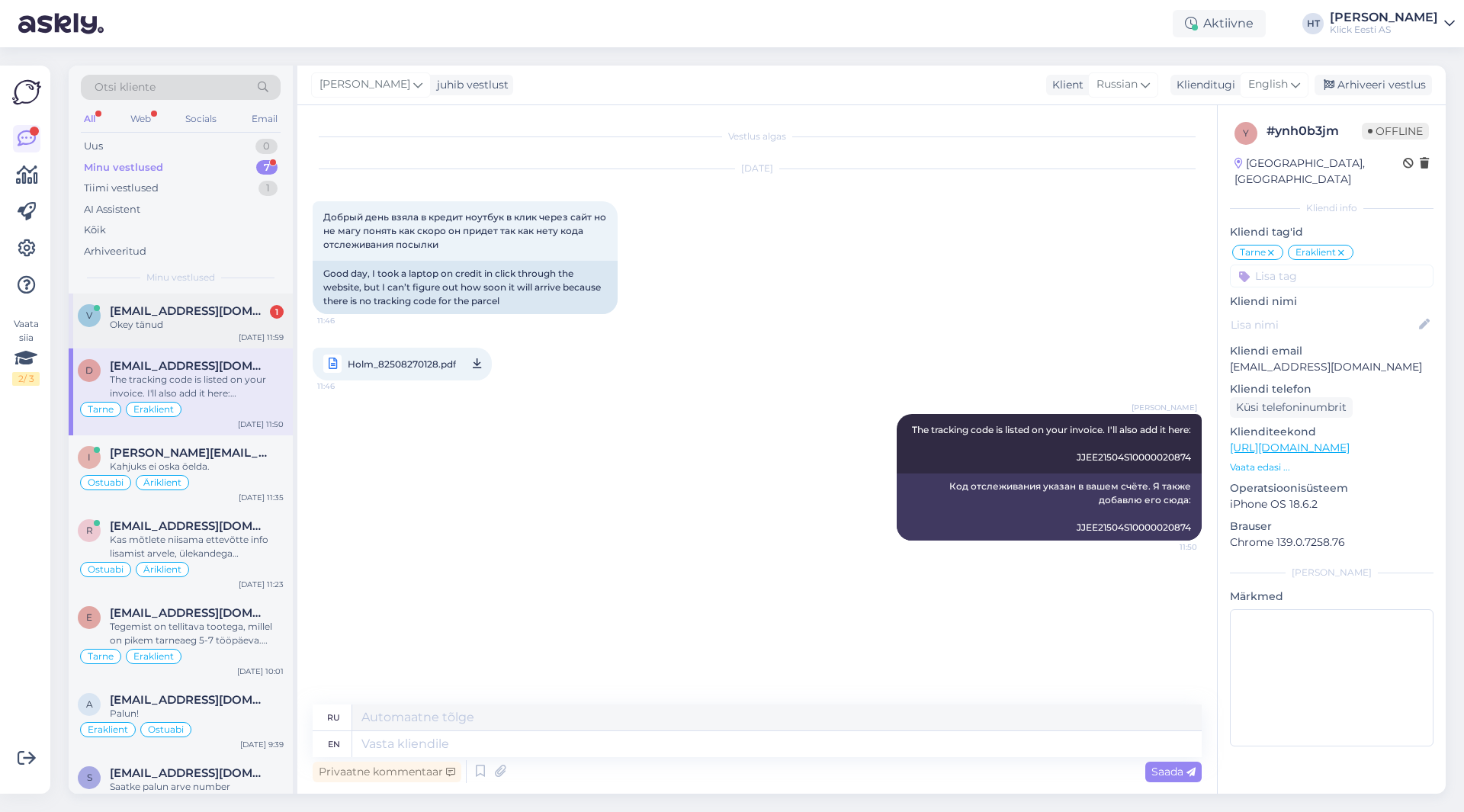
click at [223, 305] on span "[EMAIL_ADDRESS][DOMAIN_NAME]" at bounding box center [189, 311] width 159 height 14
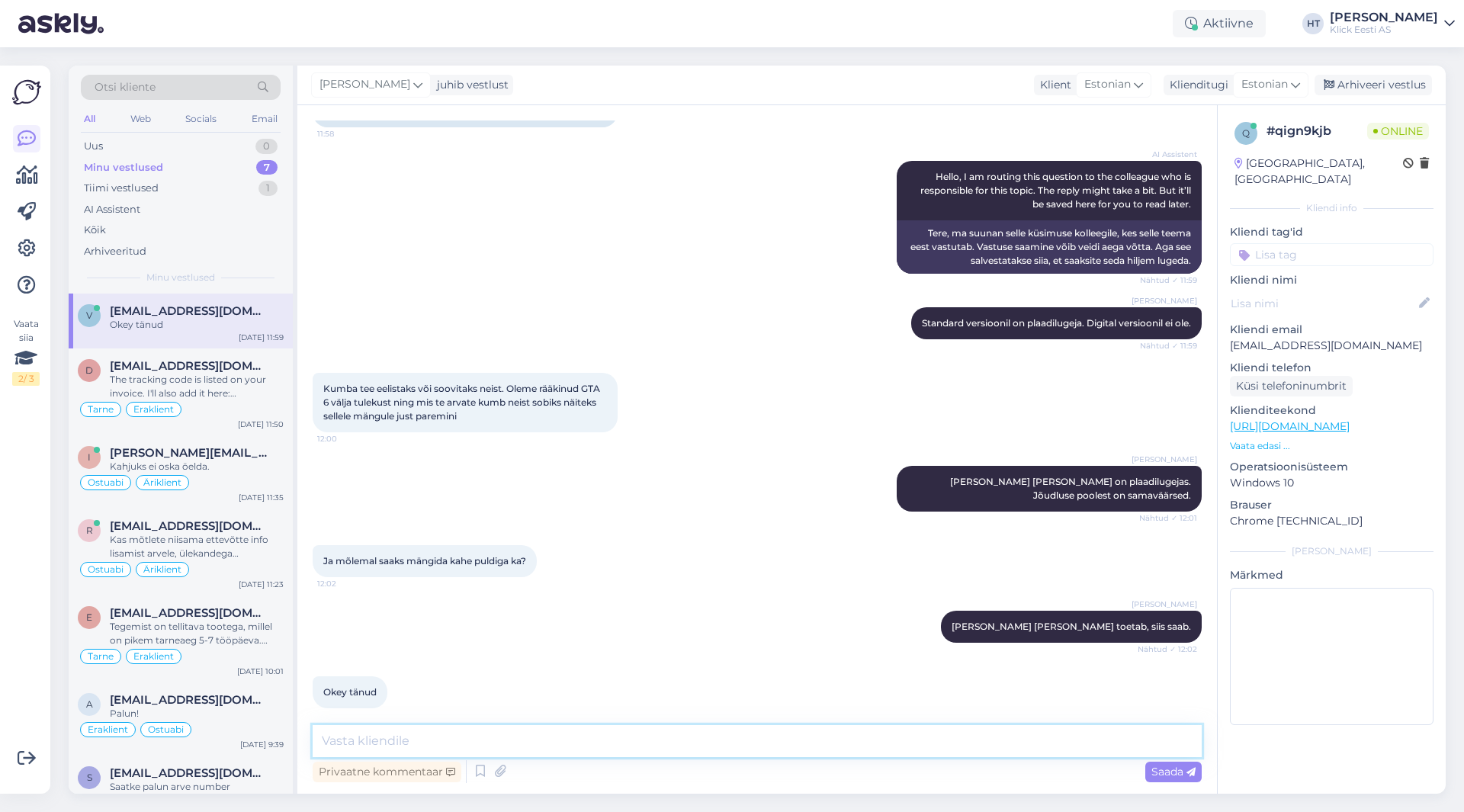
click at [819, 741] on textarea at bounding box center [757, 740] width 889 height 32
type textarea "Palun."
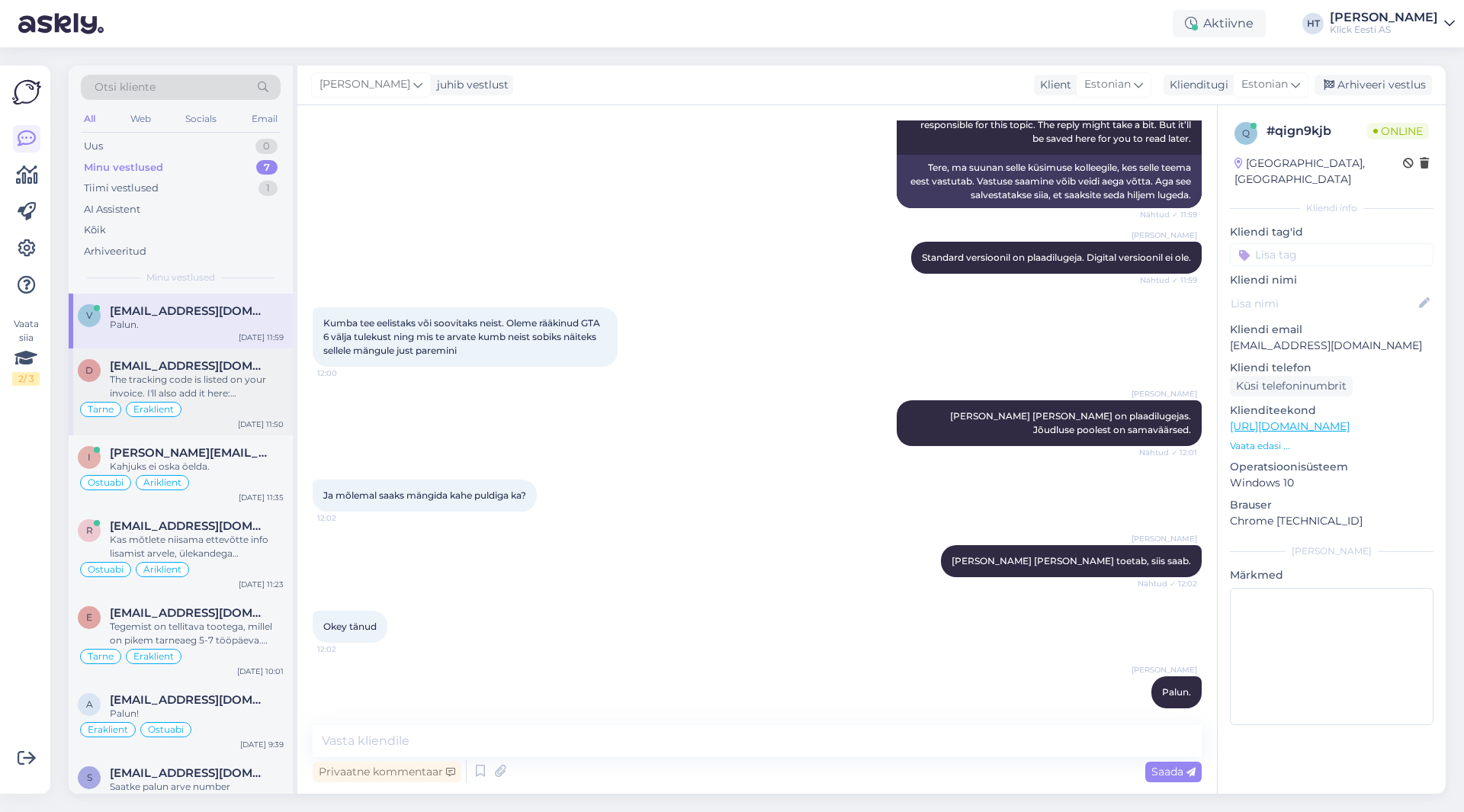
click at [262, 374] on div "The tracking code is listed on your invoice. I'll also add it here: JJEE21504S1…" at bounding box center [197, 386] width 174 height 27
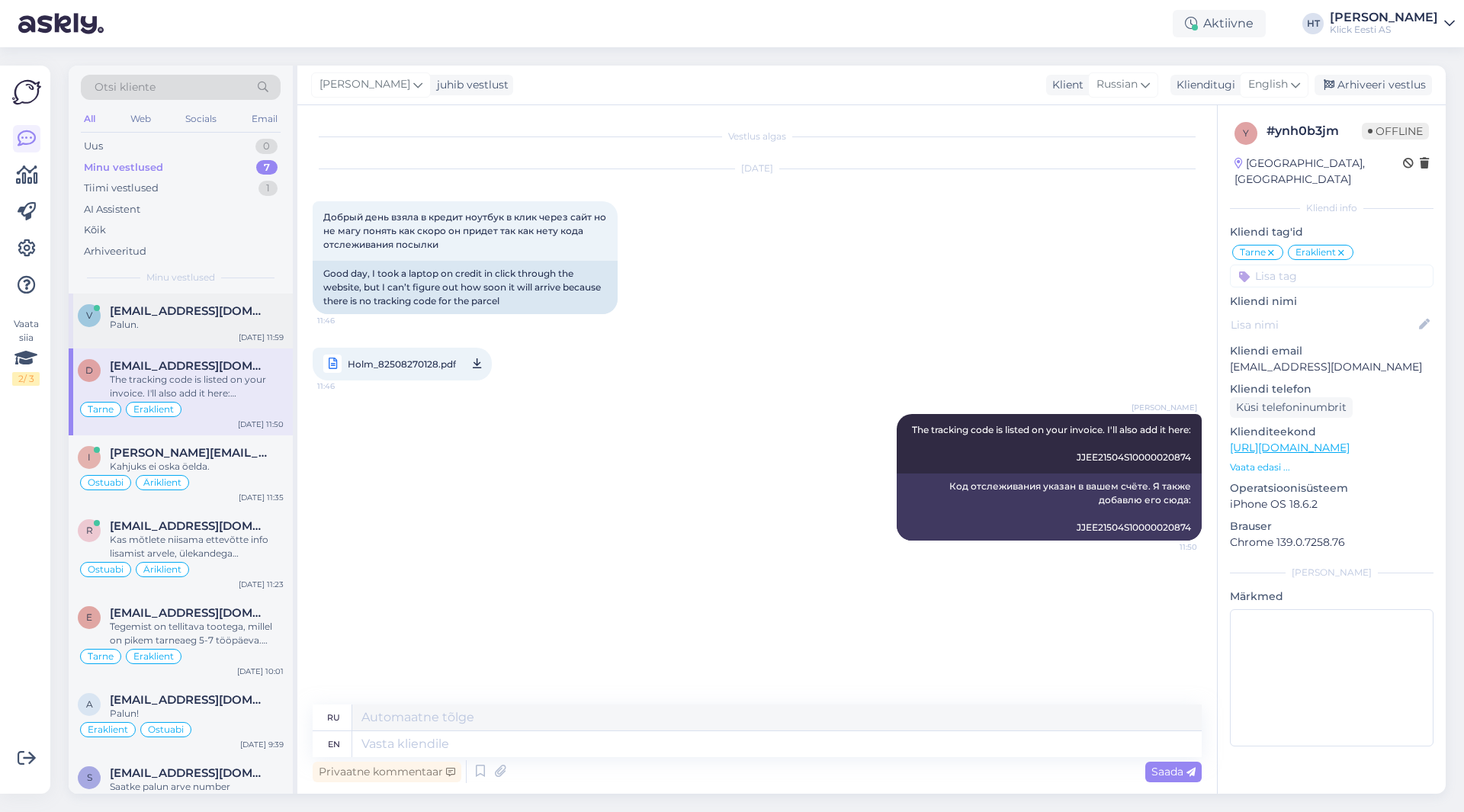
click at [191, 310] on span "[EMAIL_ADDRESS][DOMAIN_NAME]" at bounding box center [189, 311] width 159 height 14
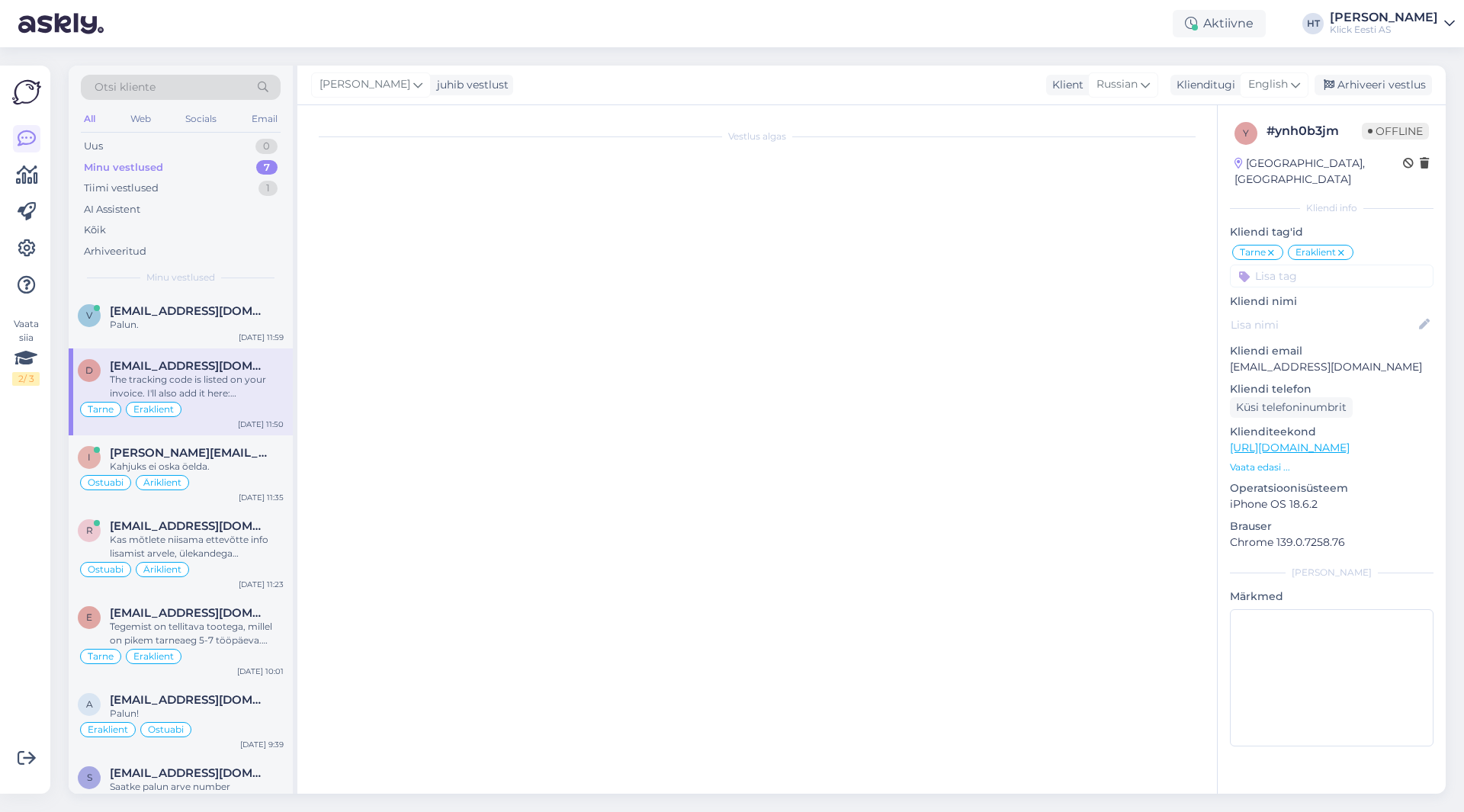
scroll to position [307, 0]
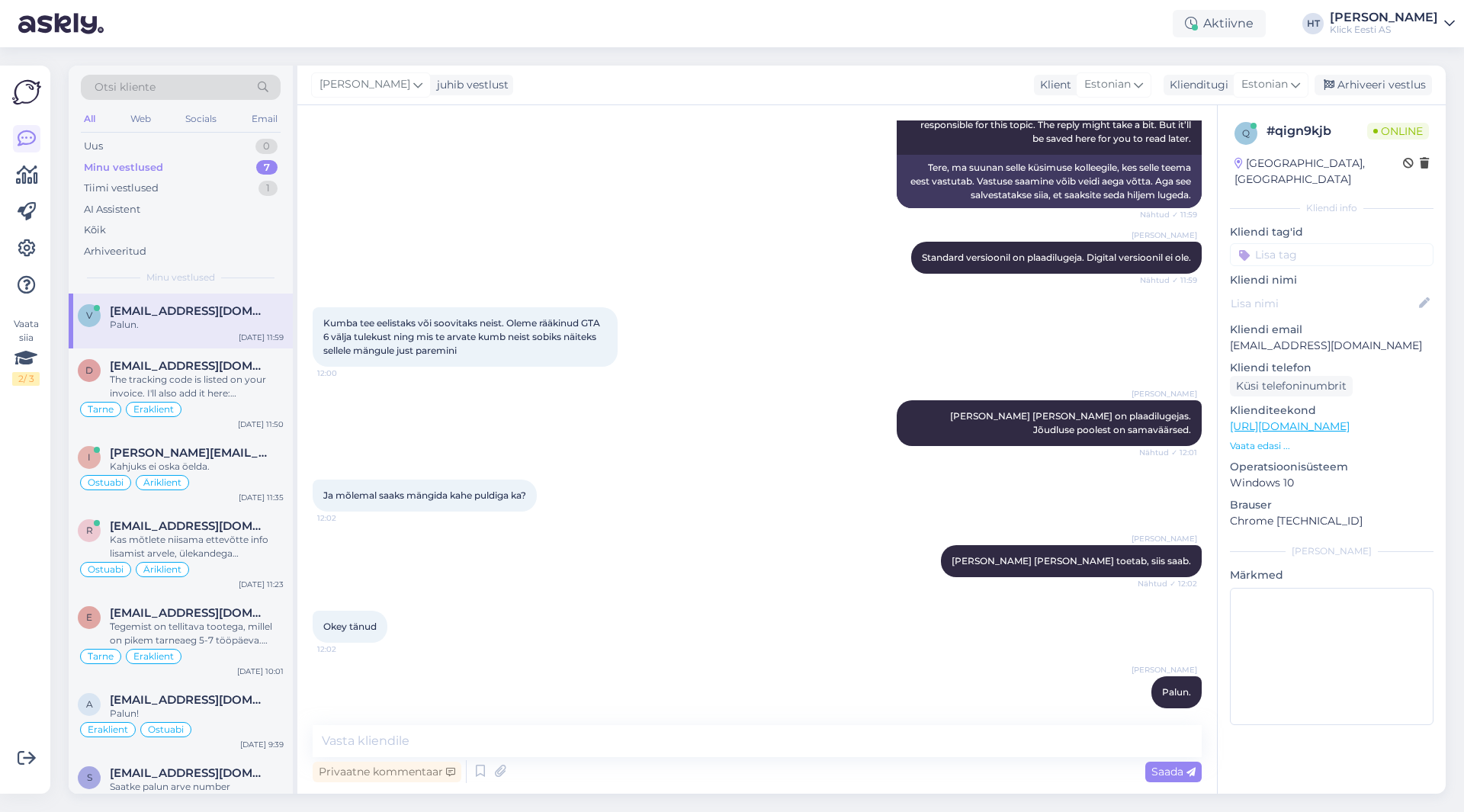
click at [1291, 247] on input at bounding box center [1332, 254] width 204 height 23
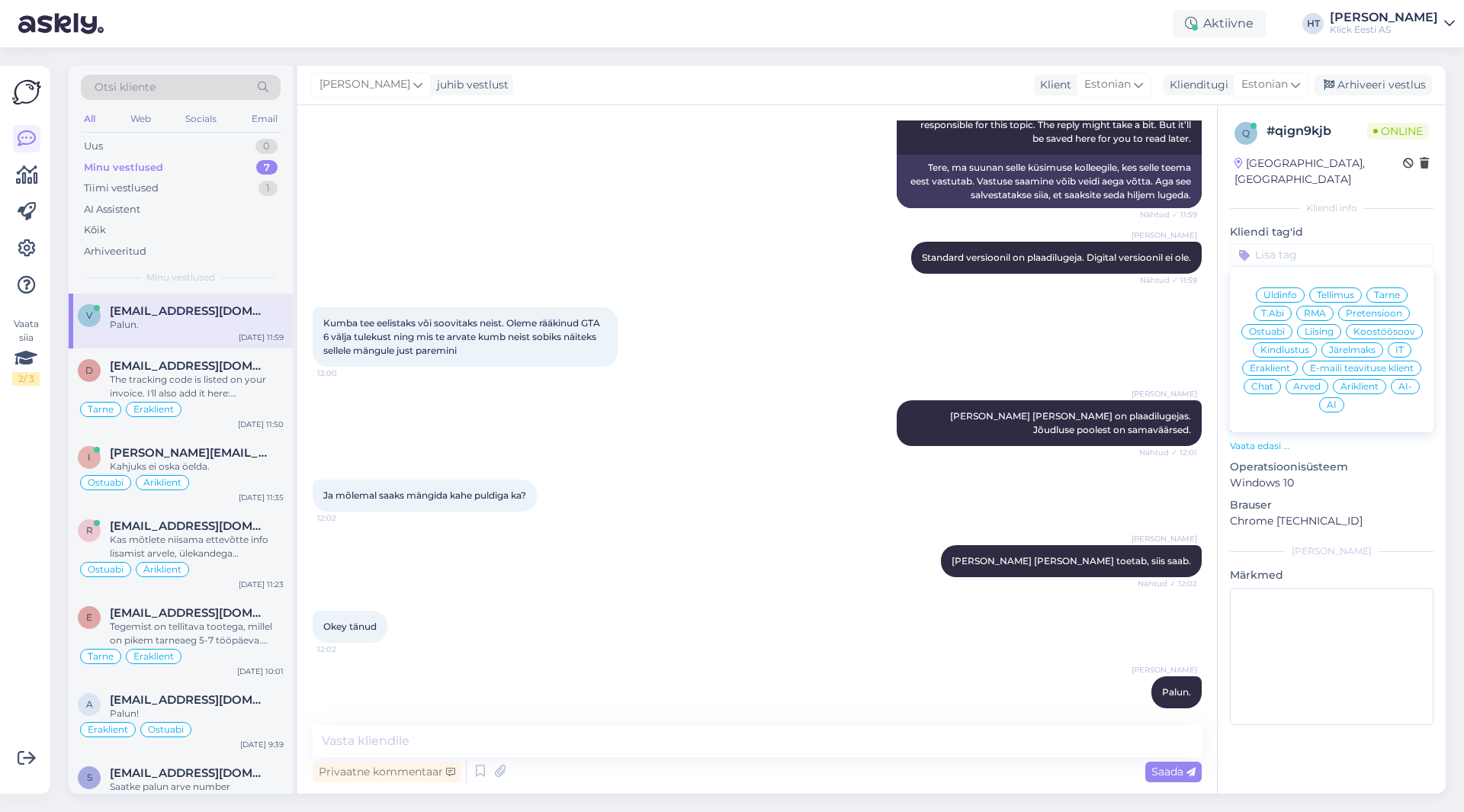
click at [1279, 327] on span "Ostuabi" at bounding box center [1267, 332] width 36 height 9
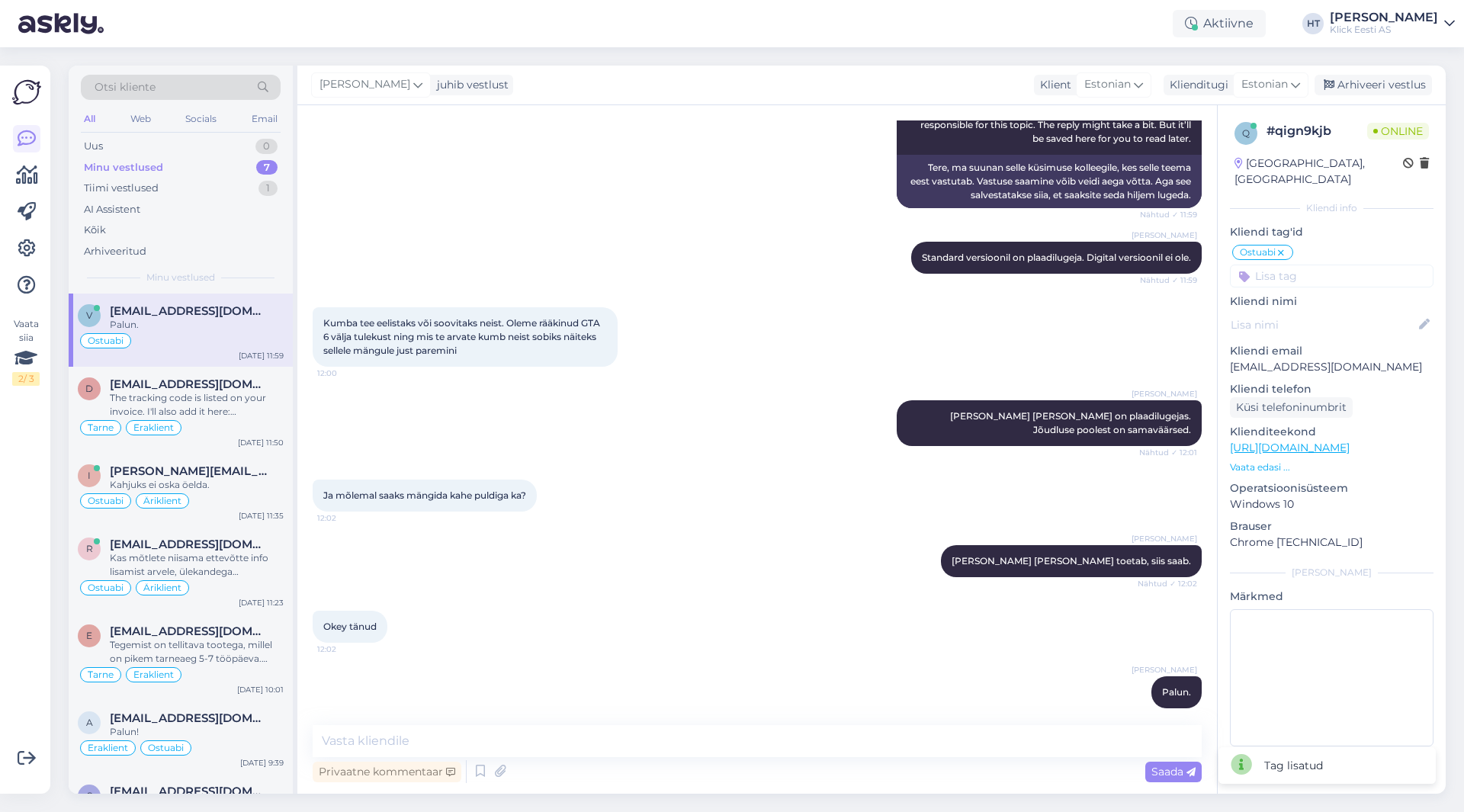
click at [1309, 265] on input at bounding box center [1332, 276] width 204 height 23
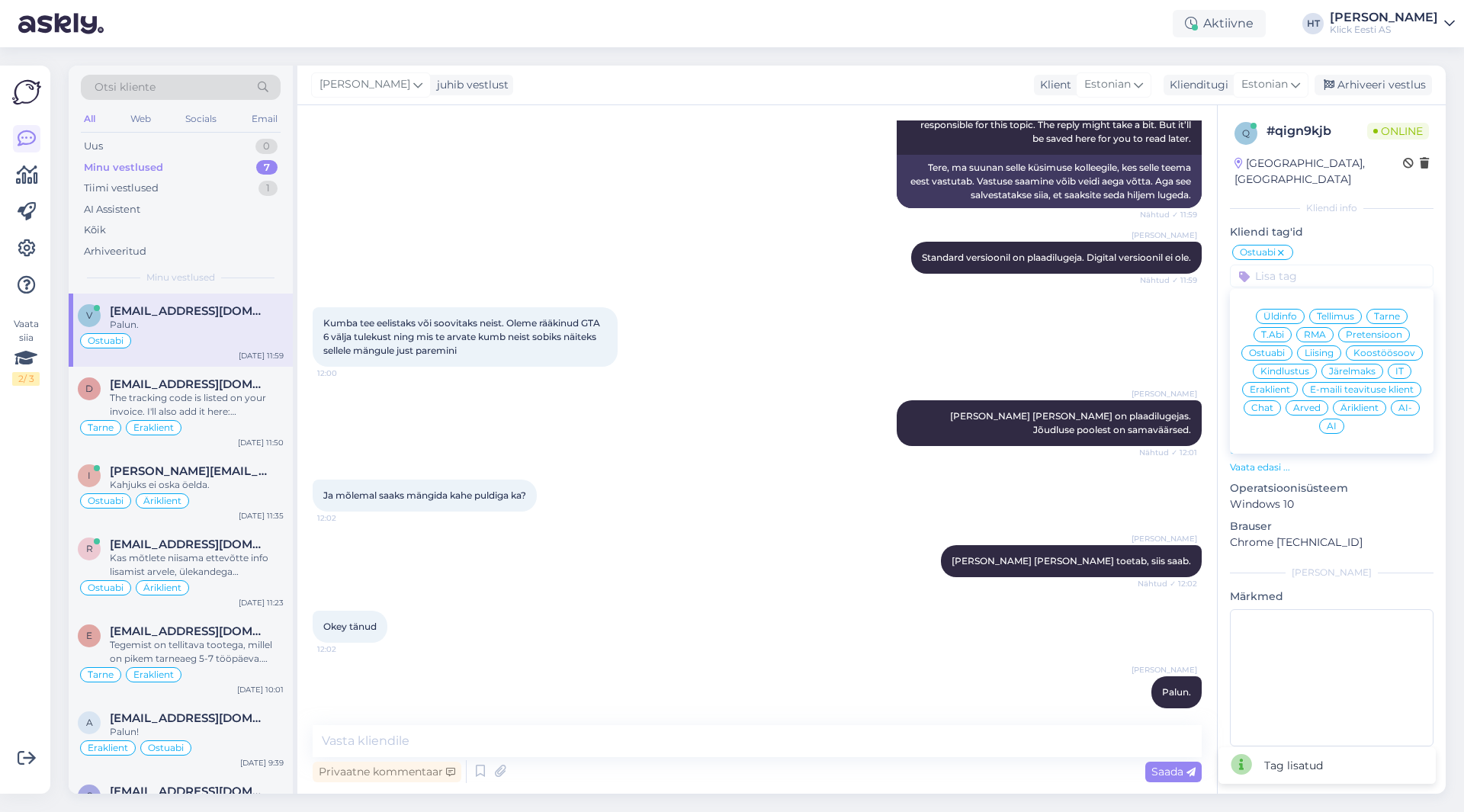
click at [1272, 385] on span "Eraklient" at bounding box center [1270, 390] width 41 height 9
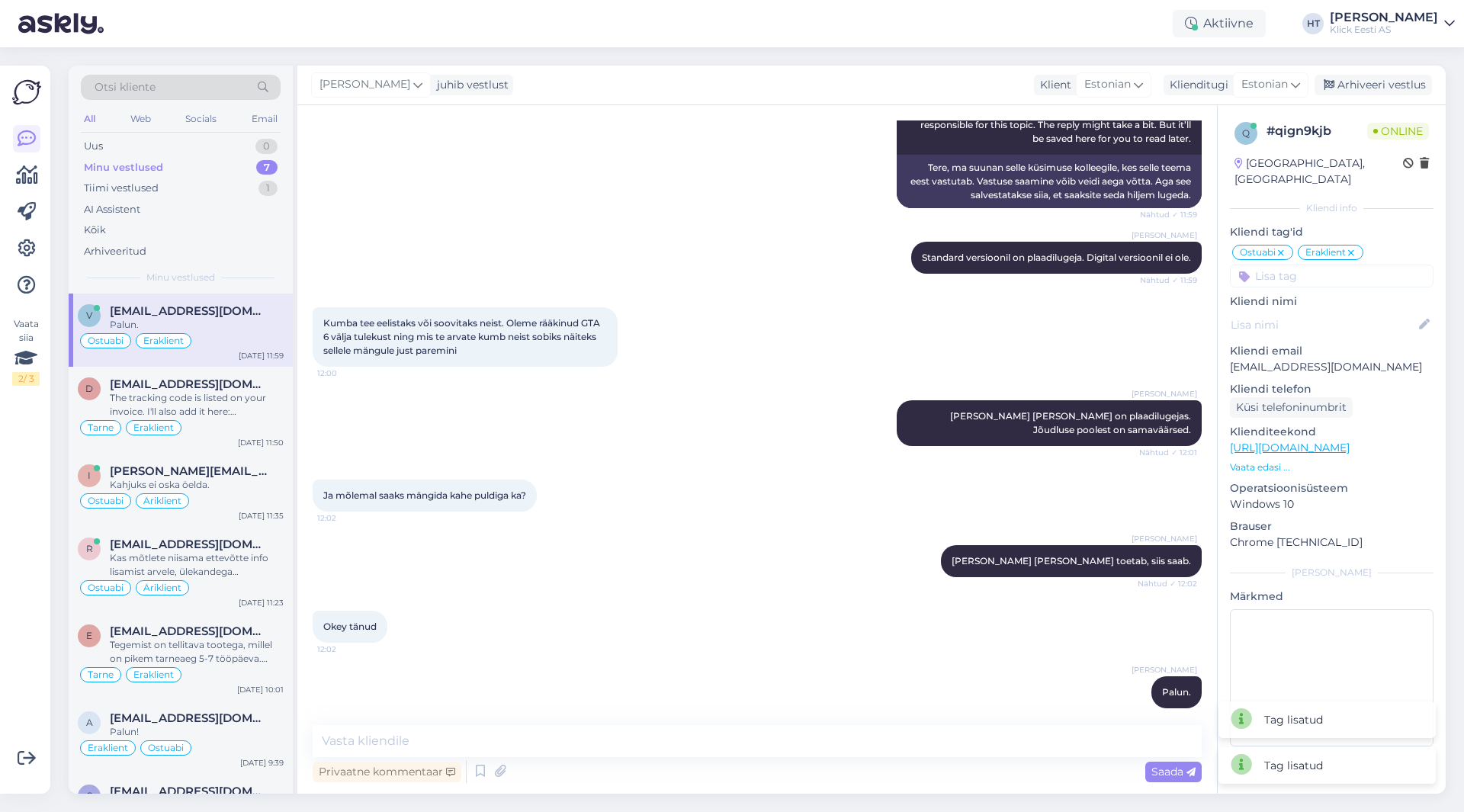
click at [810, 337] on div "Kumba tee eelistaks või soovitaks neist. Oleme rääkinud GTA 6 välja tulekust ni…" at bounding box center [757, 337] width 889 height 93
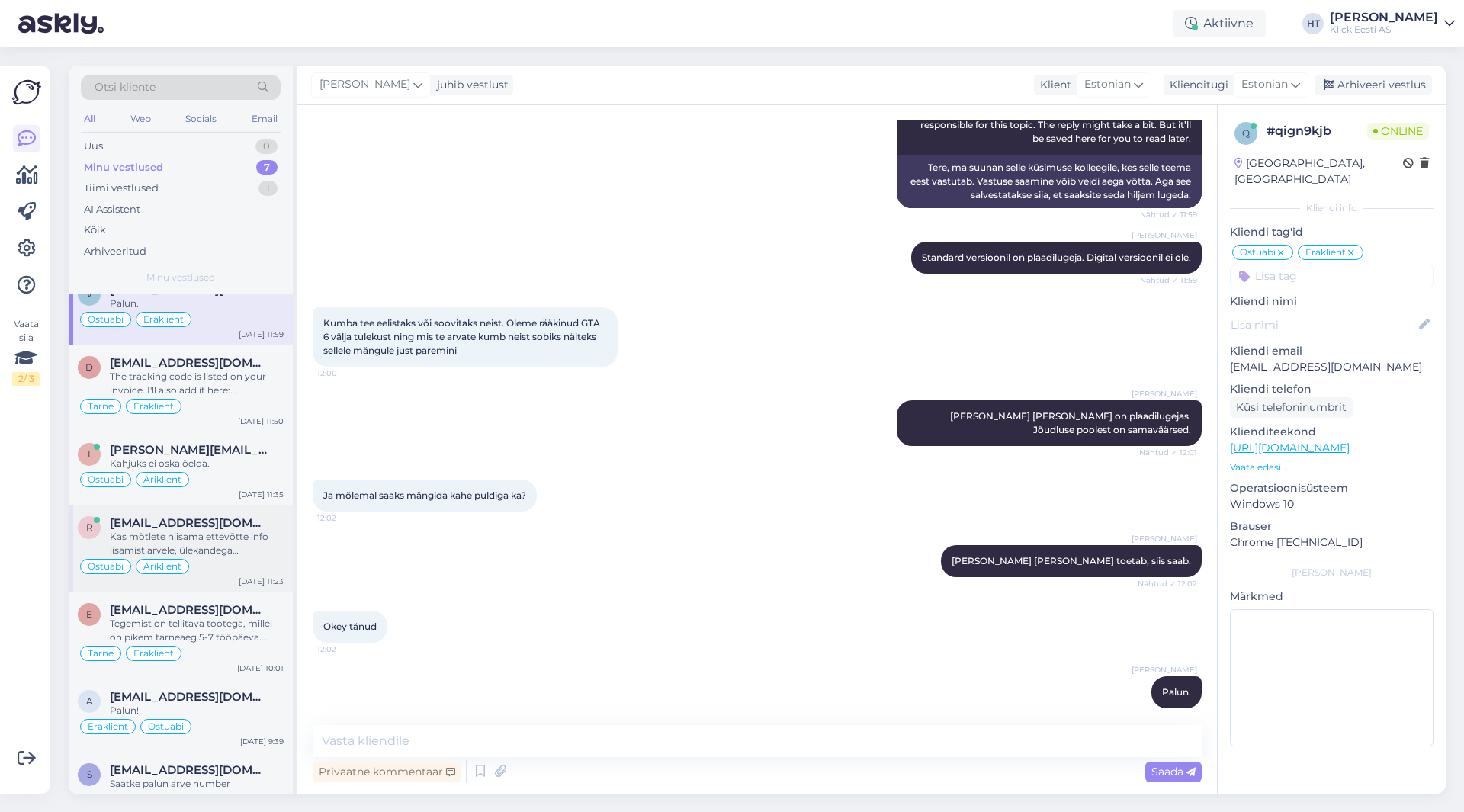
scroll to position [0, 0]
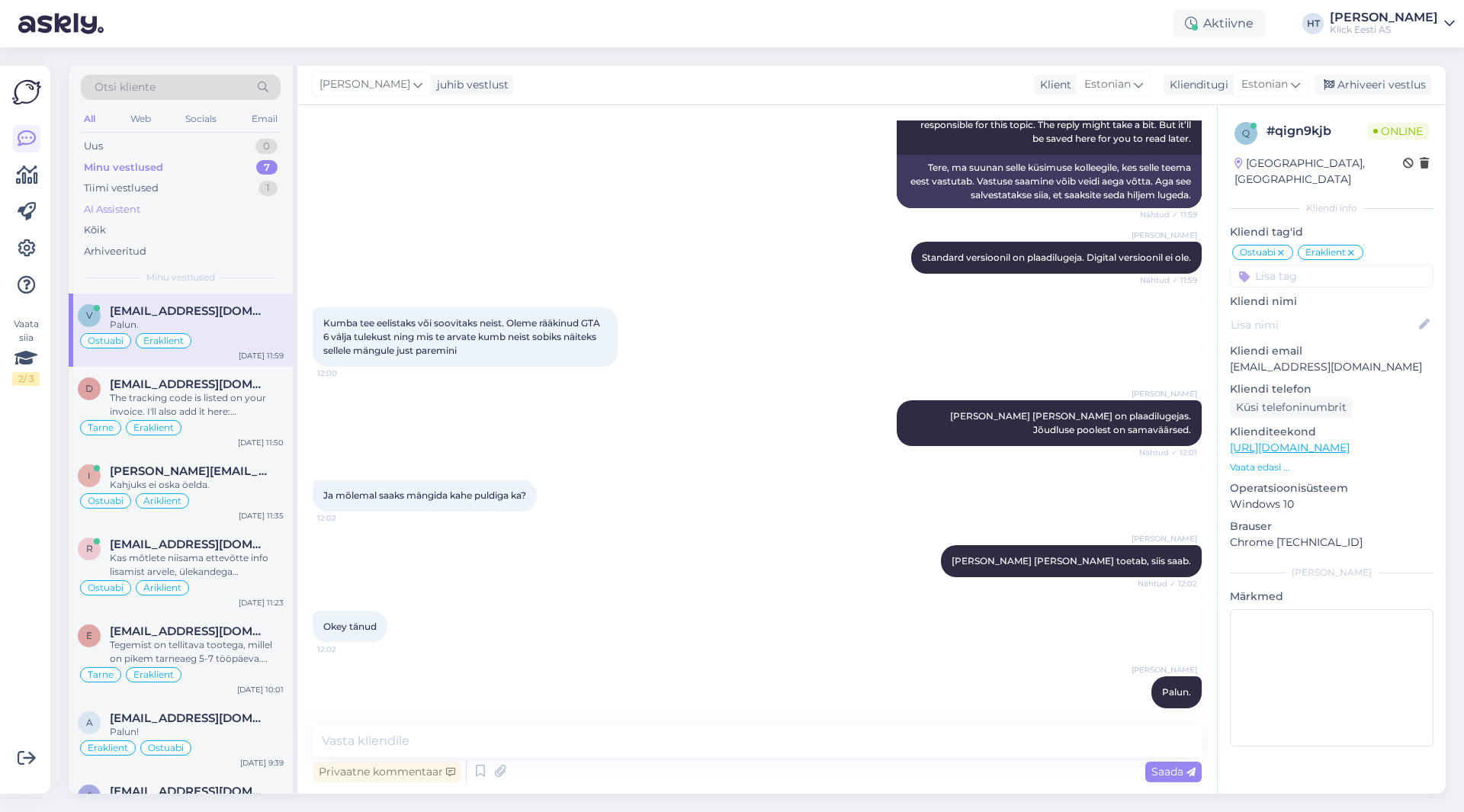
click at [173, 204] on div "AI Assistent" at bounding box center [180, 210] width 199 height 22
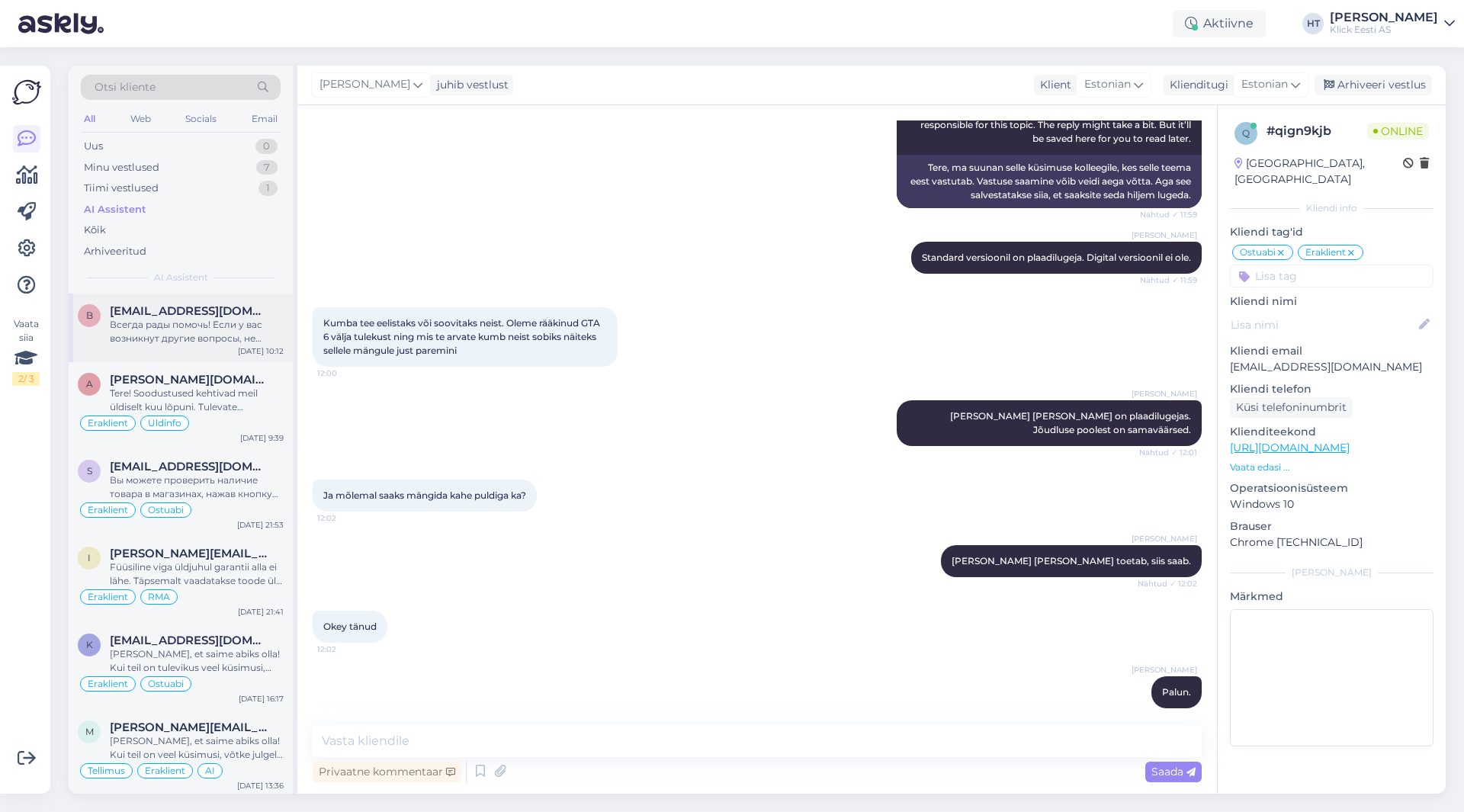
click at [224, 321] on div "Всегда рады помочь! Если у вас возникнут другие вопросы, не стесняйтесь обращат…" at bounding box center [197, 332] width 174 height 27
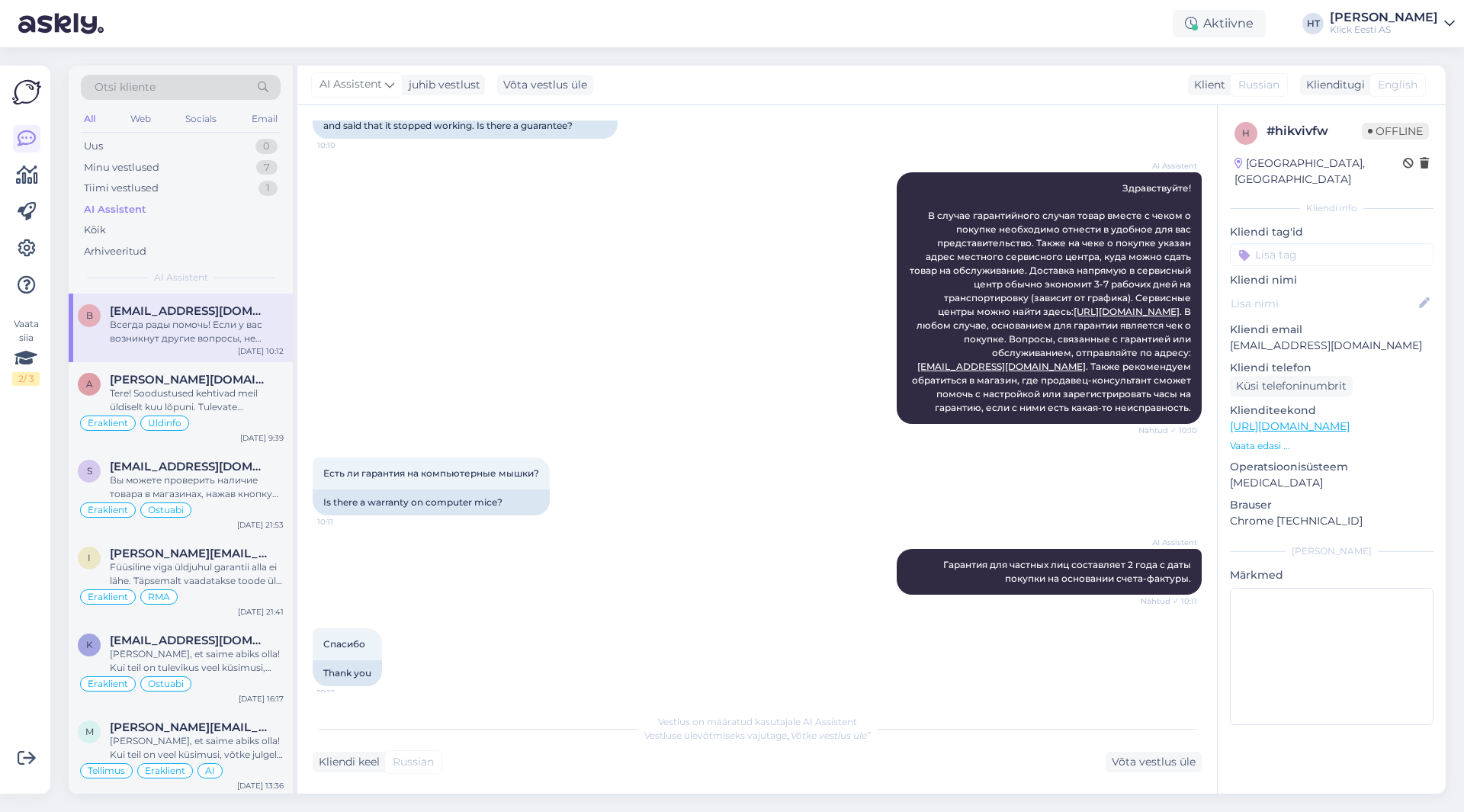
scroll to position [238, 0]
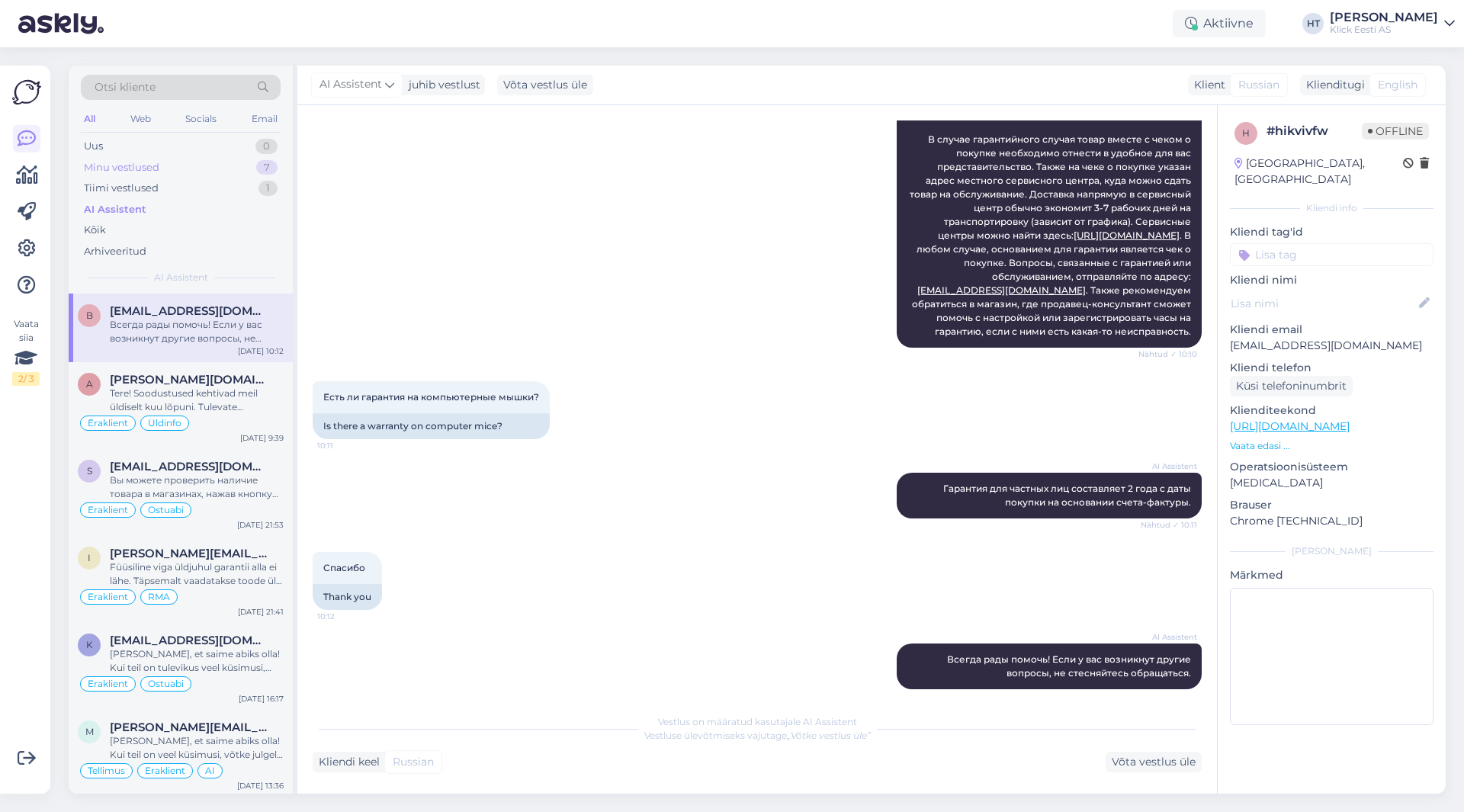
click at [267, 161] on div "7" at bounding box center [267, 168] width 22 height 15
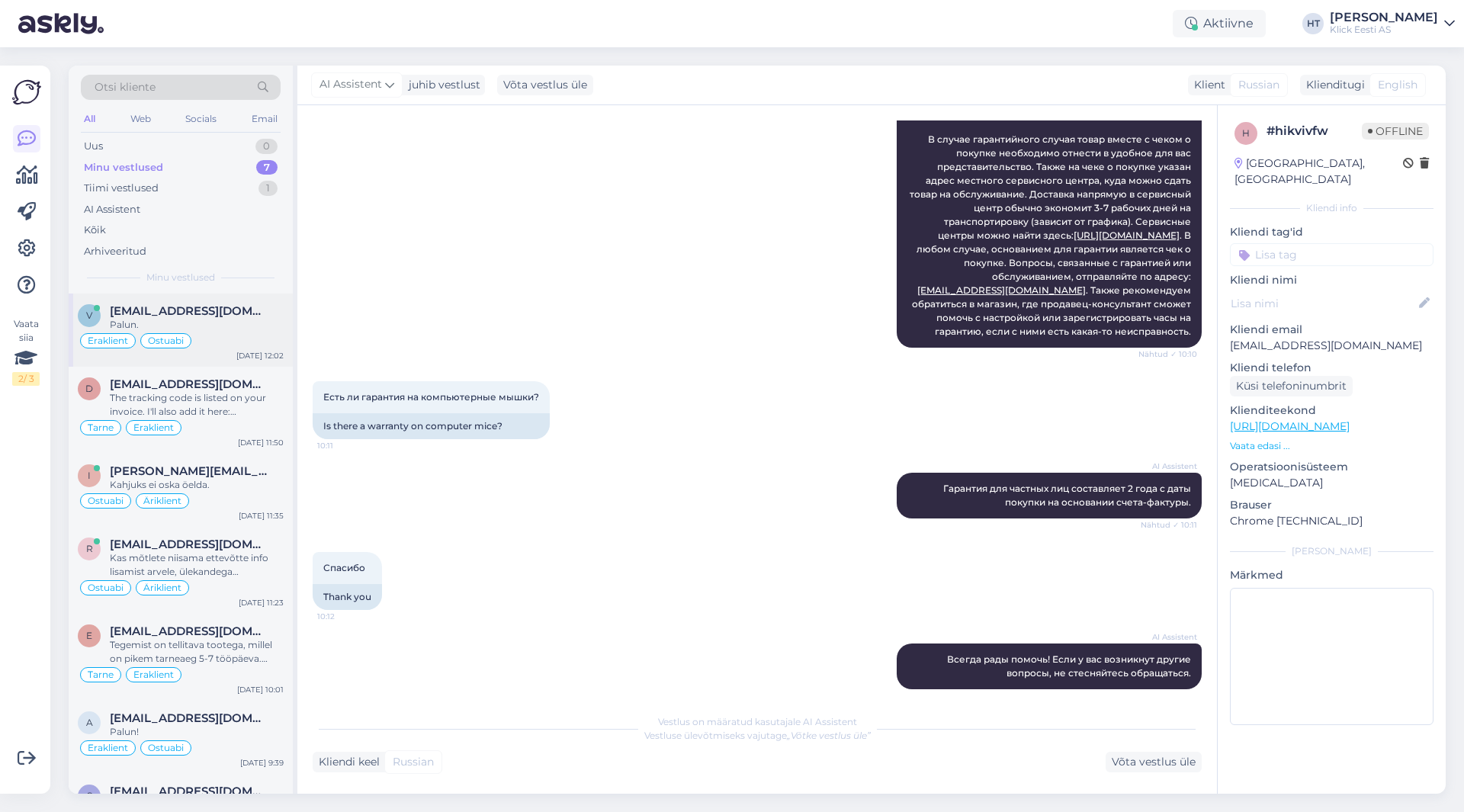
click at [238, 310] on span "[EMAIL_ADDRESS][DOMAIN_NAME]" at bounding box center [189, 311] width 159 height 14
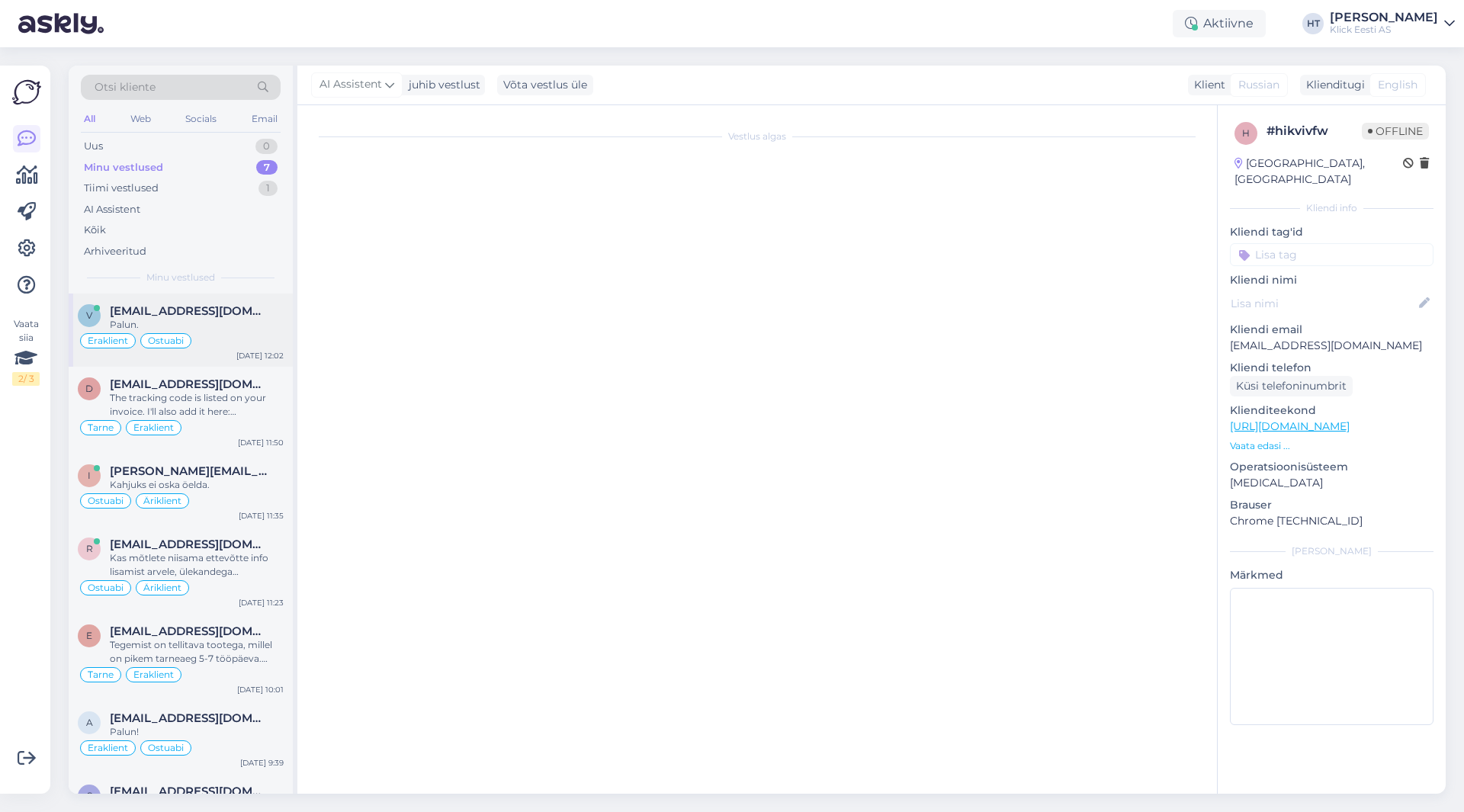
scroll to position [307, 0]
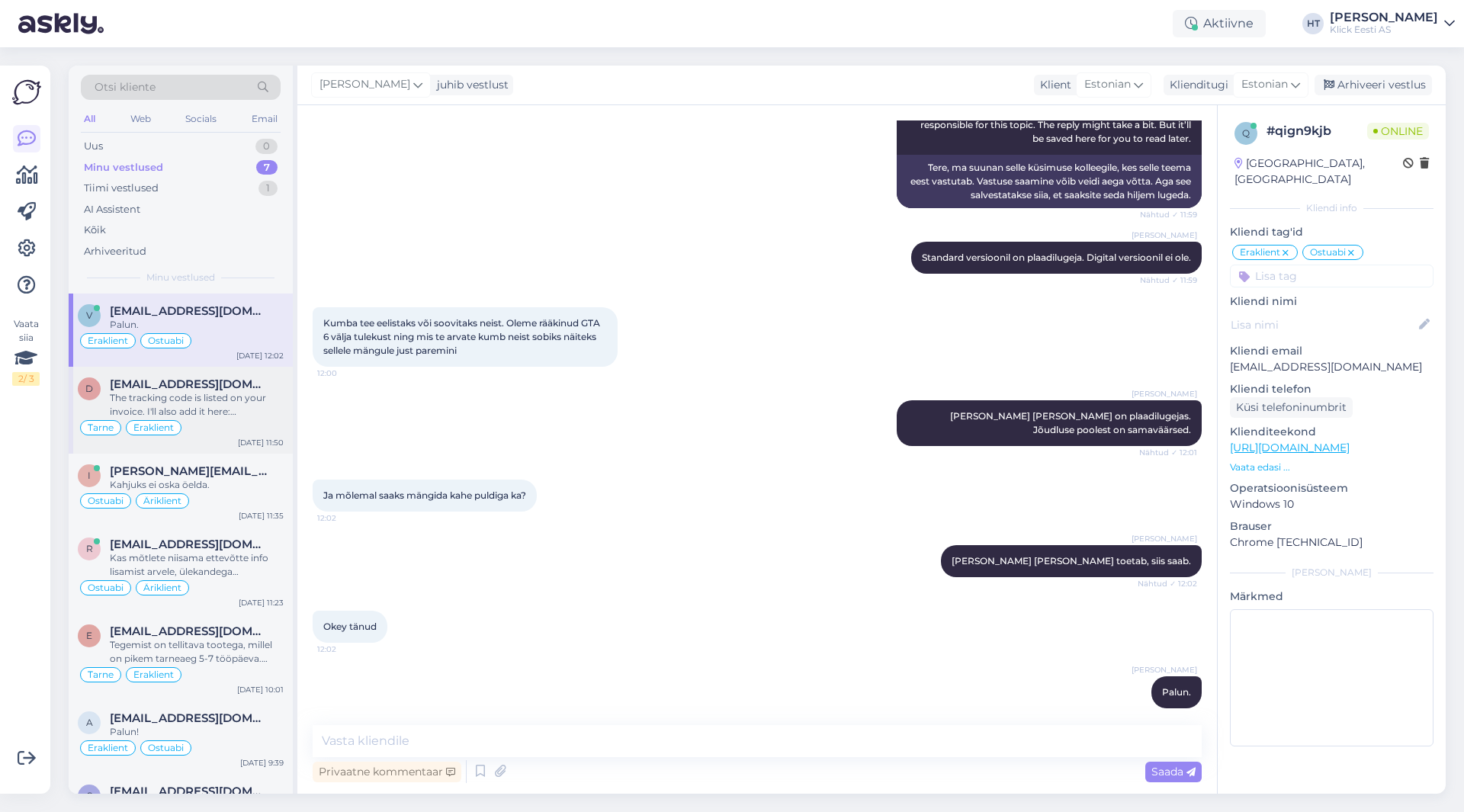
click at [251, 386] on span "[EMAIL_ADDRESS][DOMAIN_NAME]" at bounding box center [189, 383] width 159 height 14
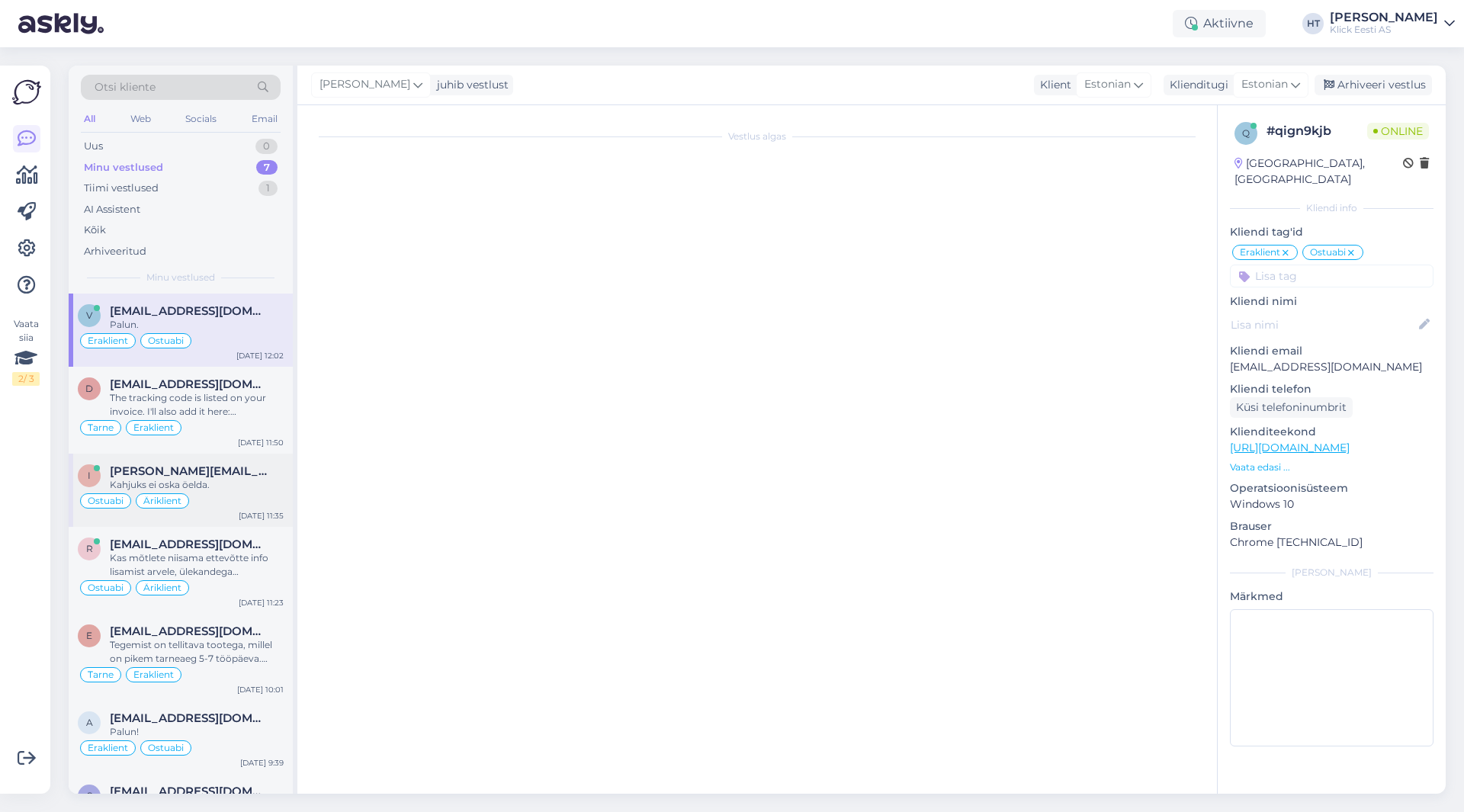
click at [247, 498] on div "Ostuabi Äriklient" at bounding box center [180, 501] width 206 height 18
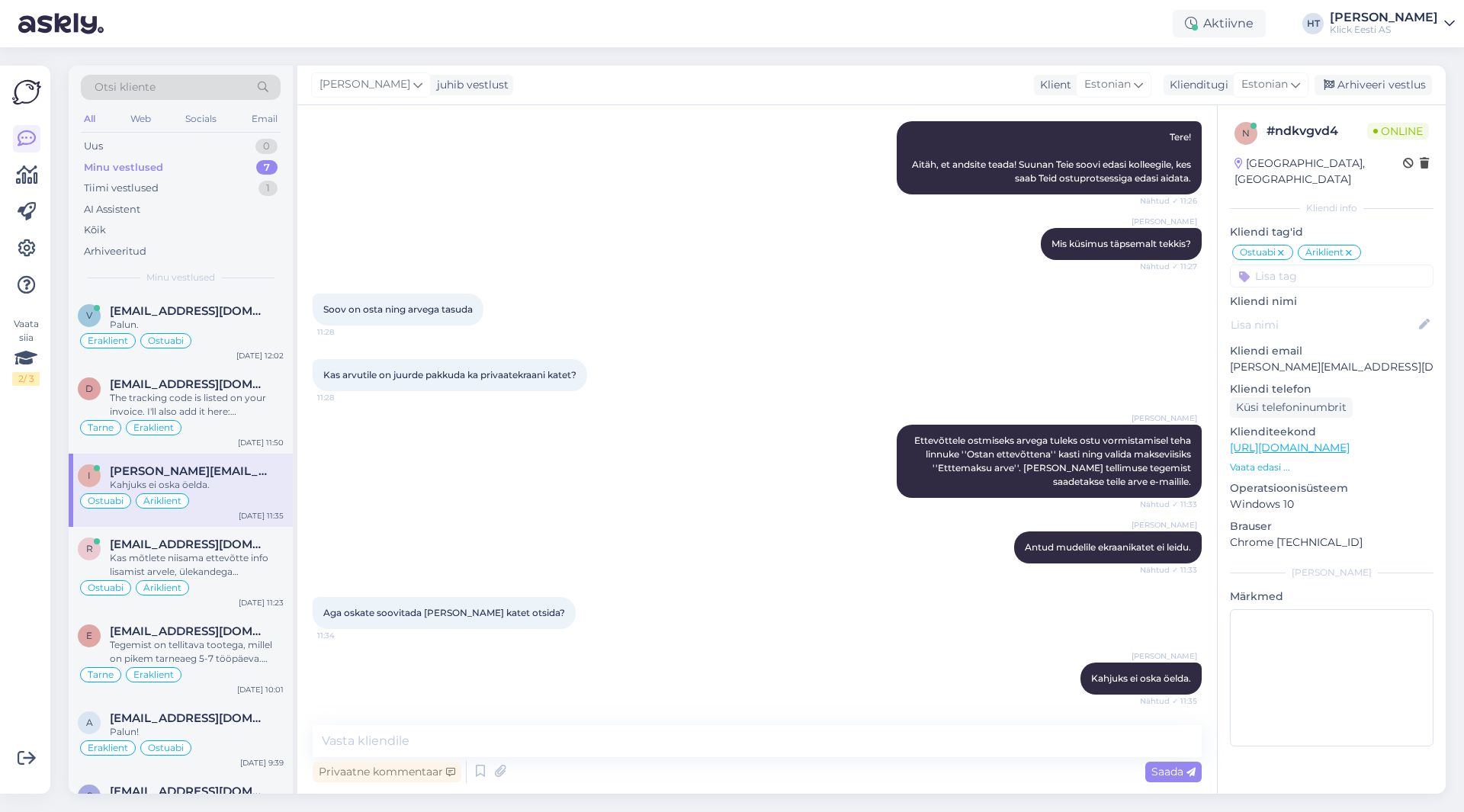
click at [642, 493] on div "[PERSON_NAME] Ettevõttele ostmiseks arvega tuleks ostu vormistamisel teha linnu…" at bounding box center [757, 461] width 889 height 107
click at [1249, 24] on div "Aktiivne" at bounding box center [1219, 24] width 93 height 27
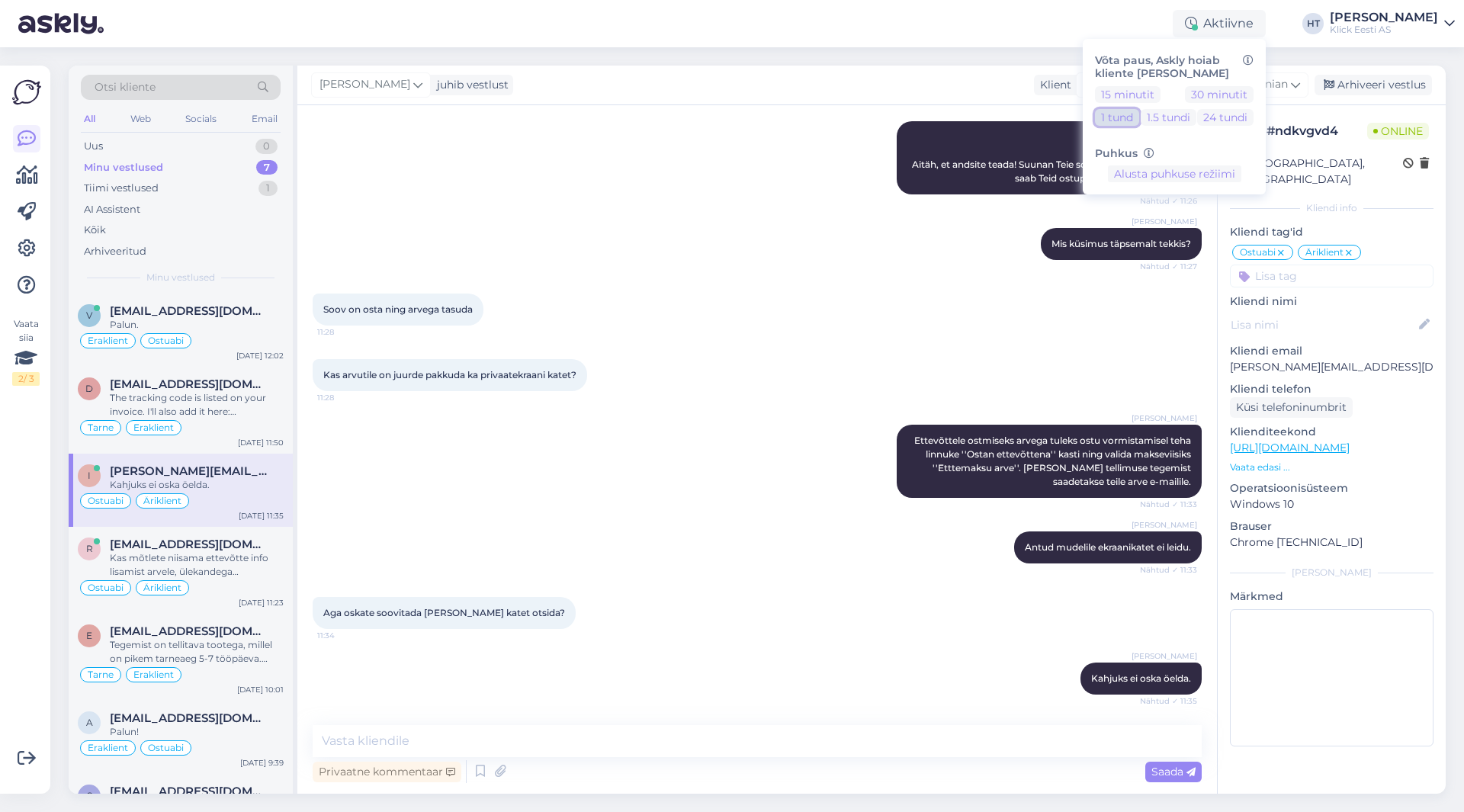
click at [1139, 113] on button "1 tund" at bounding box center [1117, 117] width 44 height 17
click at [877, 73] on div "[PERSON_NAME] juhib vestlust Klient [DEMOGRAPHIC_DATA] Klienditugi [DEMOGRAPHIC…" at bounding box center [871, 85] width 1149 height 40
